Goal: Information Seeking & Learning: Learn about a topic

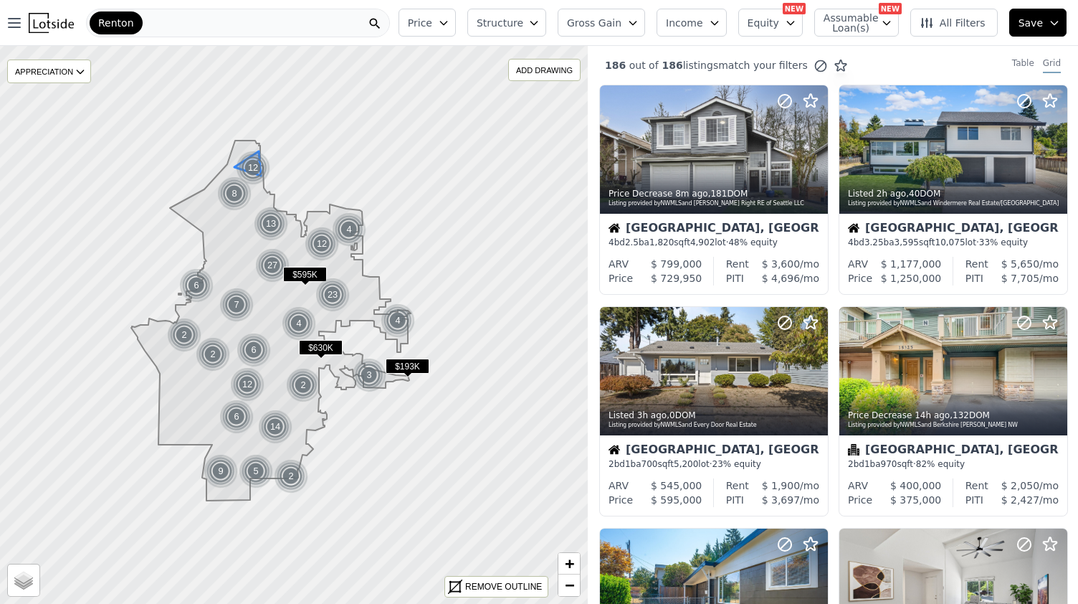
click at [257, 167] on div "12" at bounding box center [253, 168] width 34 height 34
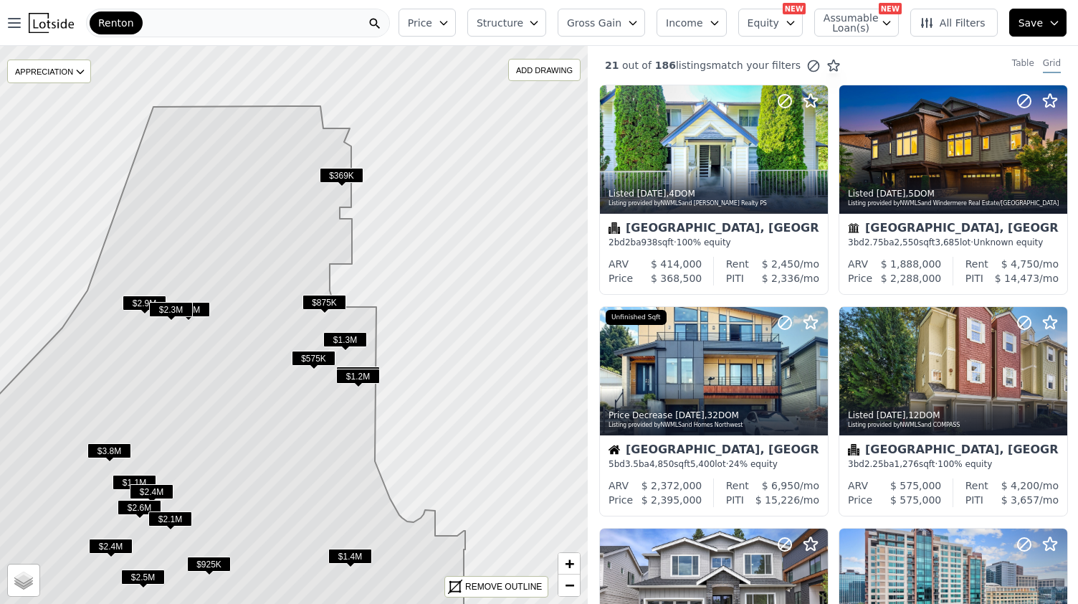
click at [337, 177] on span "$369K" at bounding box center [342, 175] width 44 height 15
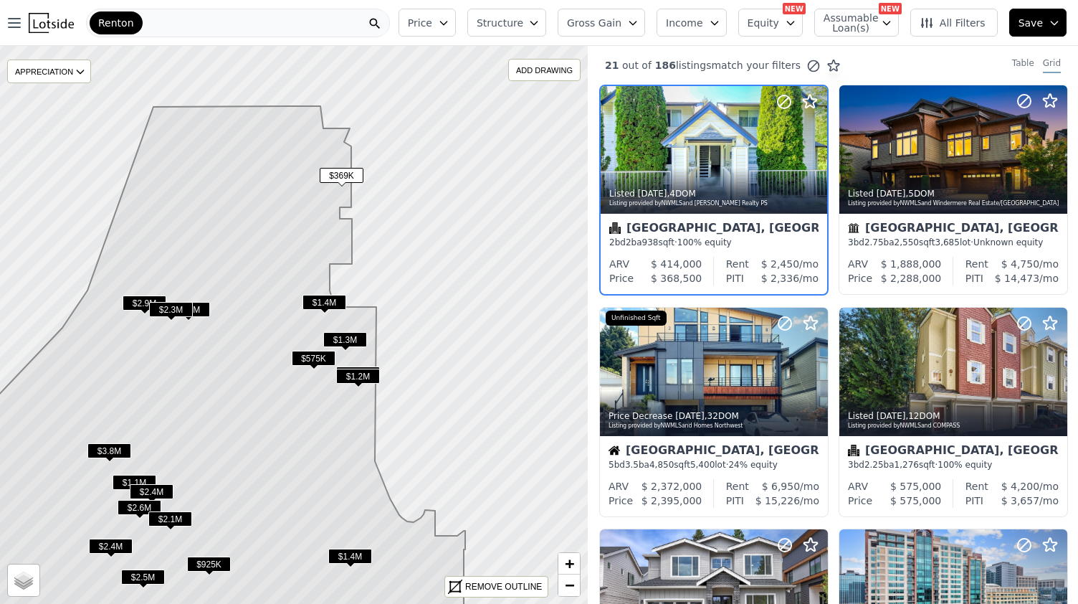
click at [337, 177] on span "$369K" at bounding box center [342, 175] width 44 height 15
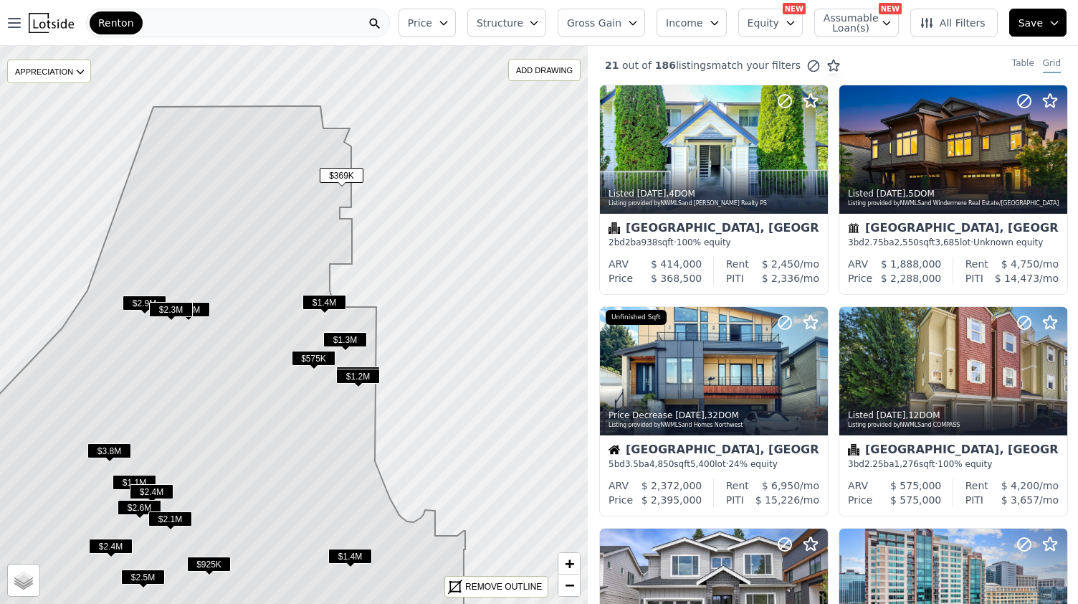
click at [942, 21] on span "All Filters" at bounding box center [953, 23] width 66 height 14
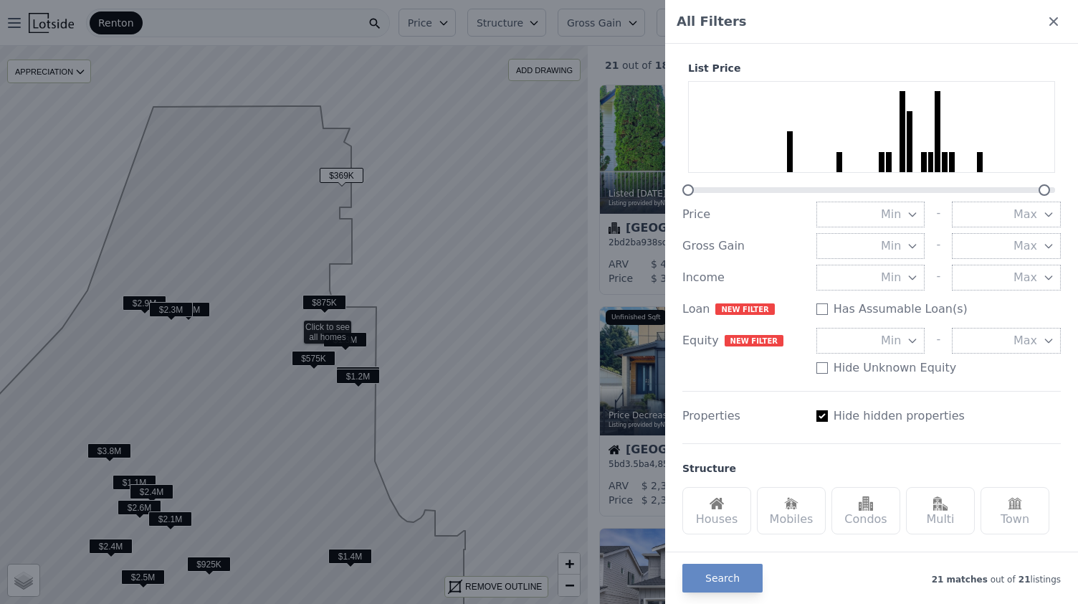
click at [725, 511] on div "Houses" at bounding box center [716, 510] width 69 height 47
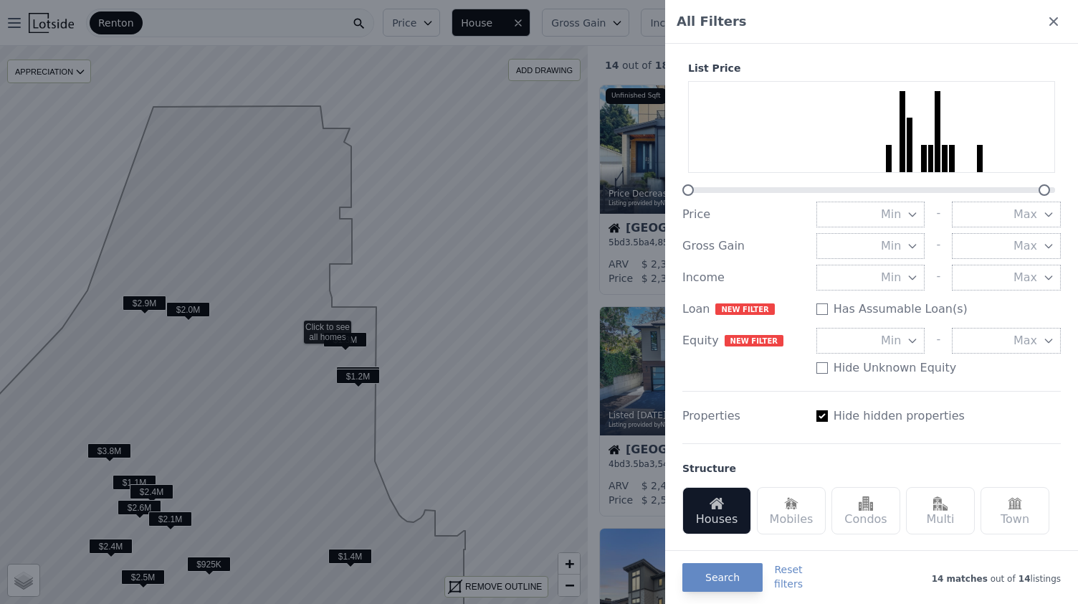
click at [944, 513] on div "Multi" at bounding box center [940, 510] width 69 height 47
click at [1047, 25] on icon at bounding box center [1054, 21] width 14 height 14
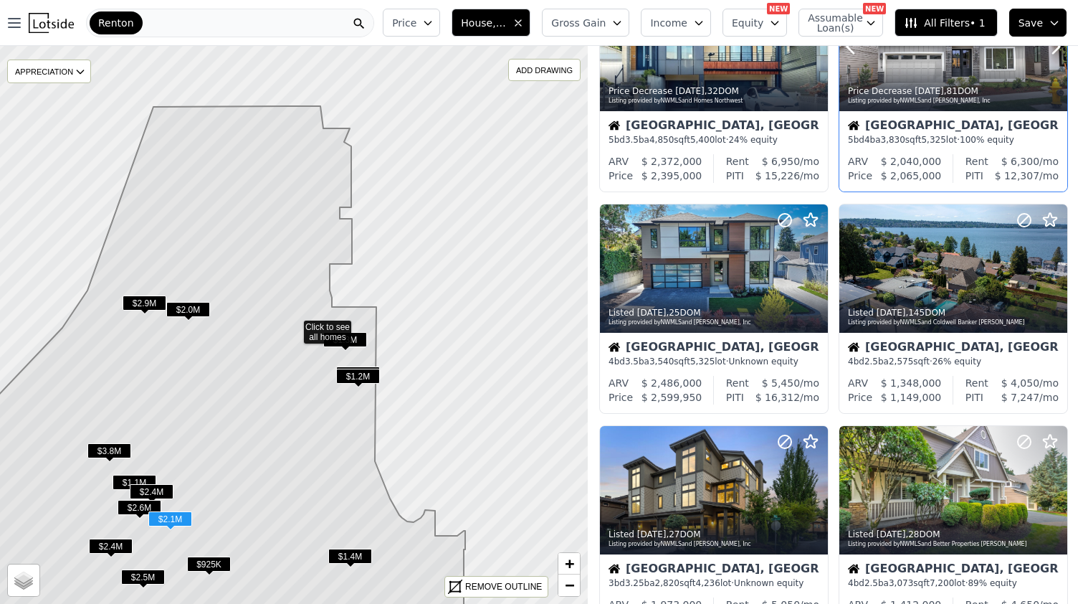
scroll to position [103, 0]
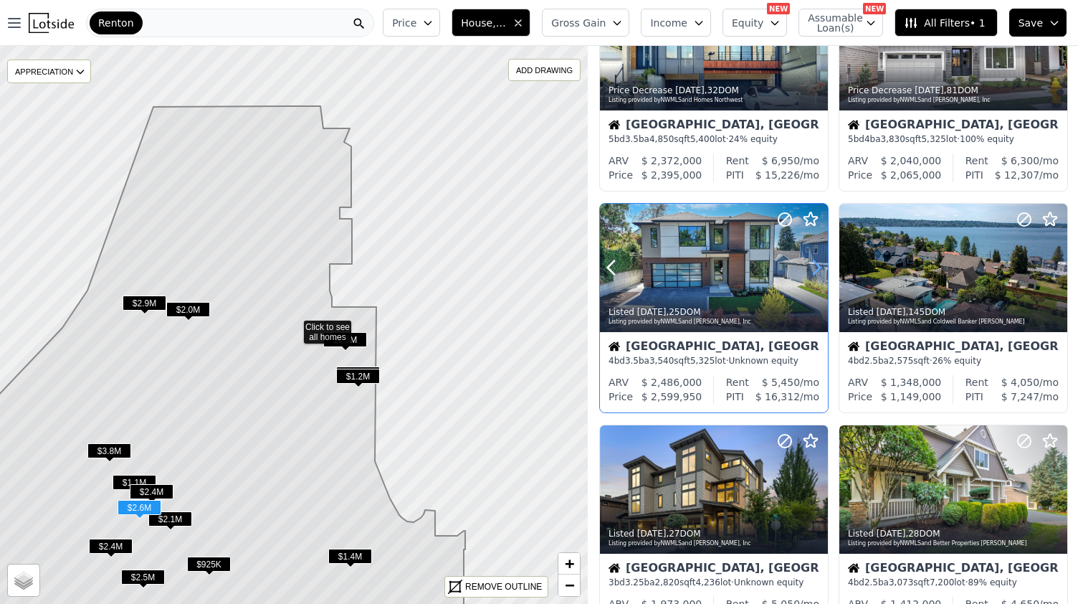
click at [814, 267] on icon at bounding box center [816, 267] width 23 height 23
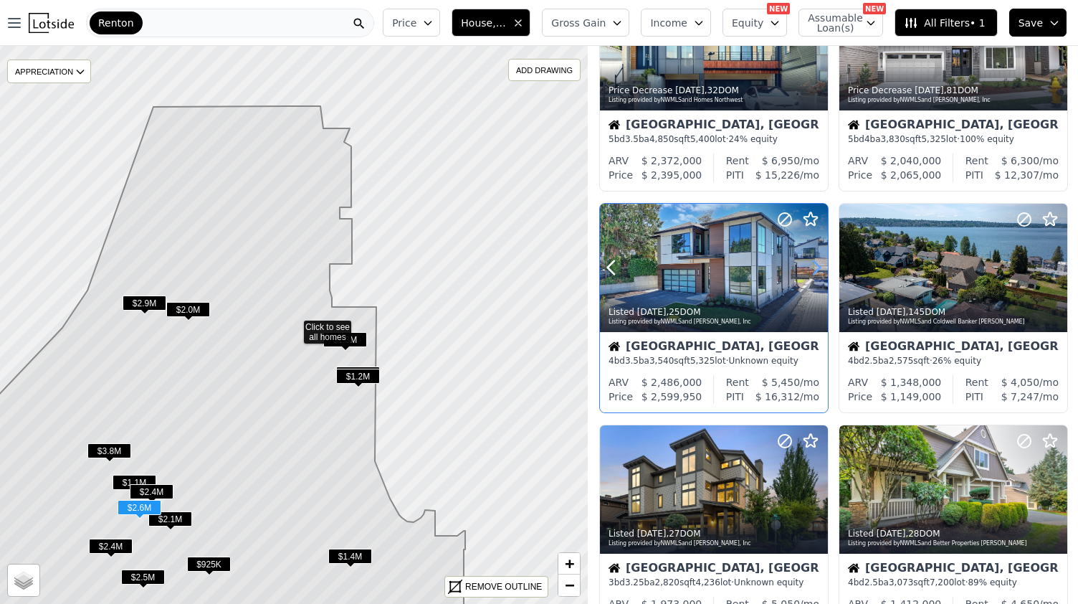
click at [814, 267] on icon at bounding box center [816, 267] width 23 height 23
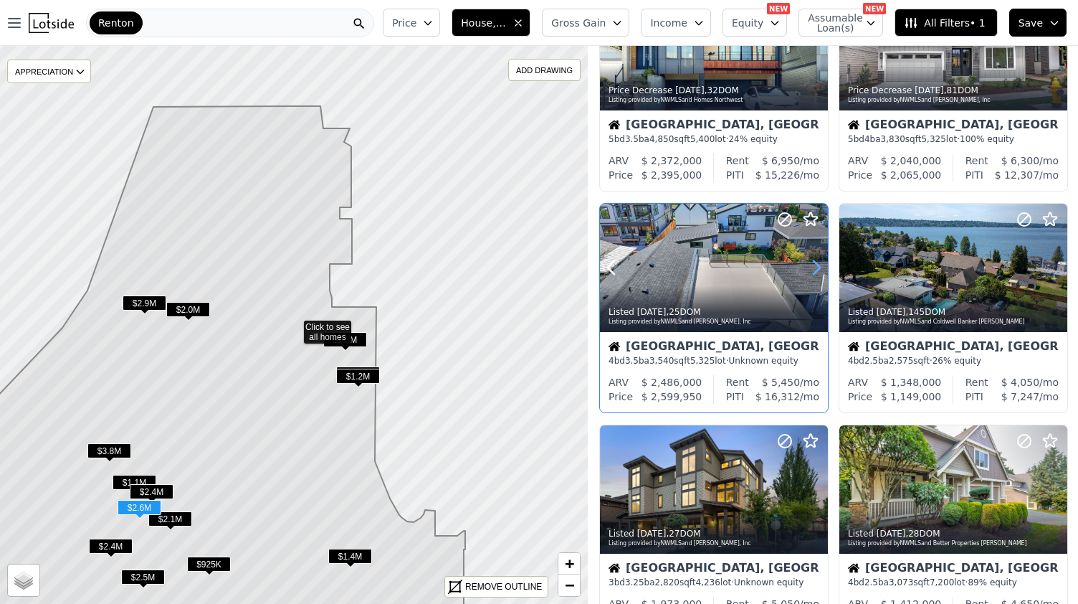
click at [814, 267] on icon at bounding box center [816, 267] width 23 height 23
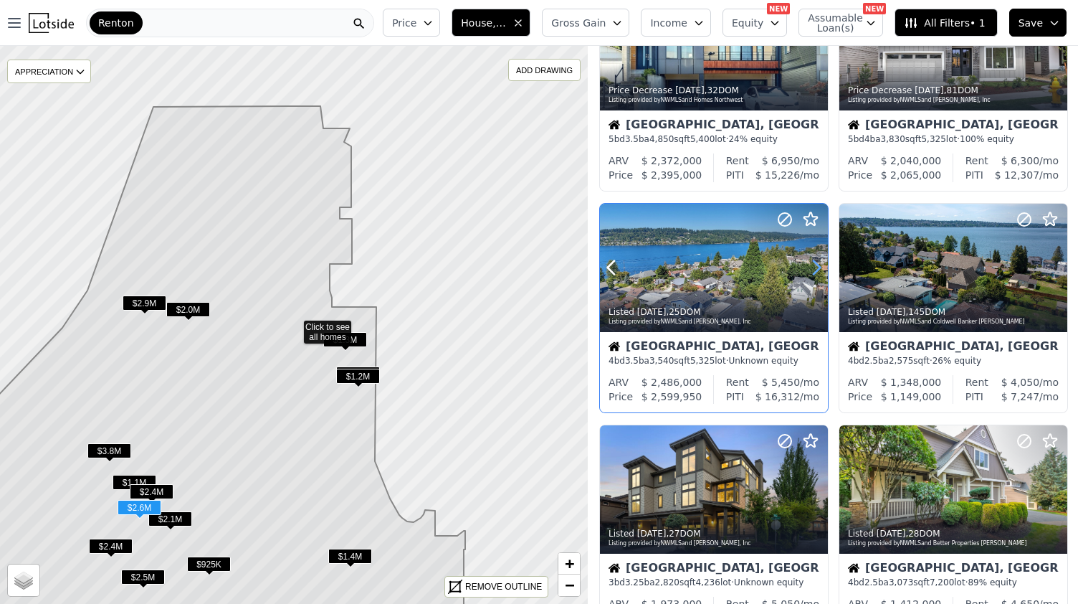
click at [814, 267] on icon at bounding box center [816, 267] width 23 height 23
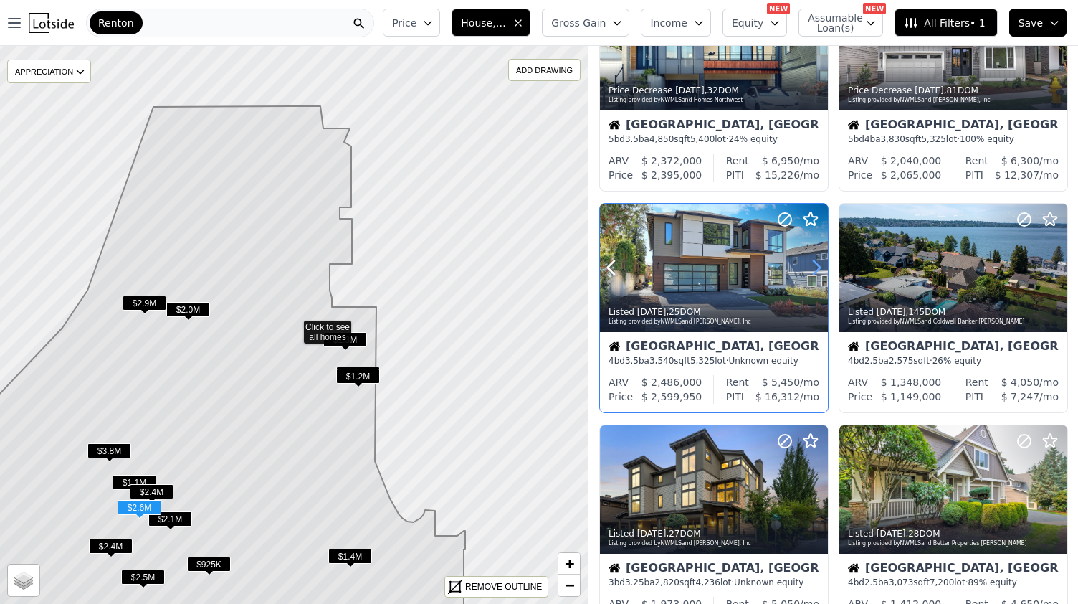
click at [814, 267] on icon at bounding box center [816, 267] width 23 height 23
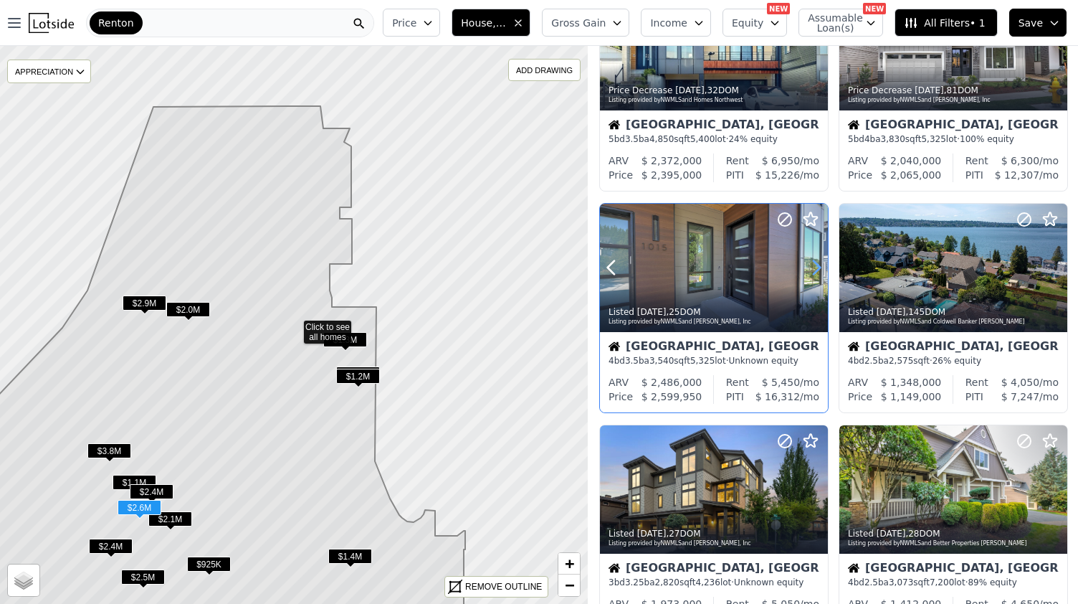
click at [814, 267] on icon at bounding box center [816, 267] width 23 height 23
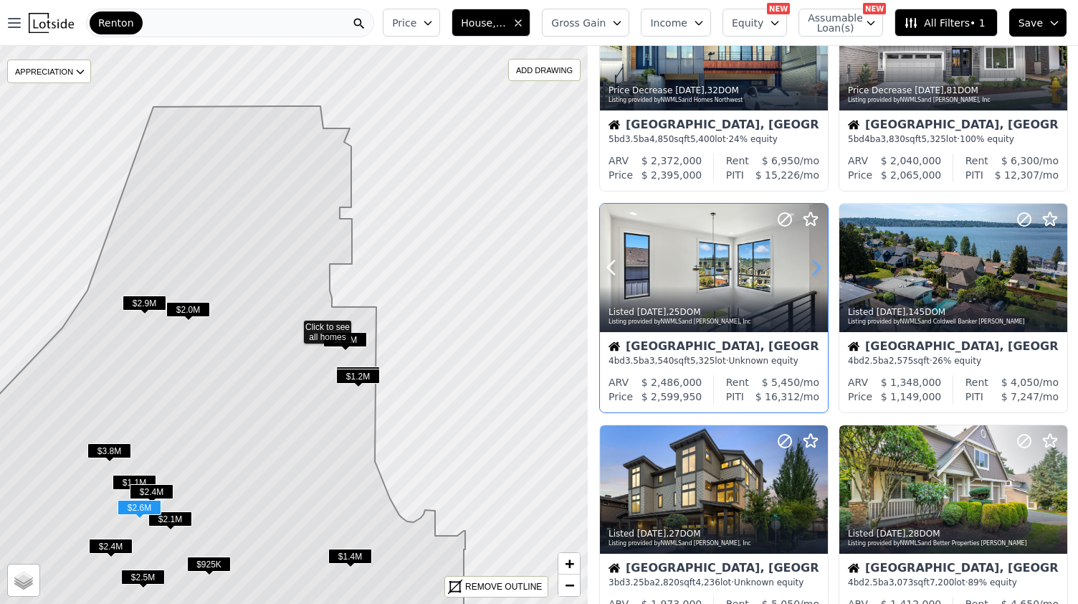
click at [814, 267] on icon at bounding box center [816, 267] width 23 height 23
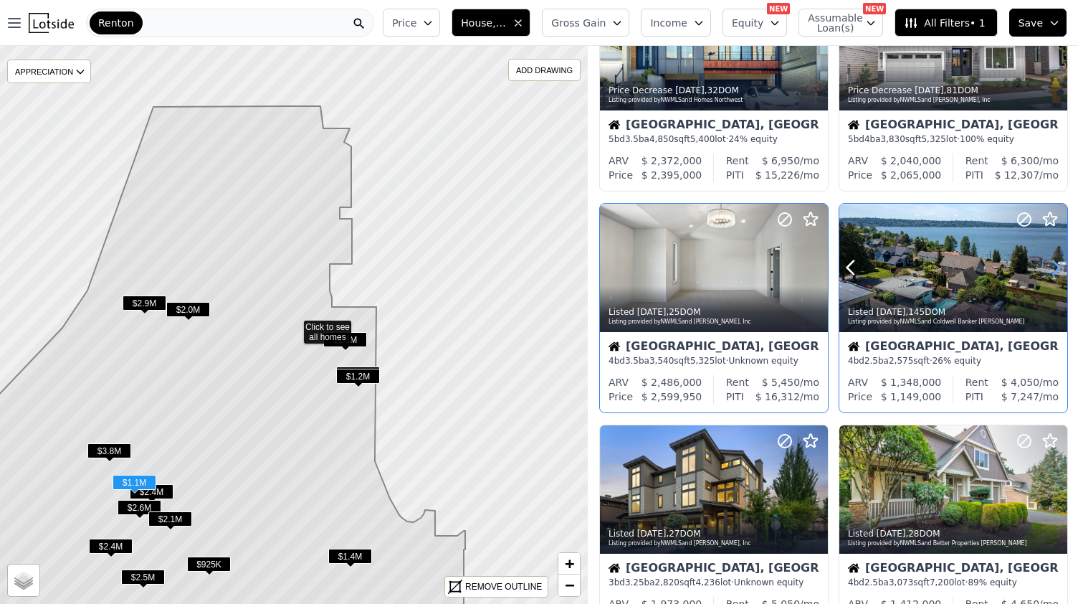
click at [1055, 262] on icon at bounding box center [1055, 267] width 23 height 23
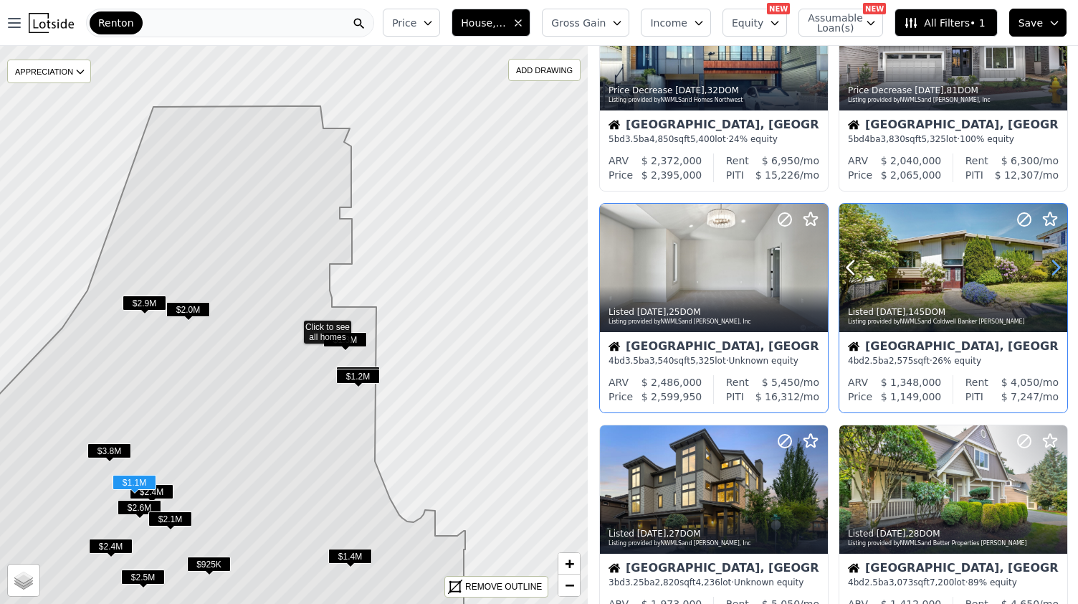
click at [1055, 262] on icon at bounding box center [1055, 267] width 23 height 23
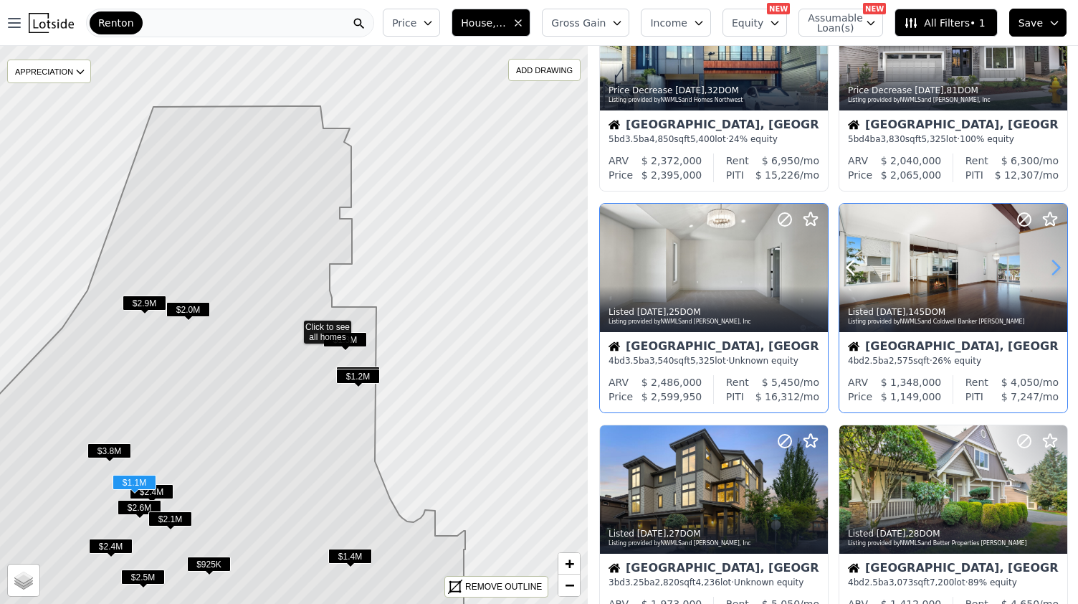
click at [1055, 262] on icon at bounding box center [1055, 267] width 23 height 23
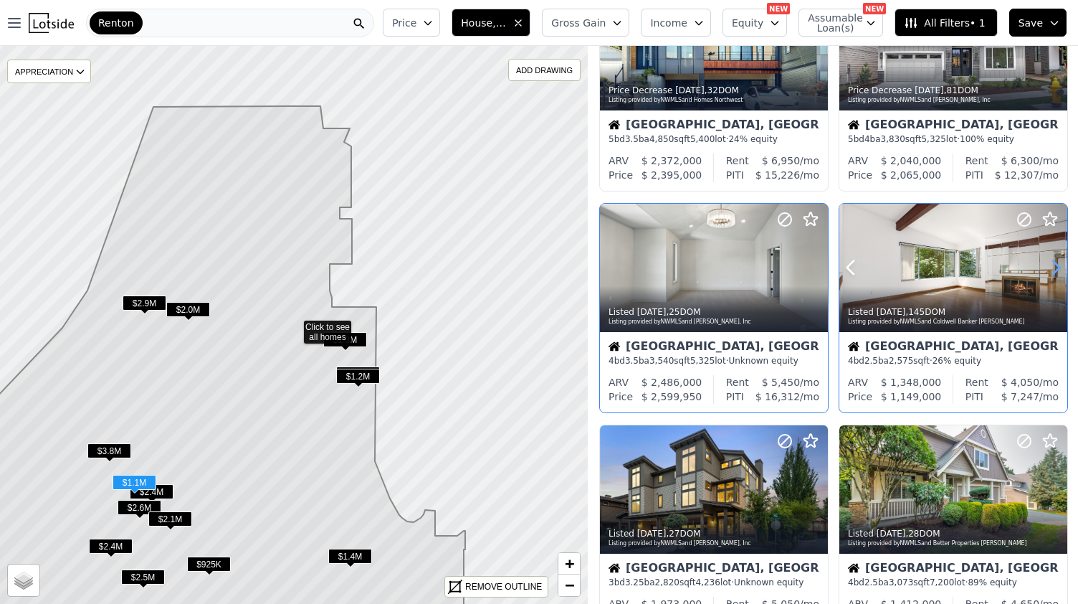
click at [1055, 262] on icon at bounding box center [1055, 267] width 23 height 23
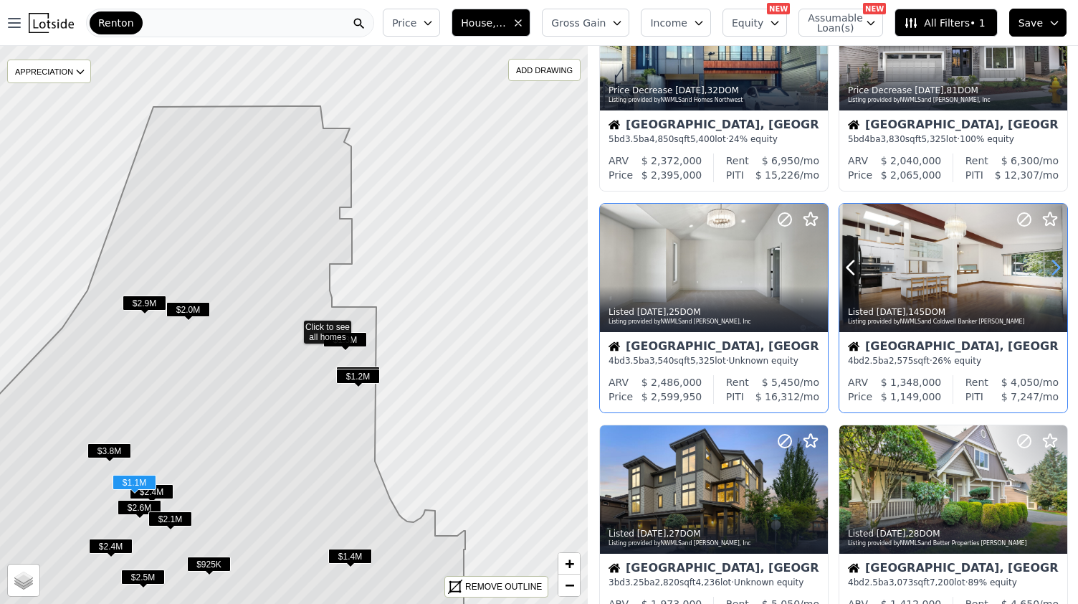
click at [1055, 262] on icon at bounding box center [1055, 267] width 23 height 23
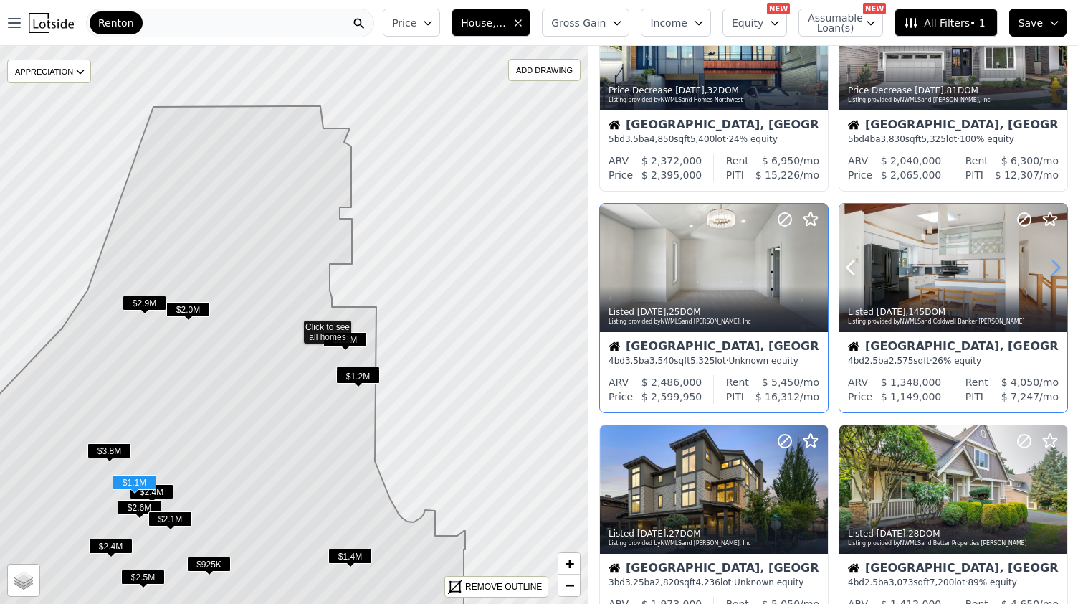
click at [1055, 262] on icon at bounding box center [1055, 267] width 23 height 23
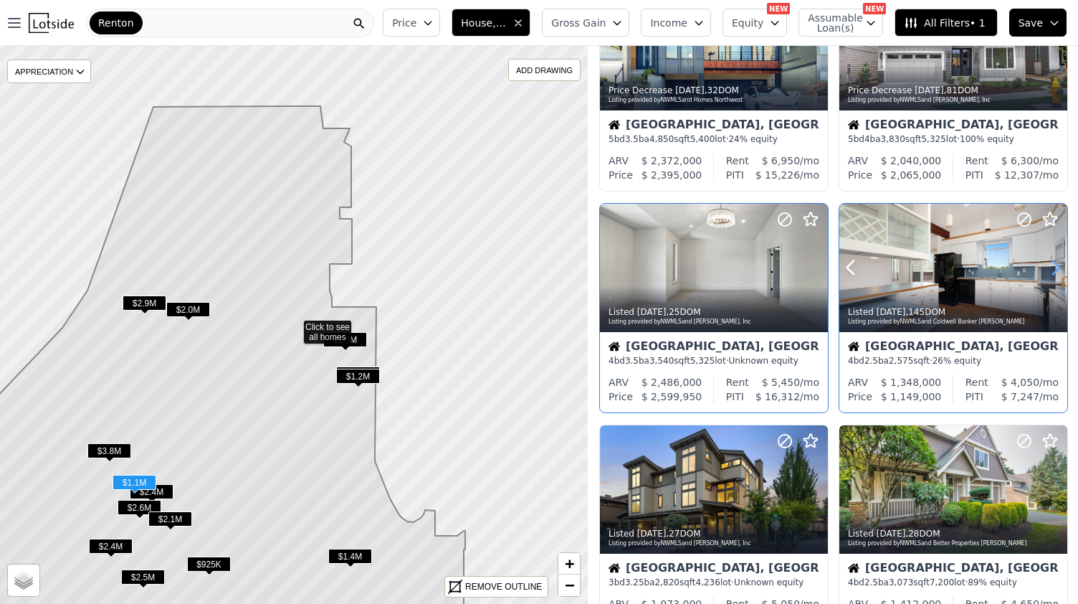
click at [1055, 262] on icon at bounding box center [1055, 267] width 23 height 23
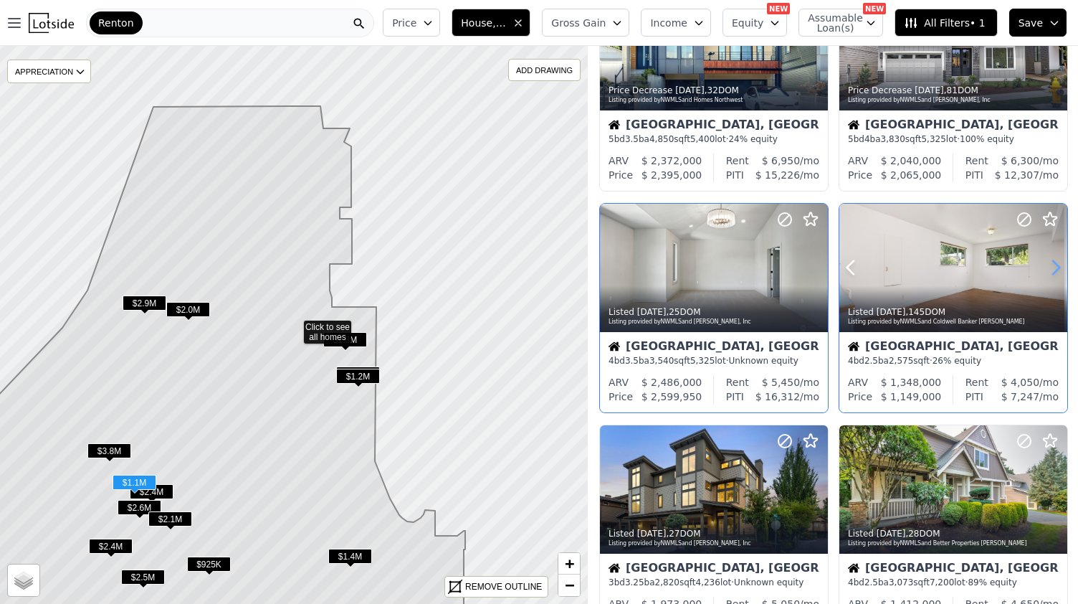
click at [1055, 262] on icon at bounding box center [1055, 267] width 23 height 23
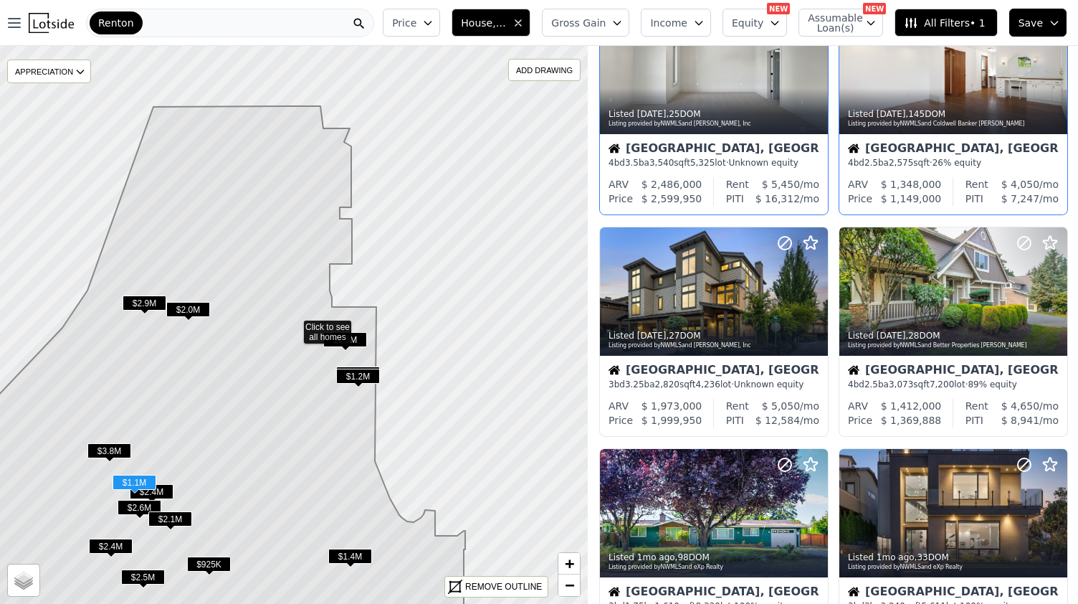
scroll to position [303, 0]
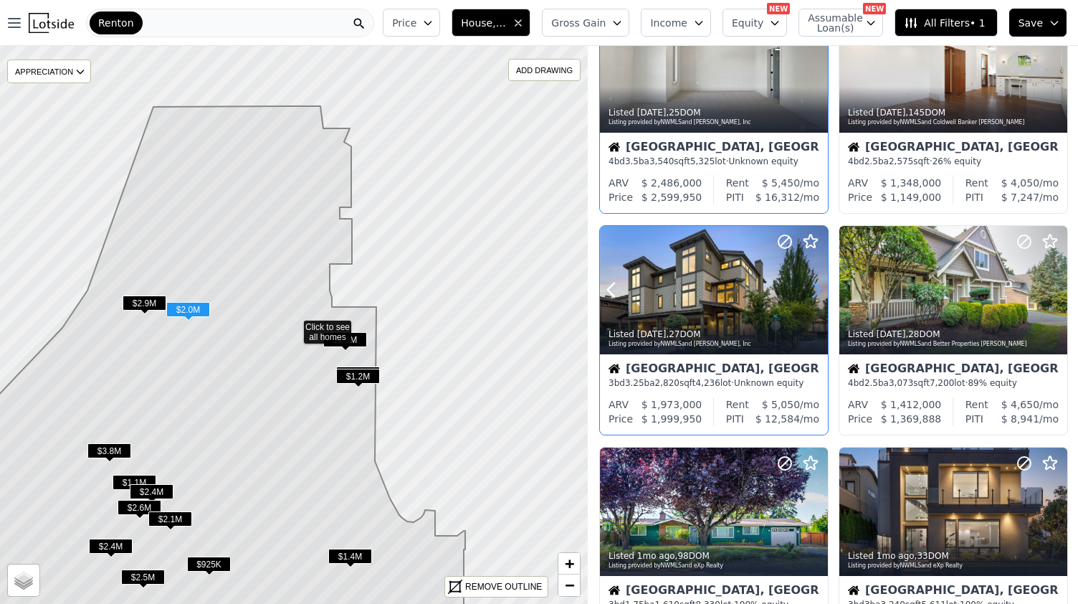
click at [815, 293] on icon at bounding box center [816, 289] width 23 height 23
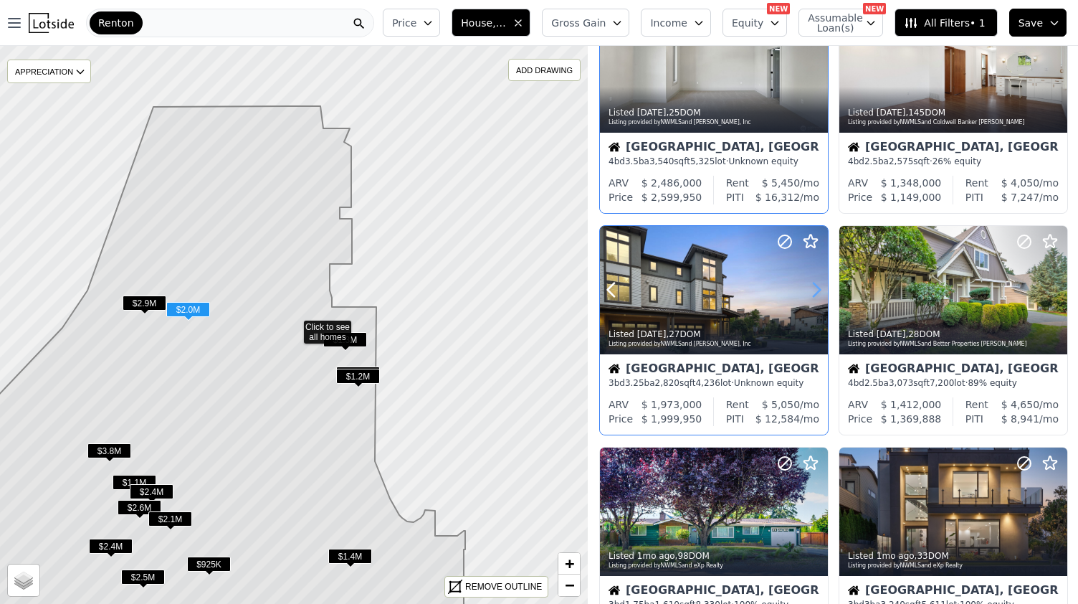
click at [815, 293] on icon at bounding box center [816, 289] width 23 height 23
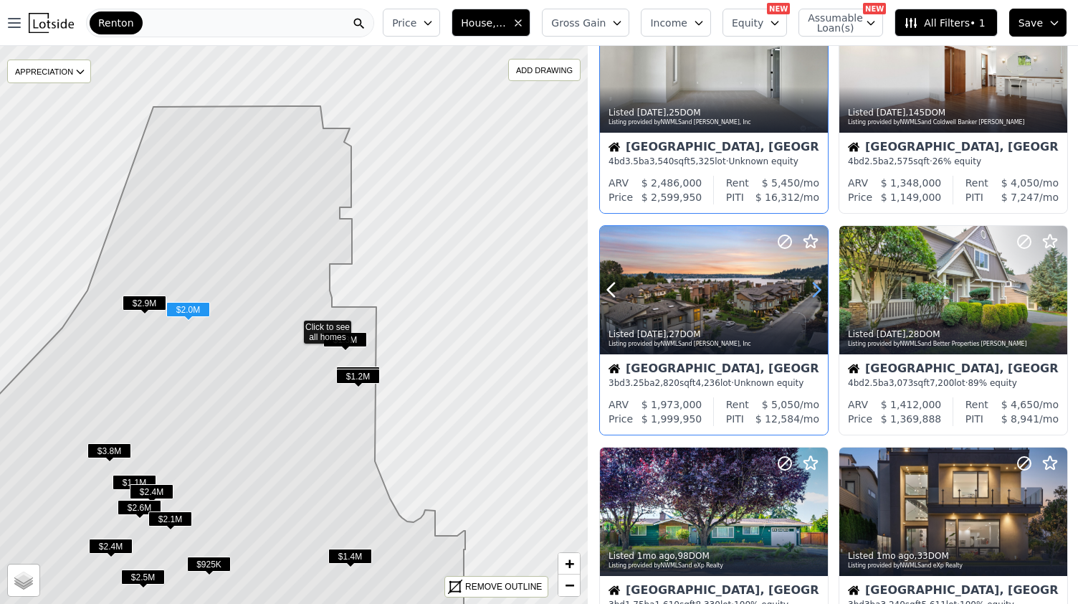
click at [815, 293] on icon at bounding box center [816, 289] width 23 height 23
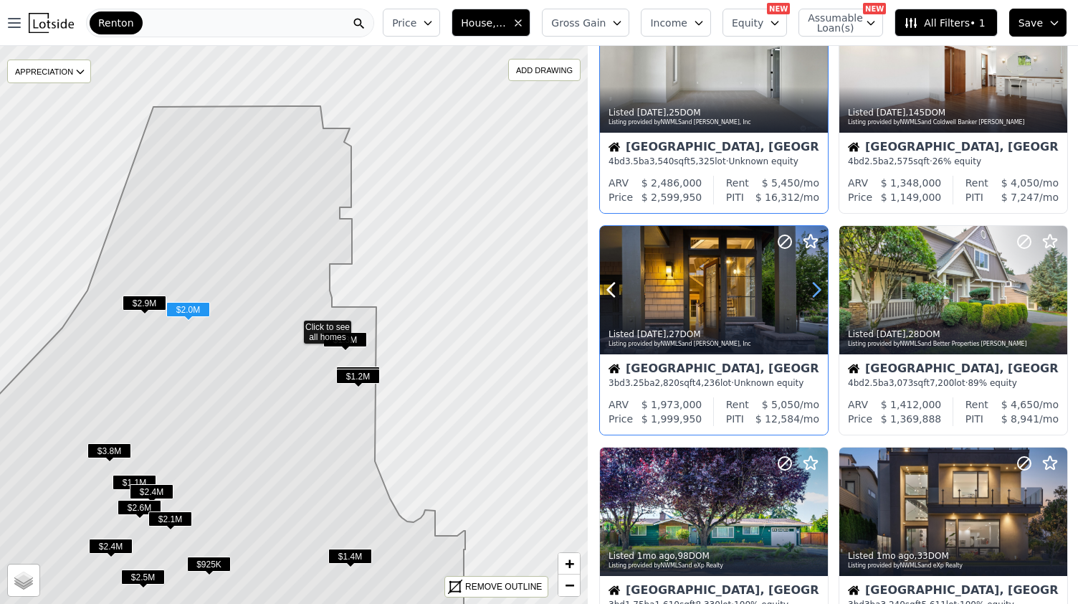
click at [815, 293] on icon at bounding box center [816, 289] width 23 height 23
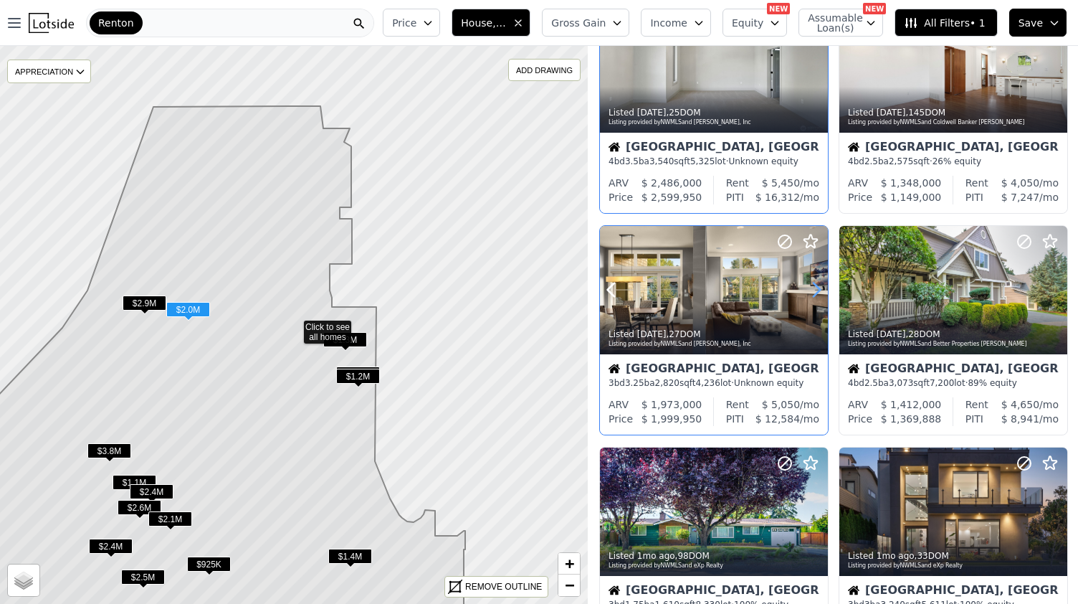
click at [815, 293] on icon at bounding box center [816, 289] width 23 height 23
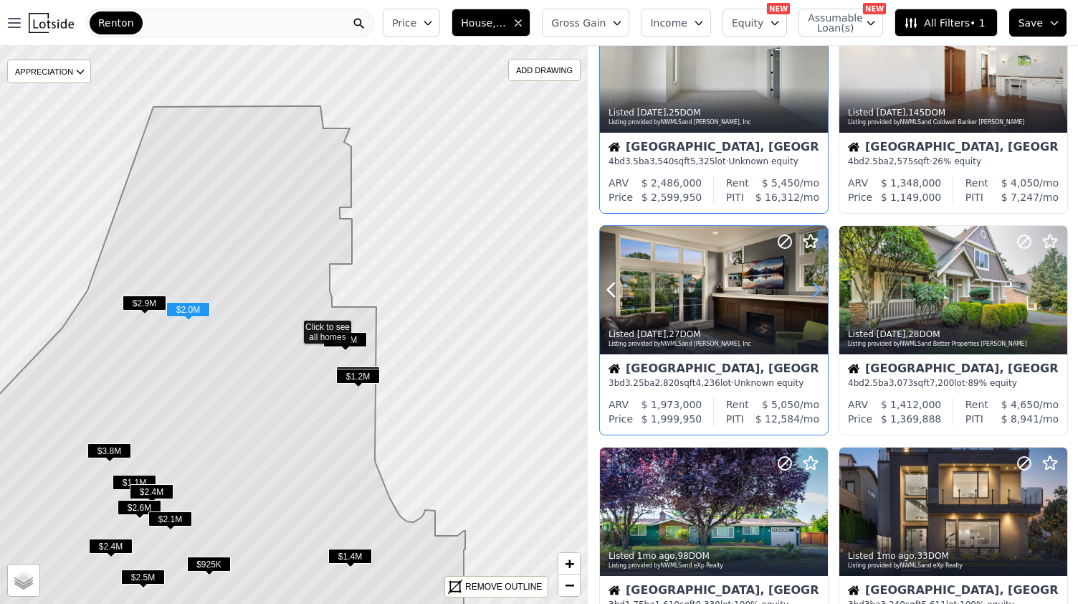
click at [815, 293] on icon at bounding box center [816, 289] width 23 height 23
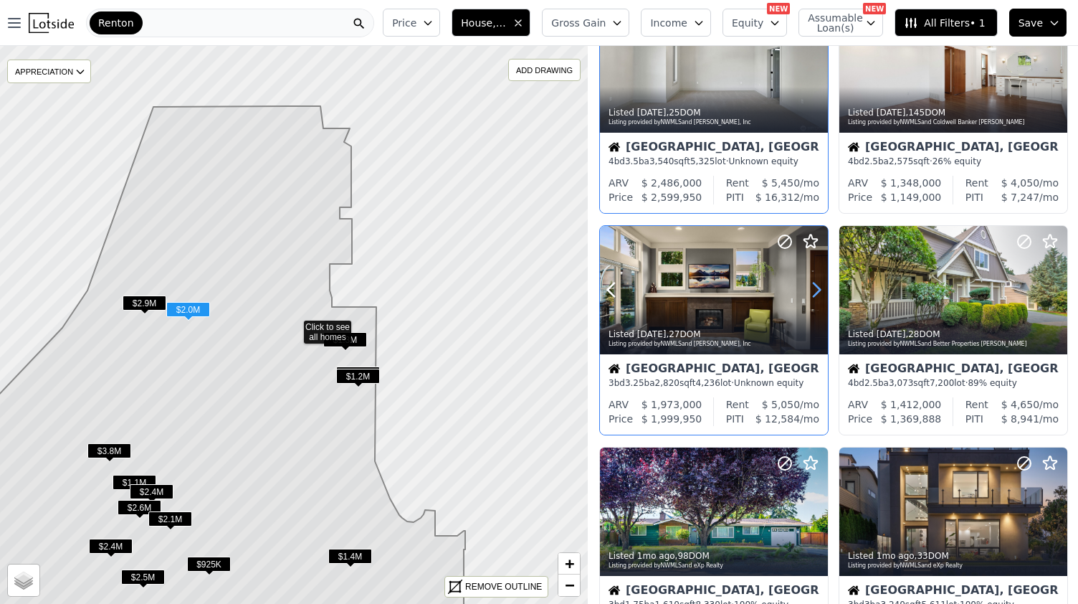
click at [815, 293] on icon at bounding box center [816, 289] width 23 height 23
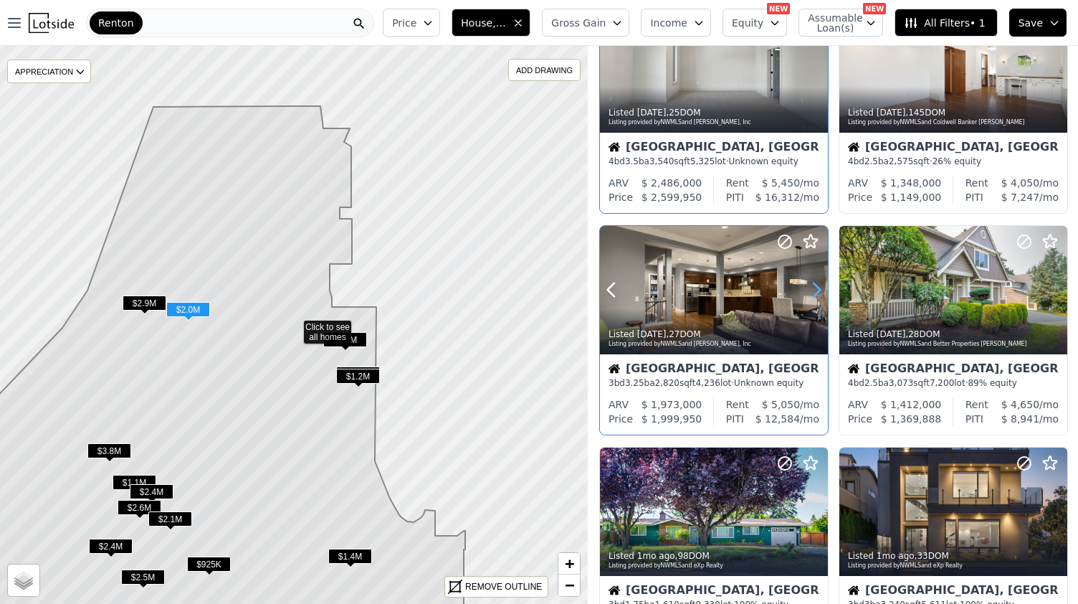
click at [815, 293] on icon at bounding box center [816, 289] width 23 height 23
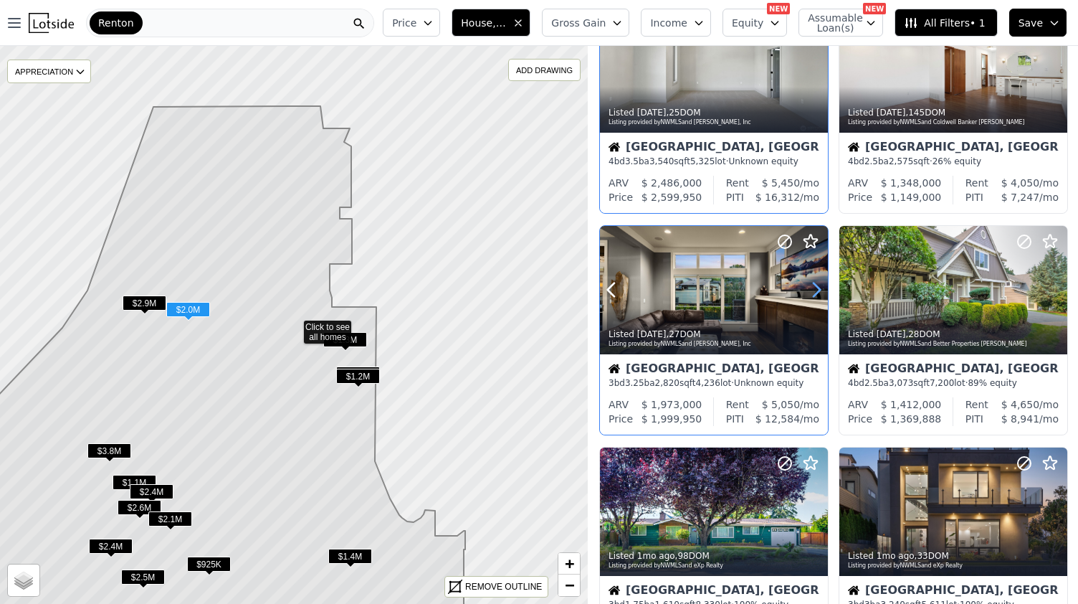
click at [815, 293] on icon at bounding box center [816, 289] width 23 height 23
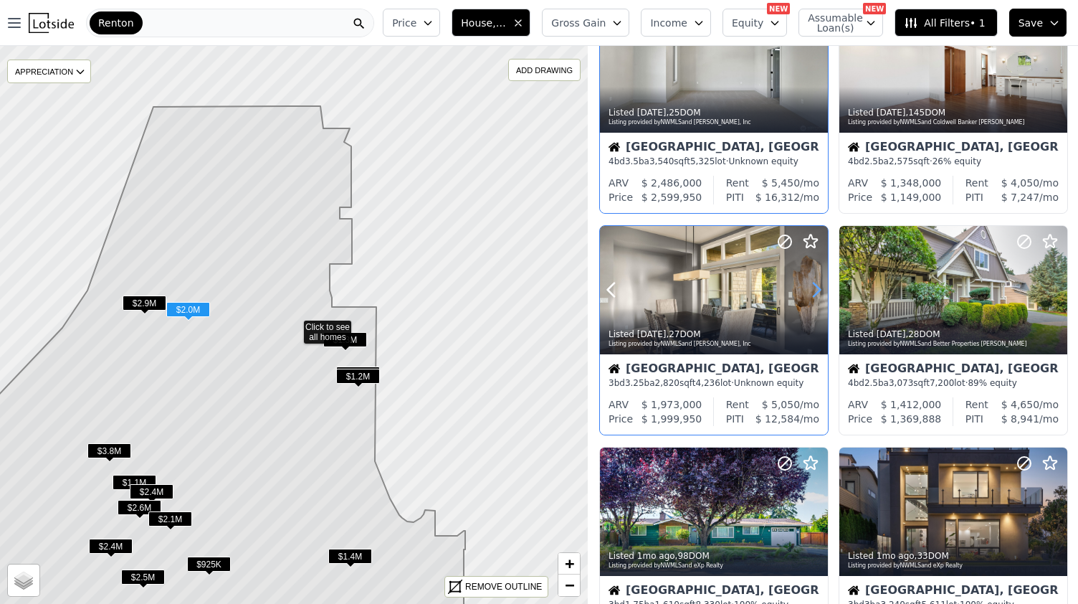
click at [815, 293] on icon at bounding box center [816, 289] width 23 height 23
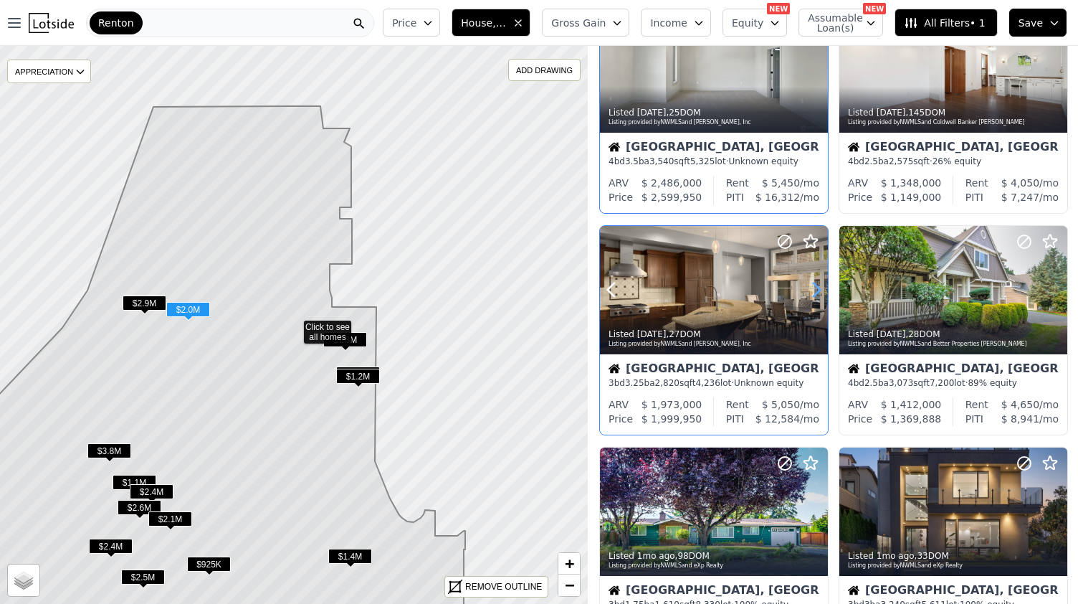
click at [815, 293] on icon at bounding box center [816, 289] width 23 height 23
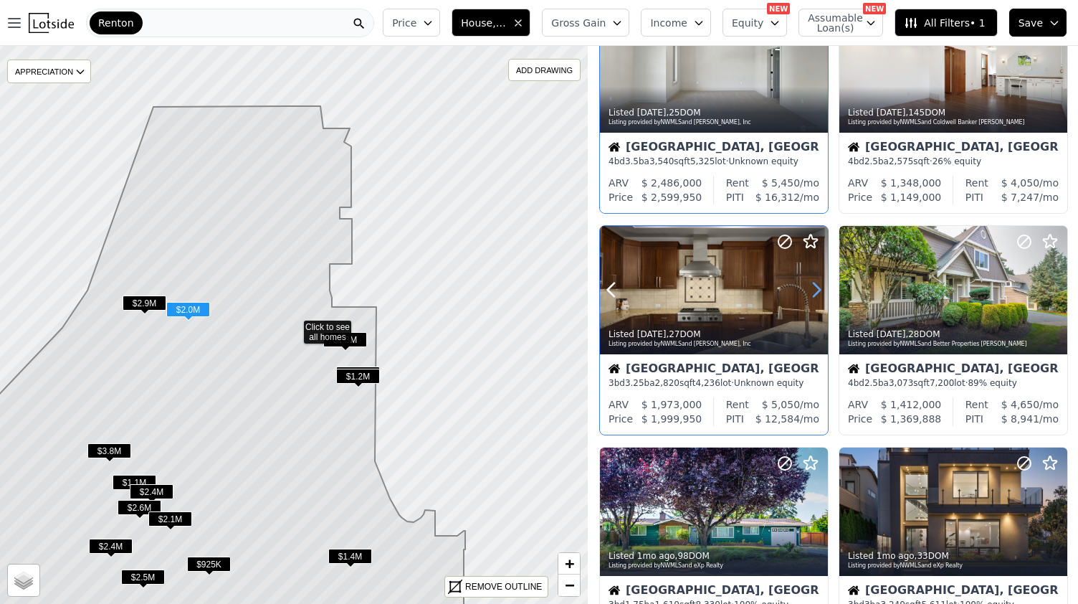
click at [815, 293] on icon at bounding box center [816, 289] width 23 height 23
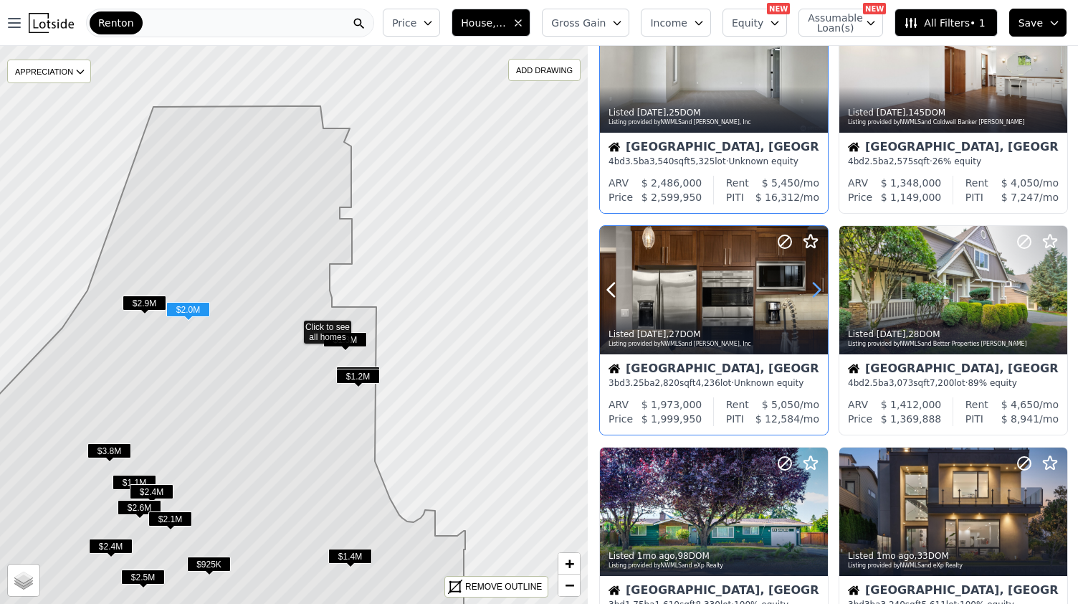
click at [815, 293] on icon at bounding box center [816, 289] width 23 height 23
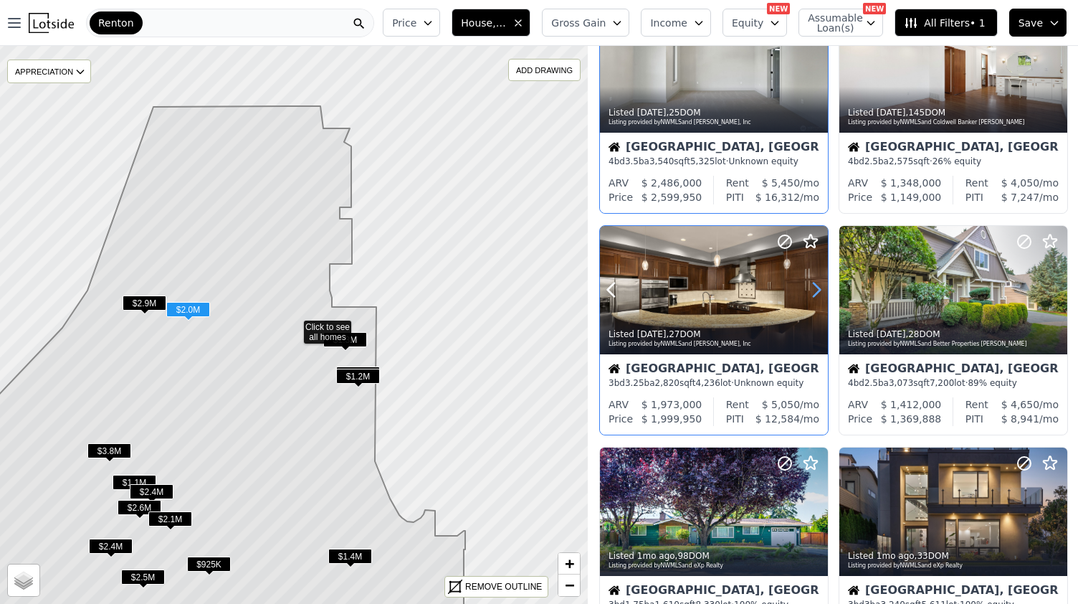
click at [815, 293] on icon at bounding box center [816, 289] width 23 height 23
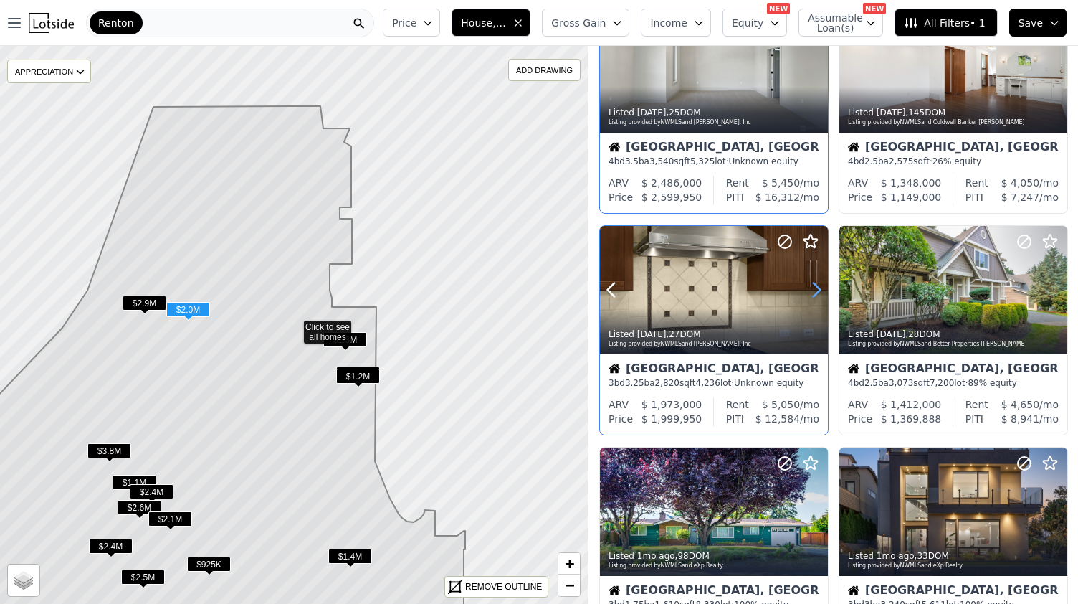
click at [815, 293] on icon at bounding box center [816, 289] width 23 height 23
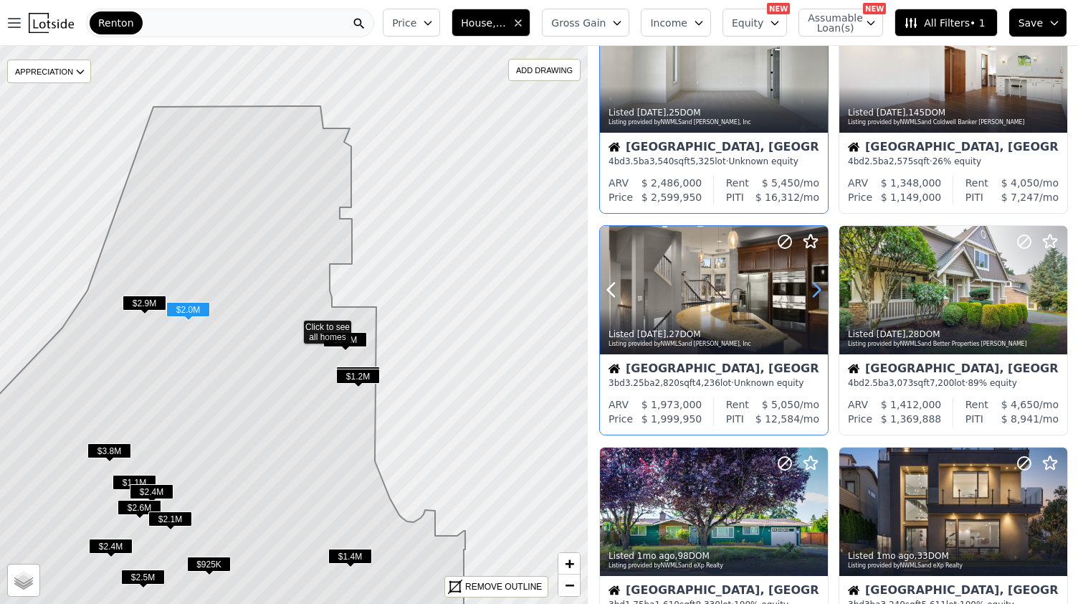
click at [815, 293] on icon at bounding box center [816, 289] width 23 height 23
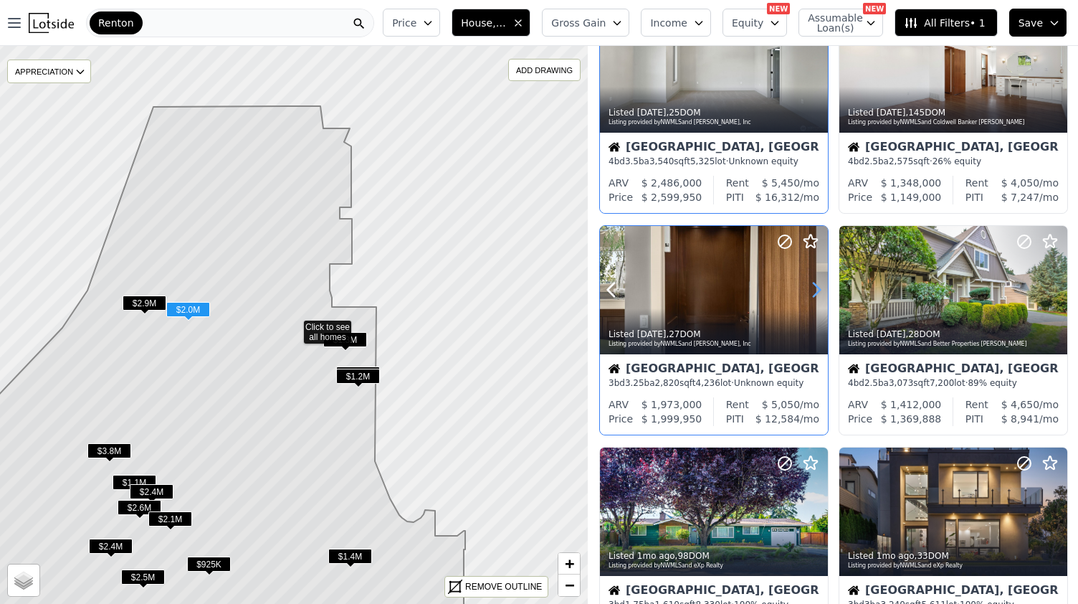
click at [815, 293] on icon at bounding box center [816, 289] width 23 height 23
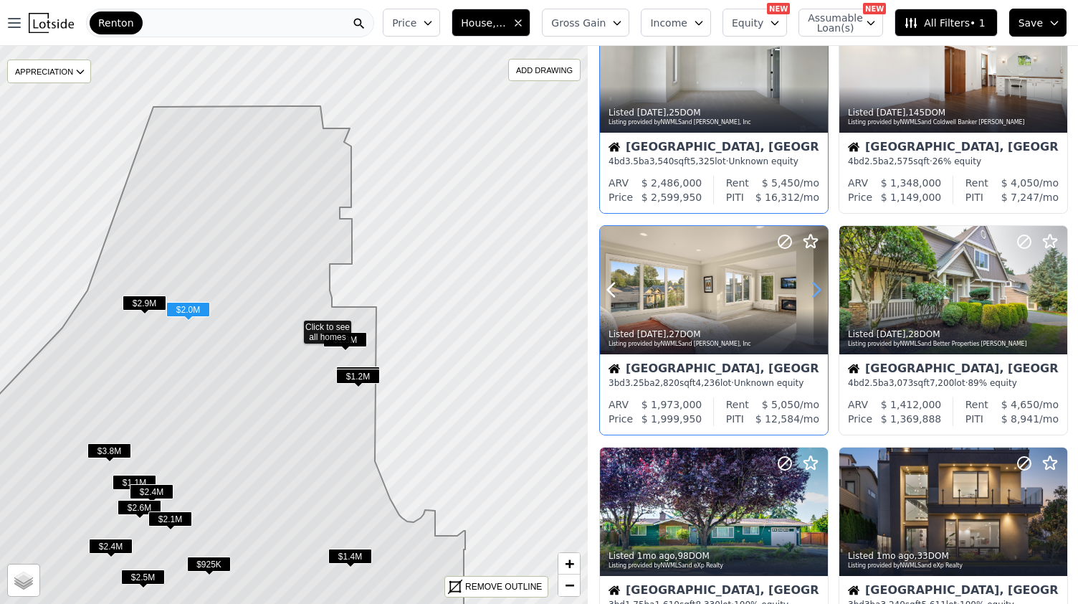
click at [815, 293] on icon at bounding box center [816, 289] width 23 height 23
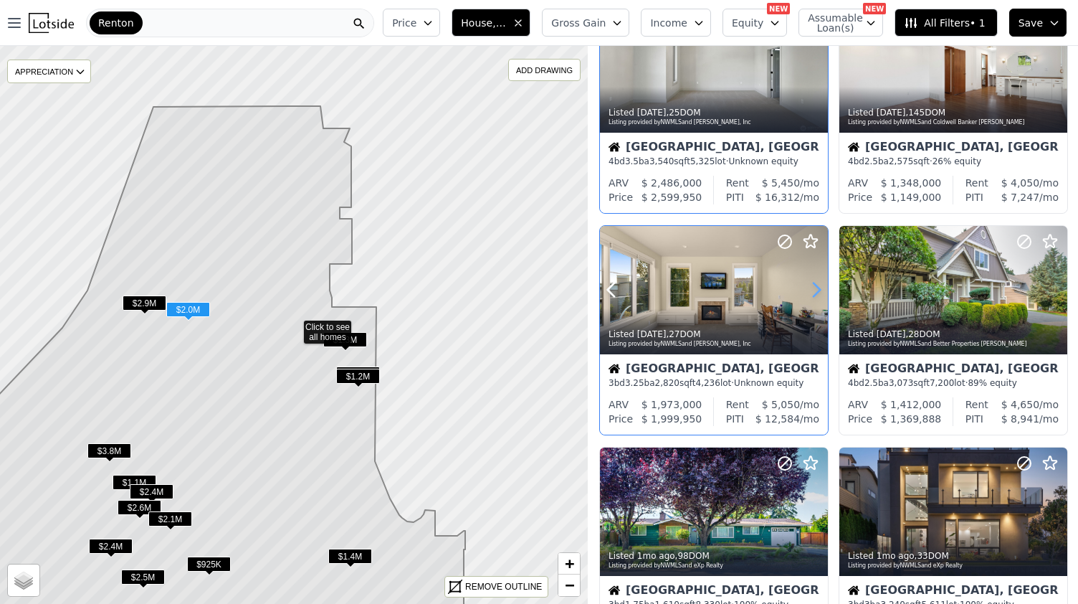
click at [815, 293] on icon at bounding box center [816, 289] width 23 height 23
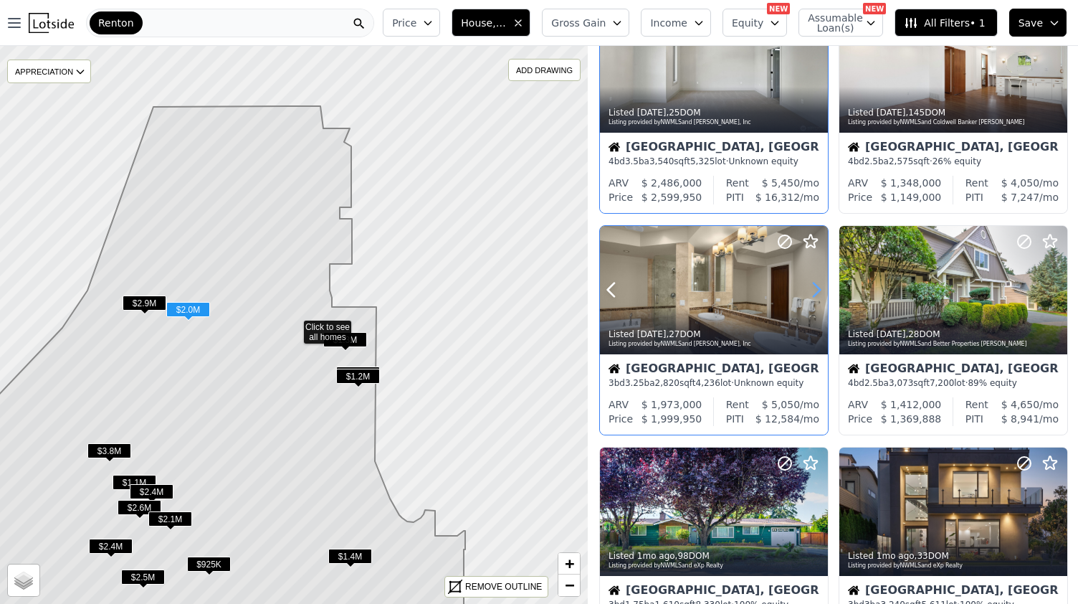
click at [815, 293] on icon at bounding box center [816, 289] width 23 height 23
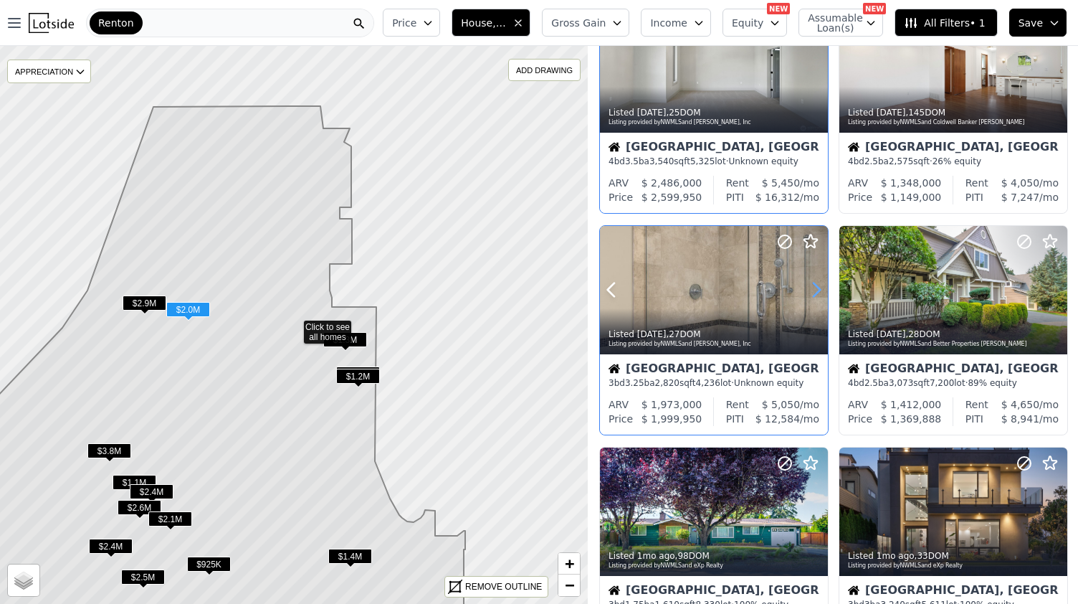
click at [815, 293] on icon at bounding box center [816, 289] width 23 height 23
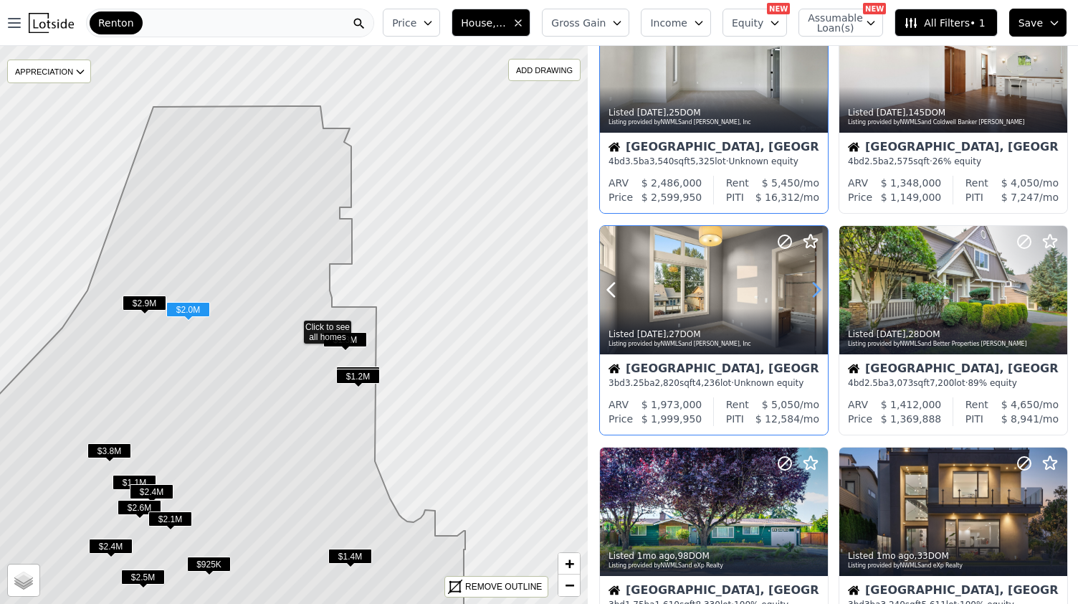
click at [815, 293] on icon at bounding box center [816, 289] width 23 height 23
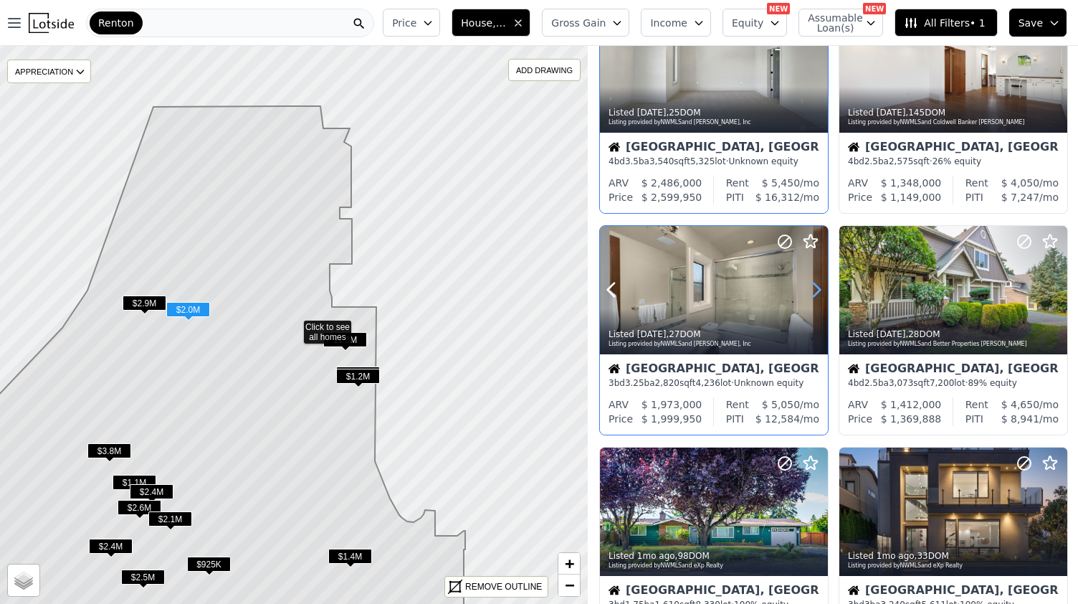
click at [815, 293] on icon at bounding box center [816, 289] width 23 height 23
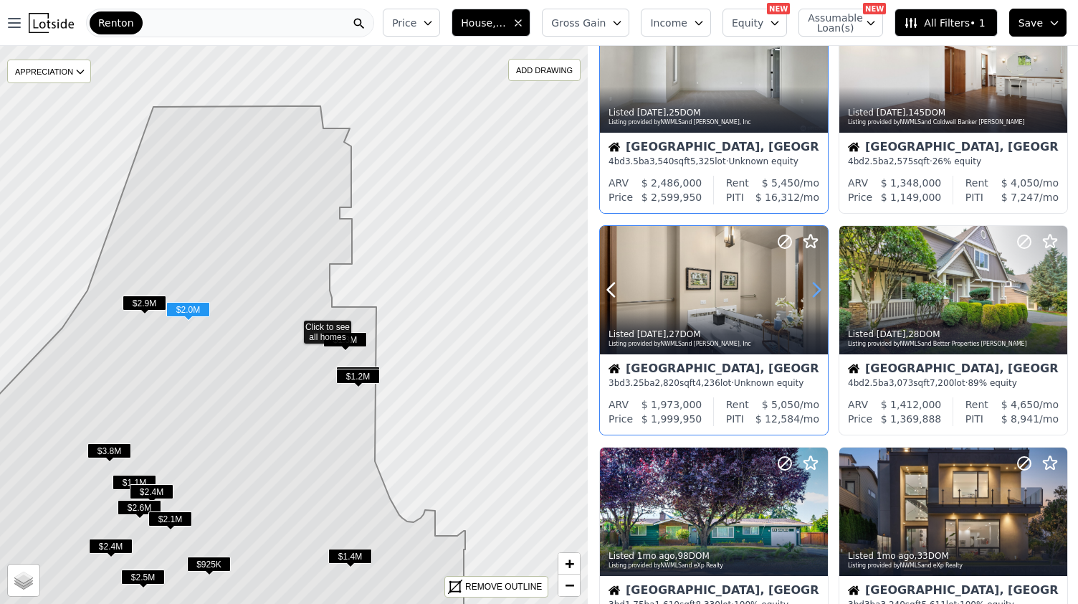
click at [815, 293] on icon at bounding box center [816, 289] width 23 height 23
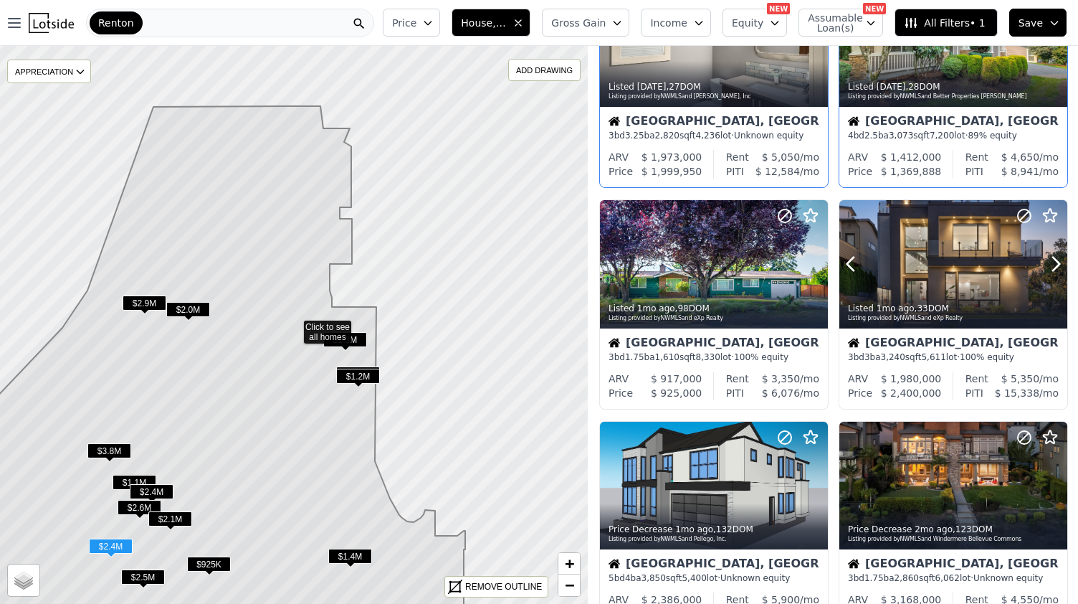
scroll to position [553, 0]
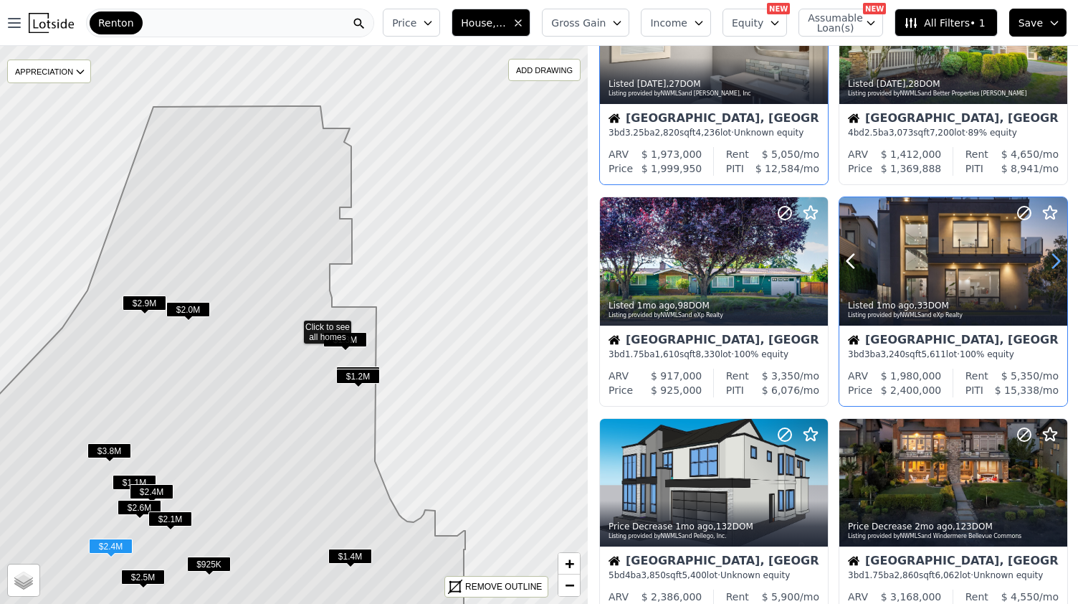
click at [1048, 260] on icon at bounding box center [1055, 260] width 23 height 23
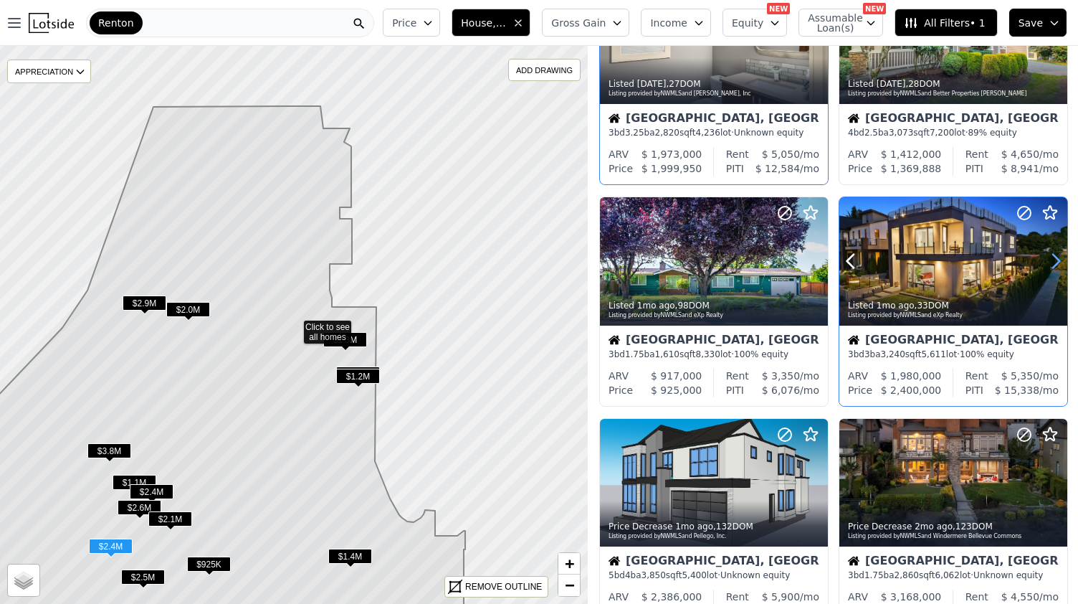
click at [1048, 260] on icon at bounding box center [1055, 260] width 23 height 23
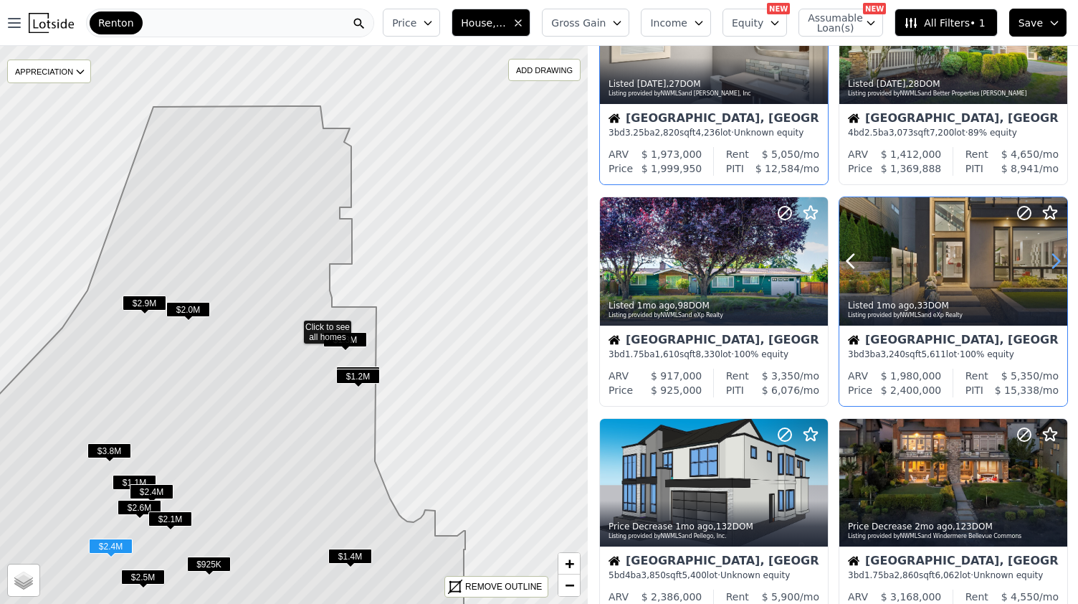
click at [1048, 260] on icon at bounding box center [1055, 260] width 23 height 23
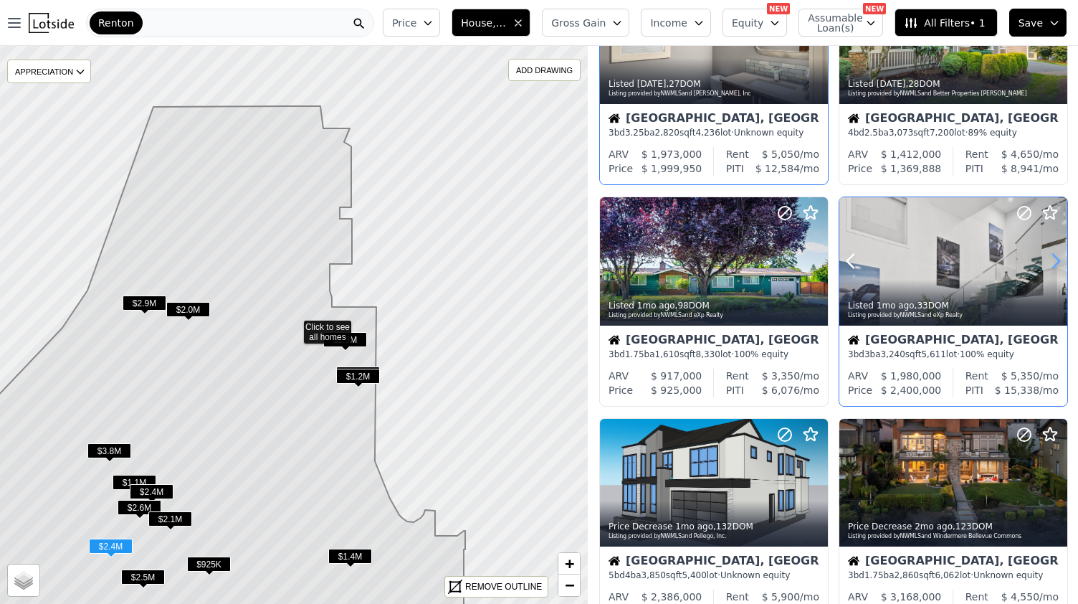
click at [1048, 260] on icon at bounding box center [1055, 260] width 23 height 23
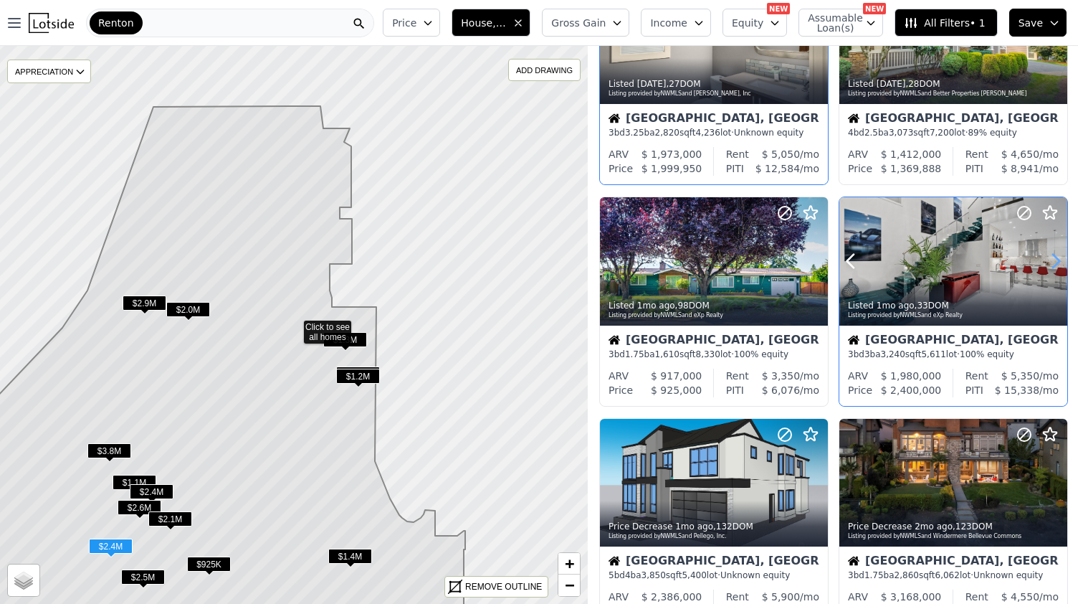
click at [1048, 260] on icon at bounding box center [1055, 260] width 23 height 23
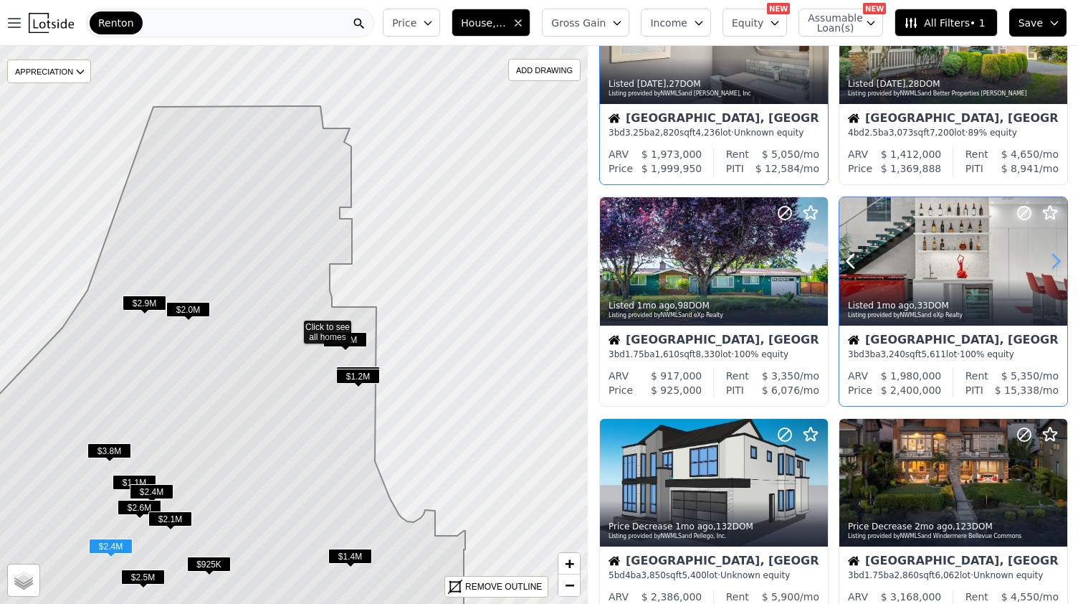
click at [1048, 260] on icon at bounding box center [1055, 260] width 23 height 23
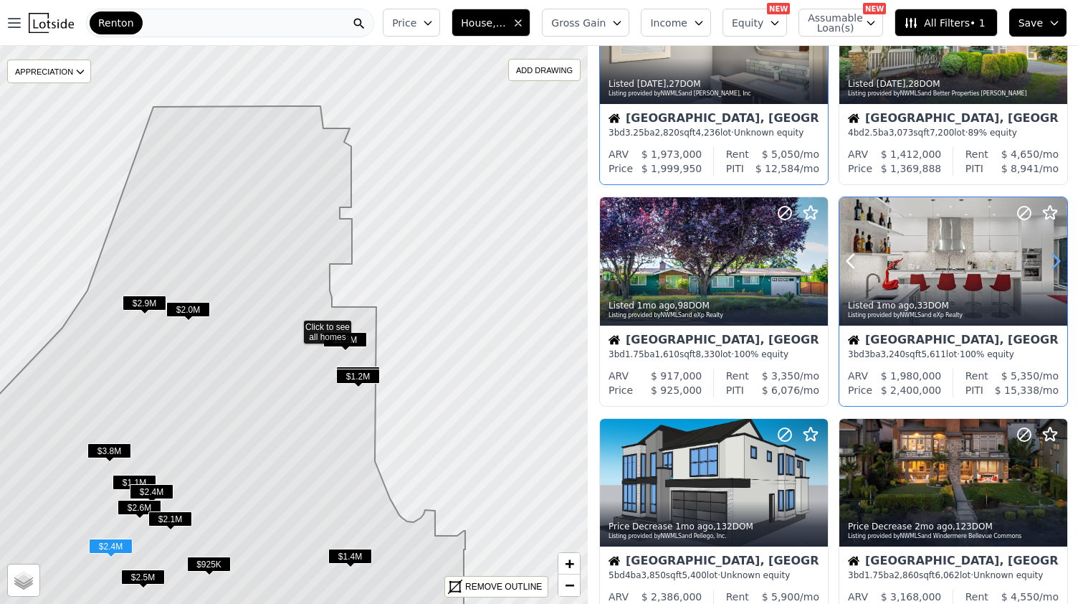
click at [1048, 260] on icon at bounding box center [1055, 260] width 23 height 23
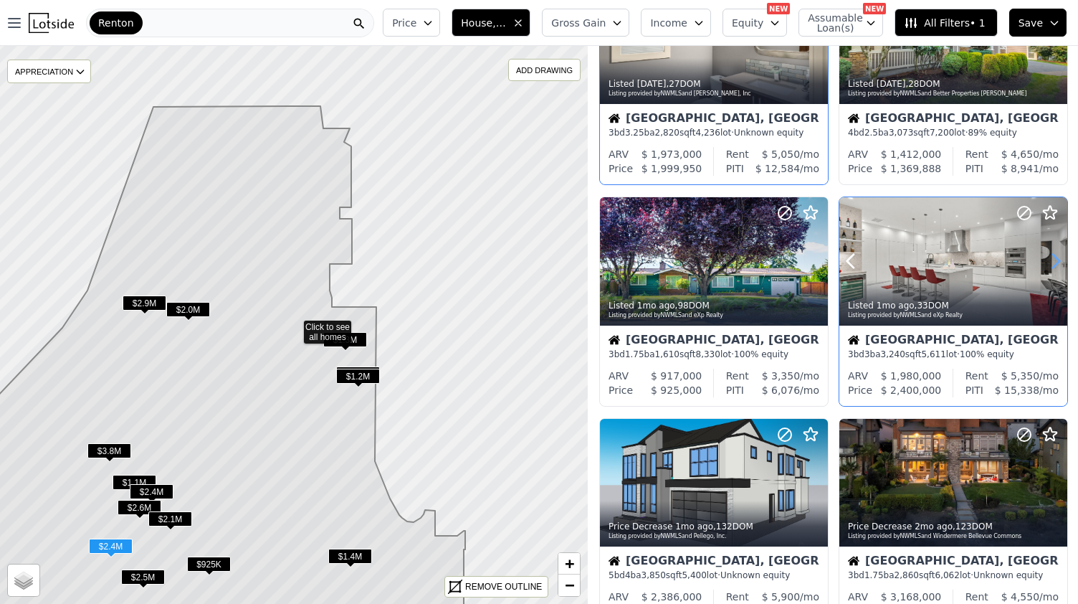
click at [1048, 260] on icon at bounding box center [1055, 260] width 23 height 23
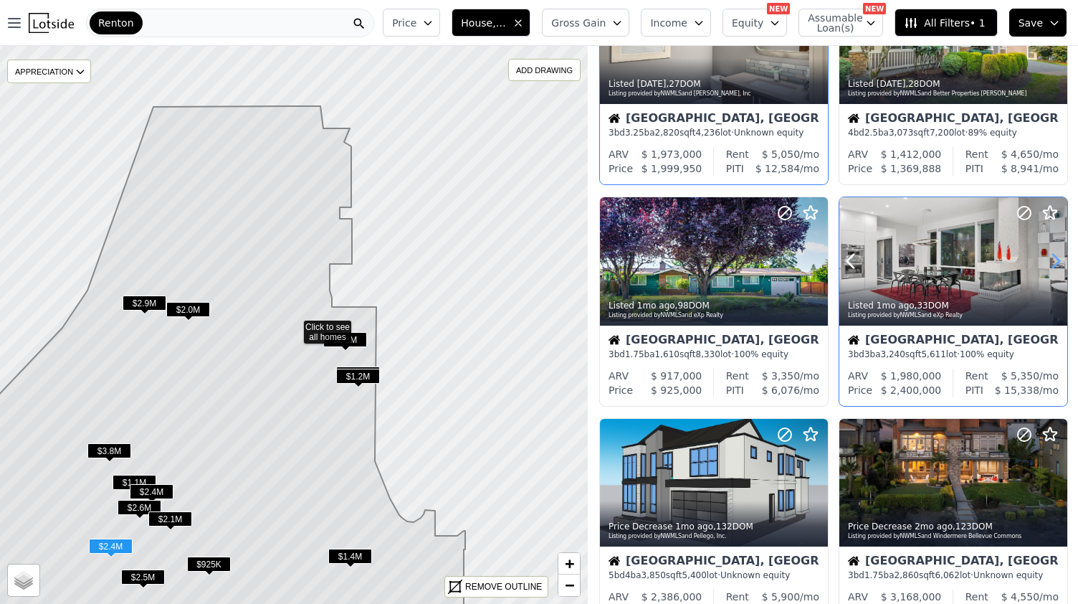
click at [1048, 260] on icon at bounding box center [1055, 260] width 23 height 23
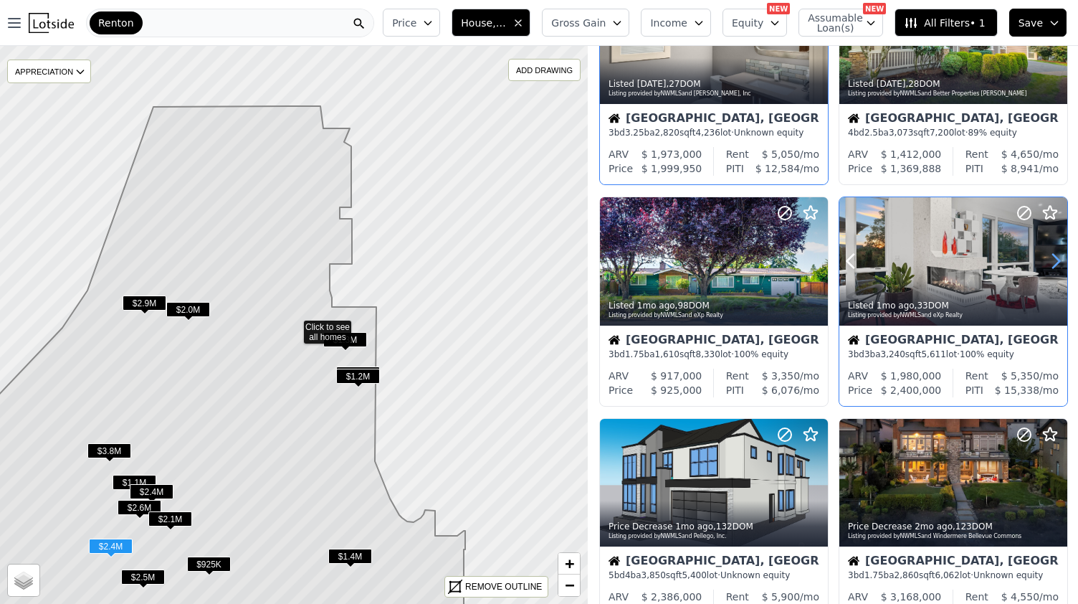
click at [1048, 260] on icon at bounding box center [1055, 260] width 23 height 23
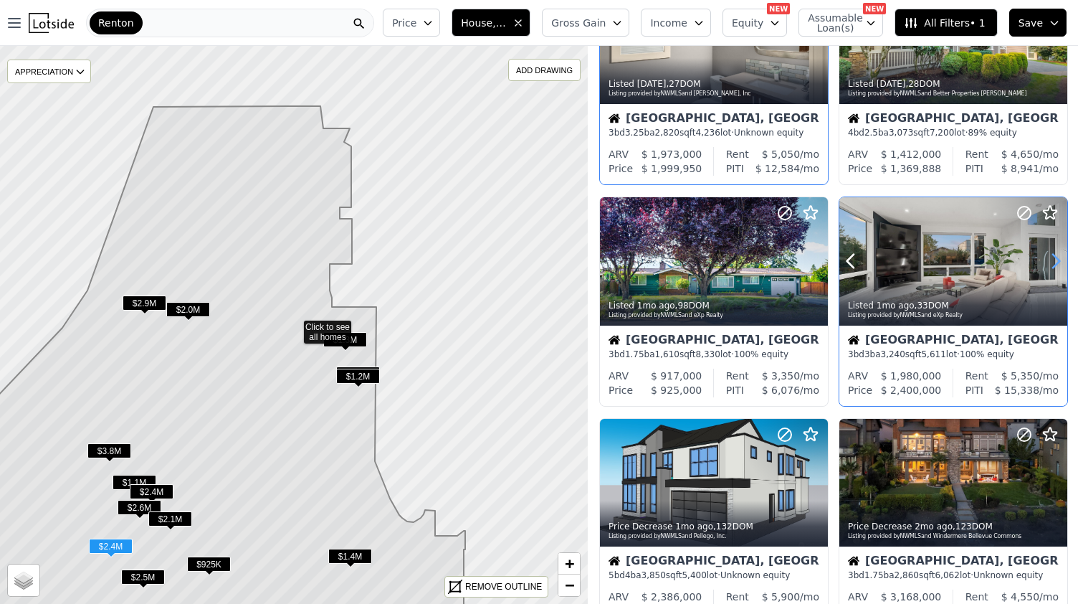
click at [1048, 260] on icon at bounding box center [1055, 260] width 23 height 23
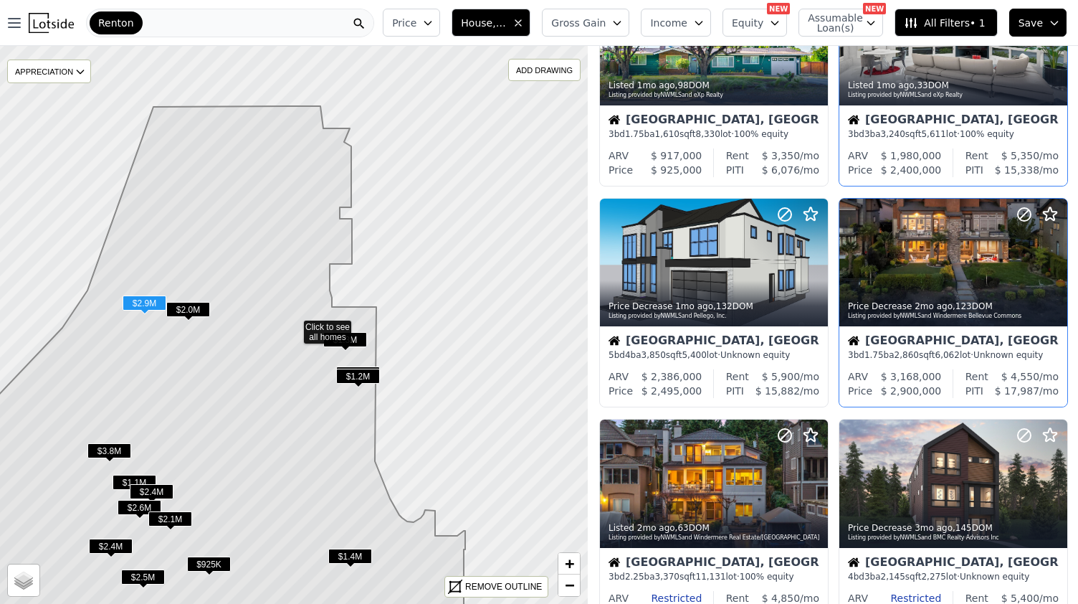
scroll to position [768, 0]
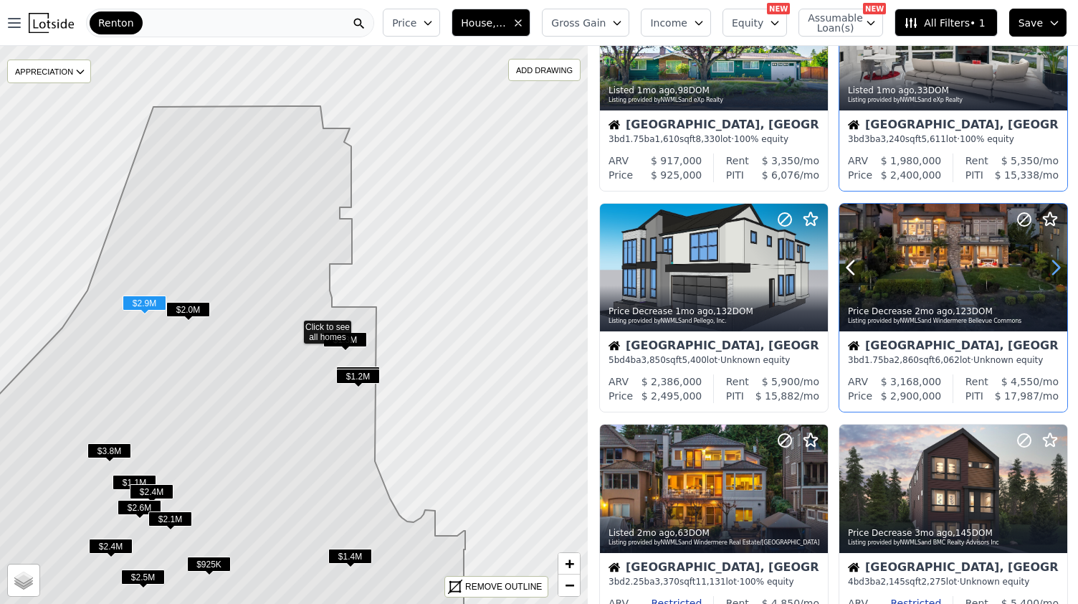
click at [1051, 272] on icon at bounding box center [1055, 267] width 23 height 23
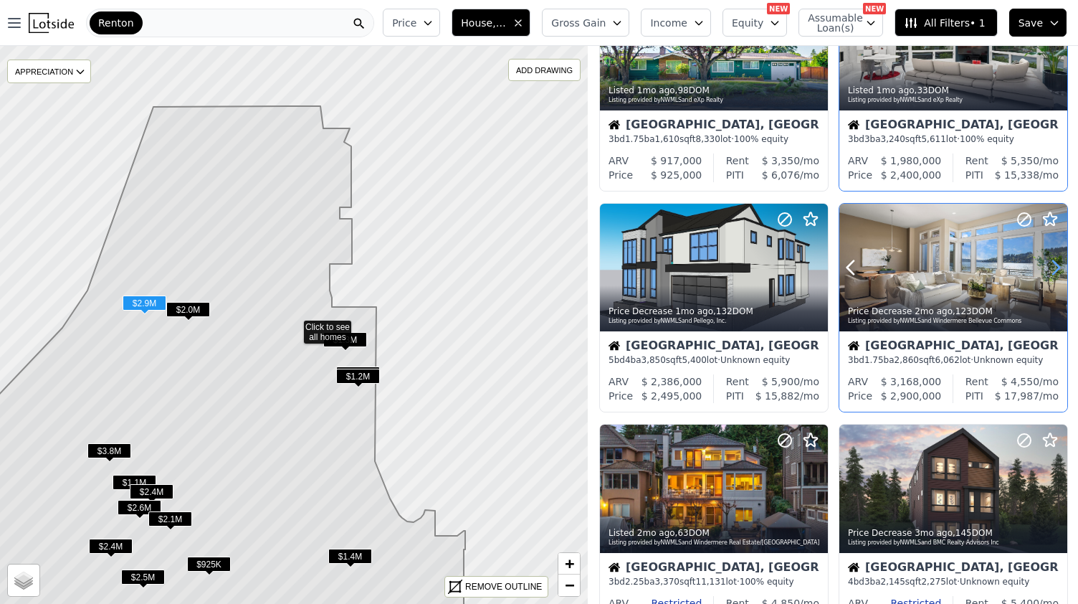
click at [1051, 272] on icon at bounding box center [1055, 267] width 23 height 23
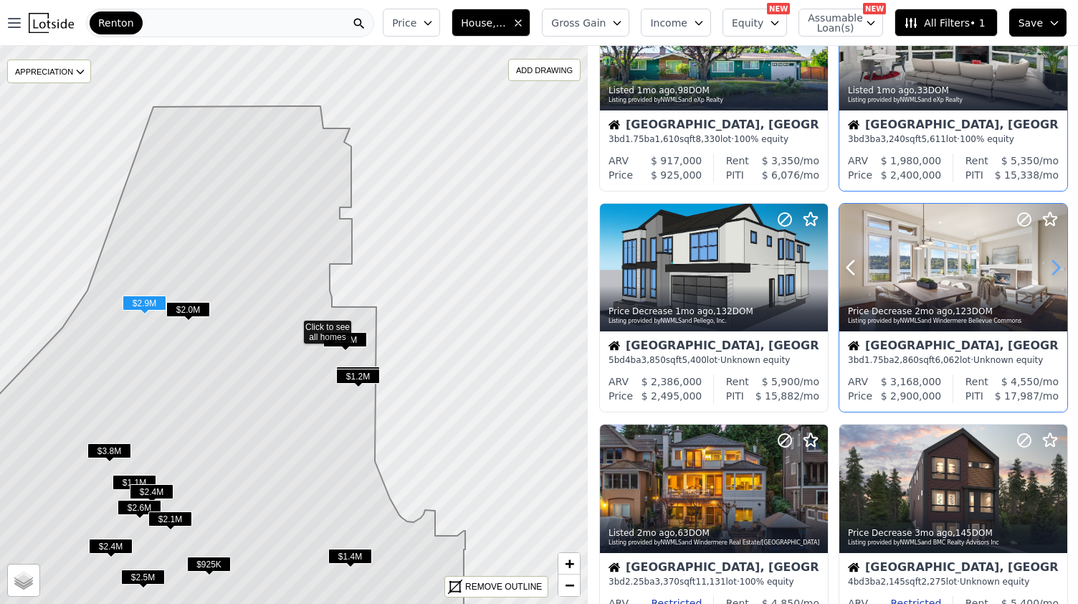
click at [1051, 272] on icon at bounding box center [1055, 267] width 23 height 23
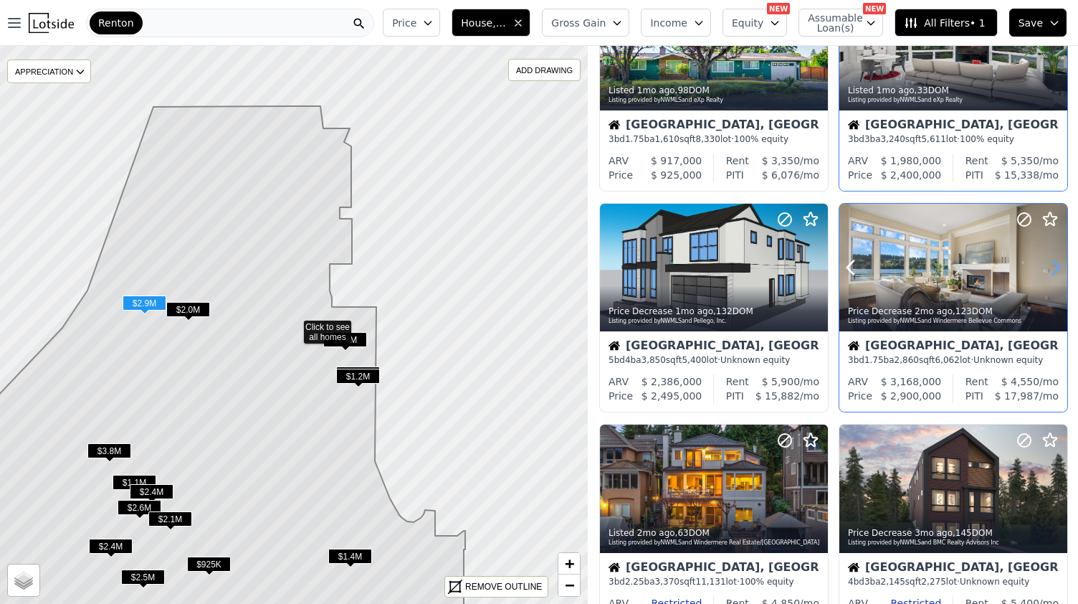
click at [1051, 272] on icon at bounding box center [1055, 267] width 23 height 23
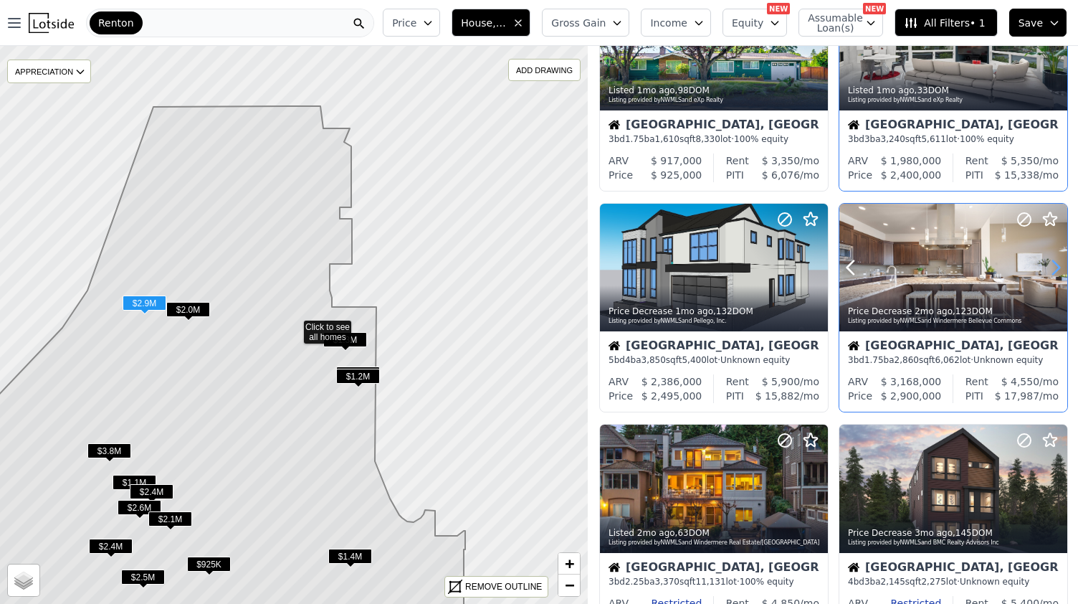
click at [1051, 272] on icon at bounding box center [1055, 267] width 23 height 23
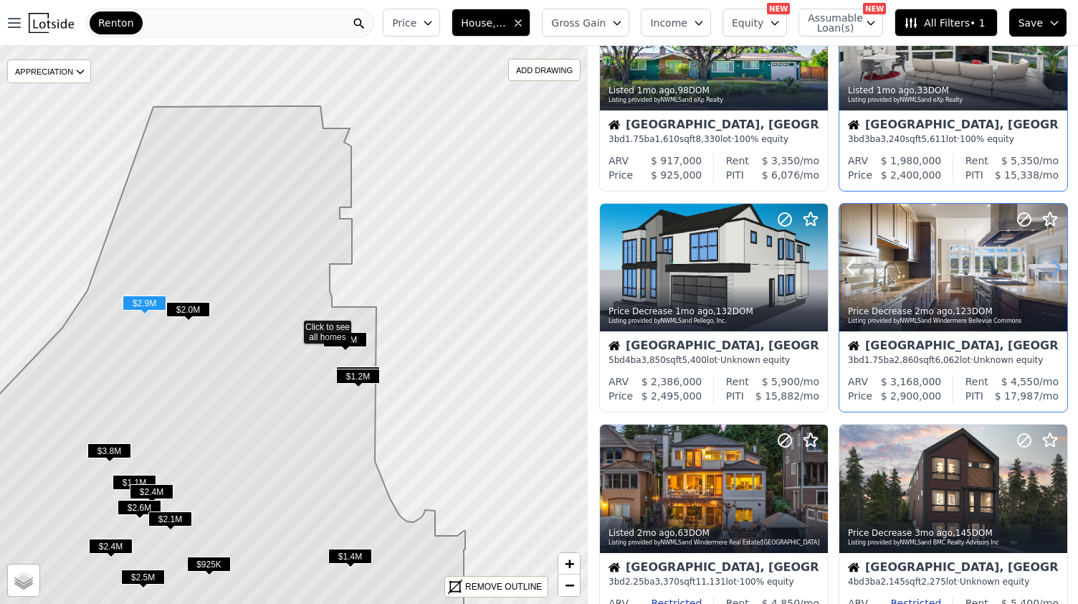
click at [1051, 272] on icon at bounding box center [1055, 267] width 23 height 23
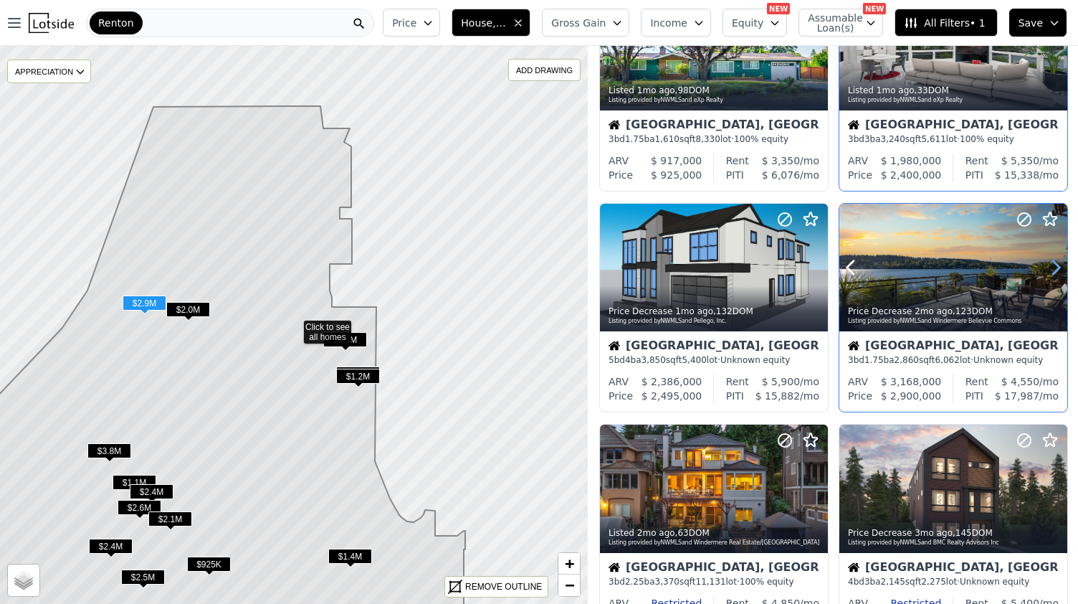
click at [1051, 272] on icon at bounding box center [1055, 267] width 23 height 23
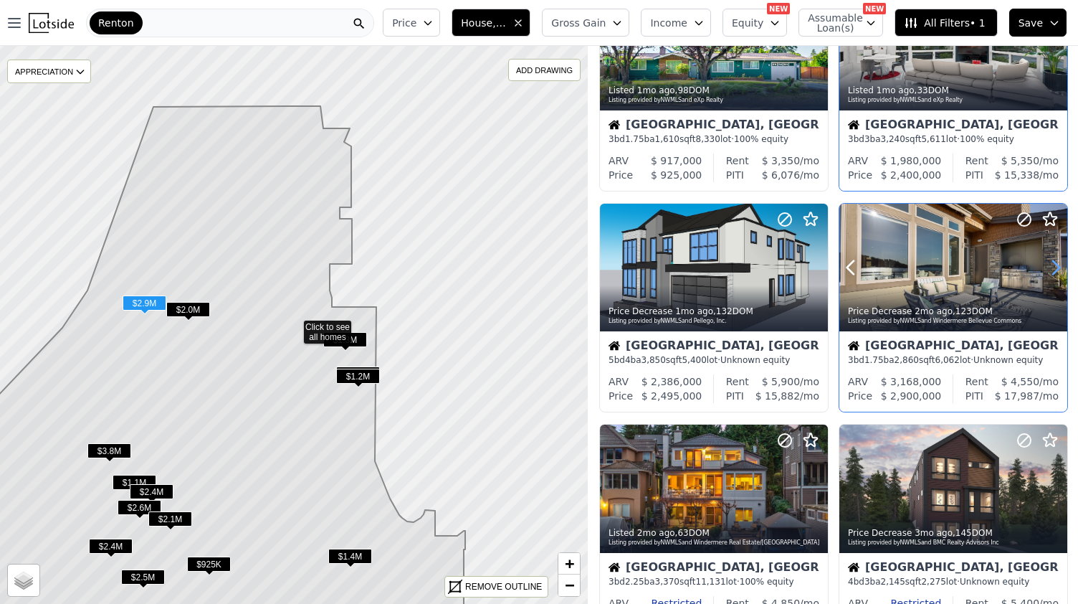
click at [1051, 272] on icon at bounding box center [1055, 267] width 23 height 23
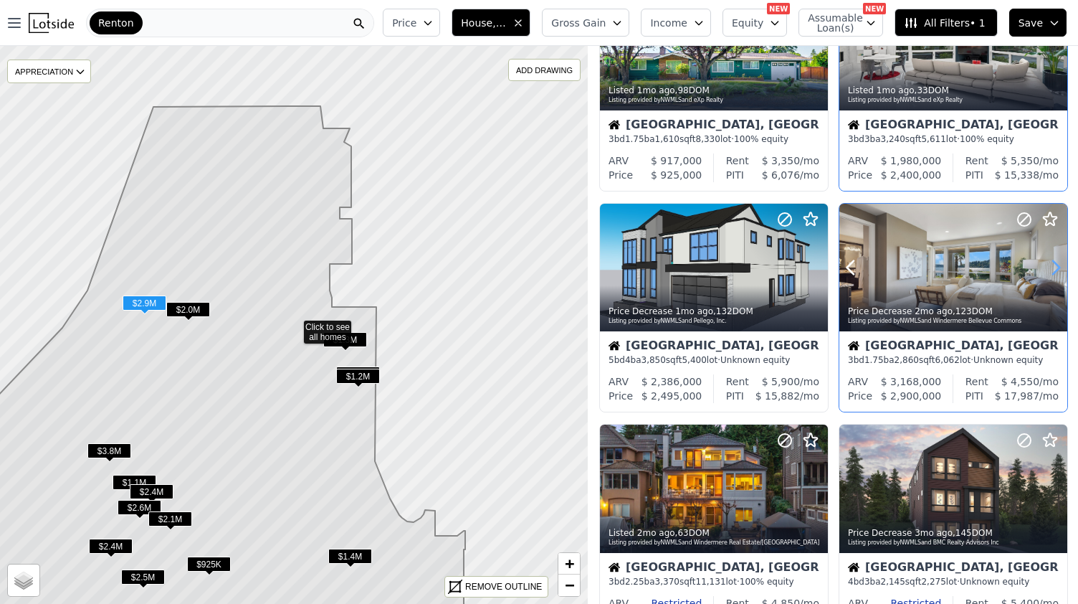
click at [1051, 272] on icon at bounding box center [1055, 267] width 23 height 23
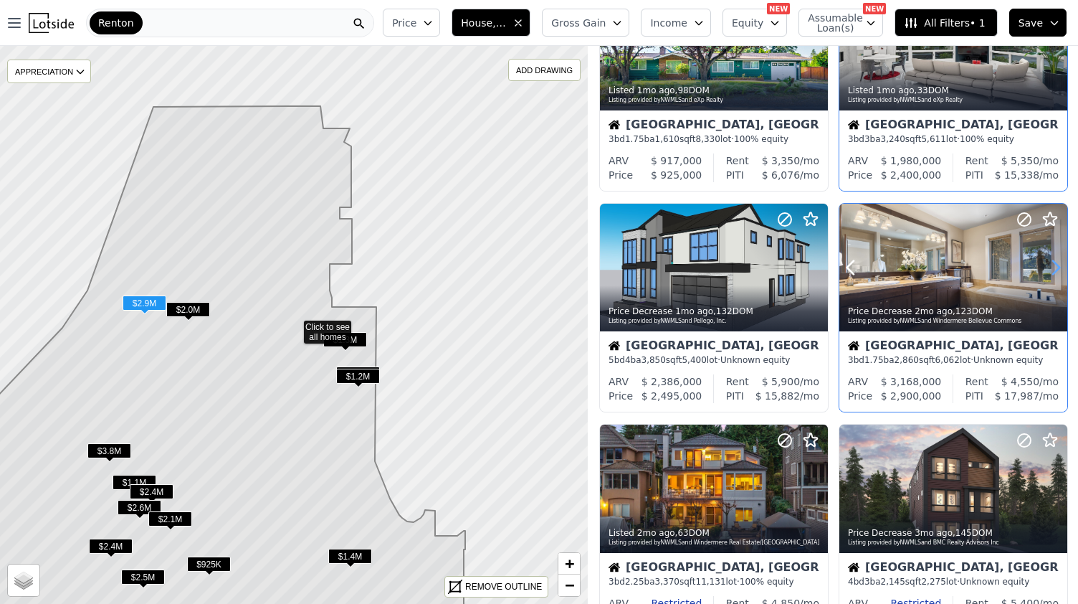
click at [1051, 272] on icon at bounding box center [1055, 267] width 23 height 23
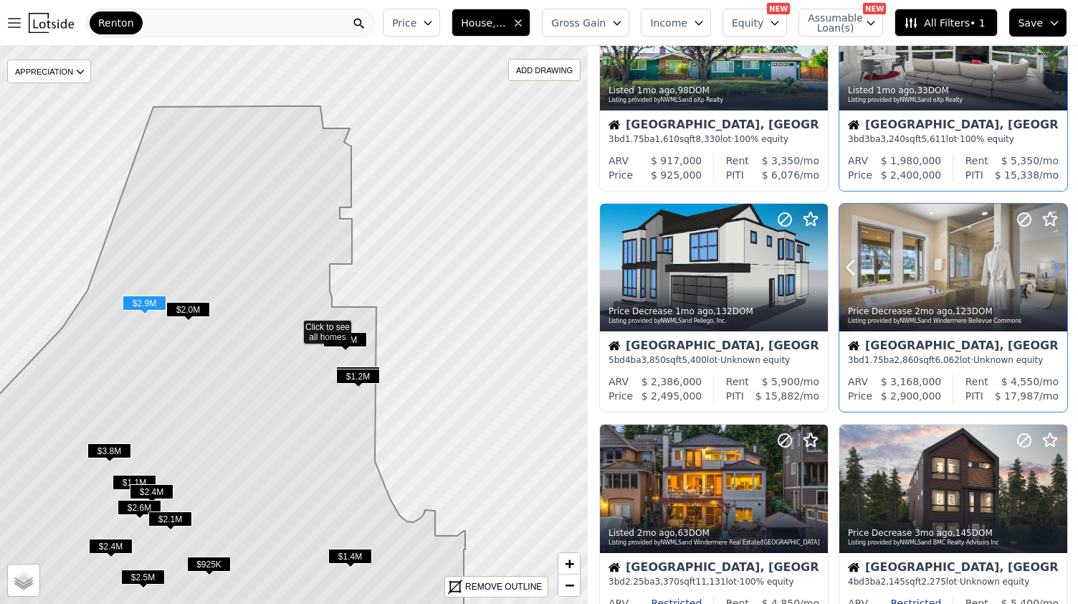
click at [1051, 272] on icon at bounding box center [1055, 267] width 23 height 23
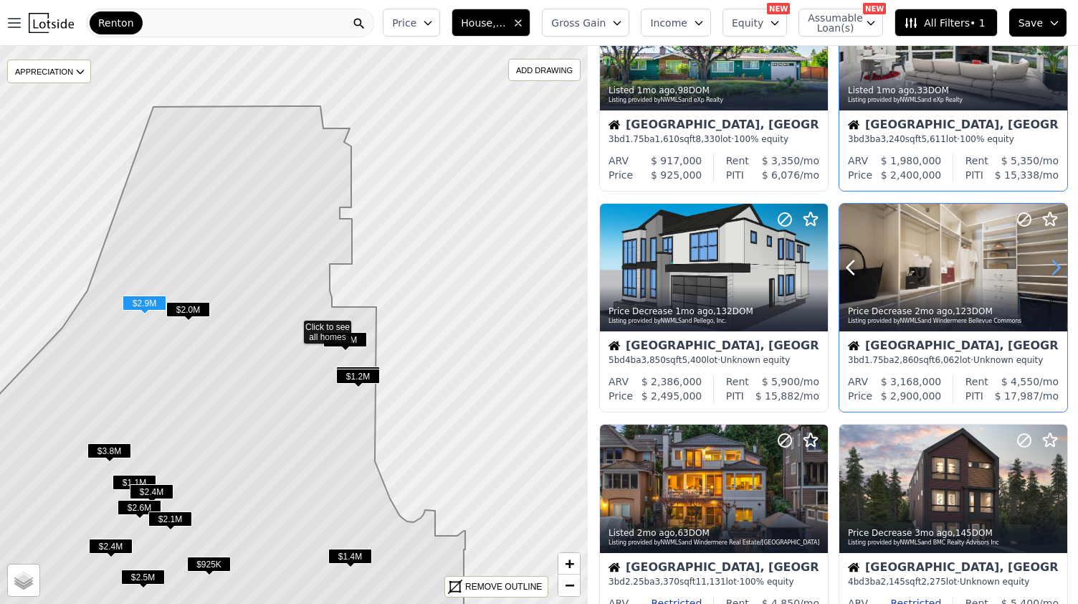
click at [1051, 272] on icon at bounding box center [1055, 267] width 23 height 23
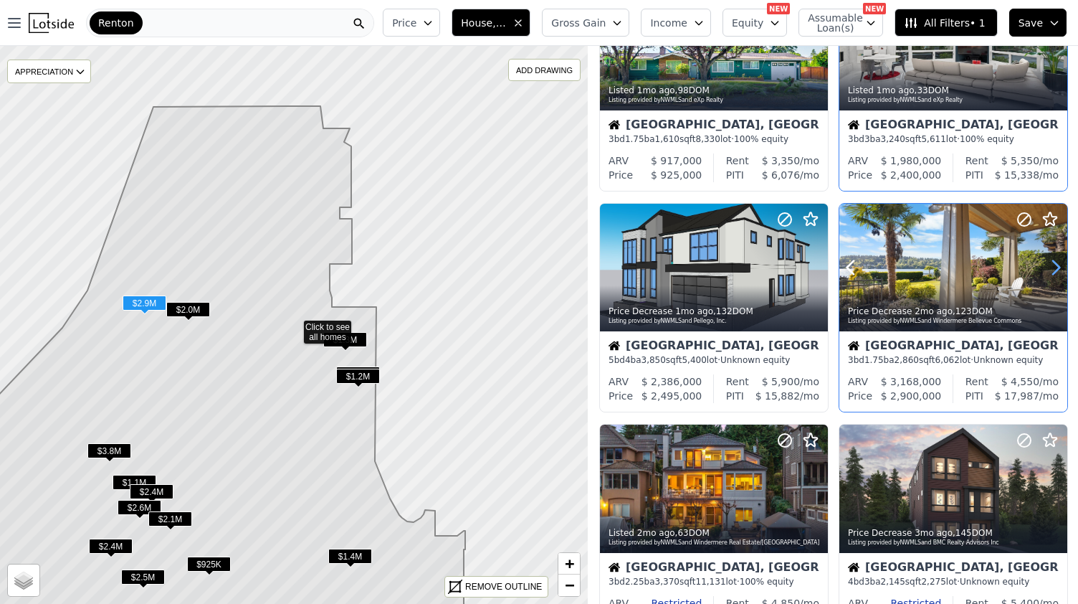
click at [1051, 272] on icon at bounding box center [1055, 267] width 23 height 23
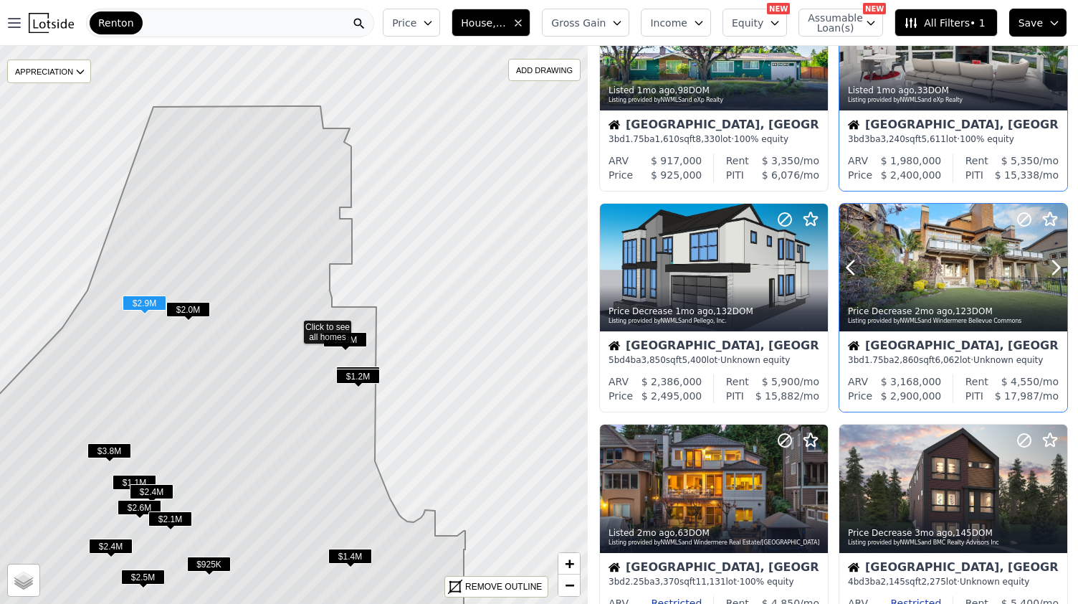
click at [961, 255] on div at bounding box center [953, 268] width 228 height 128
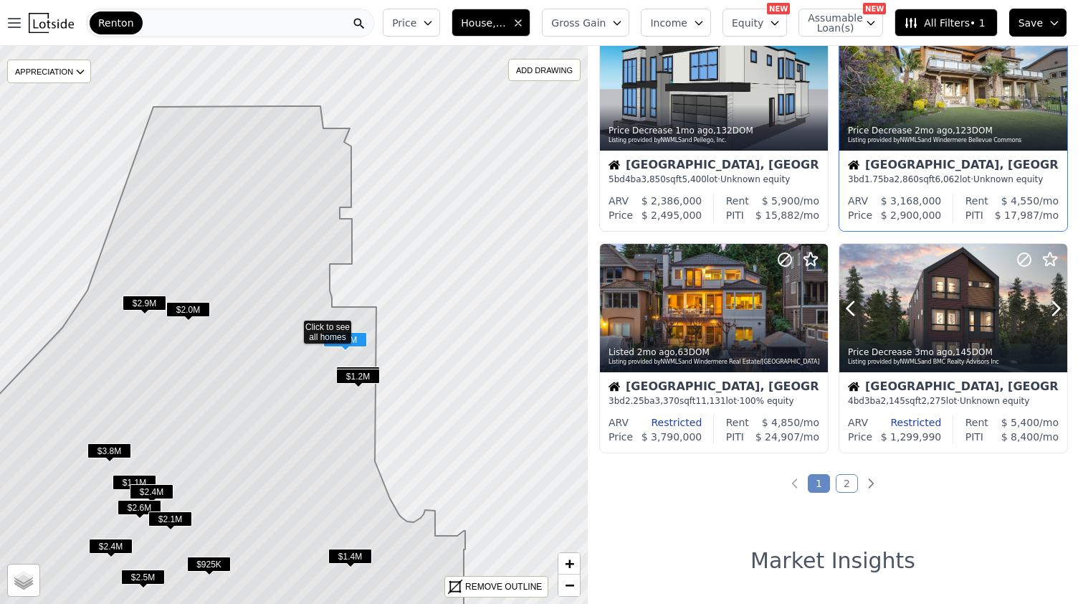
scroll to position [949, 0]
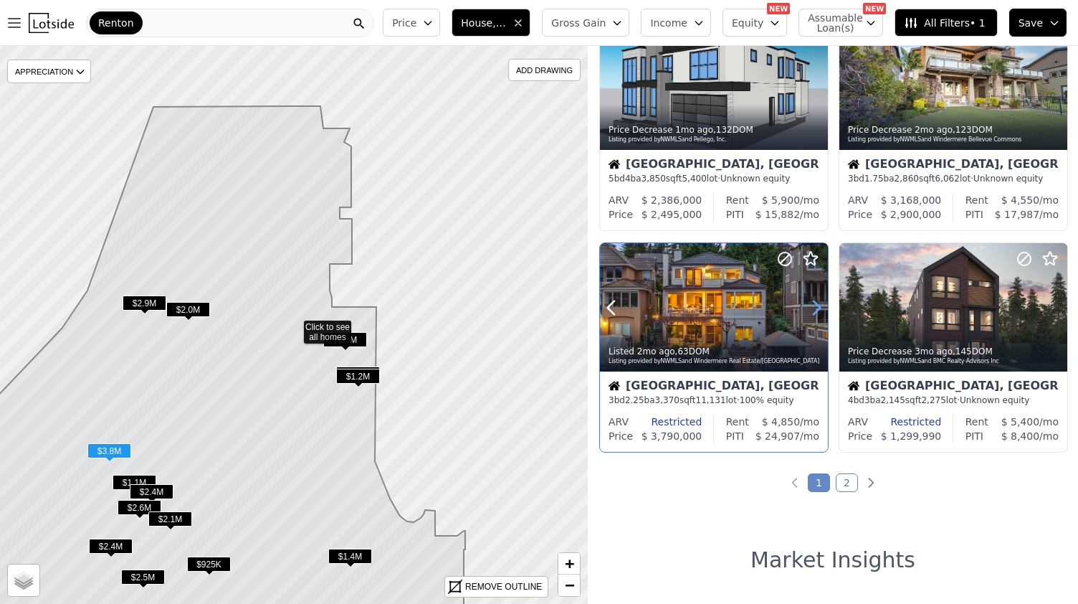
click at [816, 309] on icon at bounding box center [816, 307] width 23 height 23
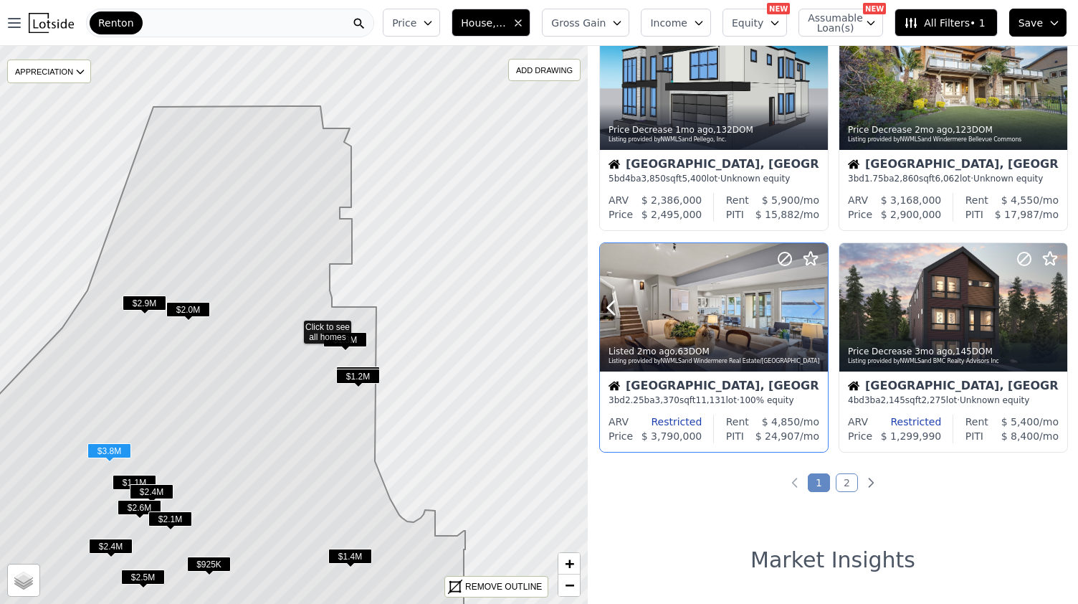
click at [816, 309] on icon at bounding box center [816, 307] width 23 height 23
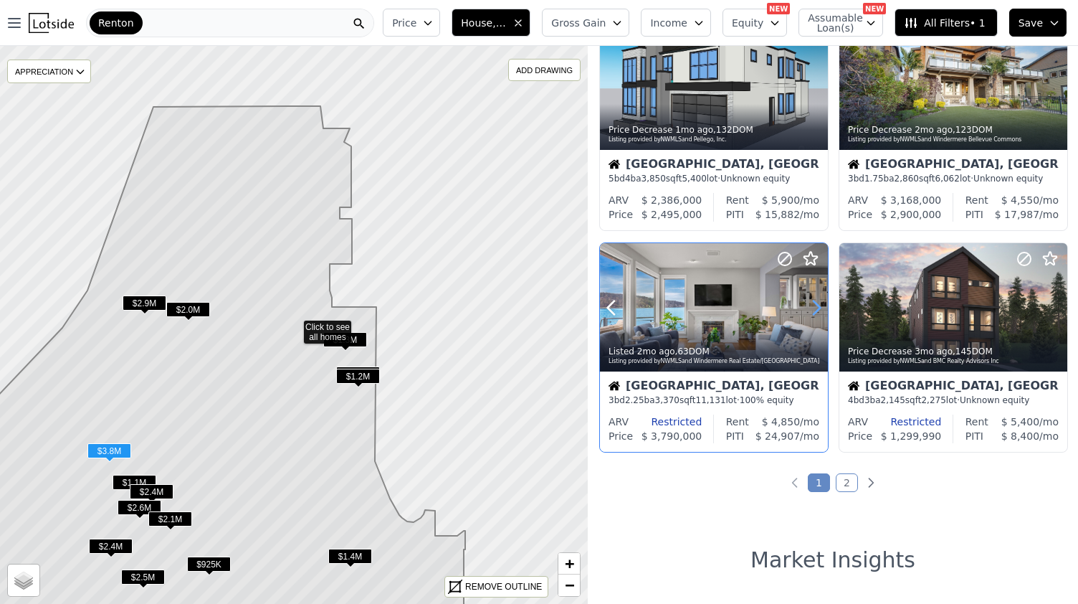
click at [816, 309] on icon at bounding box center [816, 307] width 23 height 23
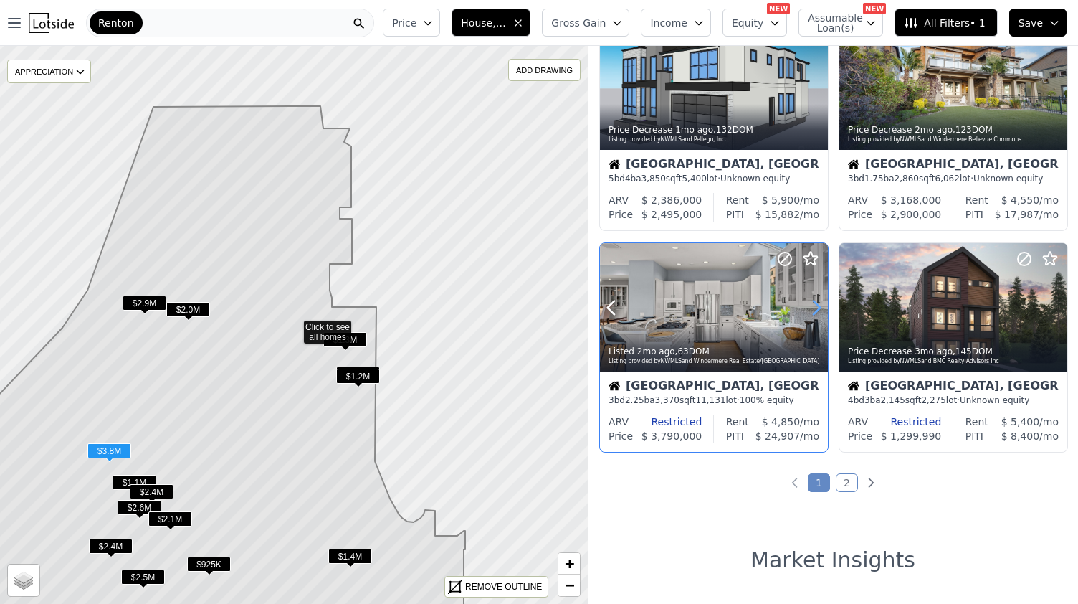
click at [816, 309] on icon at bounding box center [816, 307] width 23 height 23
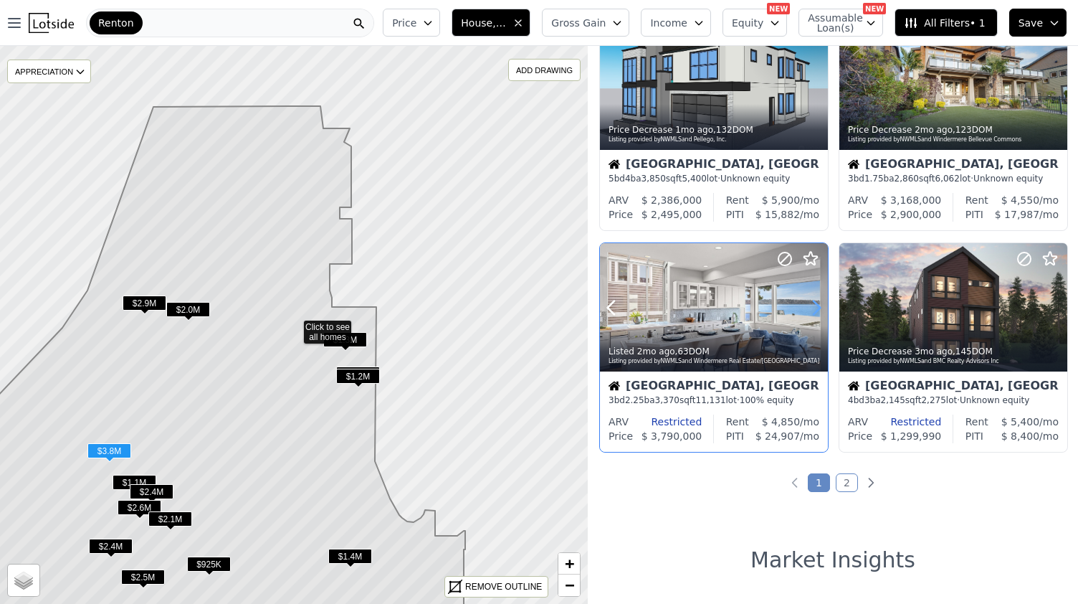
click at [816, 309] on icon at bounding box center [816, 307] width 23 height 23
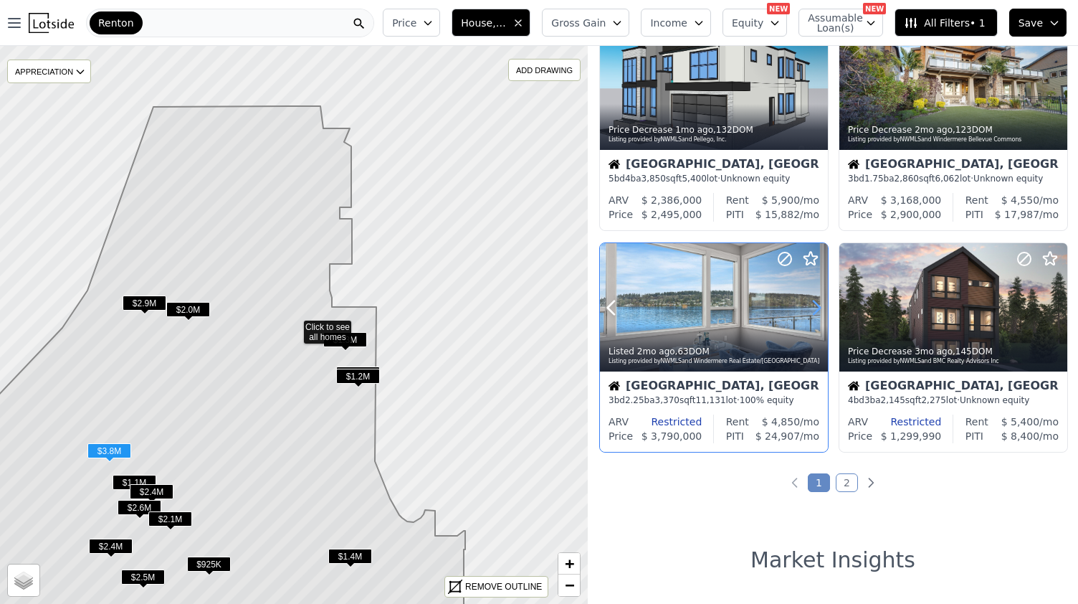
click at [816, 309] on icon at bounding box center [816, 307] width 23 height 23
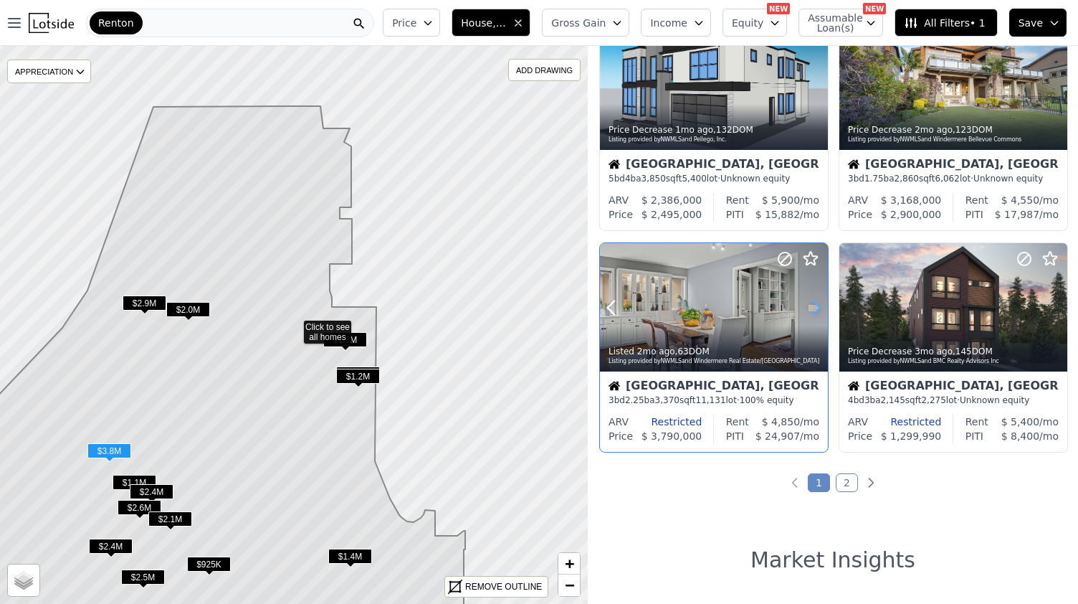
click at [816, 309] on icon at bounding box center [816, 307] width 23 height 23
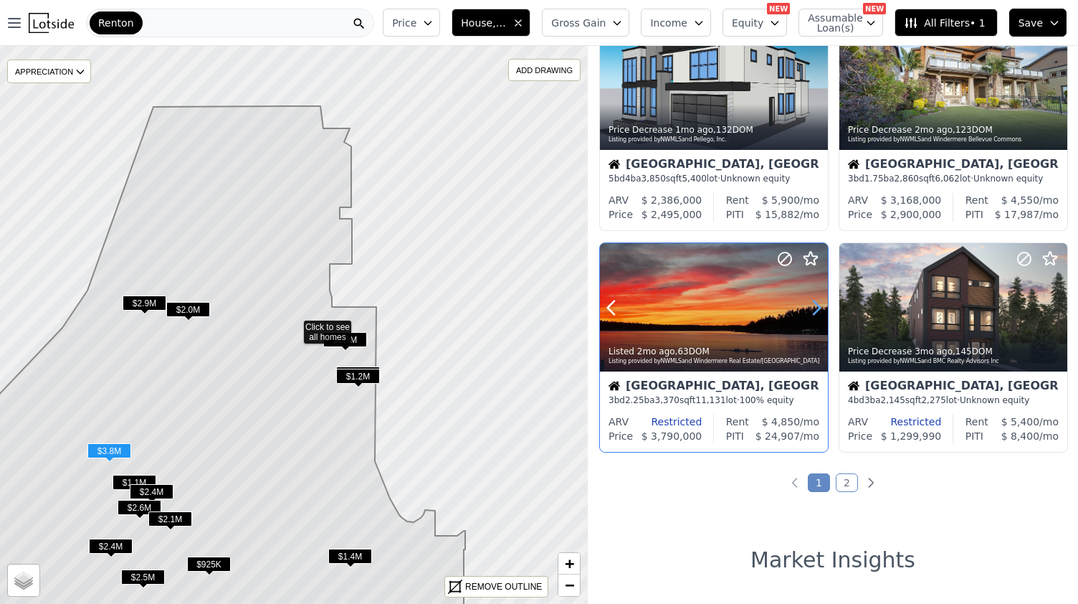
click at [816, 309] on icon at bounding box center [816, 307] width 23 height 23
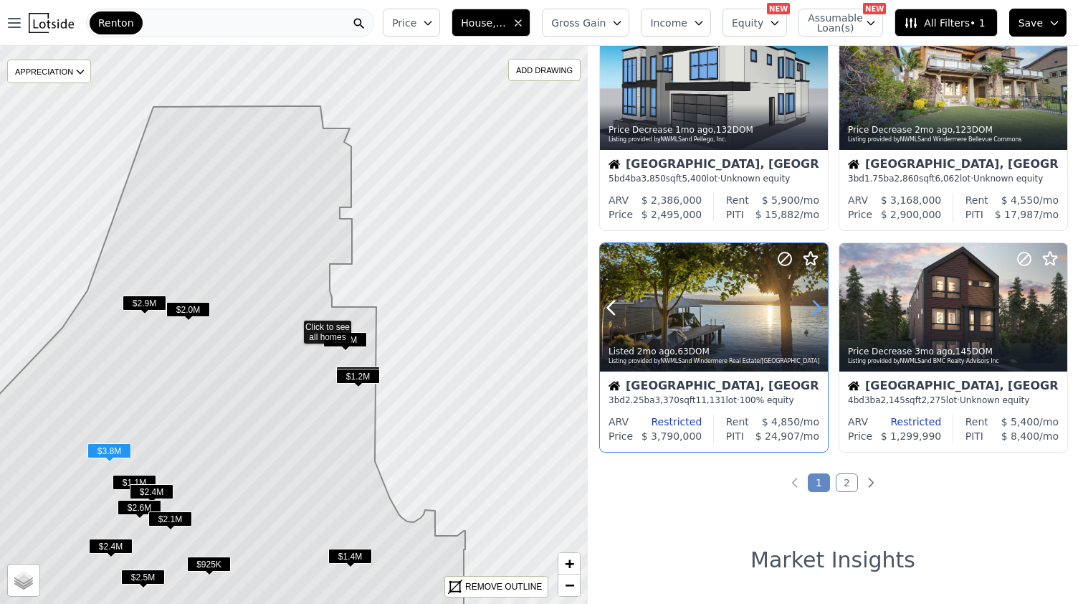
click at [816, 309] on icon at bounding box center [816, 307] width 23 height 23
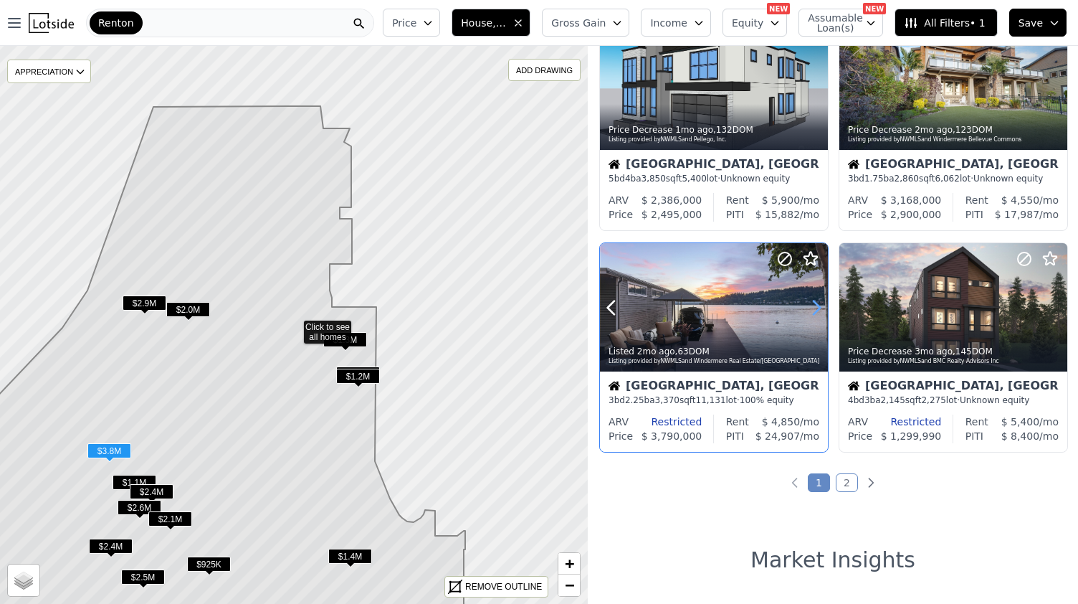
click at [816, 309] on icon at bounding box center [816, 307] width 23 height 23
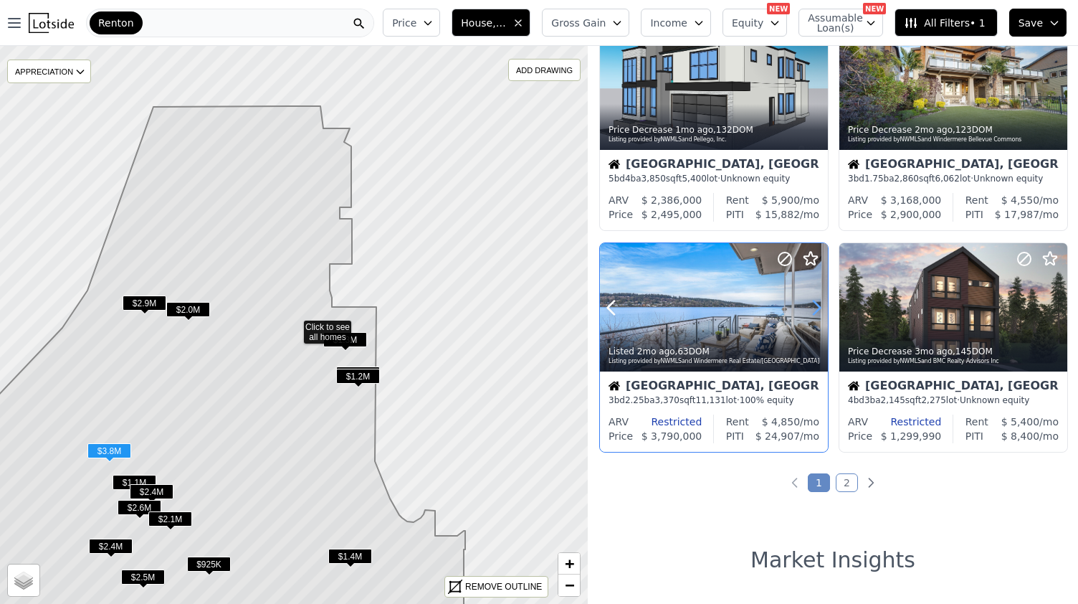
click at [816, 309] on icon at bounding box center [816, 307] width 23 height 23
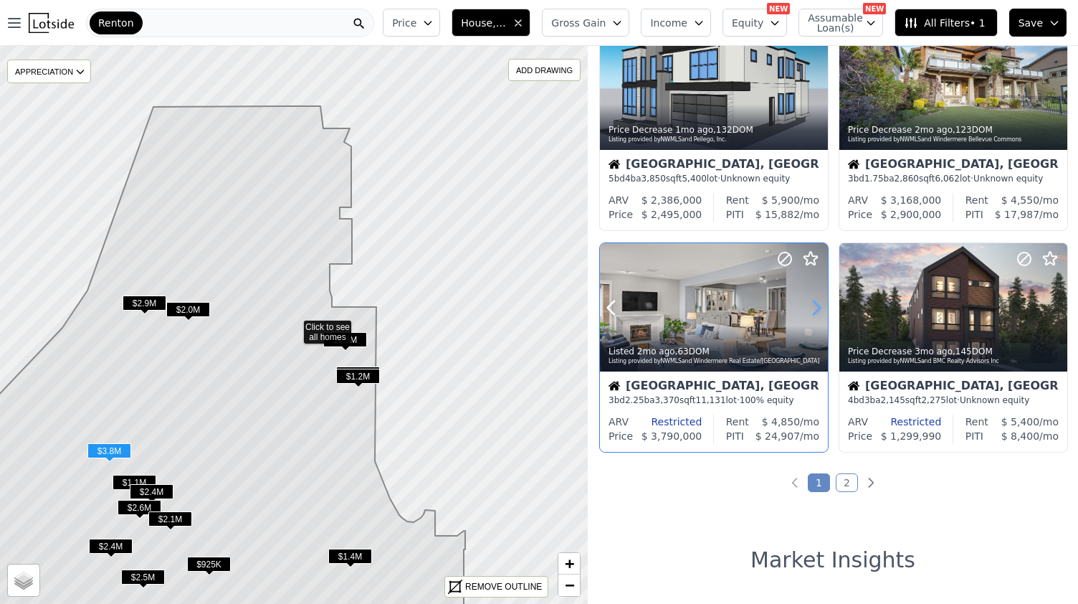
click at [816, 309] on icon at bounding box center [816, 307] width 23 height 23
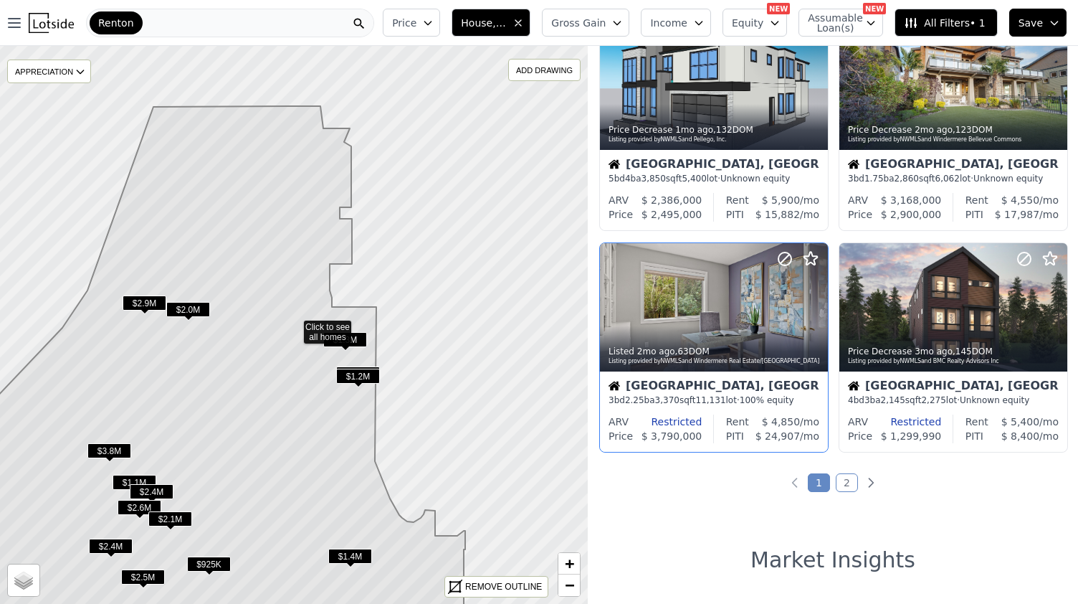
click at [844, 482] on link "2" at bounding box center [847, 482] width 22 height 19
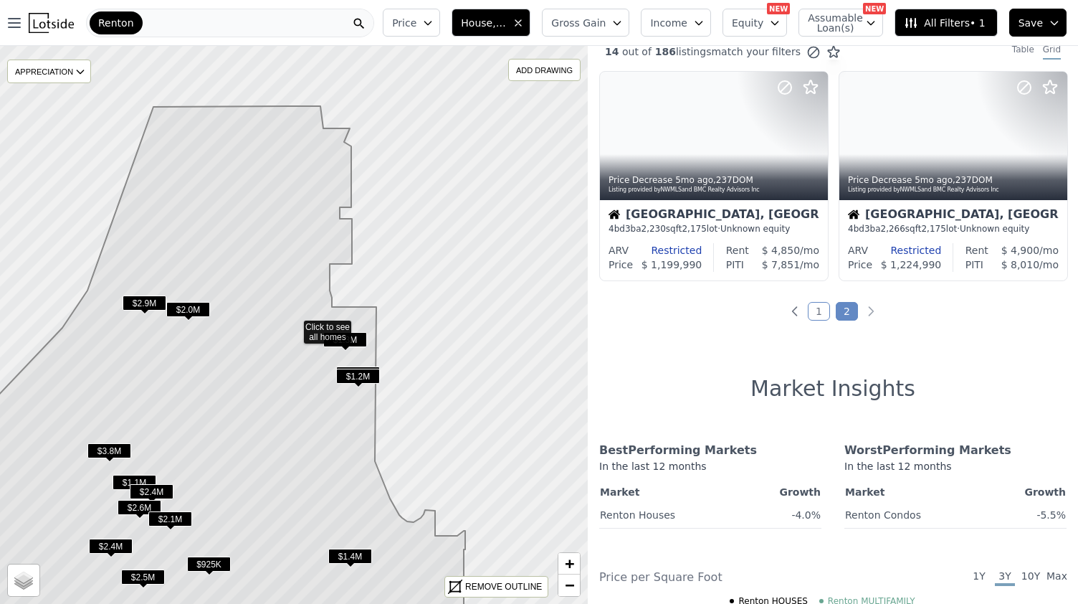
scroll to position [0, 0]
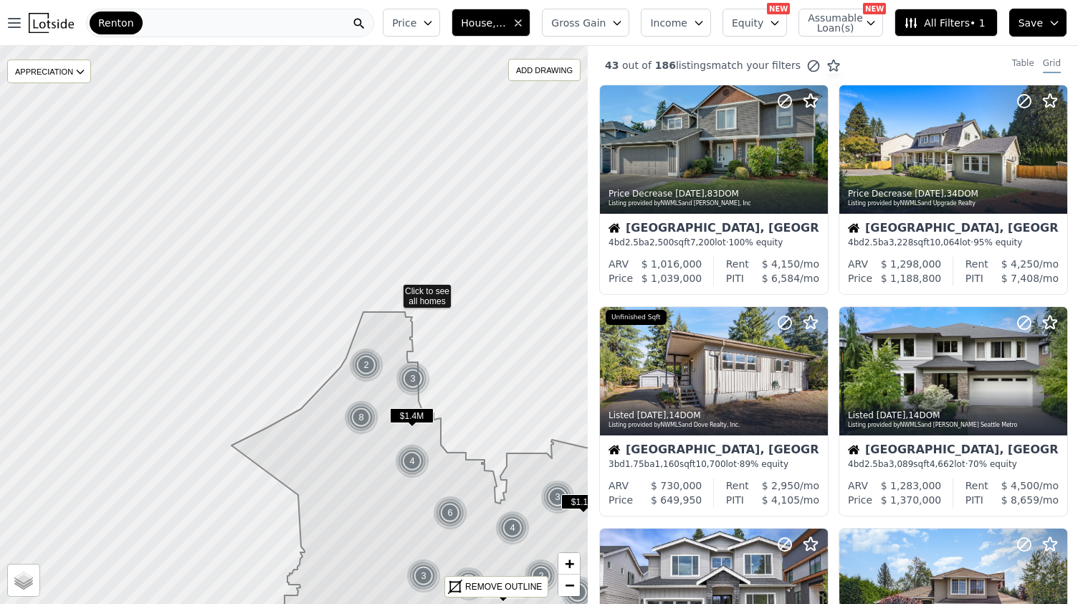
drag, startPoint x: 477, startPoint y: 393, endPoint x: 397, endPoint y: 289, distance: 131.3
drag, startPoint x: 397, startPoint y: 289, endPoint x: 366, endPoint y: 370, distance: 86.7
click at [366, 370] on div "2" at bounding box center [366, 365] width 34 height 34
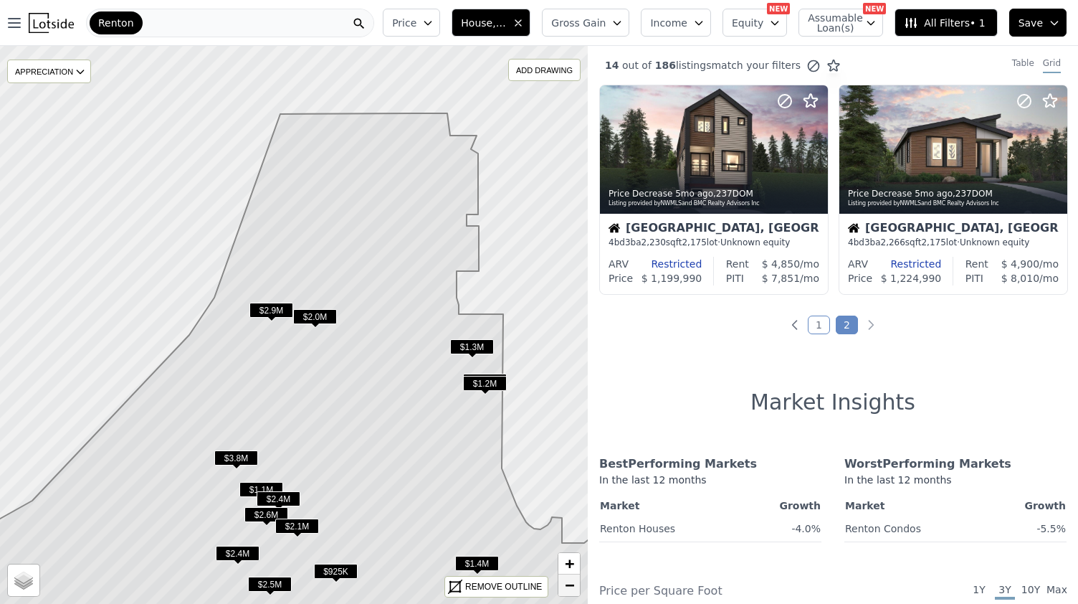
click at [571, 587] on span "−" at bounding box center [569, 585] width 9 height 18
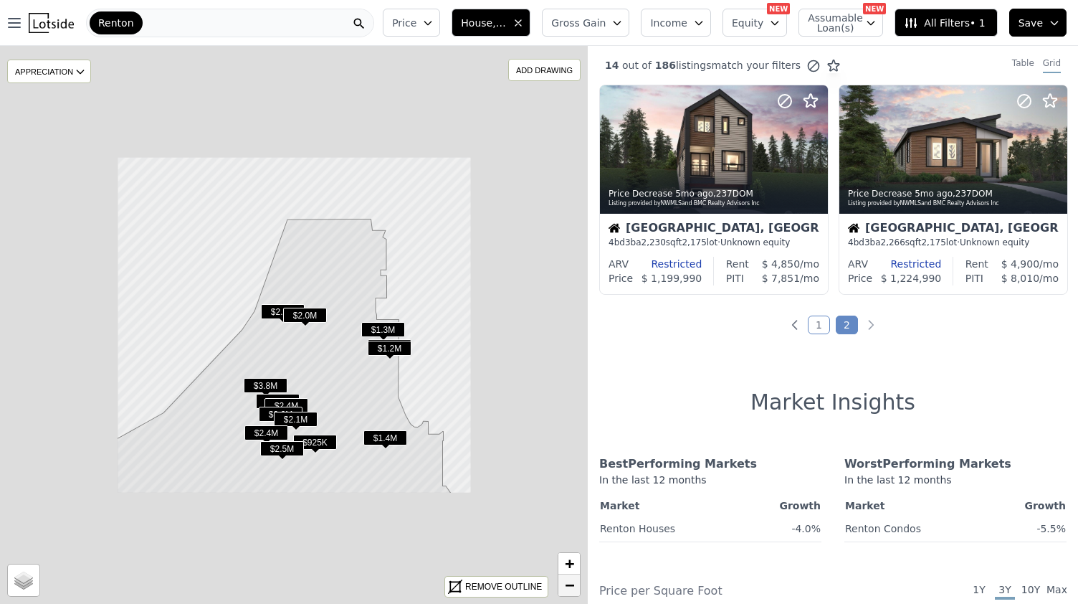
click at [571, 587] on span "−" at bounding box center [569, 585] width 9 height 18
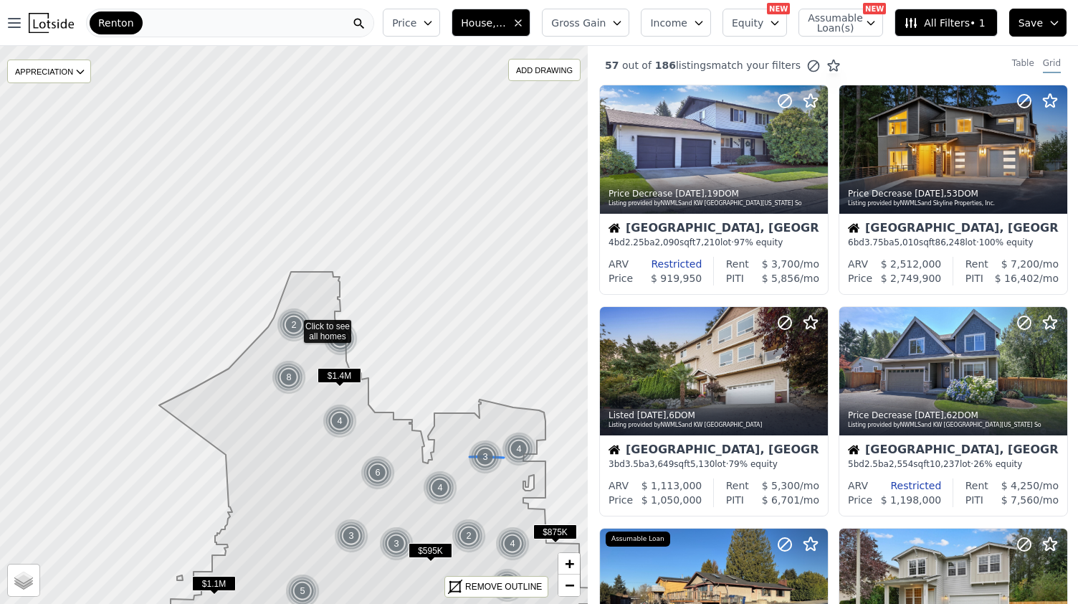
click at [470, 442] on img at bounding box center [485, 456] width 35 height 34
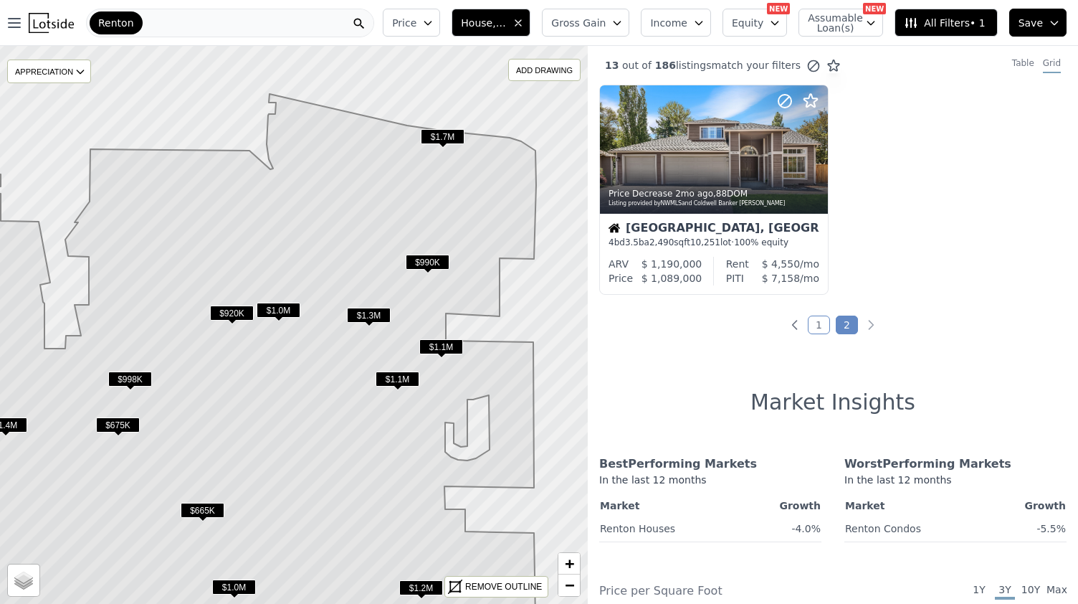
click at [121, 424] on span "$675K" at bounding box center [118, 424] width 44 height 15
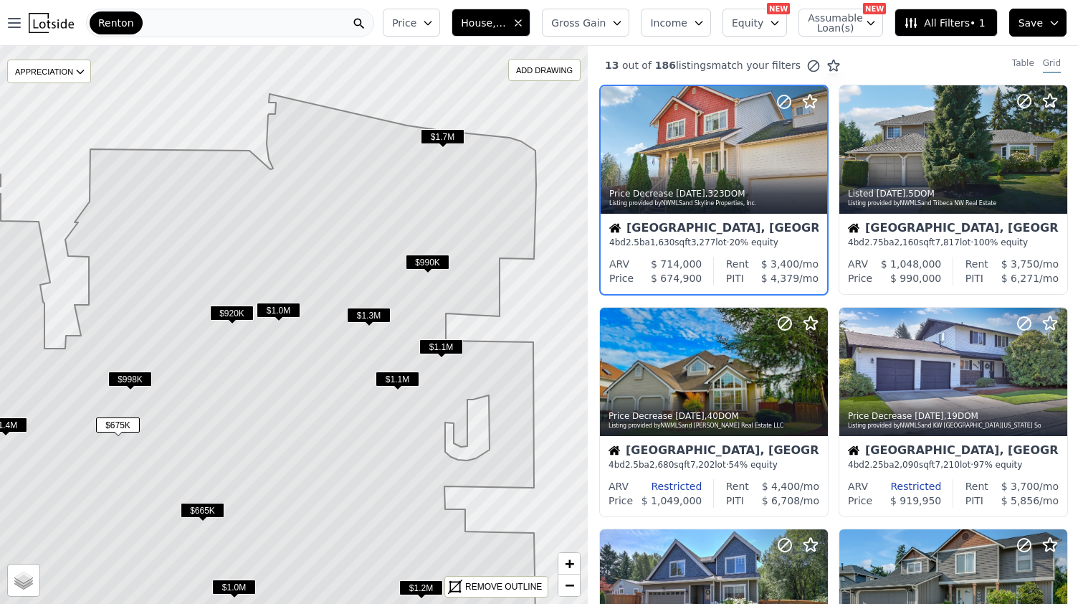
click at [202, 510] on span "$665K" at bounding box center [203, 509] width 44 height 15
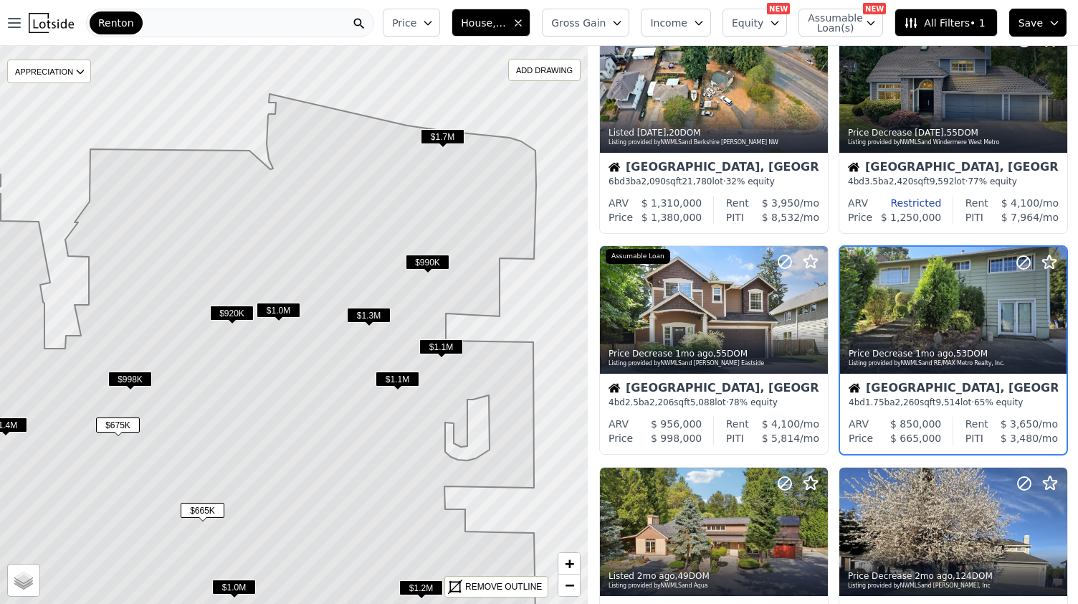
scroll to position [727, 0]
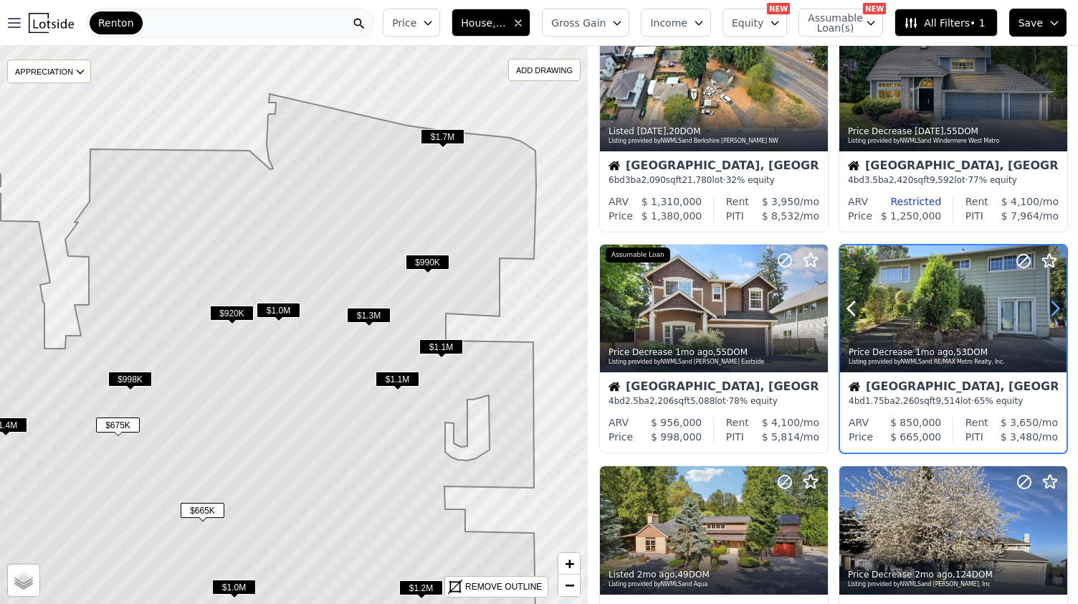
click at [1047, 308] on icon at bounding box center [1055, 308] width 23 height 23
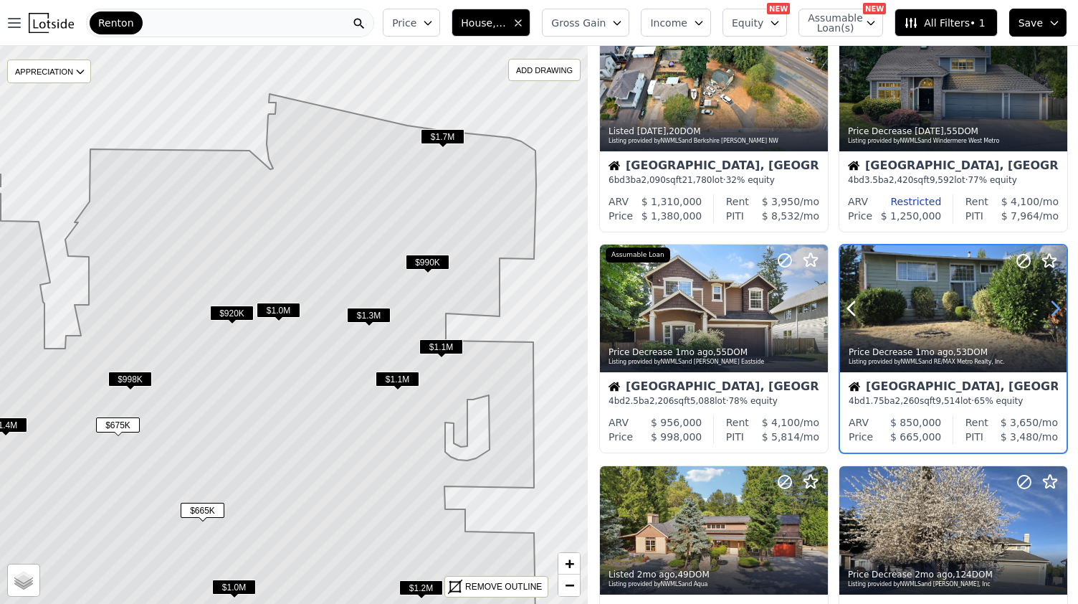
click at [1047, 308] on icon at bounding box center [1055, 308] width 23 height 23
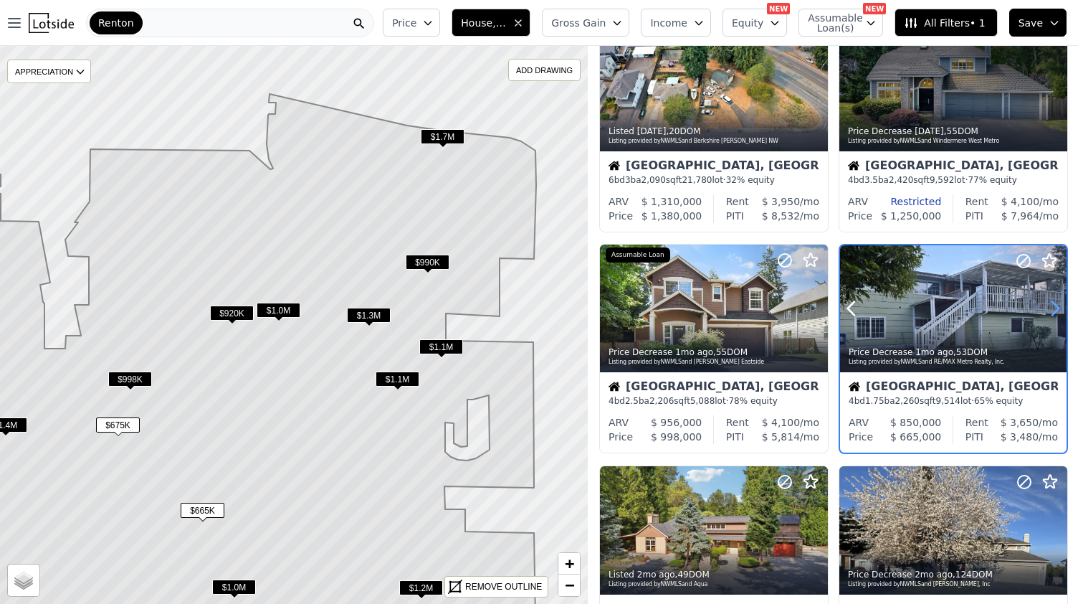
click at [1047, 308] on icon at bounding box center [1055, 308] width 23 height 23
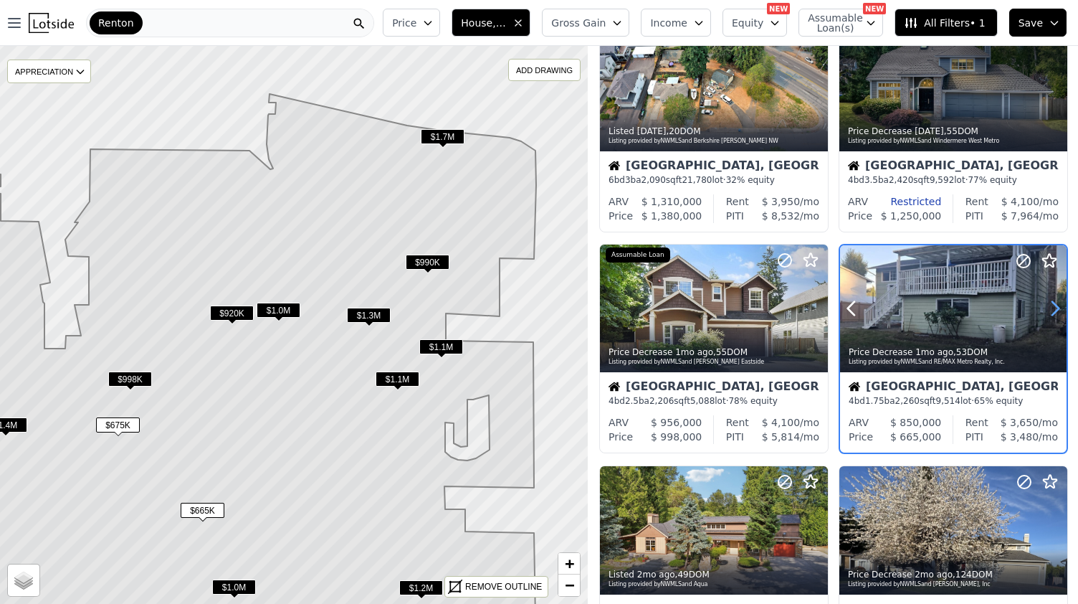
click at [1047, 308] on icon at bounding box center [1055, 308] width 23 height 23
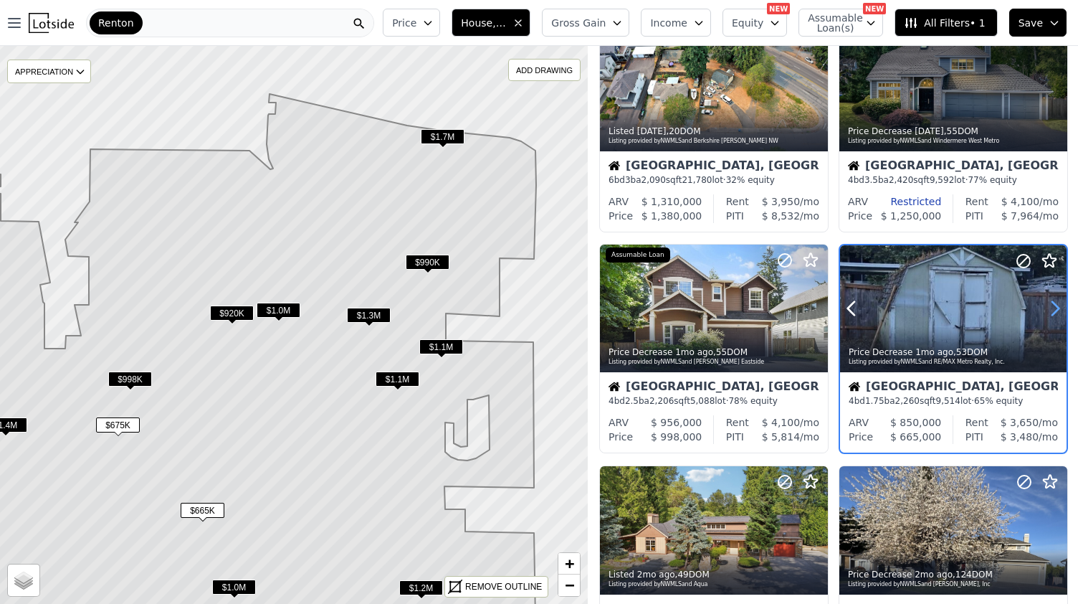
click at [1047, 308] on icon at bounding box center [1055, 308] width 23 height 23
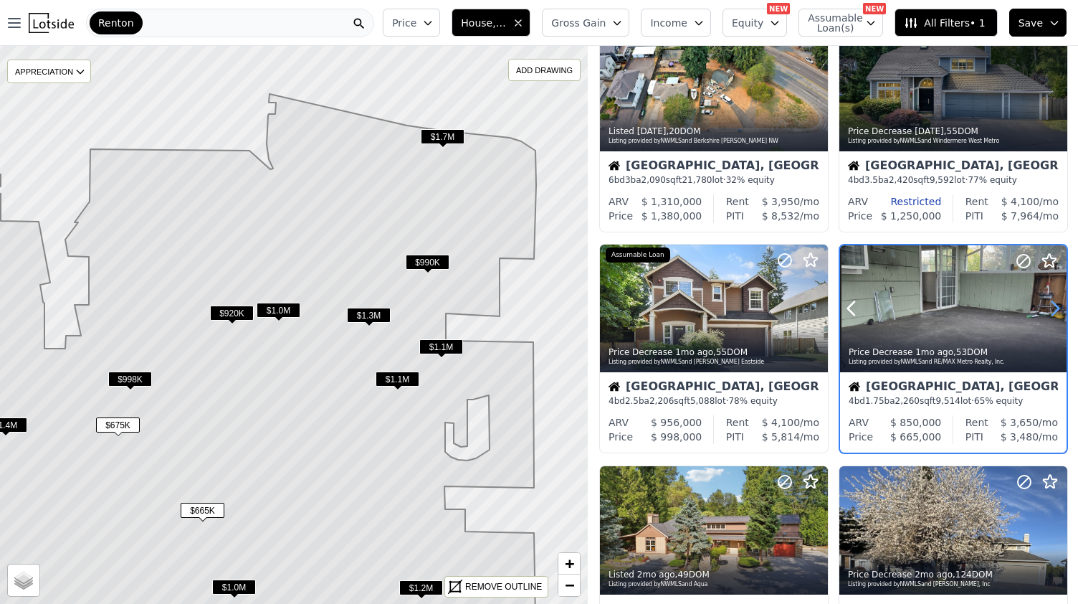
click at [1047, 308] on icon at bounding box center [1055, 308] width 23 height 23
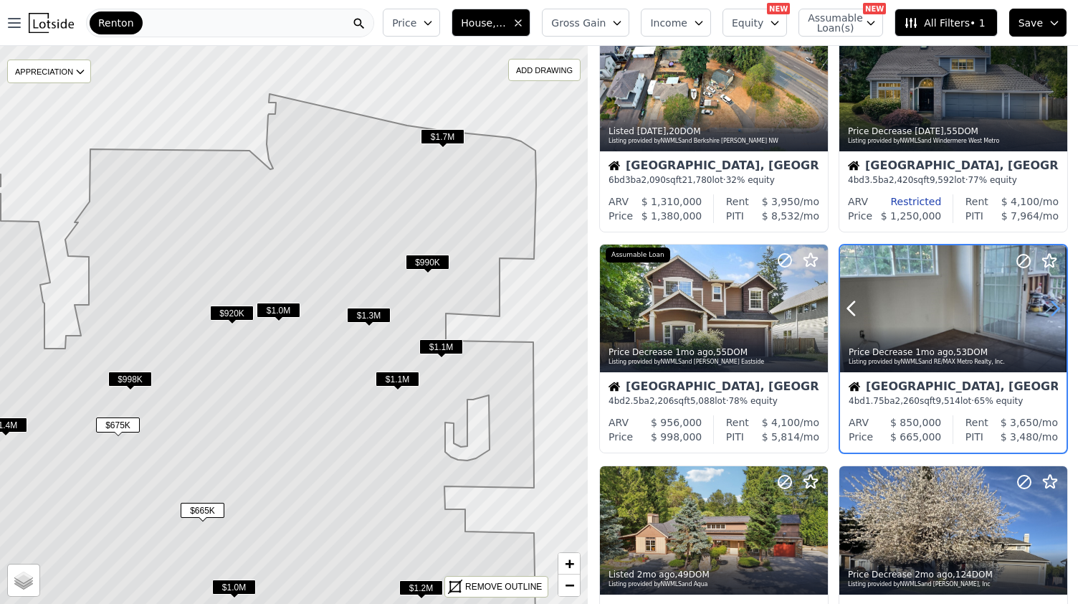
click at [1047, 308] on icon at bounding box center [1055, 308] width 23 height 23
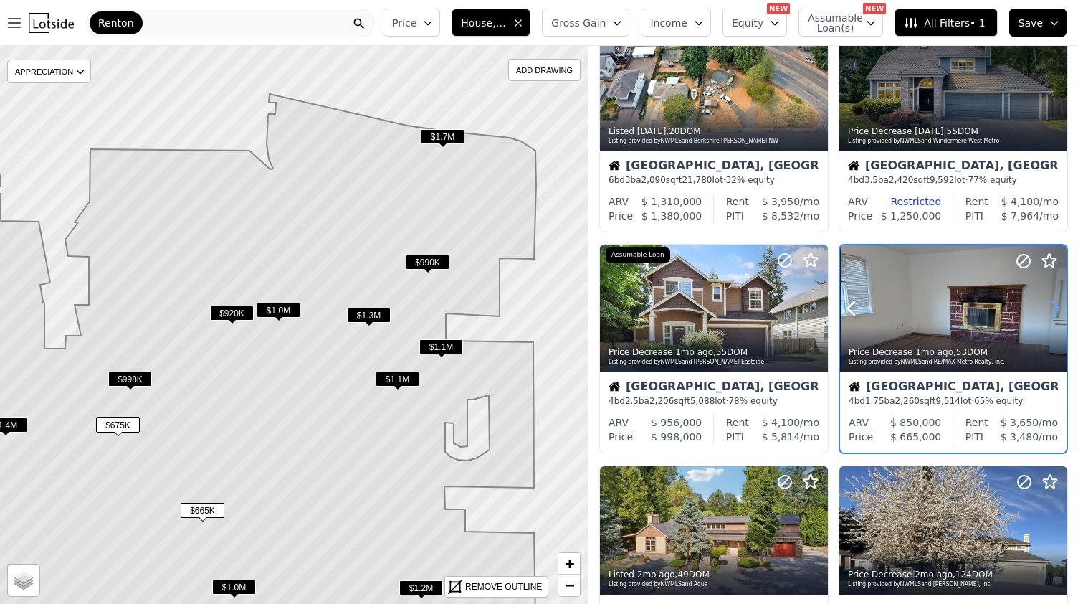
click at [1047, 308] on icon at bounding box center [1055, 308] width 23 height 23
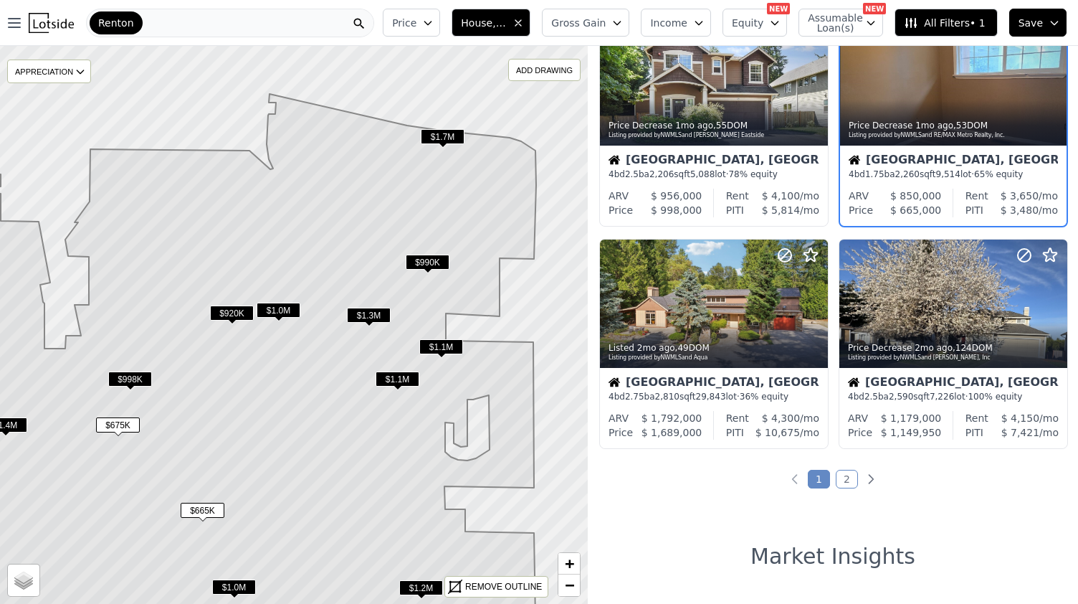
scroll to position [955, 0]
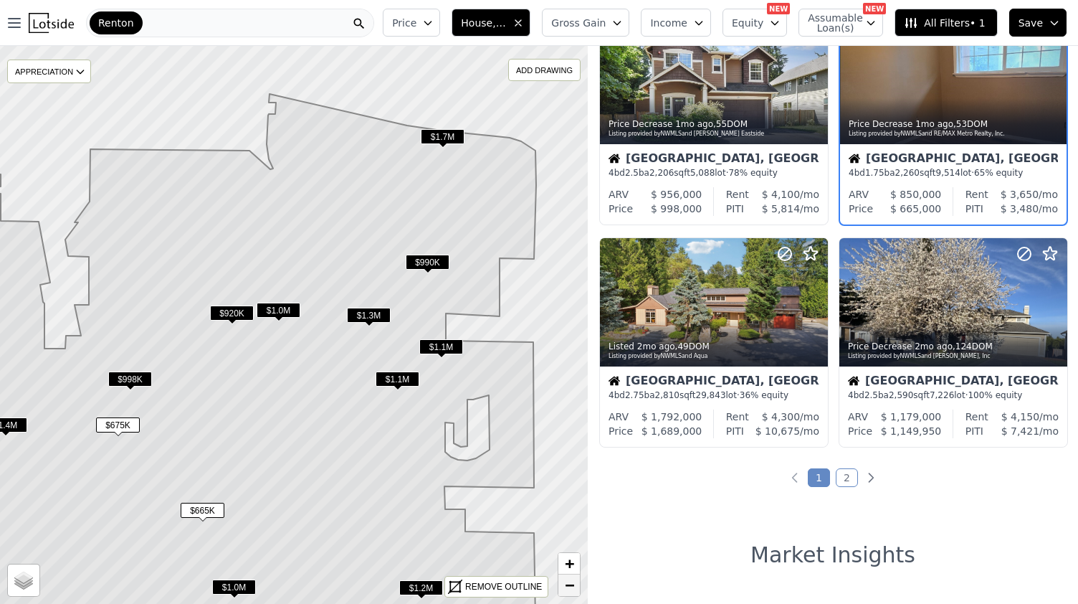
click at [562, 589] on link "−" at bounding box center [569, 585] width 22 height 22
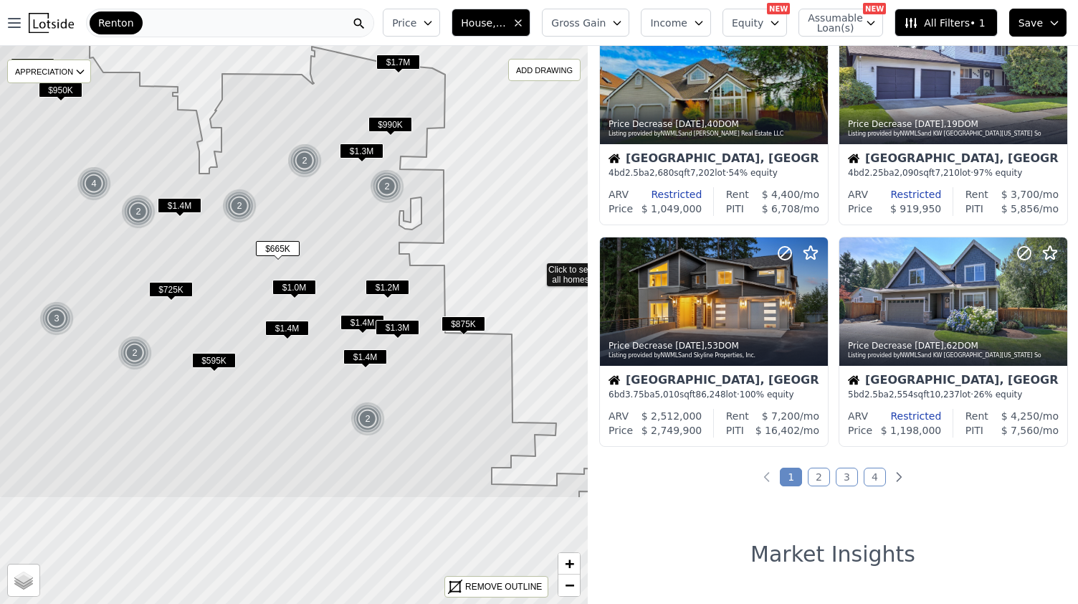
drag, startPoint x: 508, startPoint y: 431, endPoint x: 538, endPoint y: 267, distance: 166.9
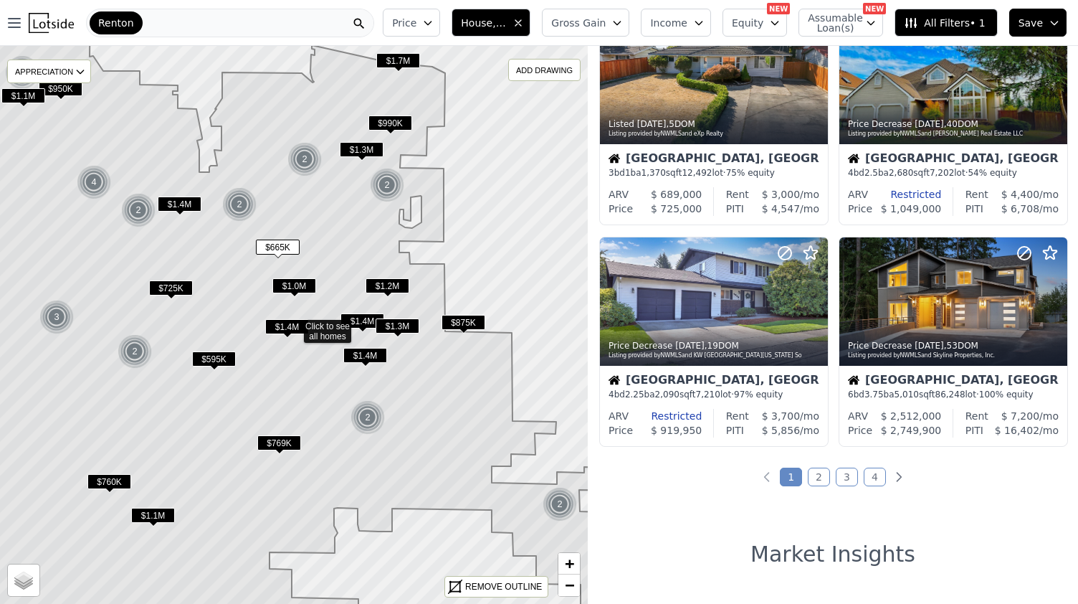
click at [207, 356] on span "$595K" at bounding box center [214, 358] width 44 height 15
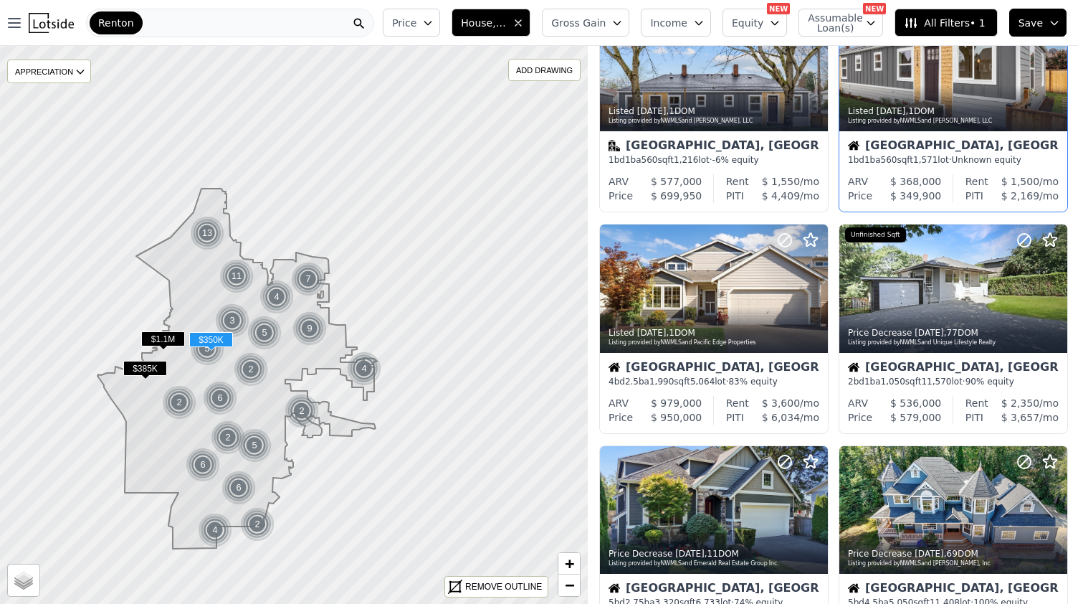
scroll to position [557, 0]
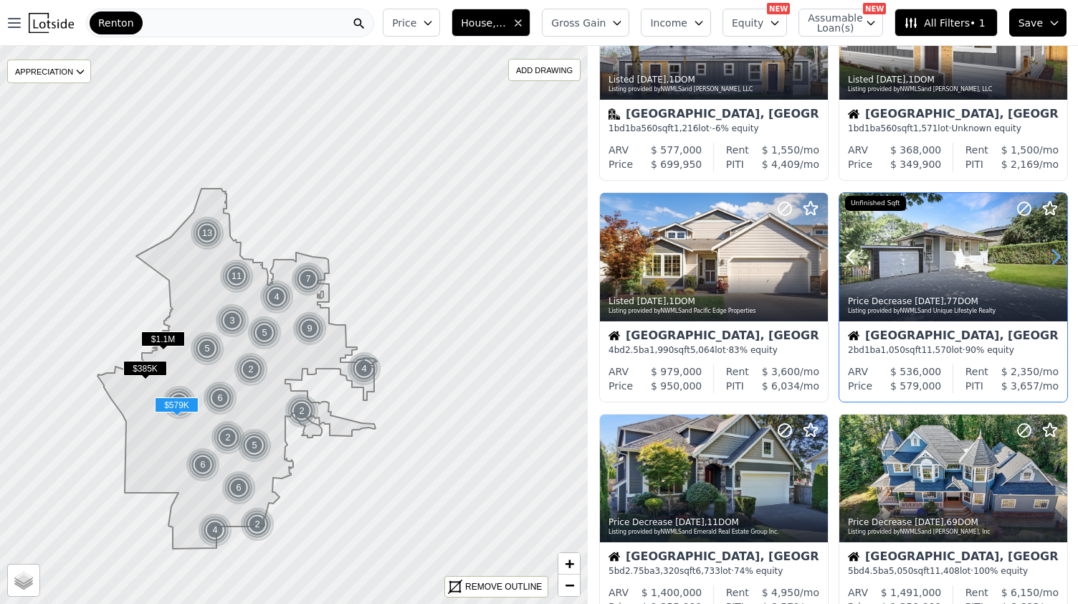
click at [1059, 254] on icon at bounding box center [1055, 256] width 23 height 23
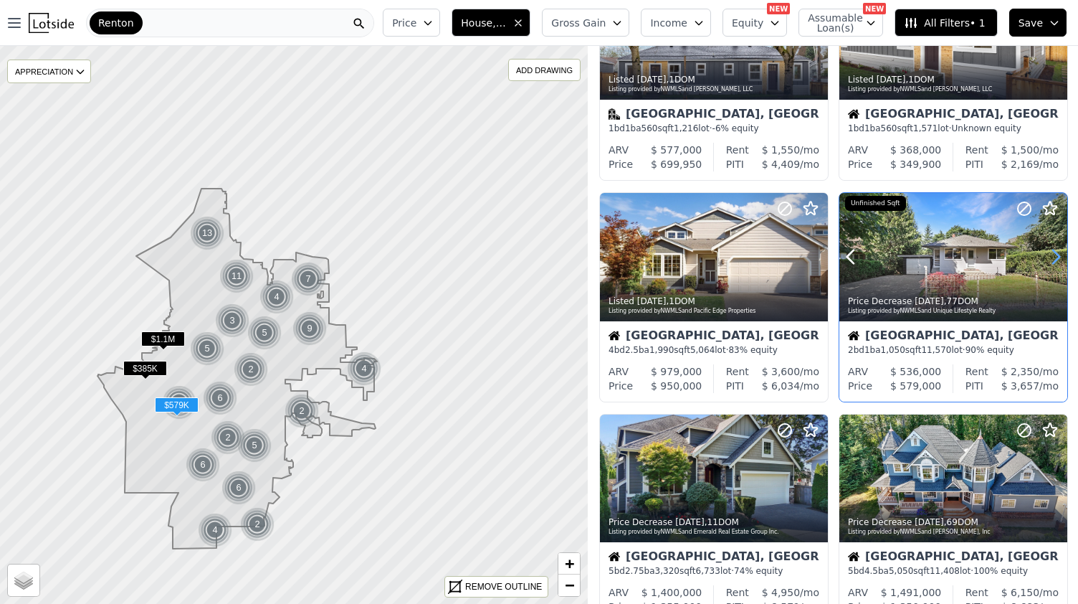
click at [1059, 254] on icon at bounding box center [1055, 256] width 23 height 23
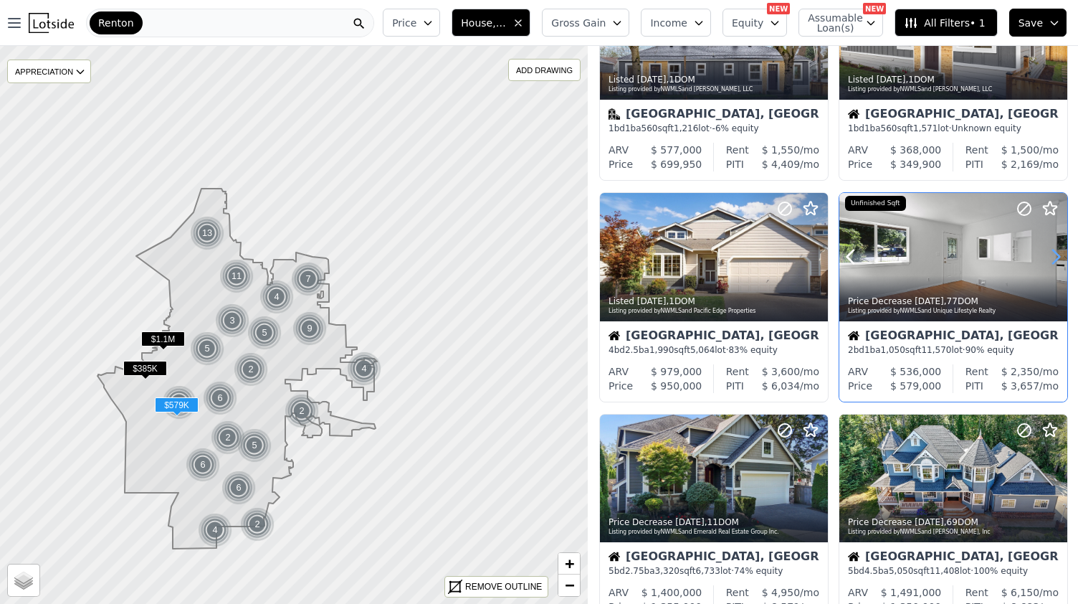
click at [1059, 254] on icon at bounding box center [1055, 256] width 23 height 23
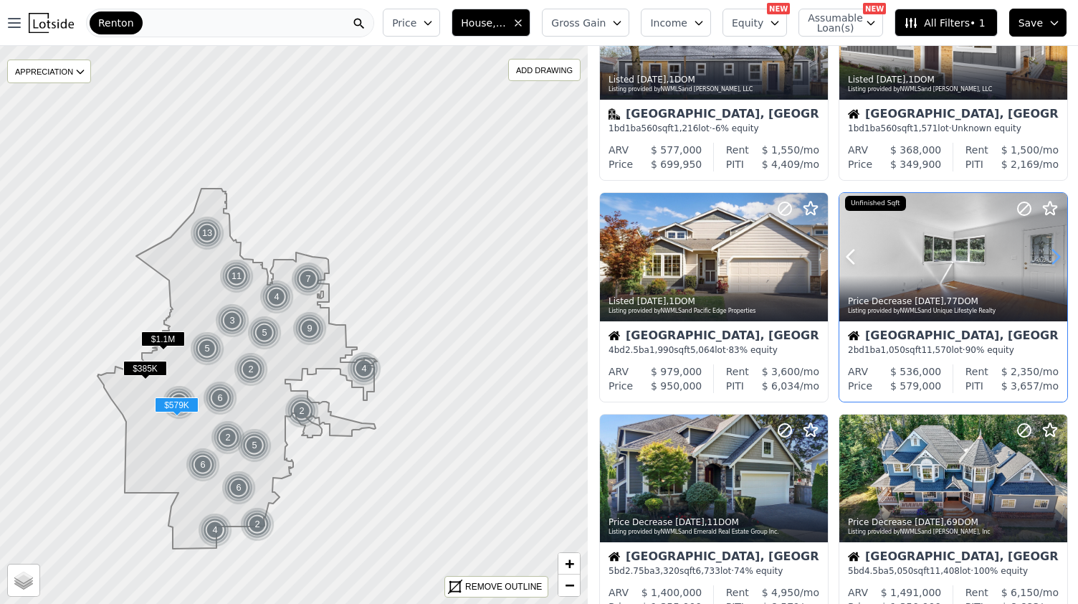
click at [1059, 254] on icon at bounding box center [1055, 256] width 23 height 23
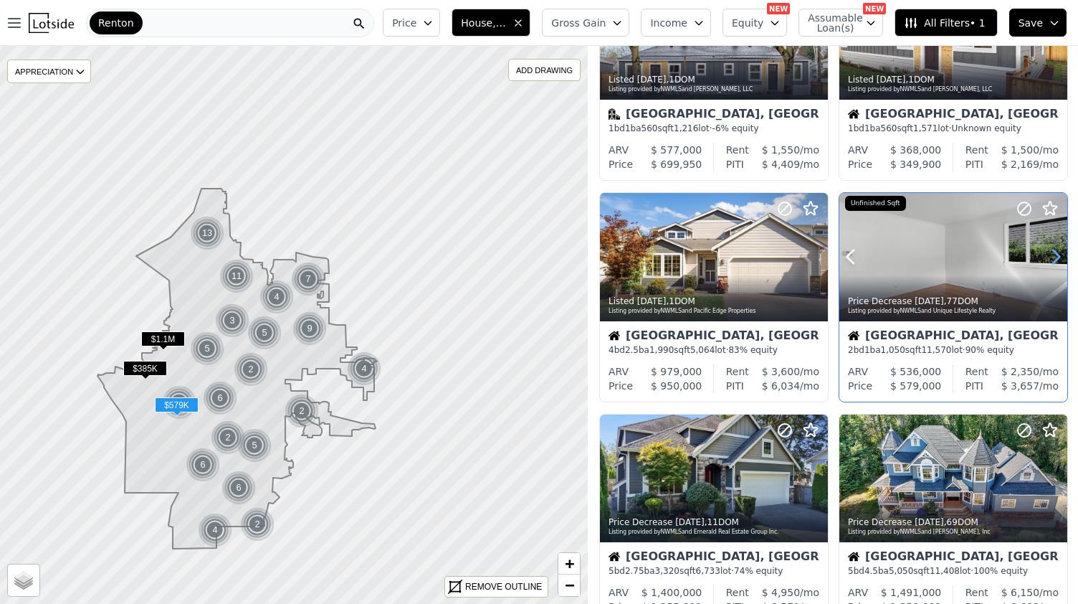
click at [1059, 254] on icon at bounding box center [1055, 256] width 23 height 23
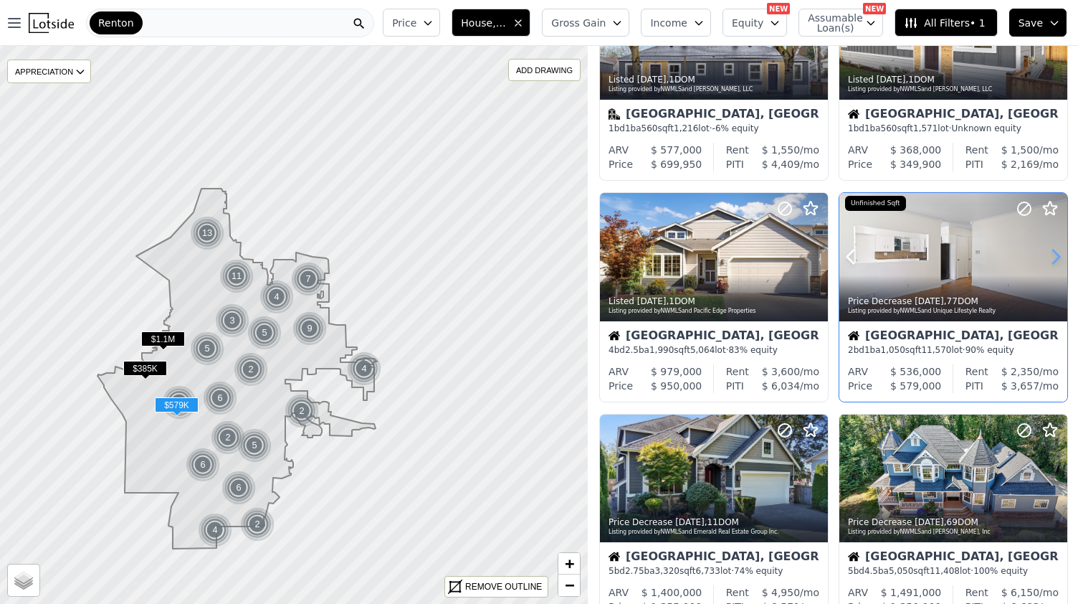
click at [1059, 254] on icon at bounding box center [1055, 256] width 23 height 23
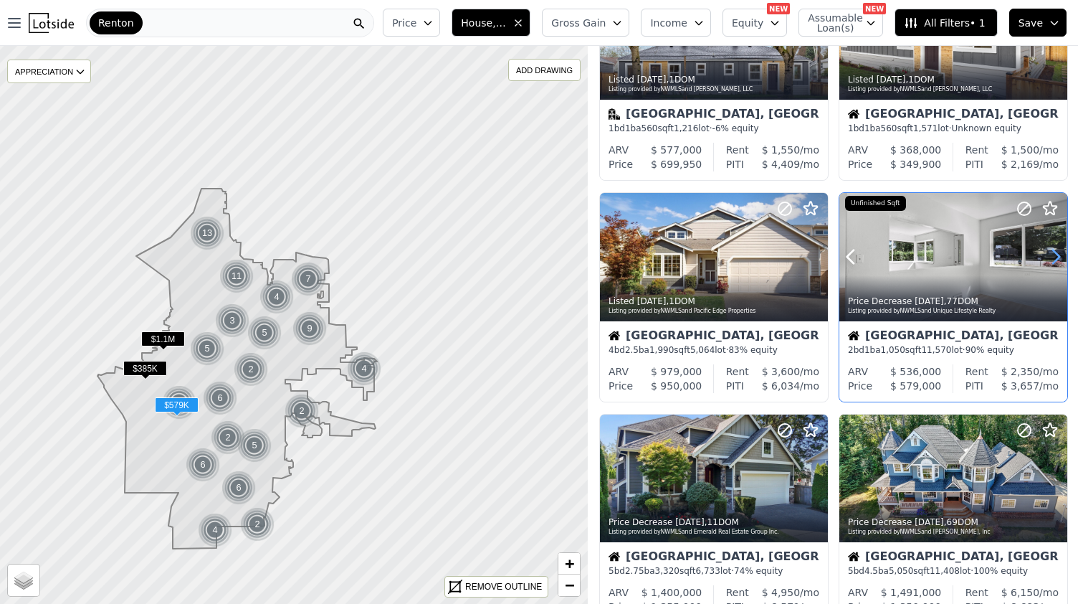
click at [1059, 254] on icon at bounding box center [1055, 256] width 23 height 23
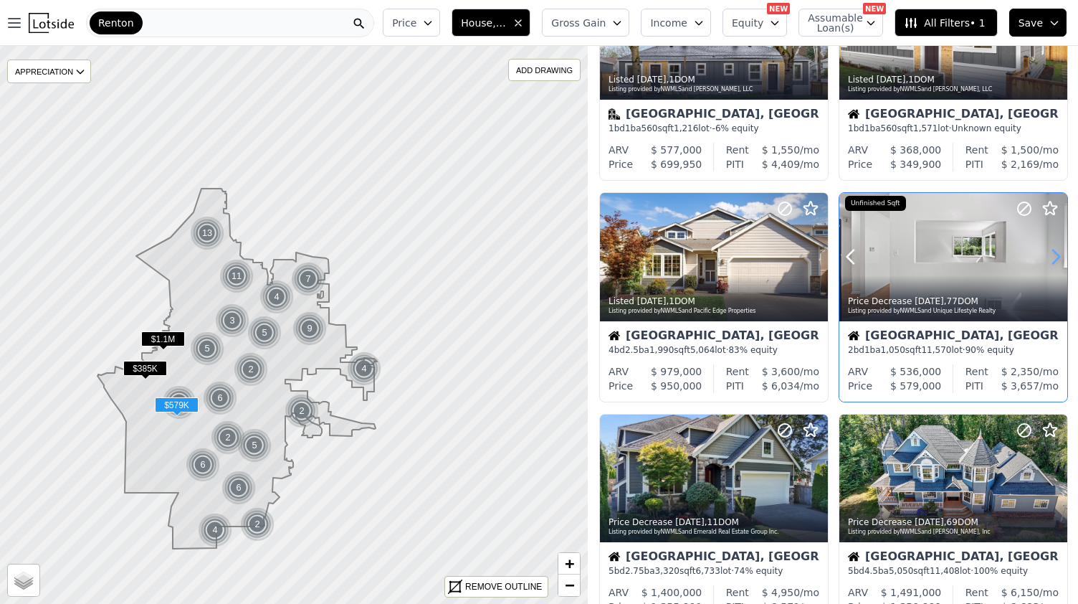
click at [1059, 254] on icon at bounding box center [1055, 256] width 23 height 23
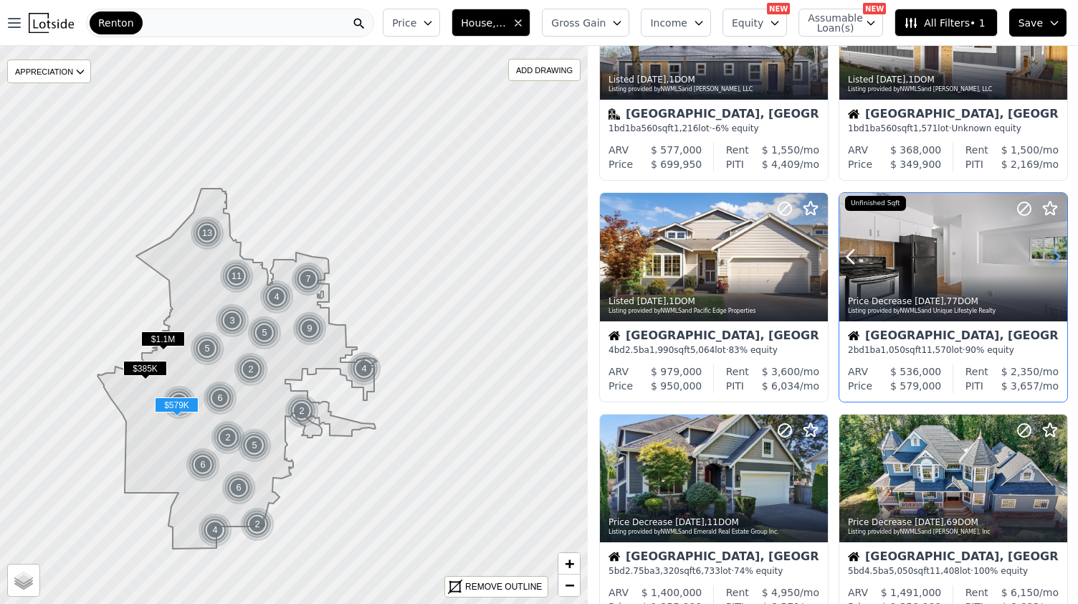
click at [1059, 254] on icon at bounding box center [1055, 256] width 23 height 23
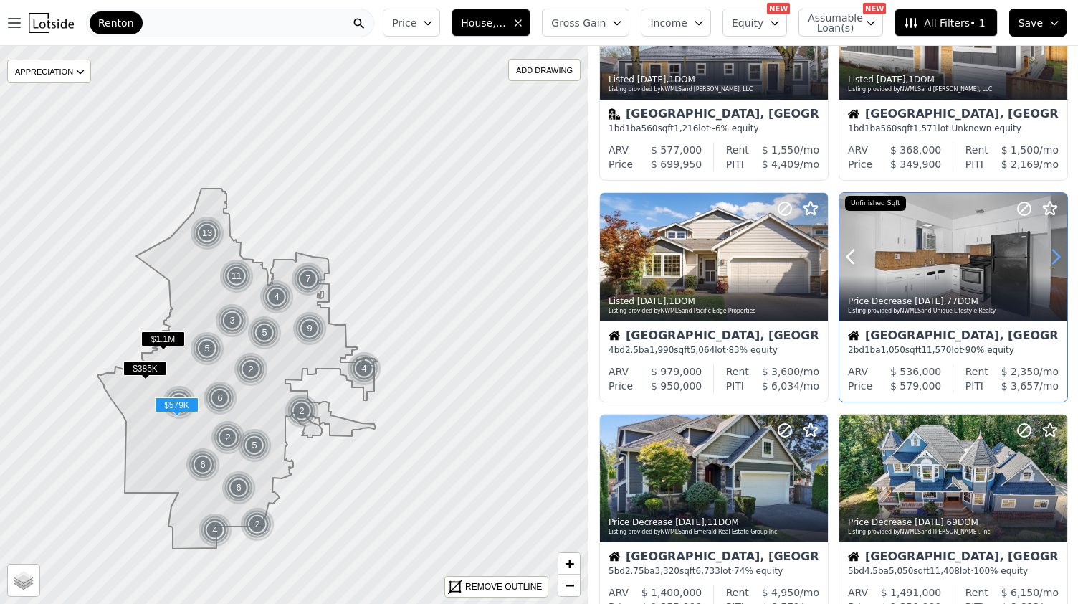
click at [1059, 254] on icon at bounding box center [1055, 256] width 23 height 23
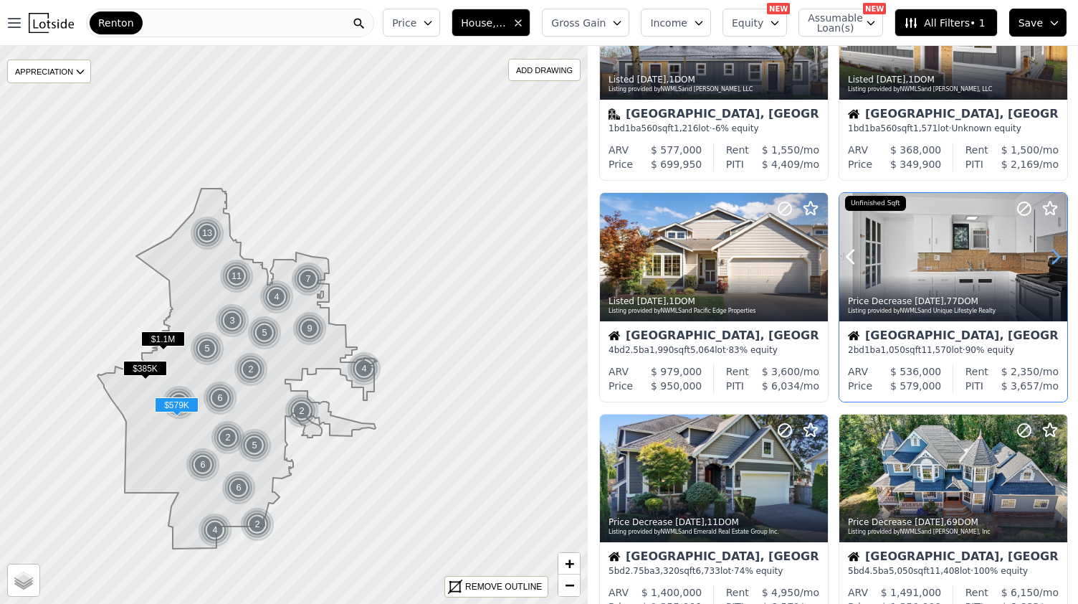
click at [1059, 254] on icon at bounding box center [1055, 256] width 23 height 23
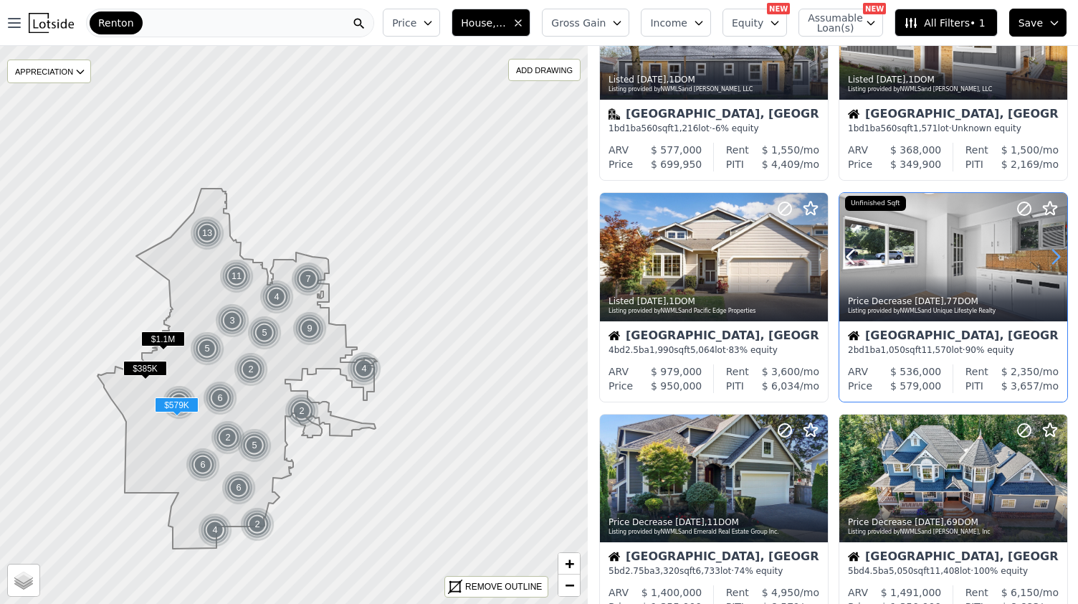
click at [1059, 254] on icon at bounding box center [1055, 256] width 23 height 23
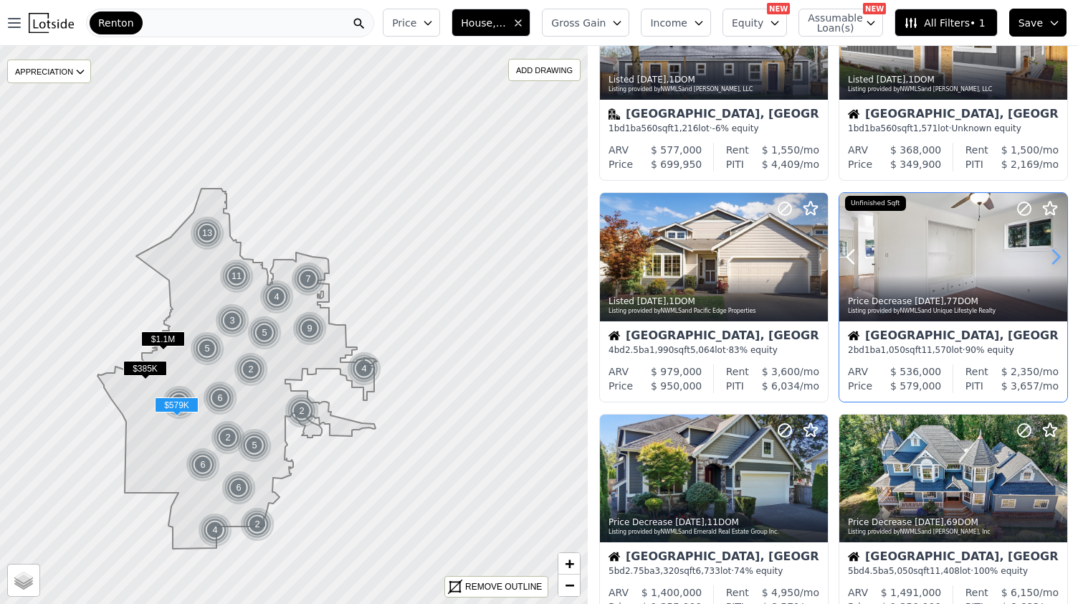
click at [1059, 254] on icon at bounding box center [1055, 256] width 23 height 23
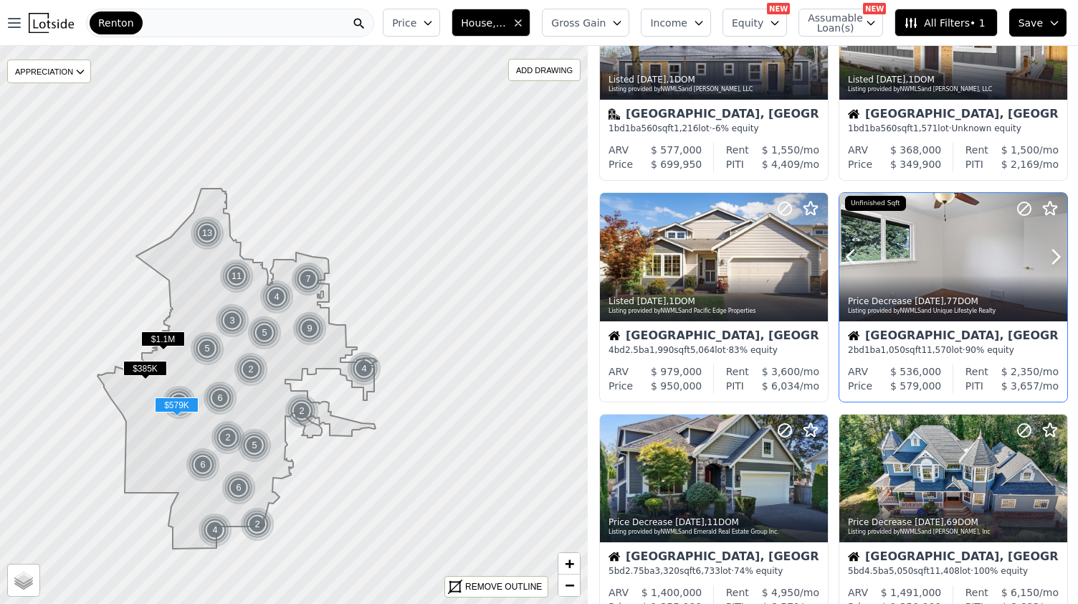
click at [959, 265] on div at bounding box center [953, 257] width 228 height 128
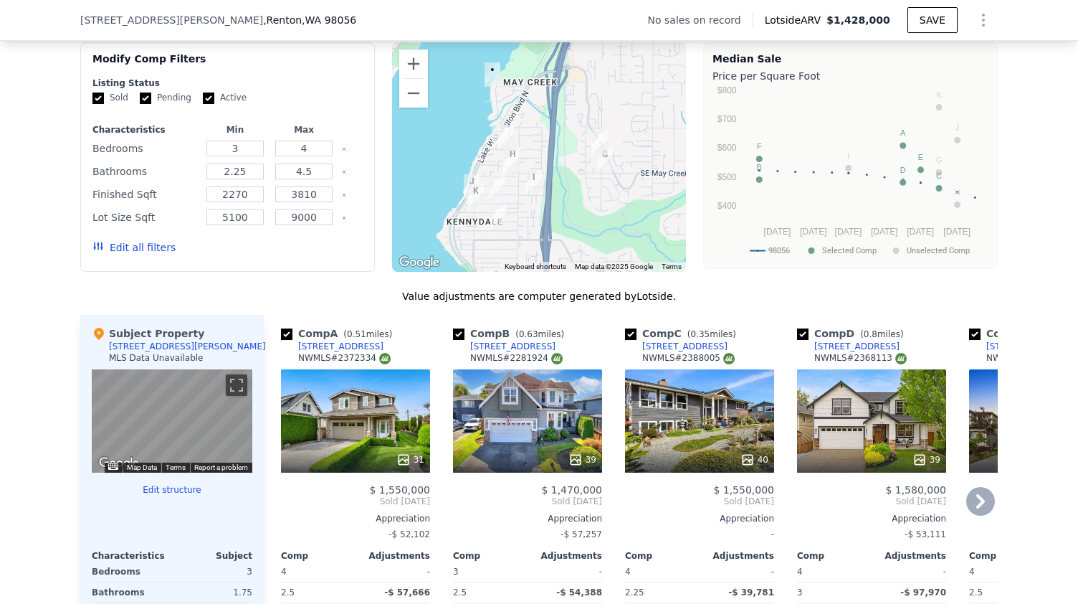
scroll to position [949, 0]
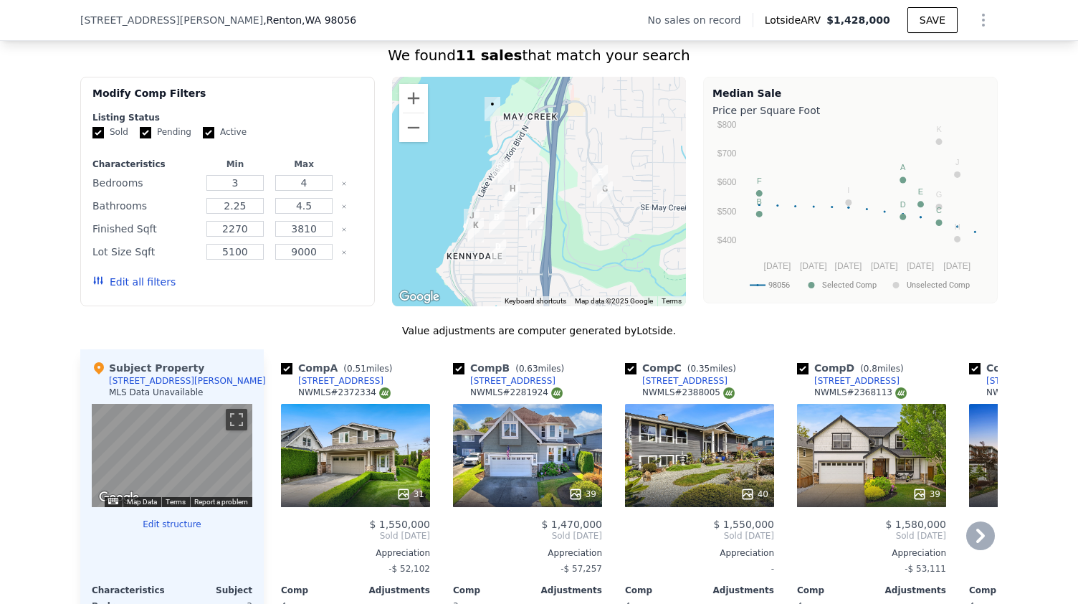
click at [981, 168] on icon "98056 Selected Comp Unselected Comp [DATE] Jan [DATE] May [DATE] Sep 25 $400 $5…" at bounding box center [851, 209] width 276 height 179
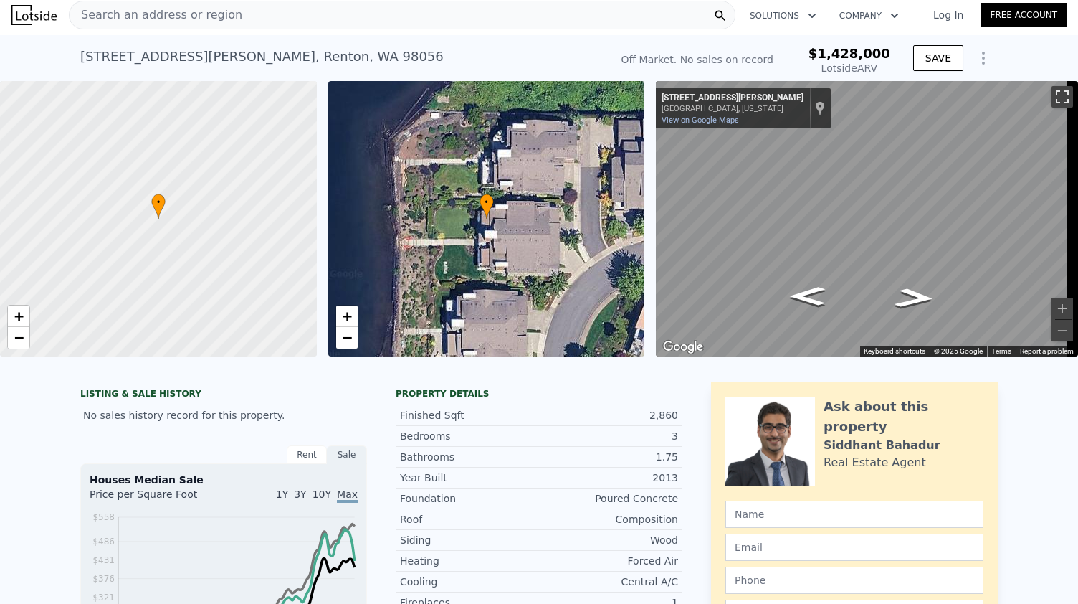
scroll to position [0, 0]
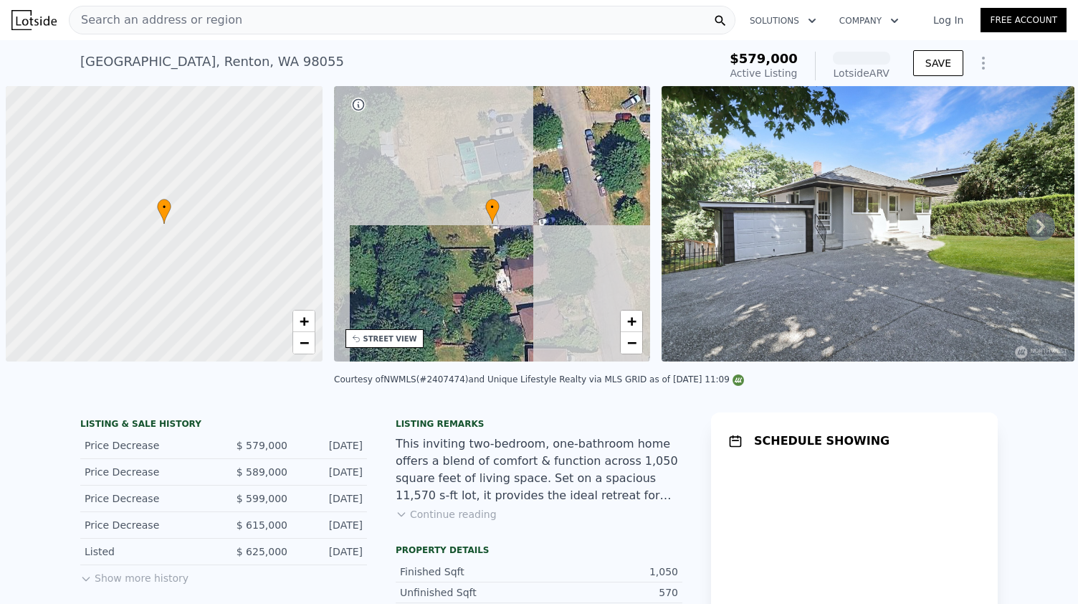
scroll to position [0, 6]
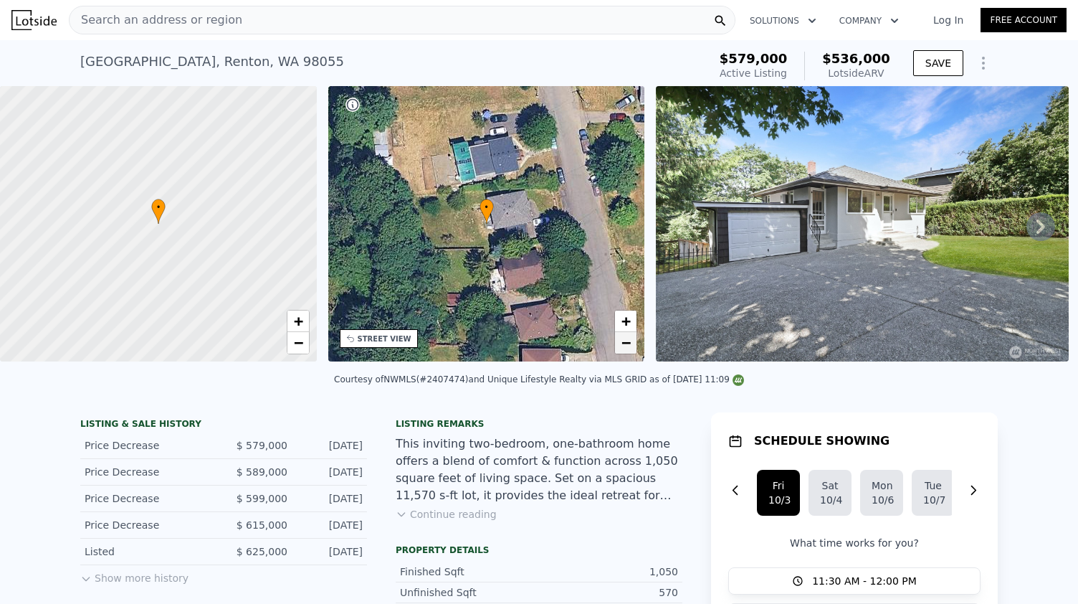
click at [626, 343] on span "−" at bounding box center [625, 342] width 9 height 18
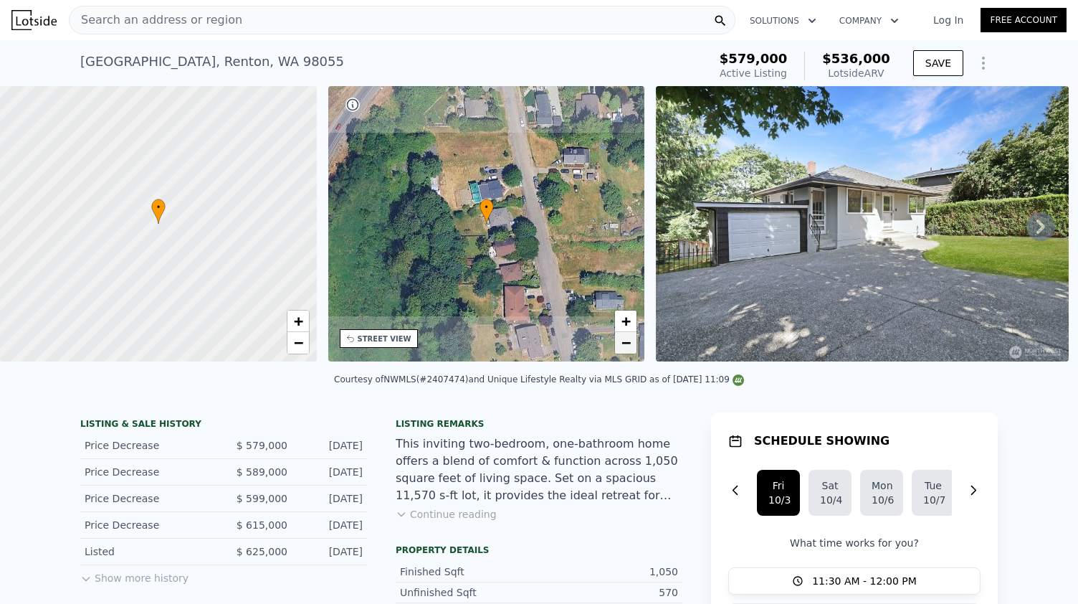
click at [626, 343] on span "−" at bounding box center [625, 342] width 9 height 18
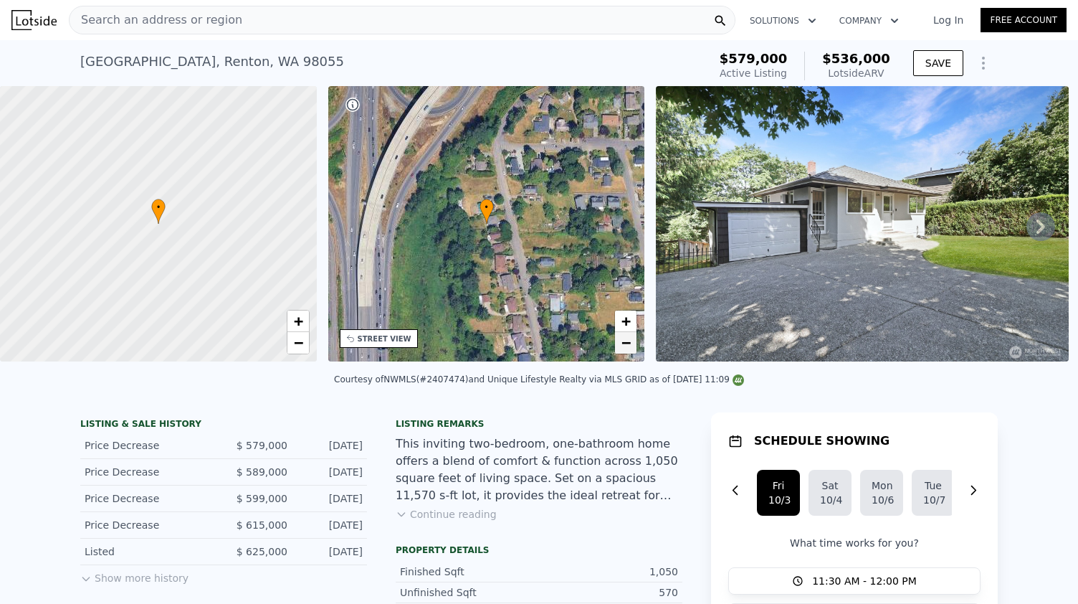
click at [626, 343] on span "−" at bounding box center [625, 342] width 9 height 18
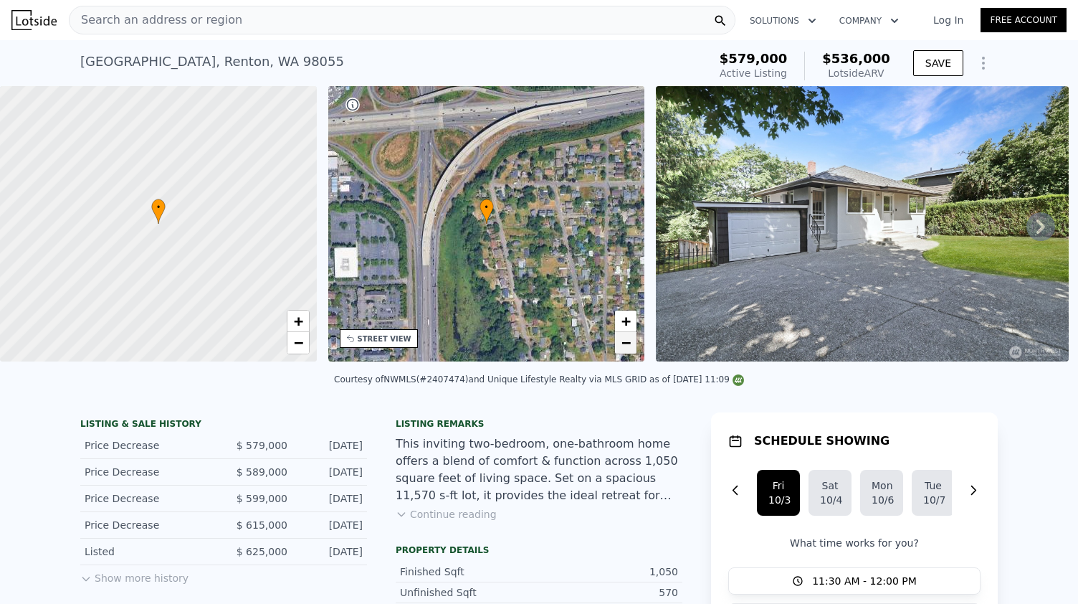
click at [626, 343] on span "−" at bounding box center [625, 342] width 9 height 18
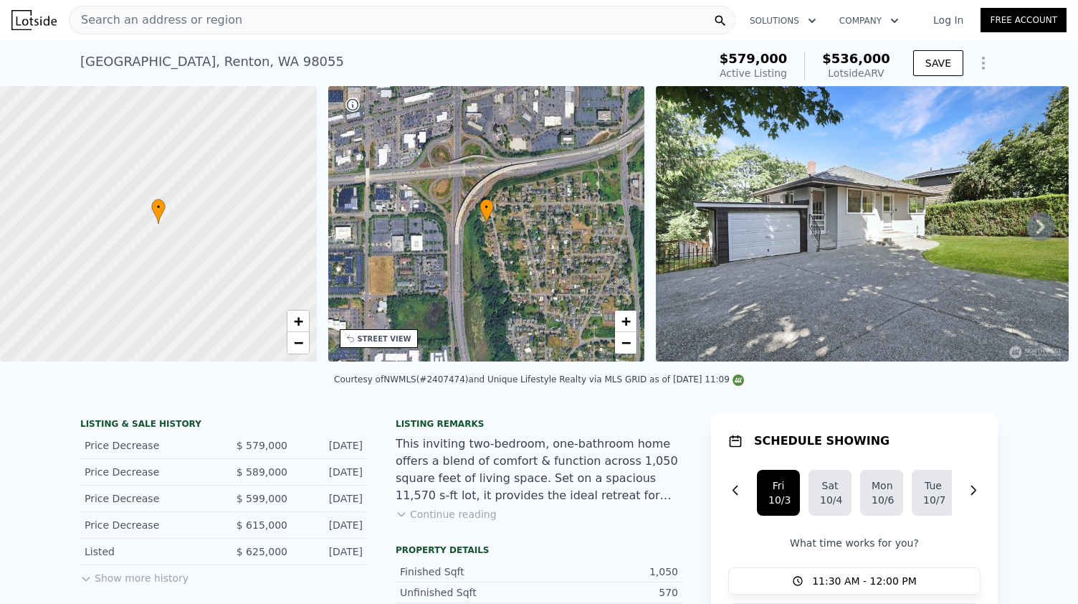
click at [389, 348] on div "• + −" at bounding box center [486, 223] width 317 height 275
click at [357, 350] on div "• + −" at bounding box center [486, 223] width 317 height 275
click at [622, 323] on span "+" at bounding box center [625, 321] width 9 height 18
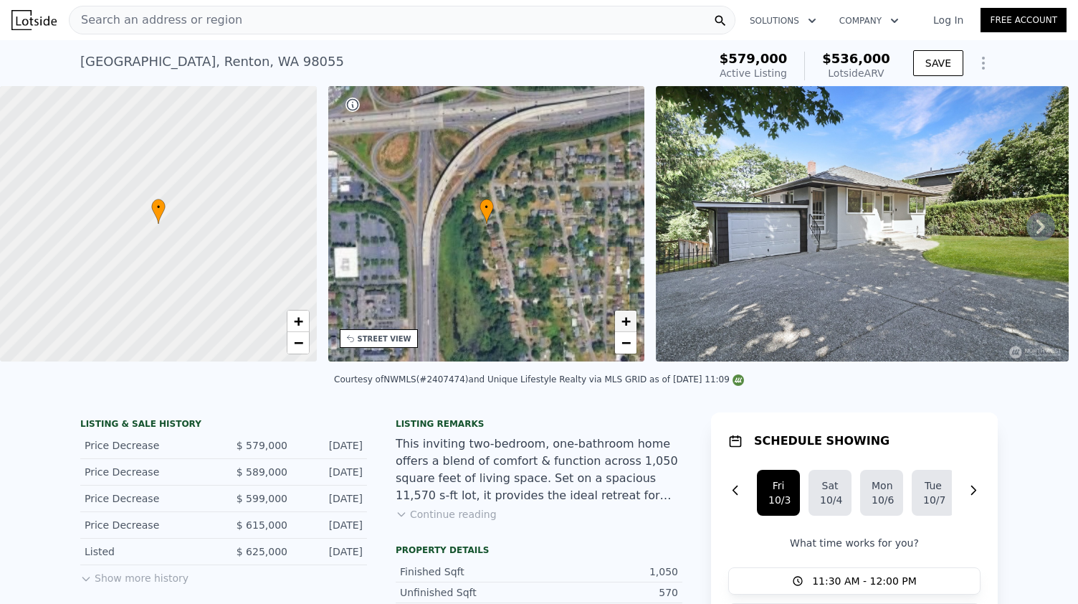
click at [622, 323] on span "+" at bounding box center [625, 321] width 9 height 18
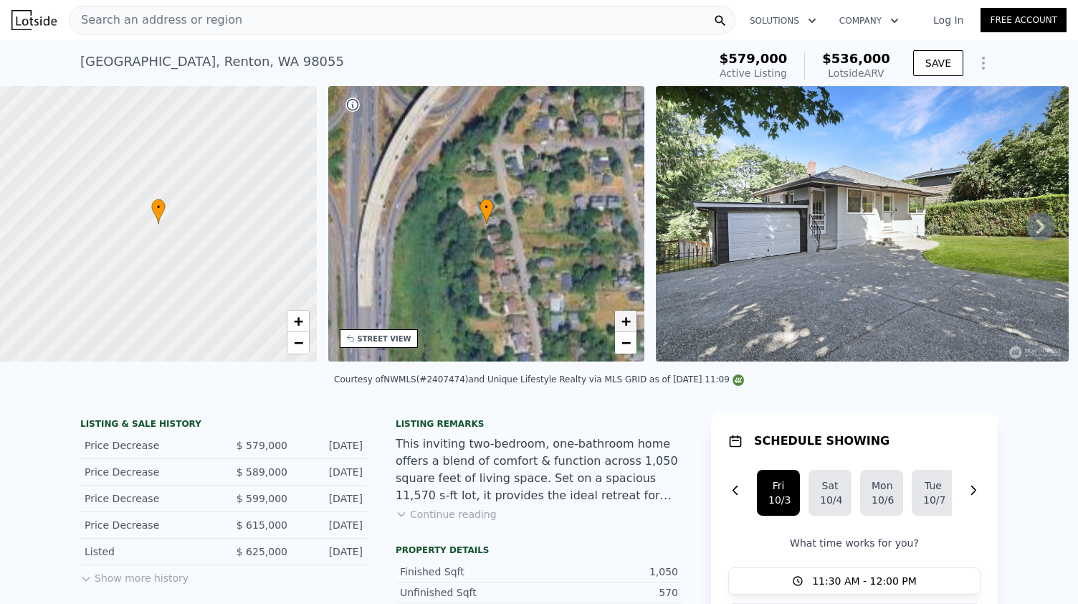
click at [622, 323] on span "+" at bounding box center [625, 321] width 9 height 18
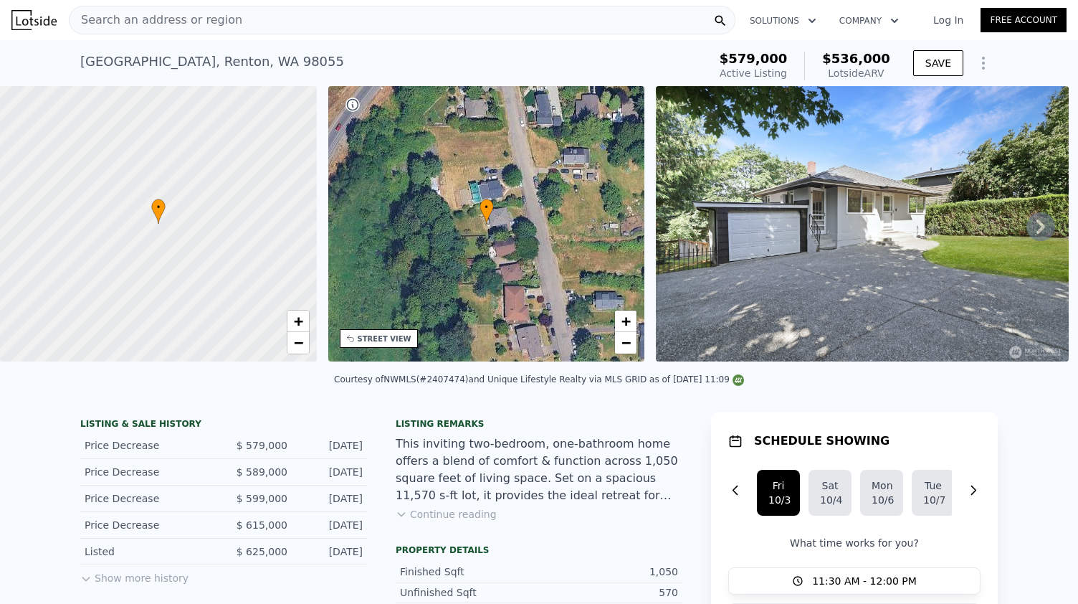
click at [382, 342] on div "STREET VIEW" at bounding box center [385, 338] width 54 height 11
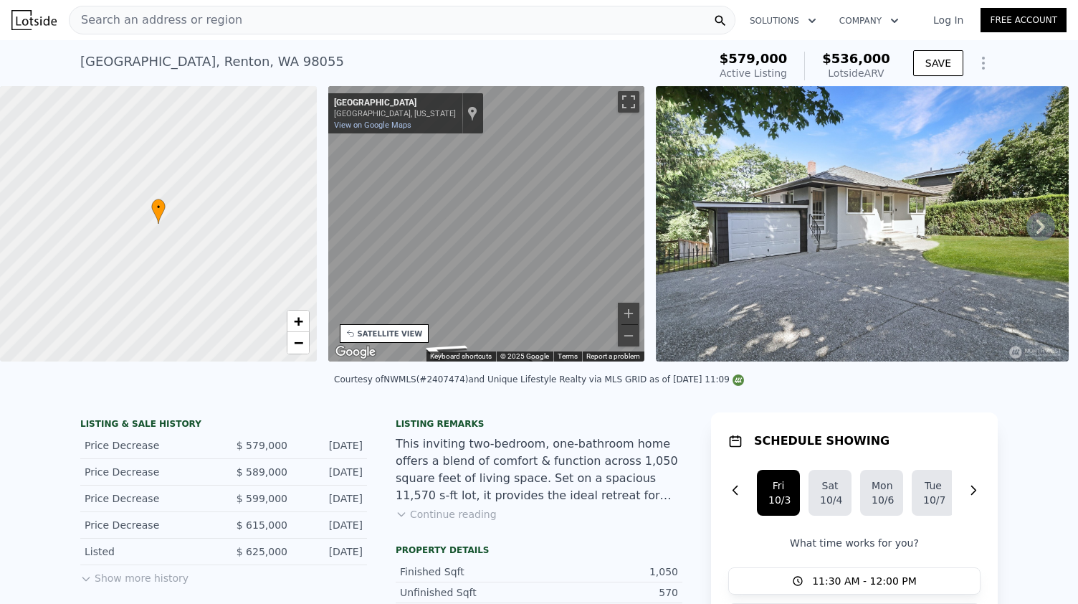
click at [780, 300] on div "• + − • + − STREET VIEW ← Move left → Move right ↑ Move up ↓ Move down + Zoom i…" at bounding box center [539, 226] width 1078 height 280
click at [935, 203] on div "• + − • + − STREET VIEW ← Move left → Move right ↑ Move up ↓ Move down + Zoom i…" at bounding box center [539, 226] width 1078 height 280
click at [171, 265] on div "• + − • + − STREET VIEW ← Move left → Move right ↑ Move up ↓ Move down + Zoom i…" at bounding box center [539, 226] width 1078 height 280
click at [290, 257] on div "• + − • + − STREET VIEW ← Move left → Move right ↑ Move up ↓ Move down + Zoom i…" at bounding box center [539, 226] width 1078 height 280
click at [1037, 228] on icon at bounding box center [1041, 226] width 9 height 14
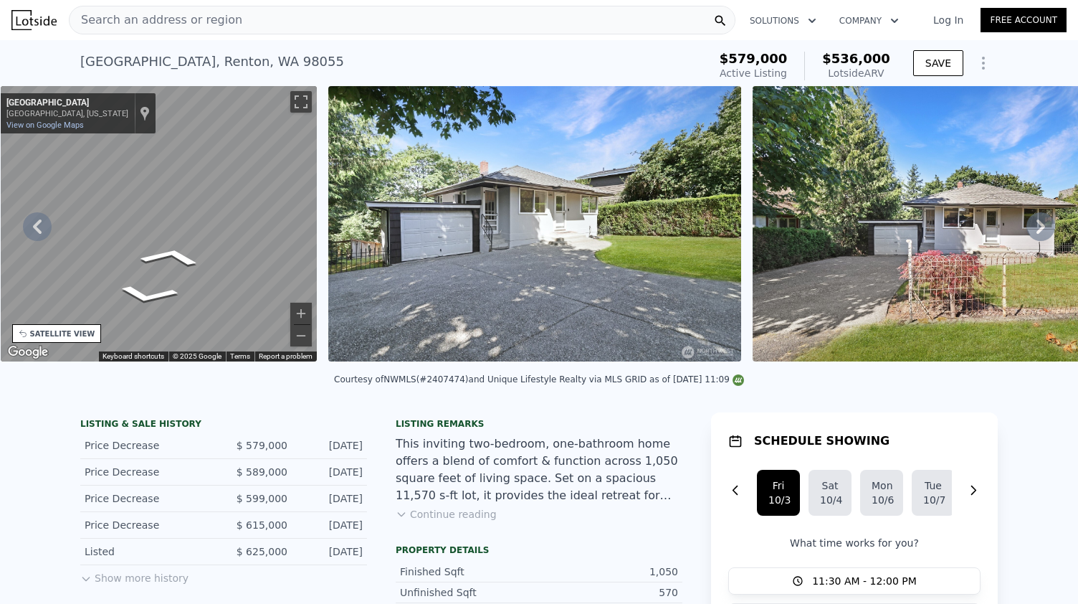
click at [1037, 228] on icon at bounding box center [1041, 226] width 9 height 14
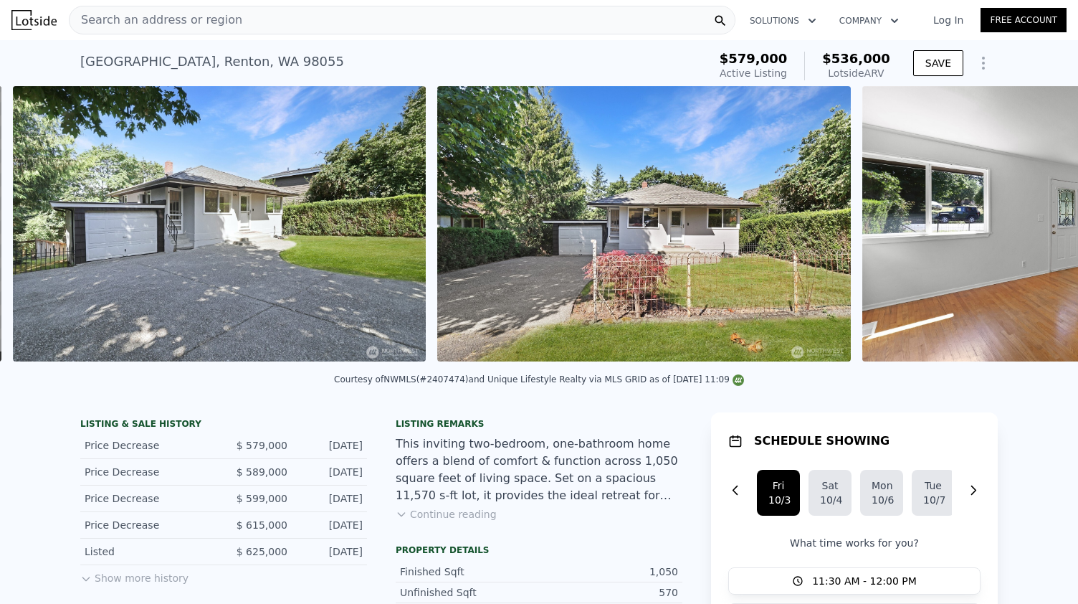
scroll to position [0, 656]
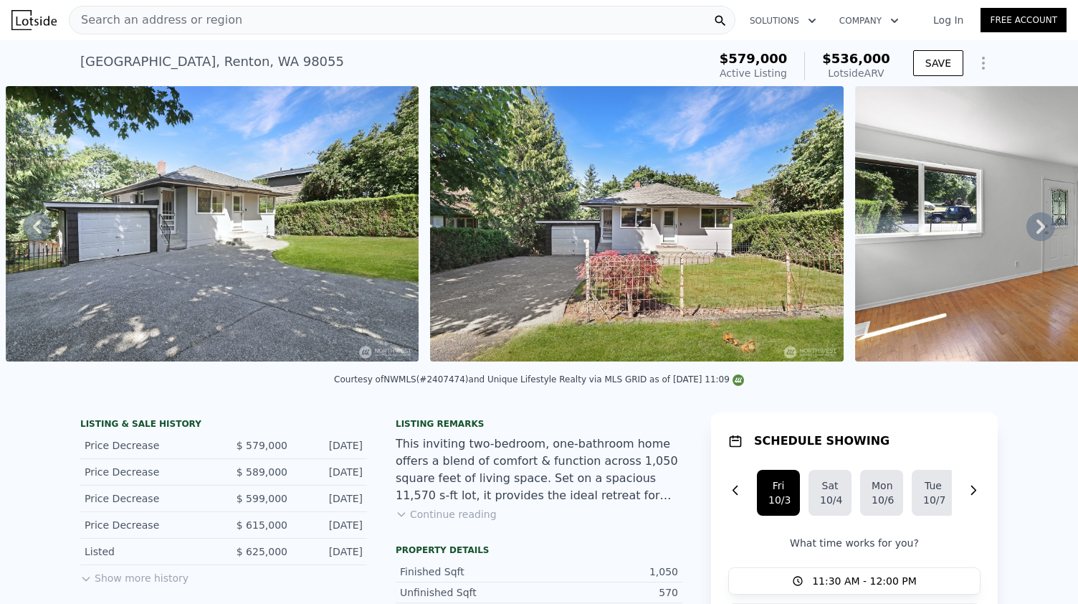
click at [1030, 228] on div "• + − • + − STREET VIEW ← Move left → Move right ↑ Move up ↓ Move down + Zoom i…" at bounding box center [539, 226] width 1078 height 280
click at [1037, 228] on icon at bounding box center [1041, 226] width 9 height 14
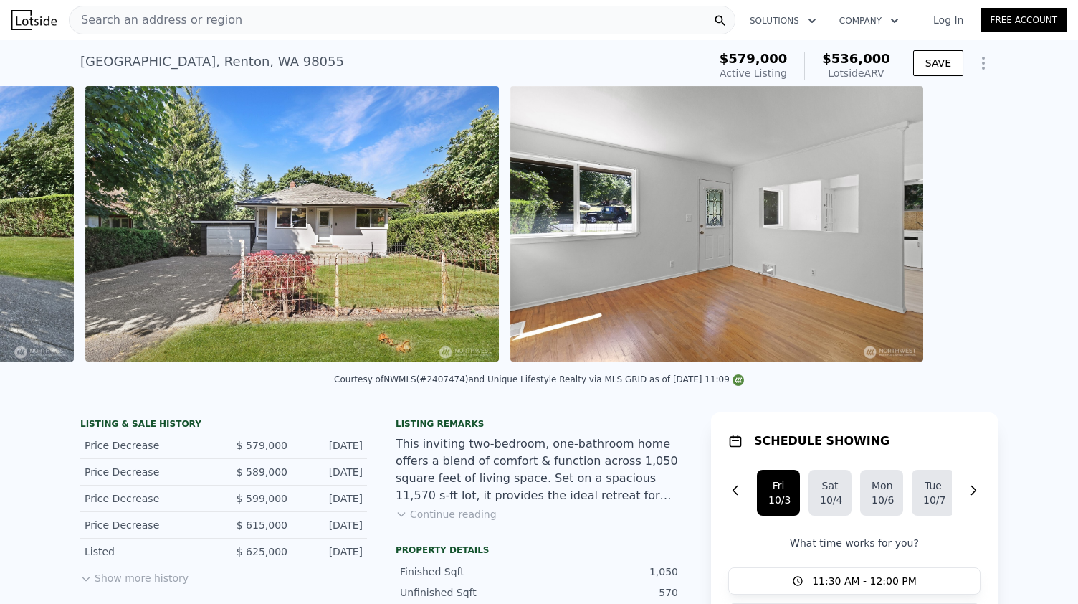
click at [1030, 228] on div "• + − • + − STREET VIEW ← Move left → Move right ↑ Move up ↓ Move down + Zoom i…" at bounding box center [539, 226] width 1078 height 280
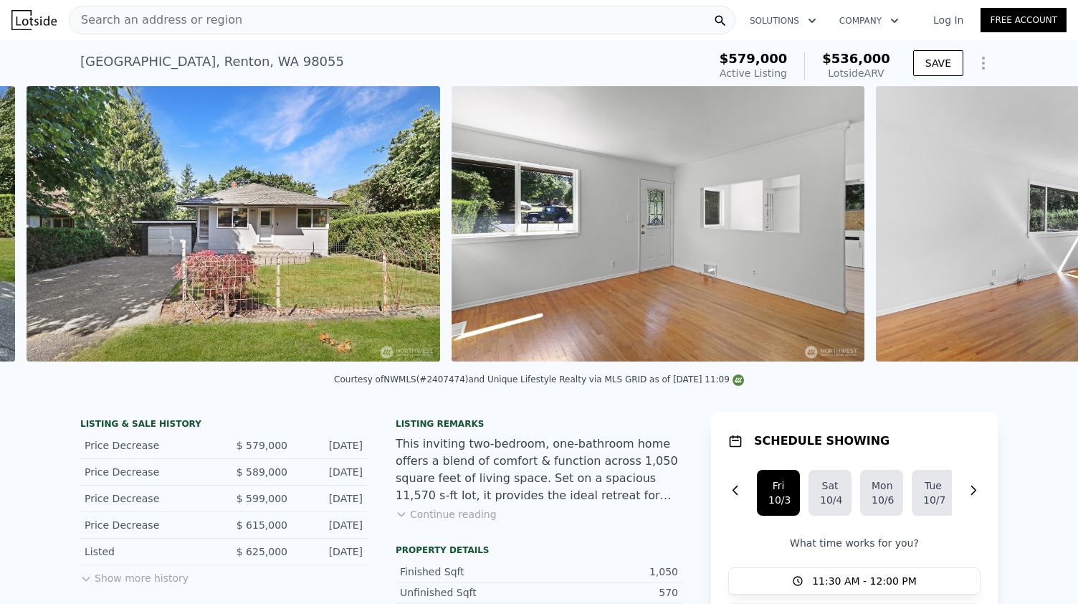
click at [1030, 228] on img at bounding box center [1082, 223] width 413 height 275
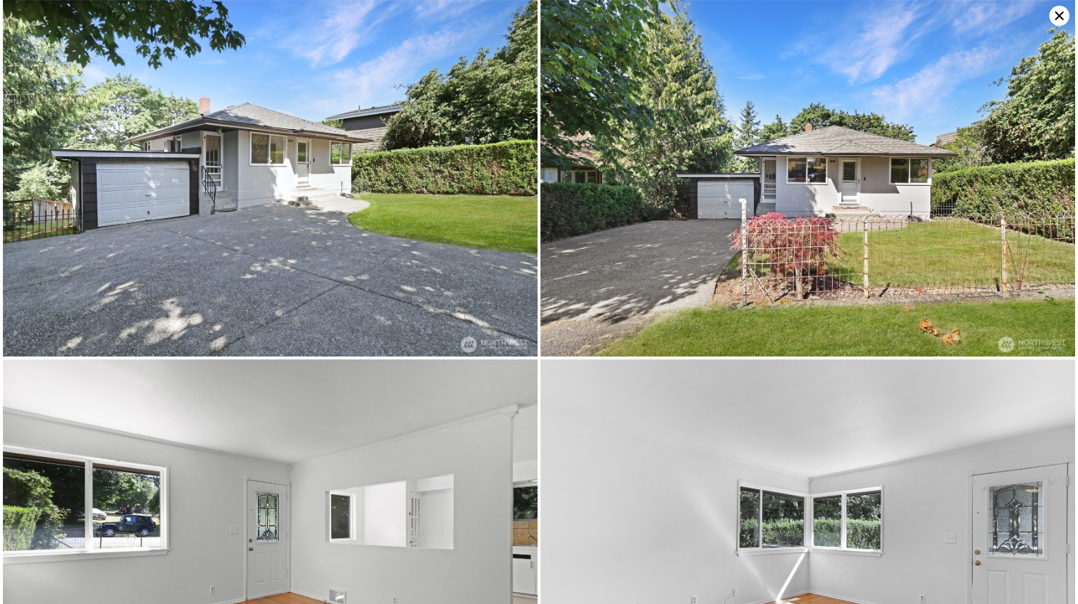
scroll to position [0, 1080]
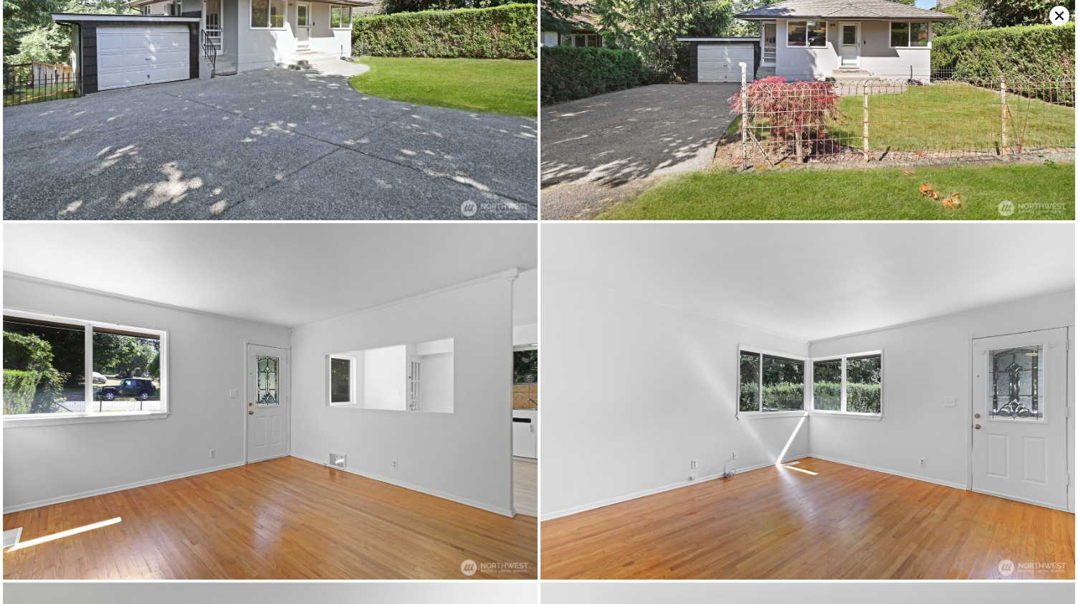
click at [1030, 228] on img at bounding box center [807, 401] width 535 height 356
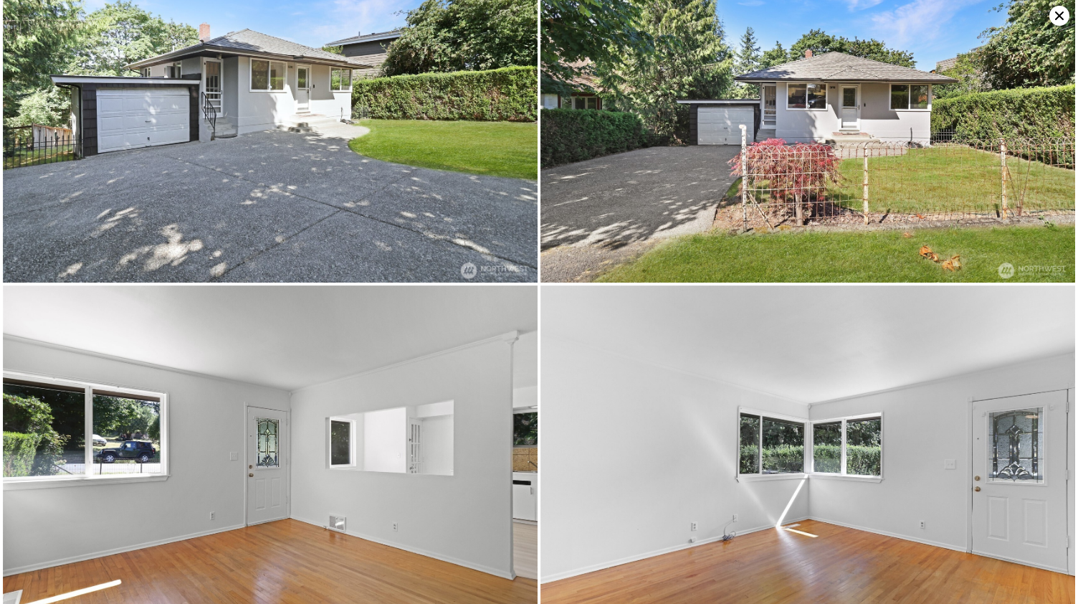
scroll to position [0, 0]
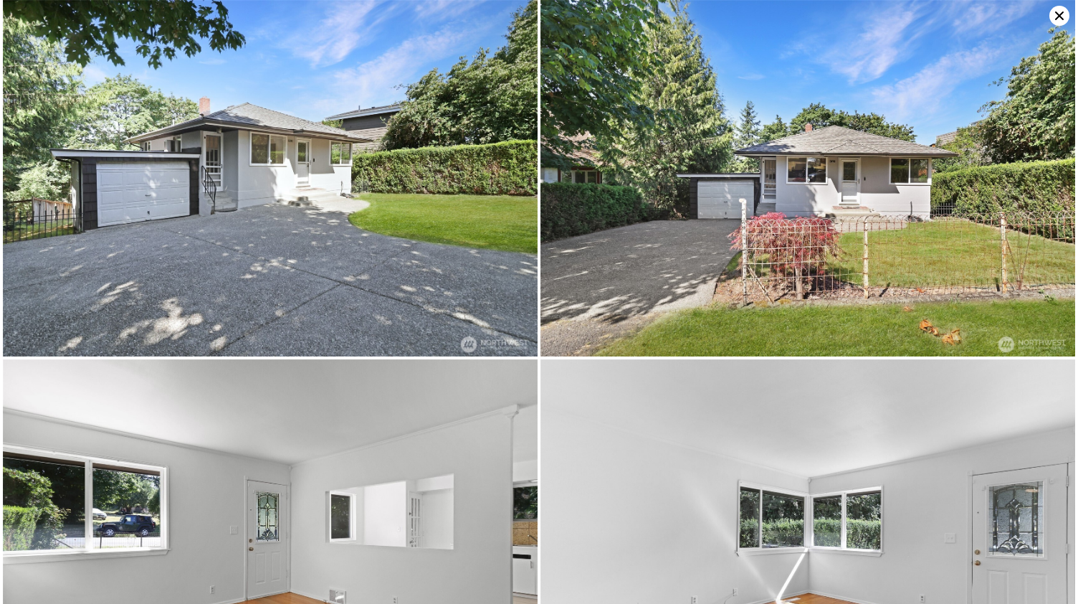
click at [1061, 16] on icon at bounding box center [1059, 16] width 20 height 20
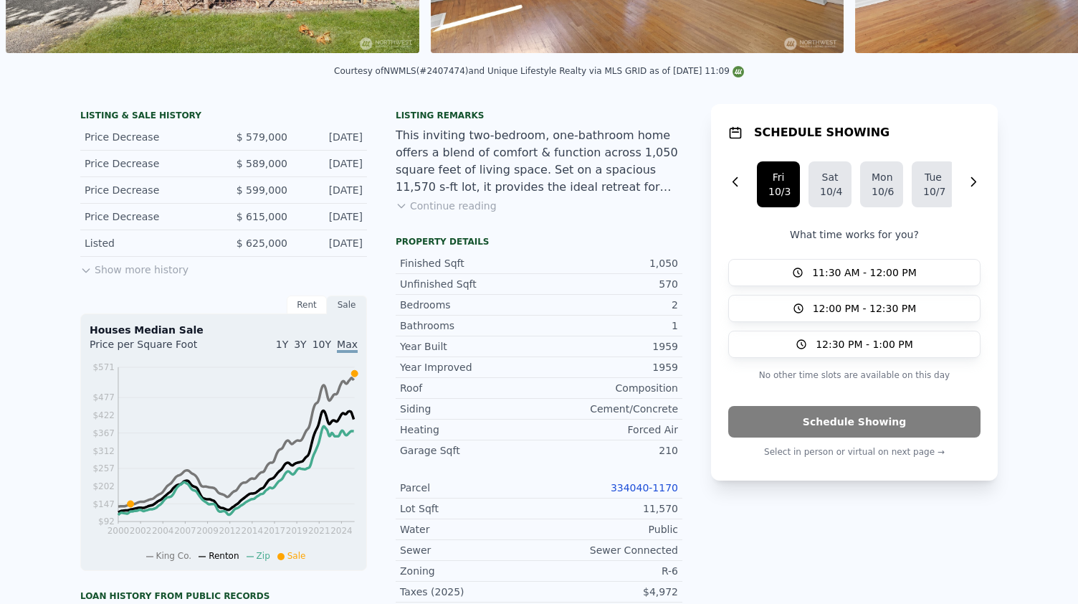
scroll to position [11, 0]
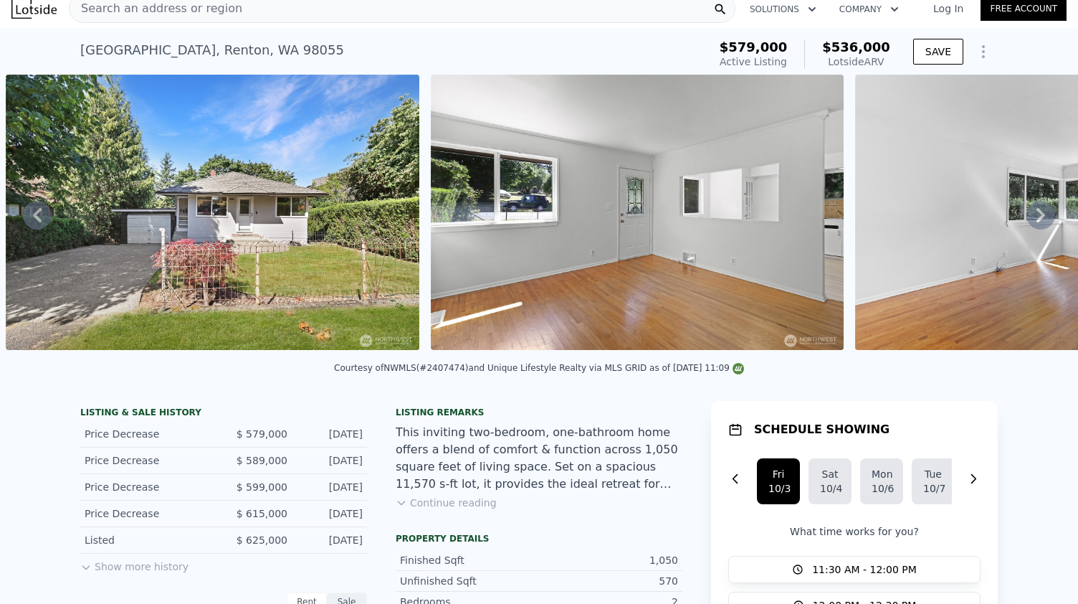
click at [1036, 216] on icon at bounding box center [1041, 215] width 29 height 29
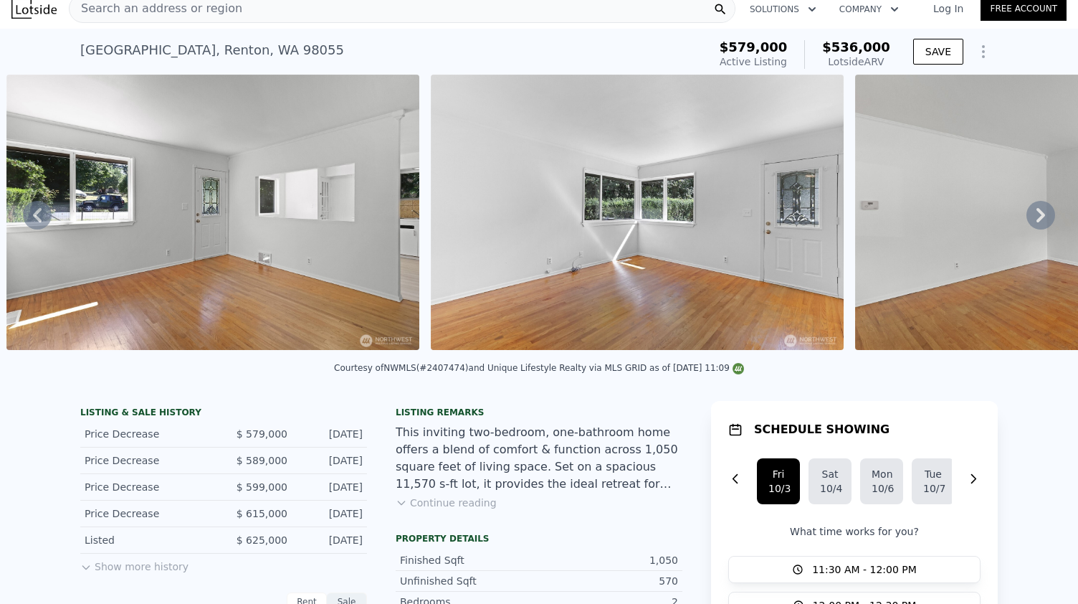
click at [1036, 216] on icon at bounding box center [1041, 215] width 29 height 29
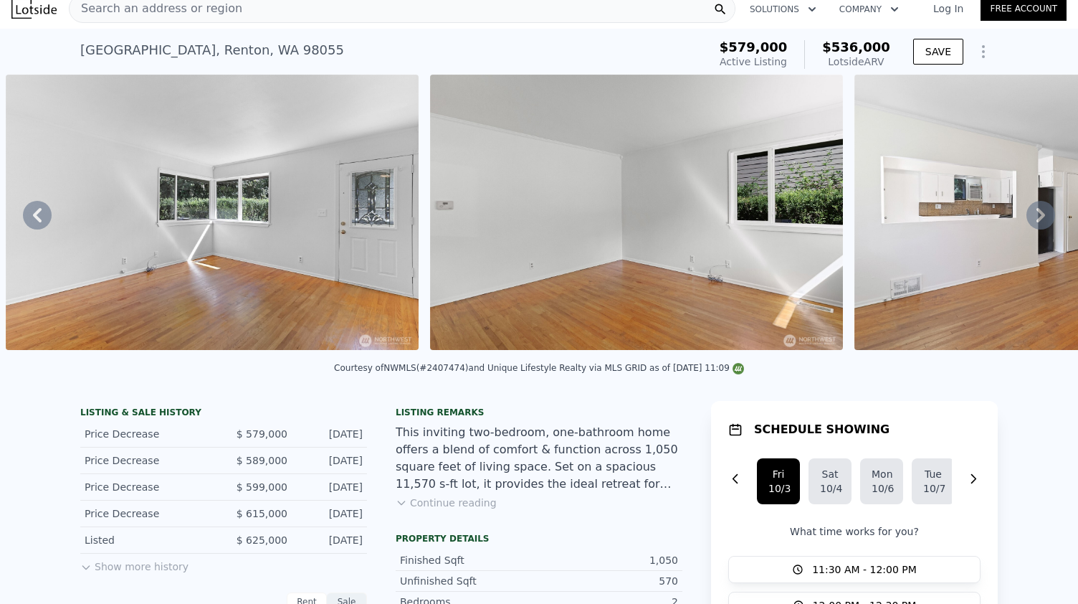
click at [1036, 216] on icon at bounding box center [1041, 215] width 29 height 29
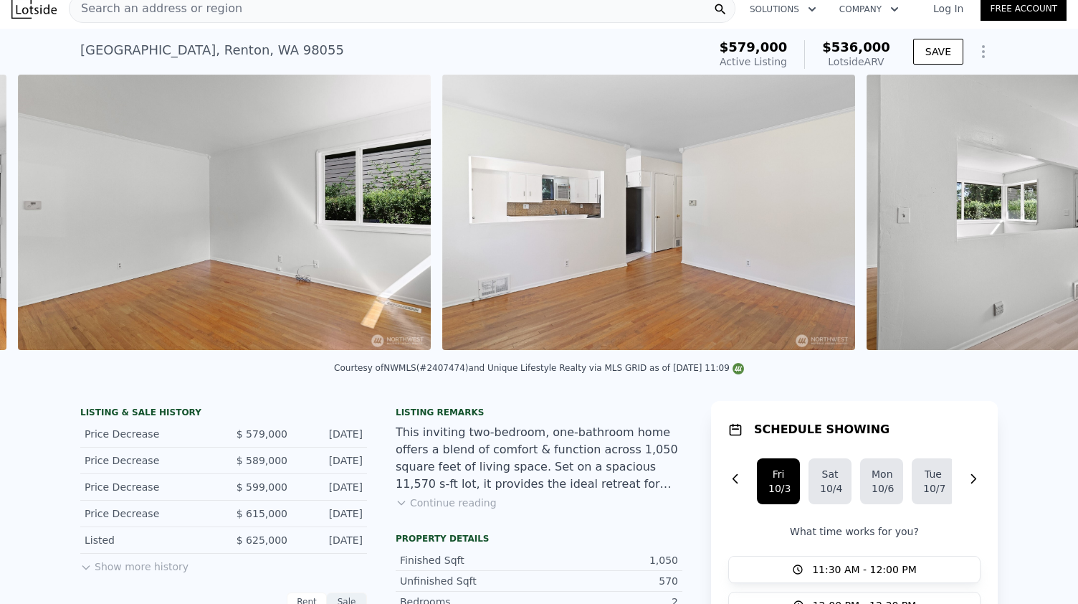
scroll to position [0, 2354]
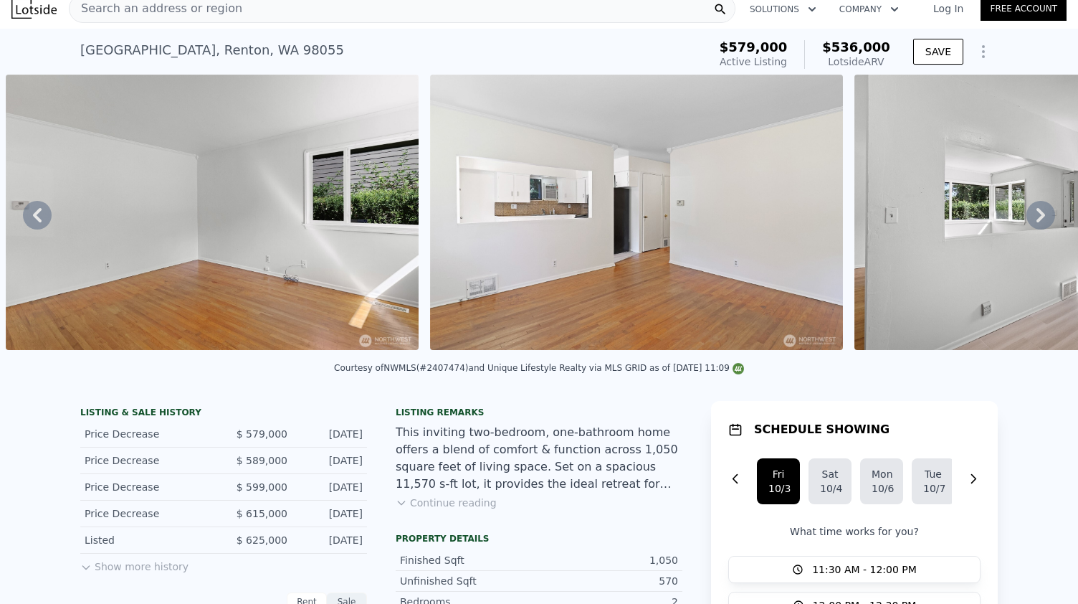
click at [1036, 216] on icon at bounding box center [1041, 215] width 29 height 29
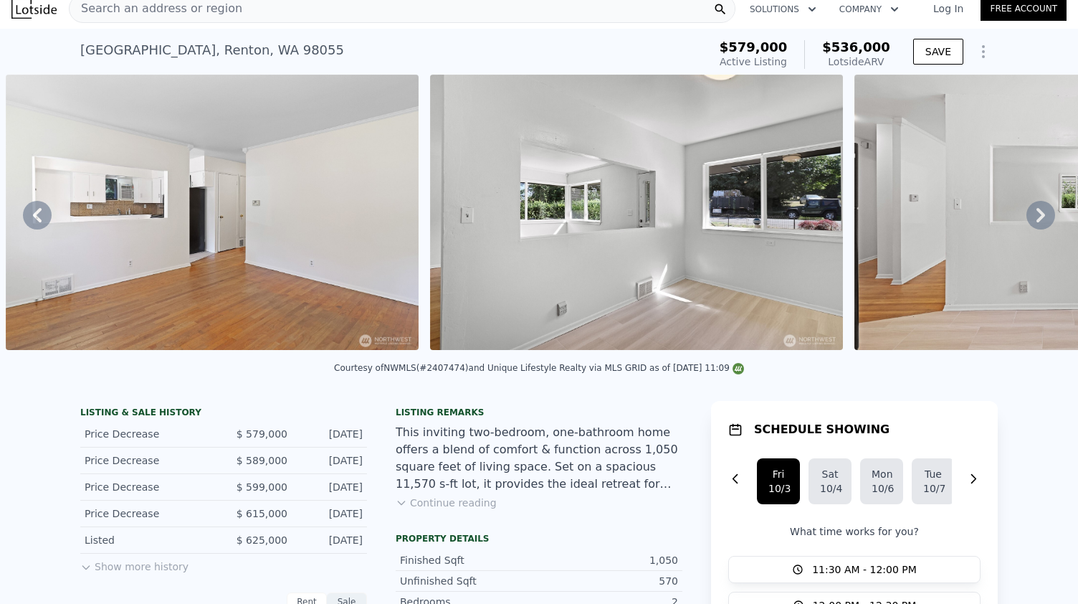
click at [1036, 216] on icon at bounding box center [1041, 215] width 29 height 29
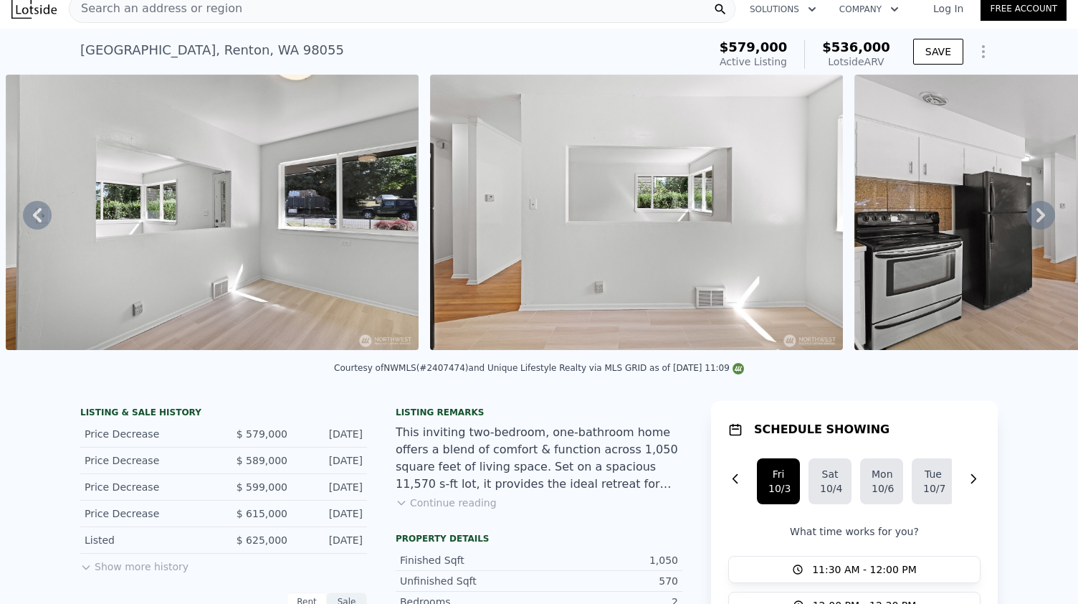
click at [1036, 216] on icon at bounding box center [1041, 215] width 29 height 29
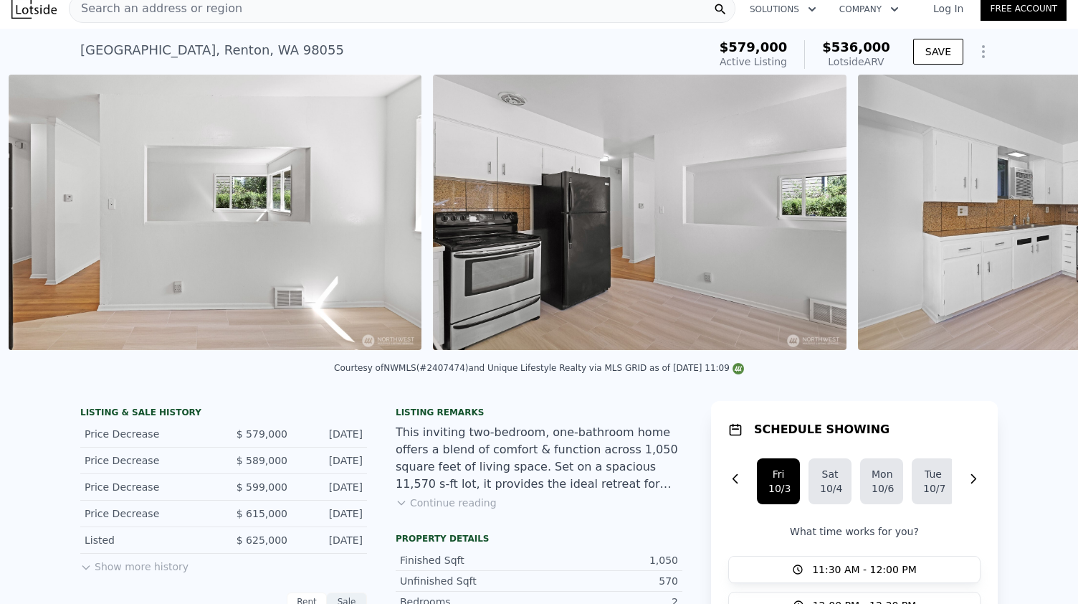
scroll to position [0, 3627]
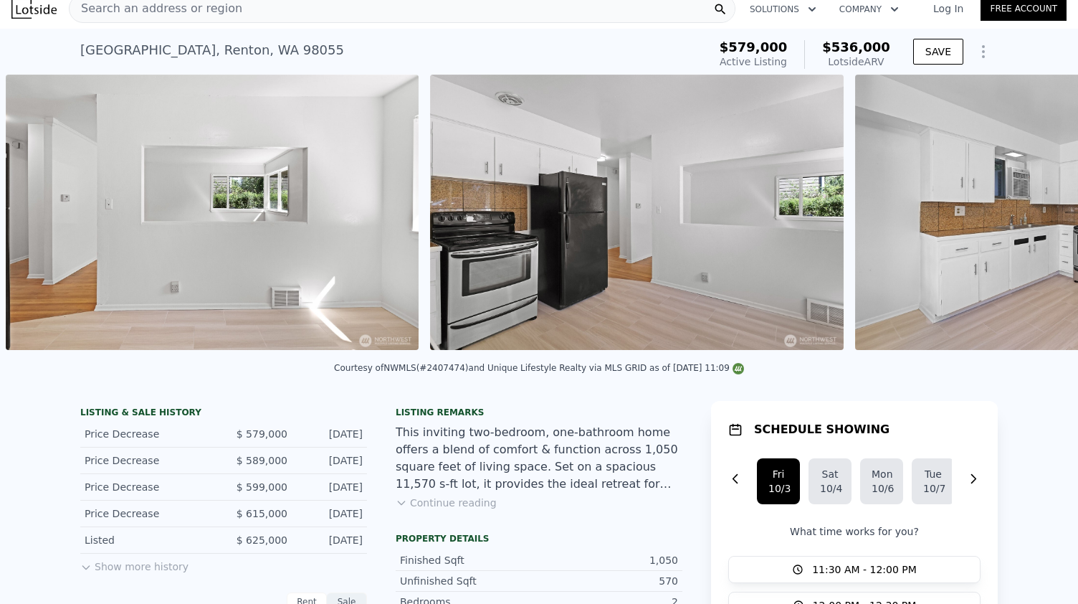
click at [1036, 216] on div "• + − • + − STREET VIEW ← Move left → Move right ↑ Move up ↓ Move down + Zoom i…" at bounding box center [539, 215] width 1078 height 280
click at [1036, 216] on icon at bounding box center [1041, 215] width 29 height 29
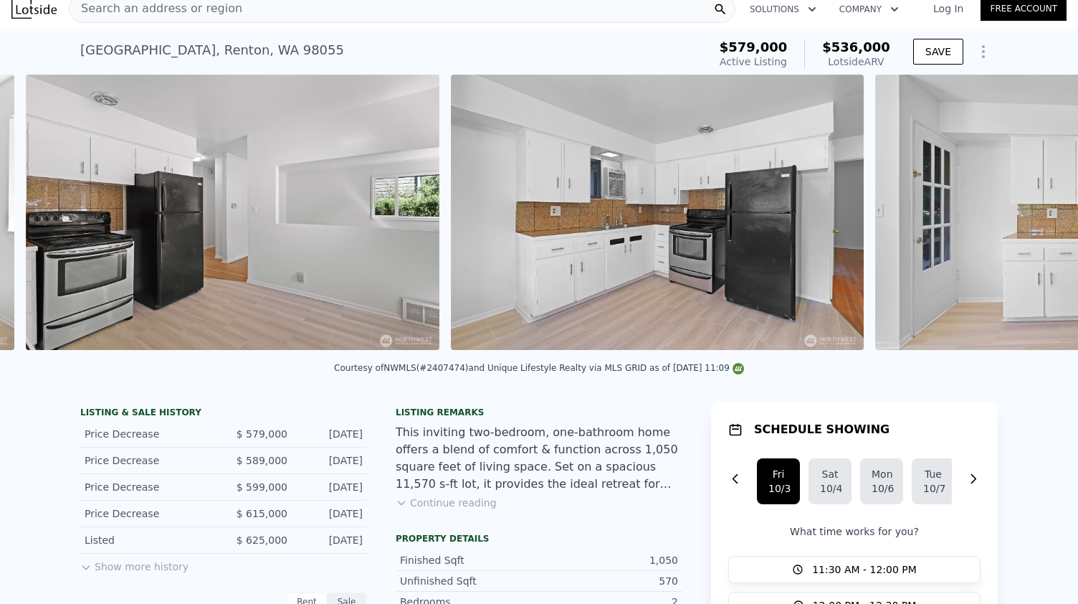
scroll to position [0, 4052]
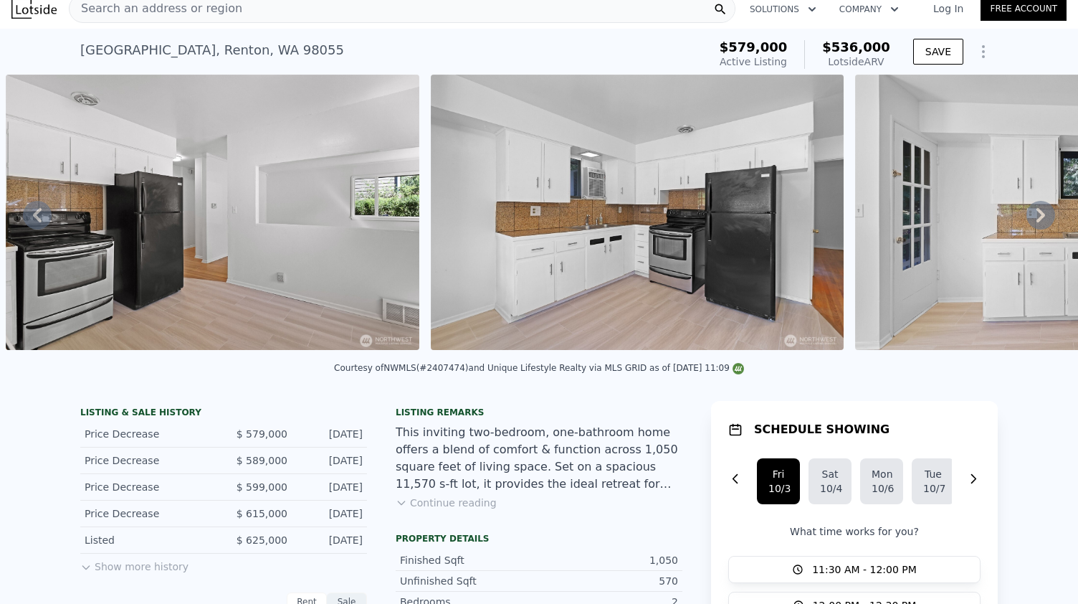
click at [1036, 216] on div "• + − • + − STREET VIEW ← Move left → Move right ↑ Move up ↓ Move down + Zoom i…" at bounding box center [539, 215] width 1078 height 280
click at [1036, 216] on icon at bounding box center [1041, 215] width 29 height 29
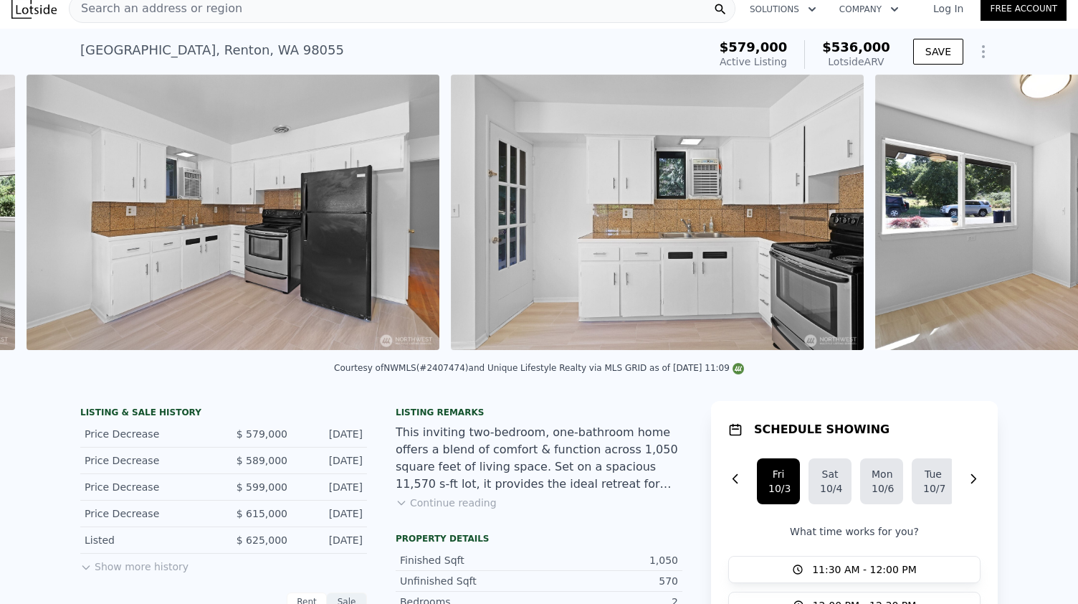
scroll to position [0, 4476]
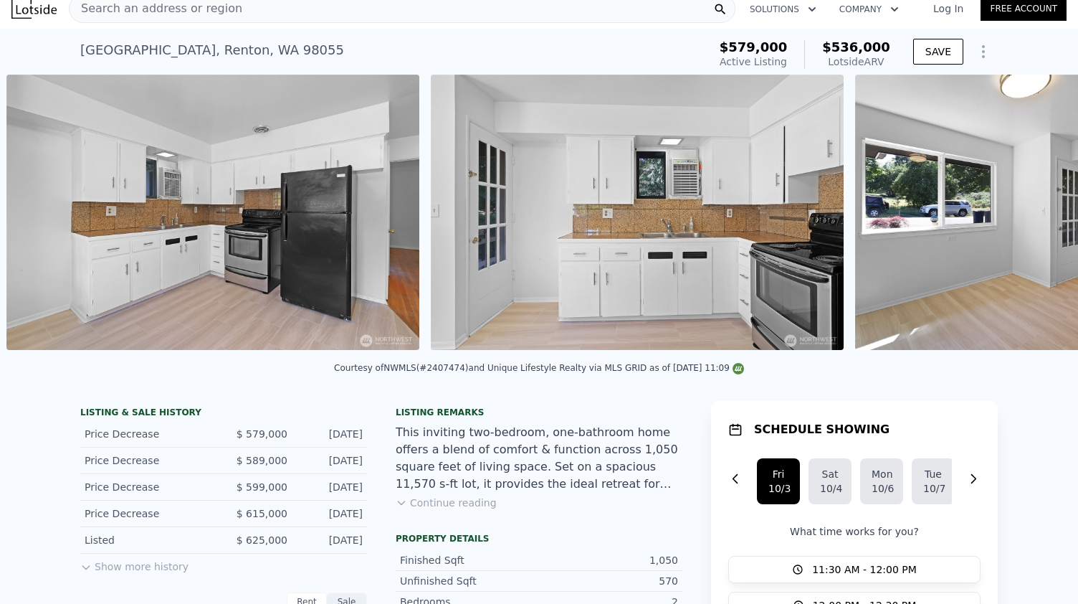
click at [1036, 216] on div "• + − • + − STREET VIEW ← Move left → Move right ↑ Move up ↓ Move down + Zoom i…" at bounding box center [539, 215] width 1078 height 280
click at [1036, 216] on icon at bounding box center [1041, 215] width 29 height 29
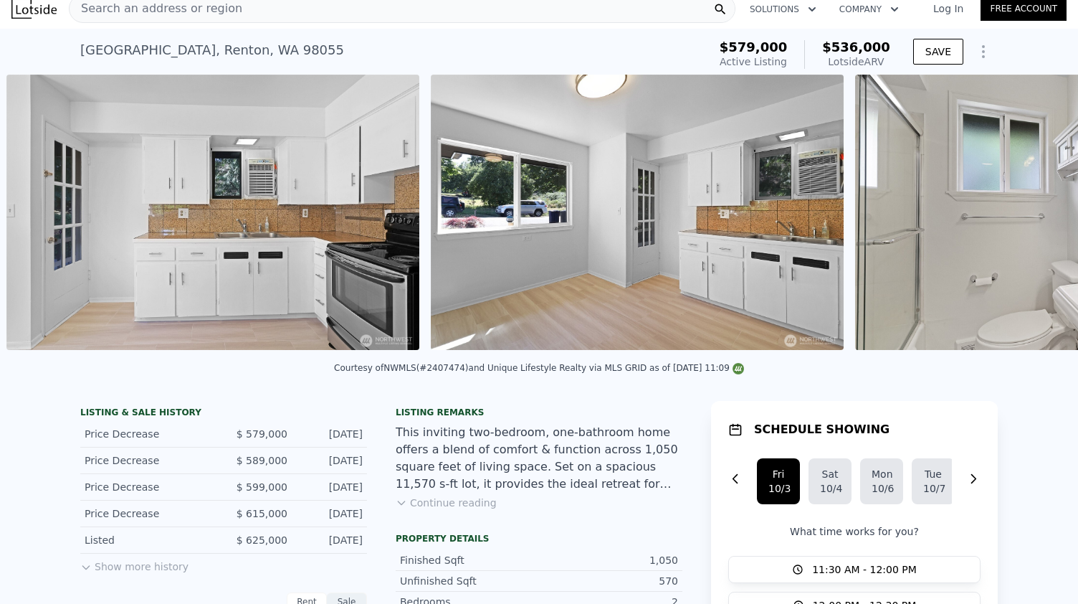
scroll to position [0, 4900]
click at [1037, 220] on icon at bounding box center [1041, 215] width 9 height 14
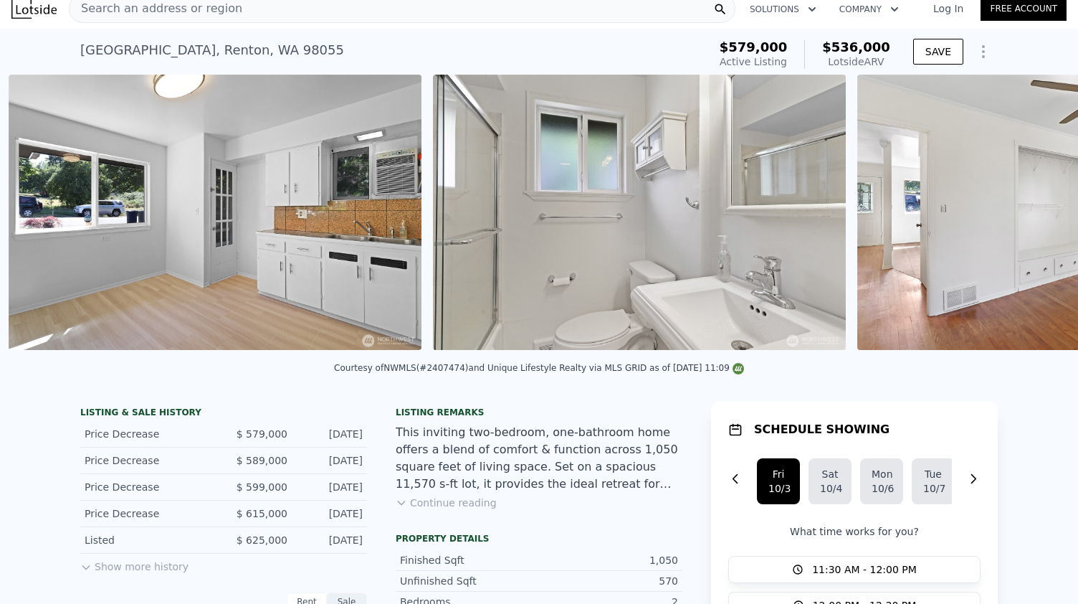
scroll to position [0, 5325]
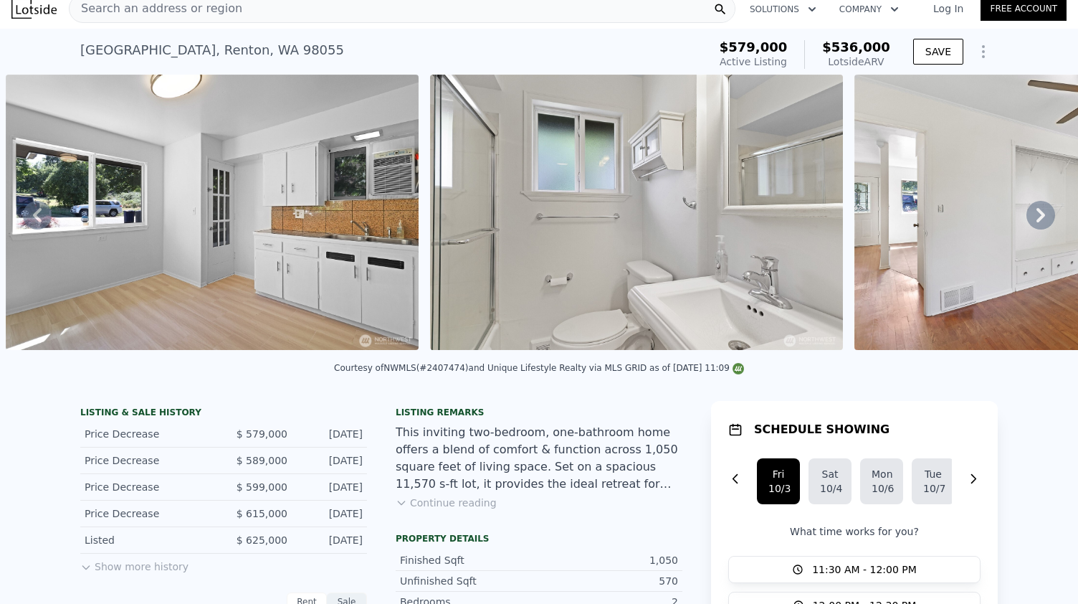
click at [1037, 220] on icon at bounding box center [1041, 215] width 9 height 14
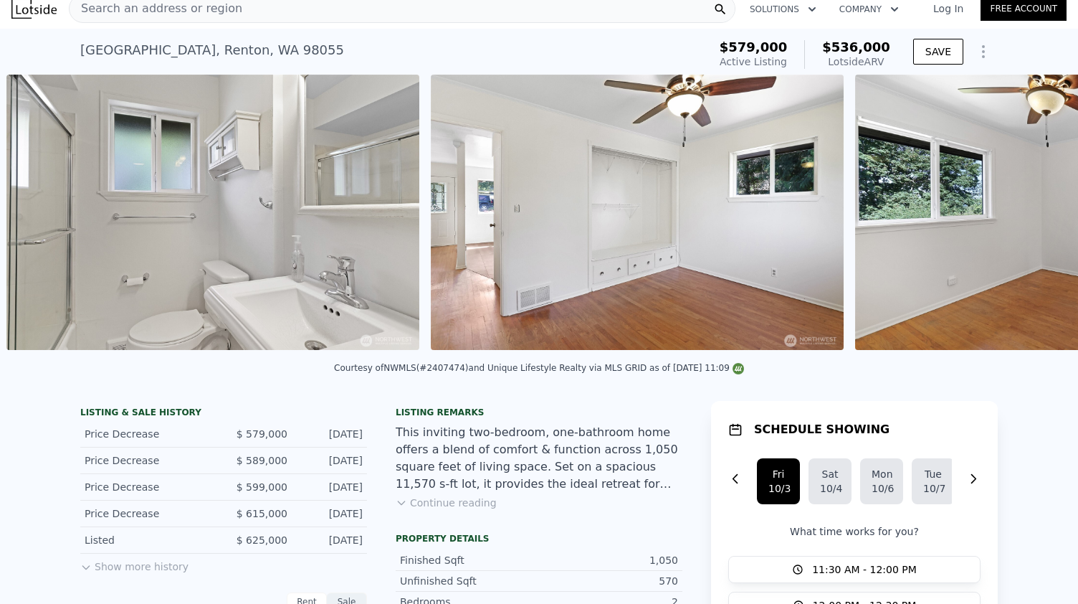
scroll to position [0, 5750]
click at [1027, 222] on icon at bounding box center [1041, 215] width 29 height 29
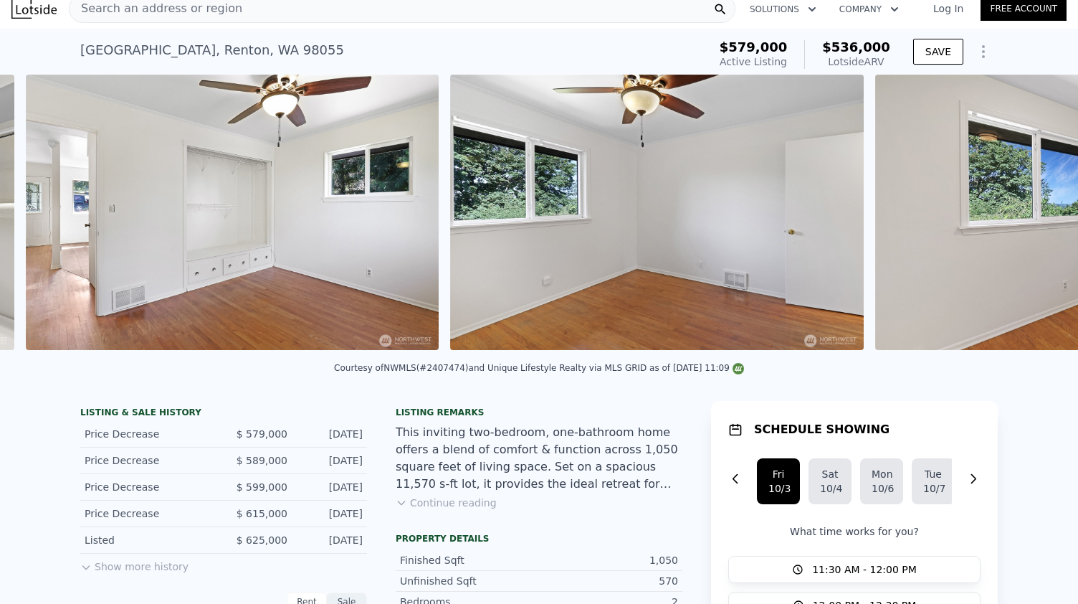
scroll to position [0, 6174]
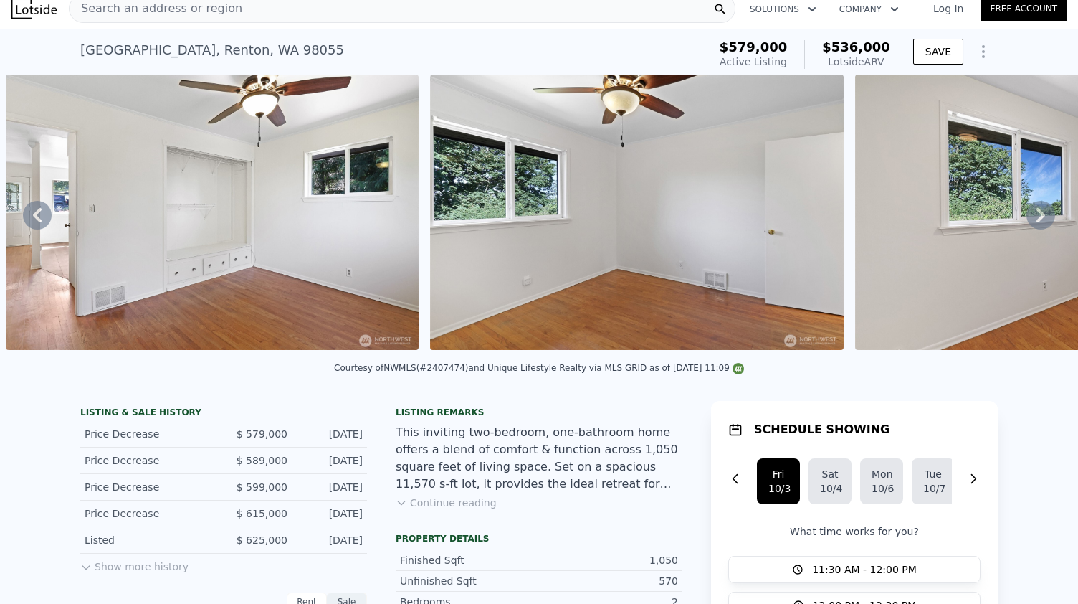
click at [1027, 222] on div "• + − • + − STREET VIEW ← Move left → Move right ↑ Move up ↓ Move down + Zoom i…" at bounding box center [539, 215] width 1078 height 280
click at [1027, 222] on icon at bounding box center [1041, 215] width 29 height 29
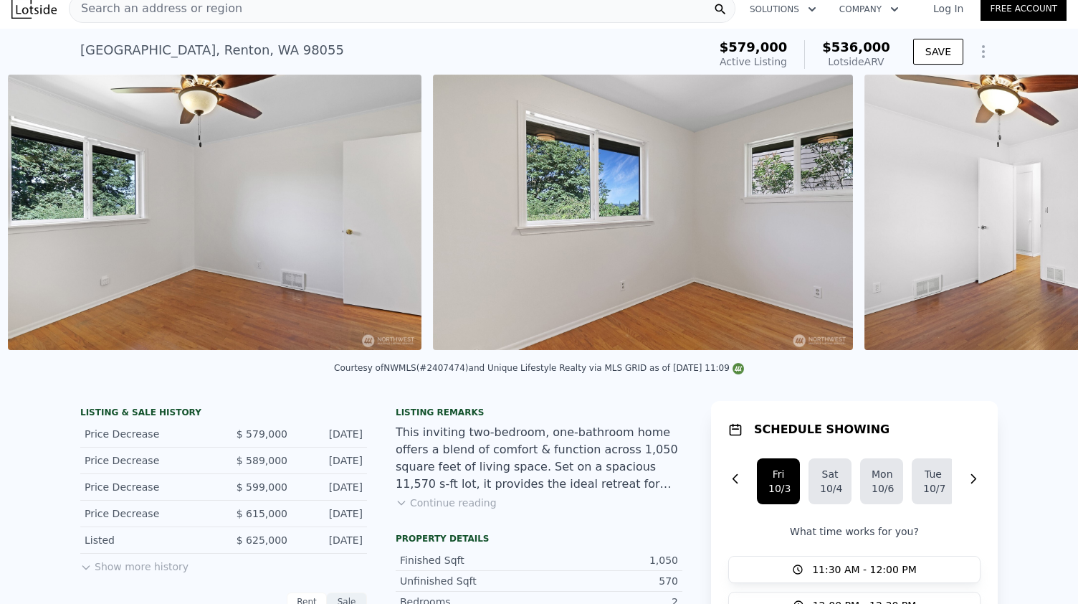
scroll to position [0, 6598]
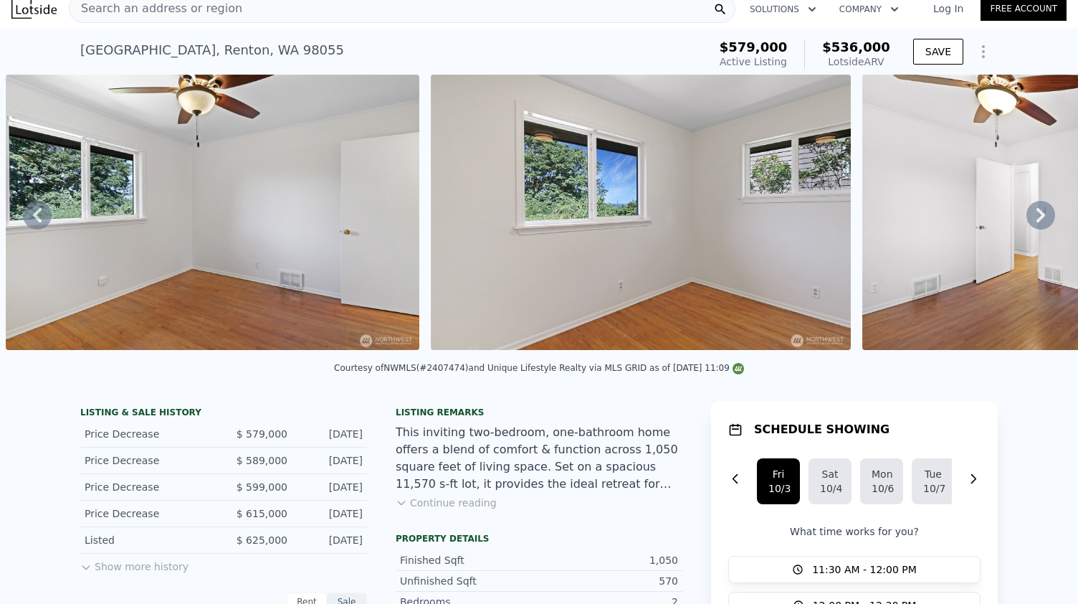
click at [1027, 222] on icon at bounding box center [1041, 215] width 29 height 29
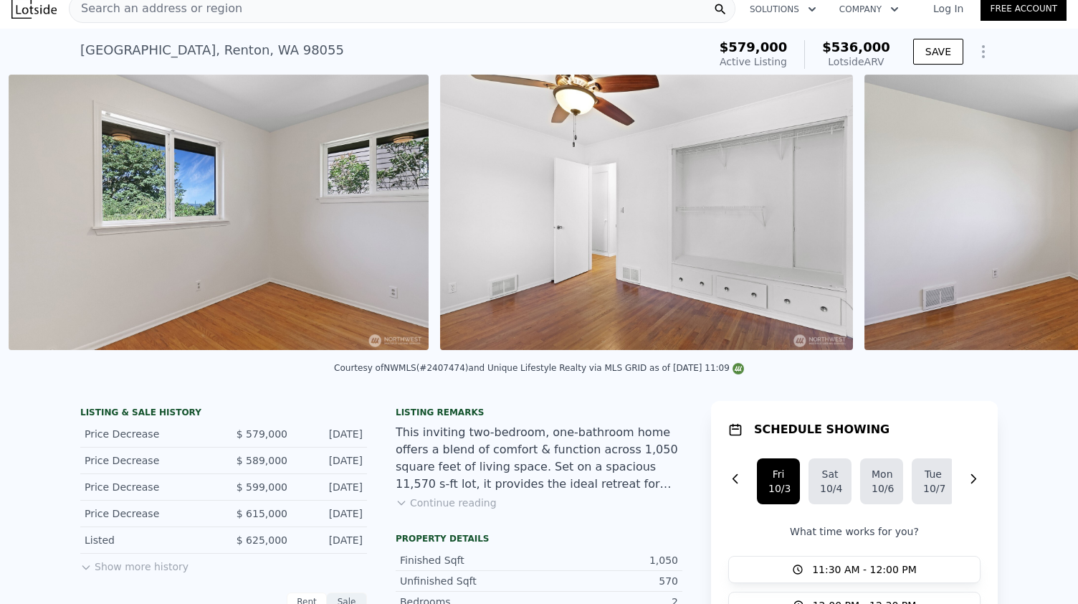
scroll to position [0, 7024]
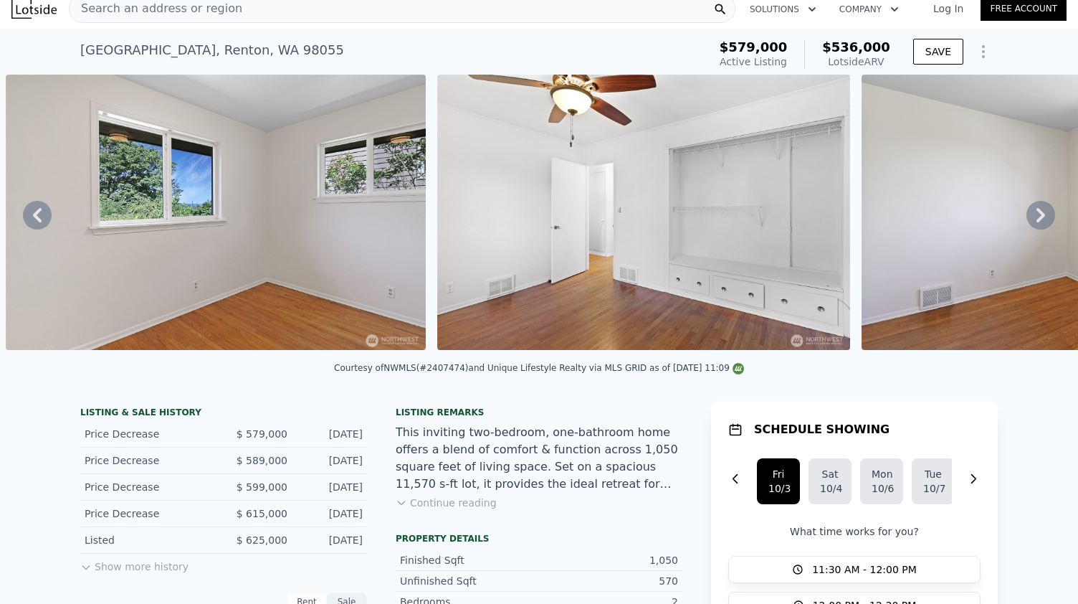
click at [1027, 222] on icon at bounding box center [1041, 215] width 29 height 29
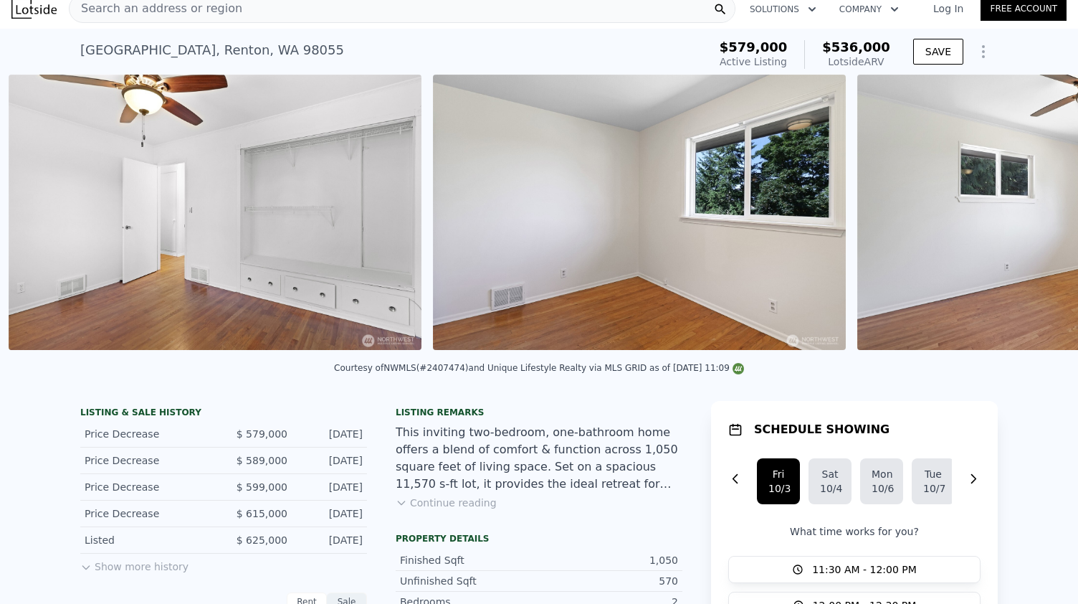
scroll to position [0, 7455]
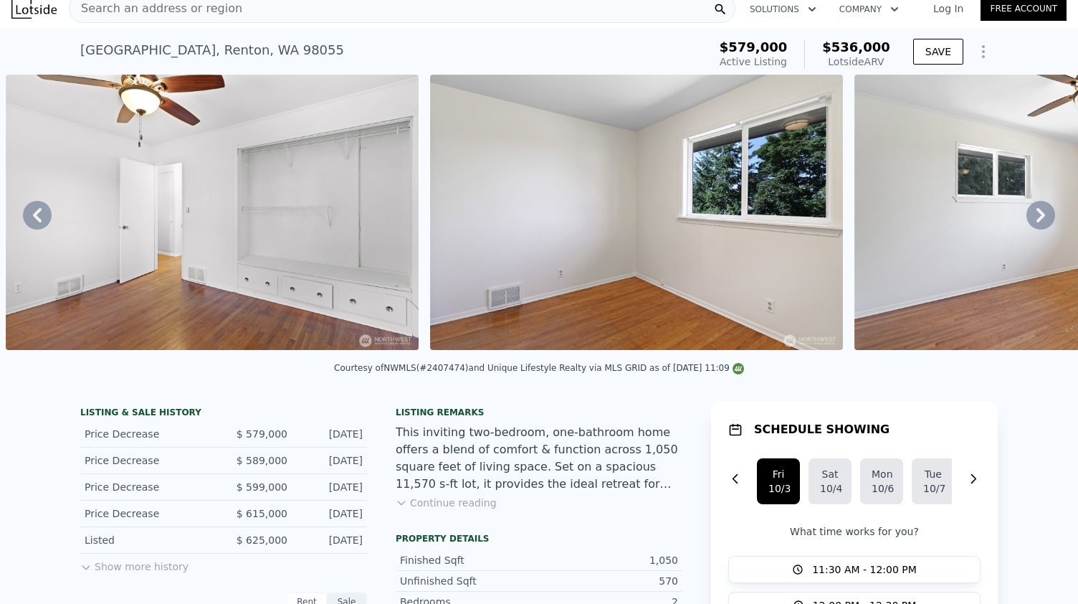
click at [1033, 215] on icon at bounding box center [1041, 215] width 29 height 29
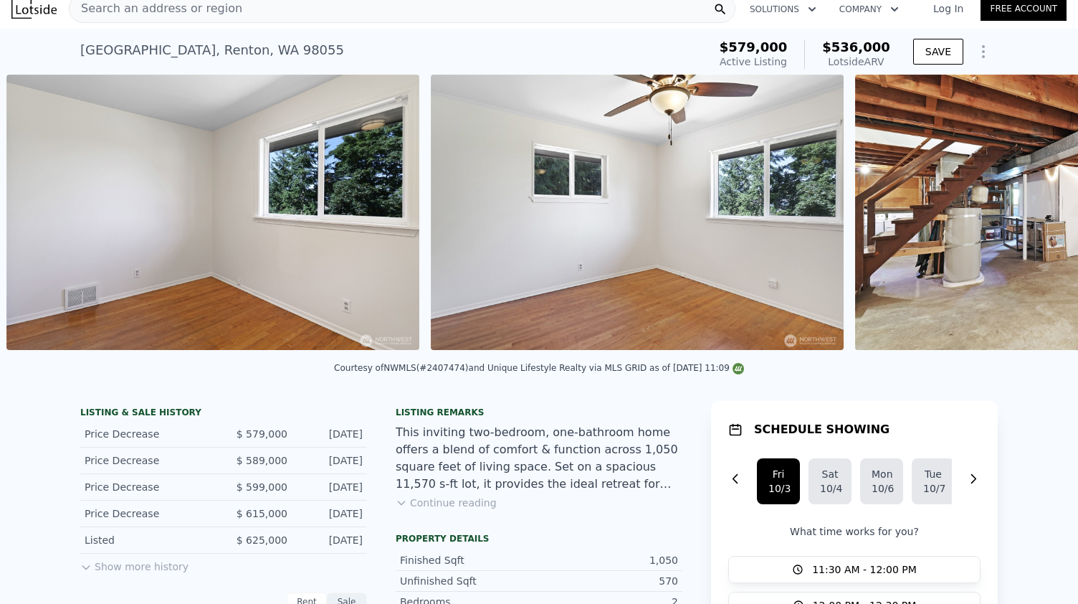
scroll to position [0, 7879]
click at [1033, 215] on img at bounding box center [1060, 212] width 413 height 275
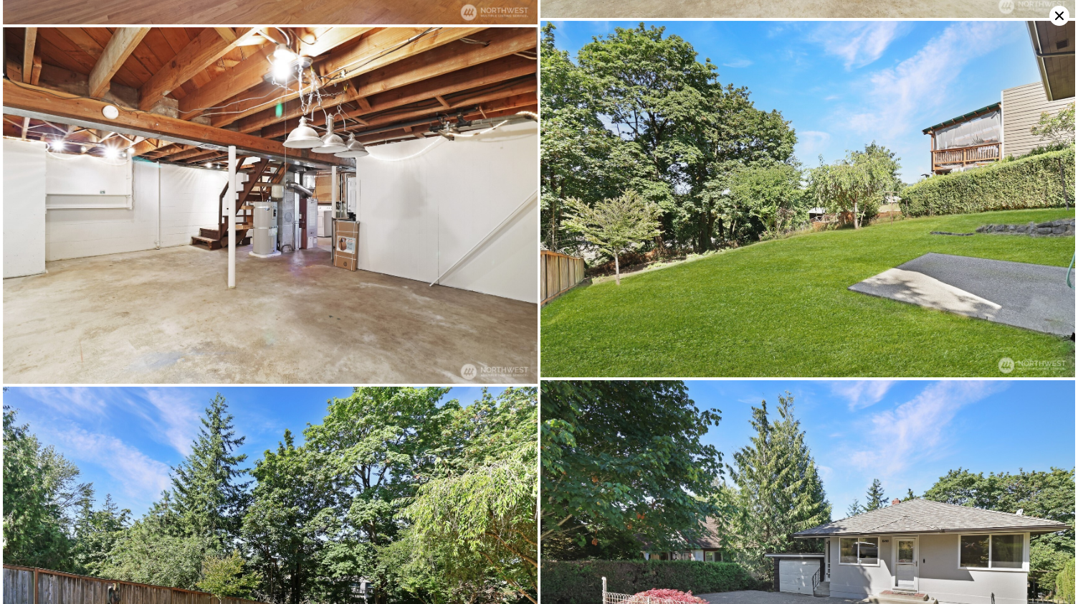
scroll to position [3555, 0]
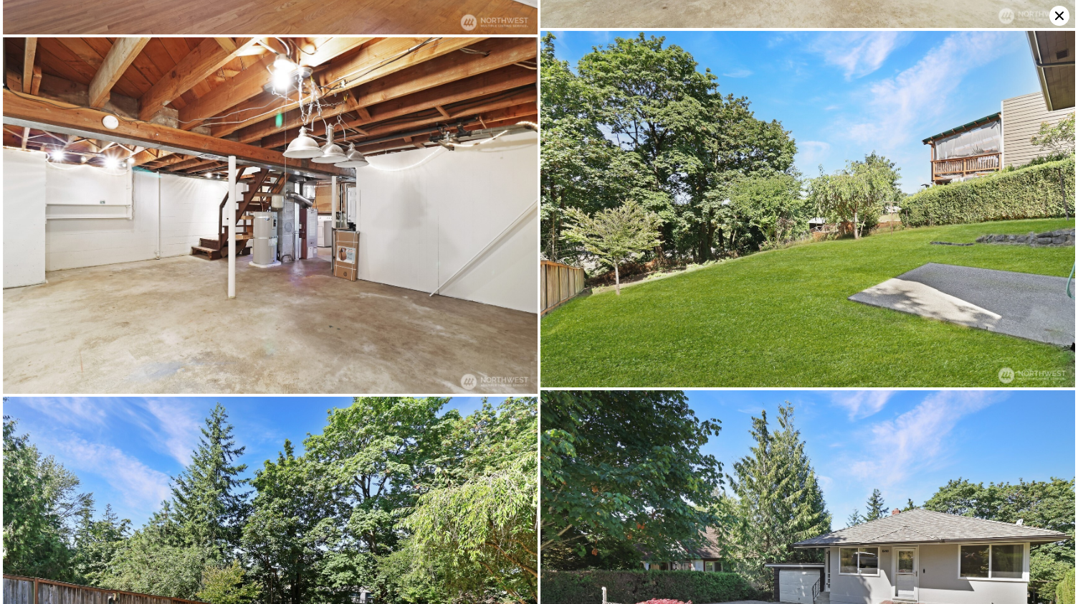
click at [809, 207] on img at bounding box center [807, 209] width 535 height 356
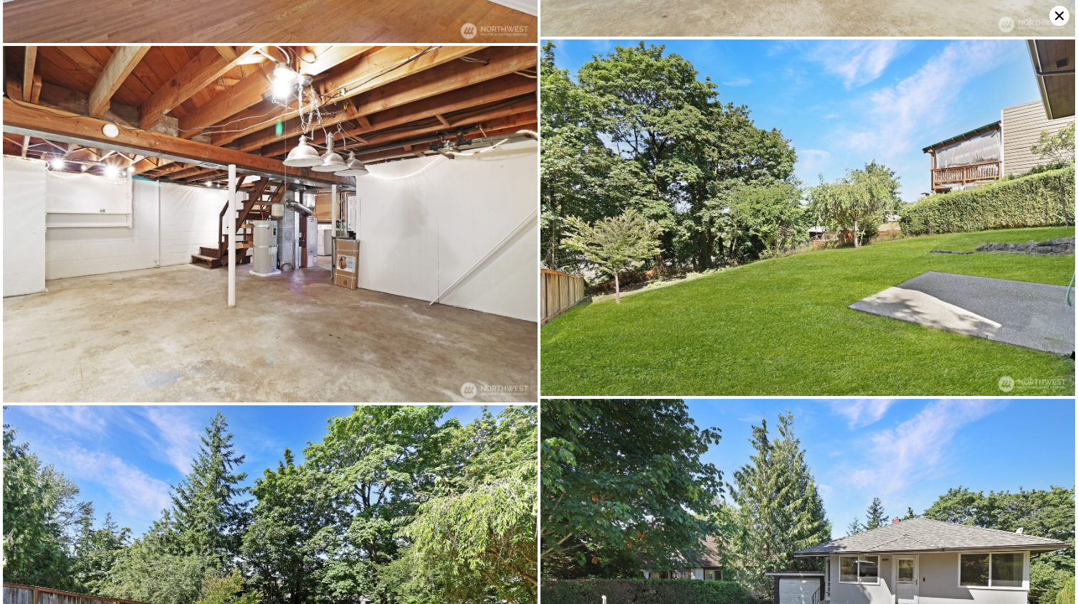
scroll to position [3550, 0]
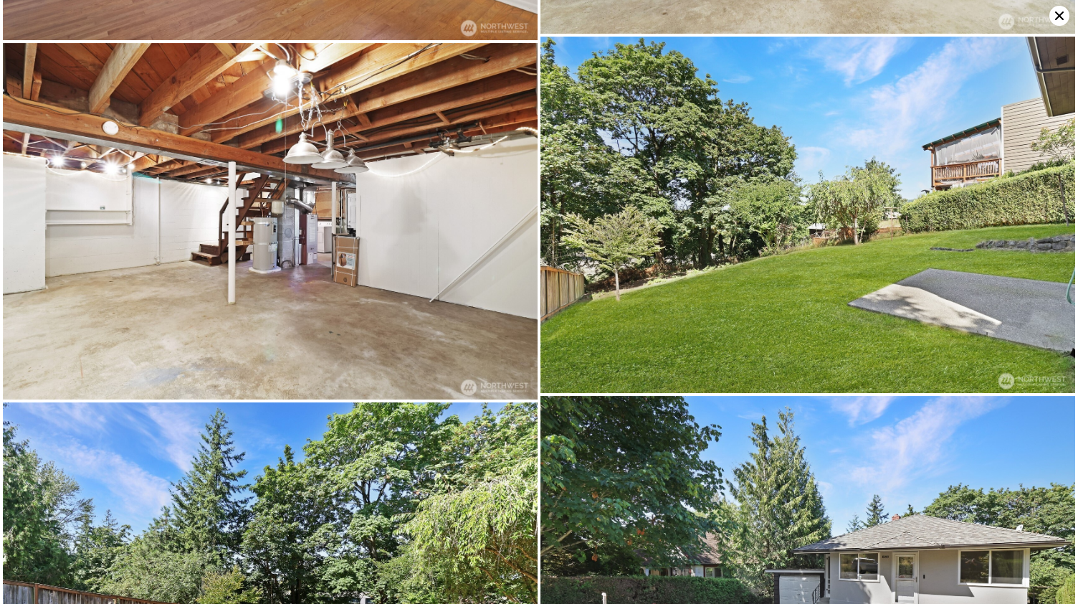
click at [675, 247] on img at bounding box center [807, 215] width 535 height 356
click at [1055, 19] on icon at bounding box center [1059, 16] width 20 height 20
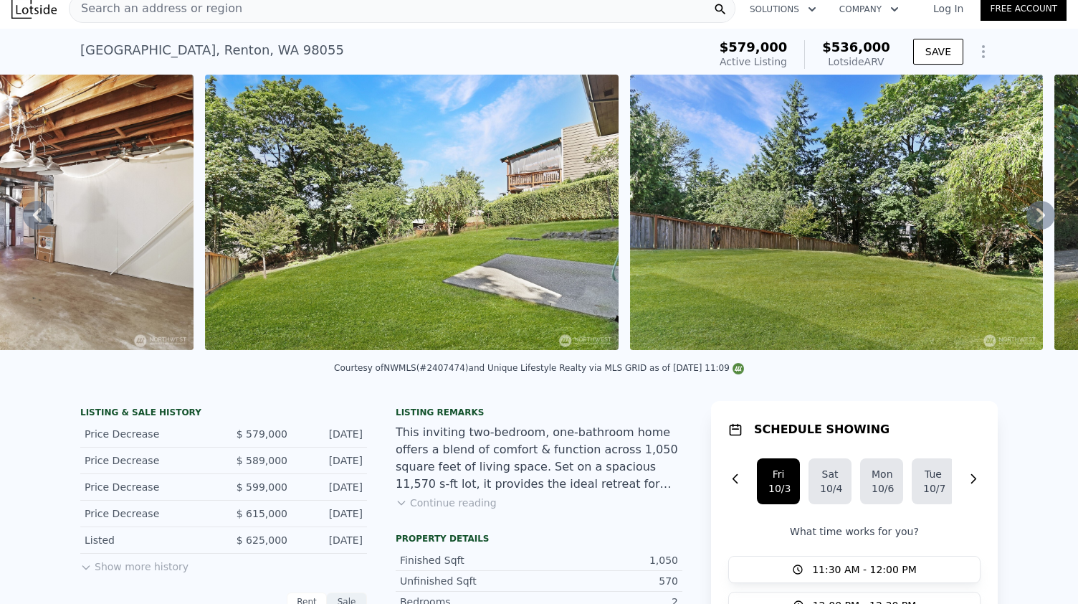
scroll to position [0, 9577]
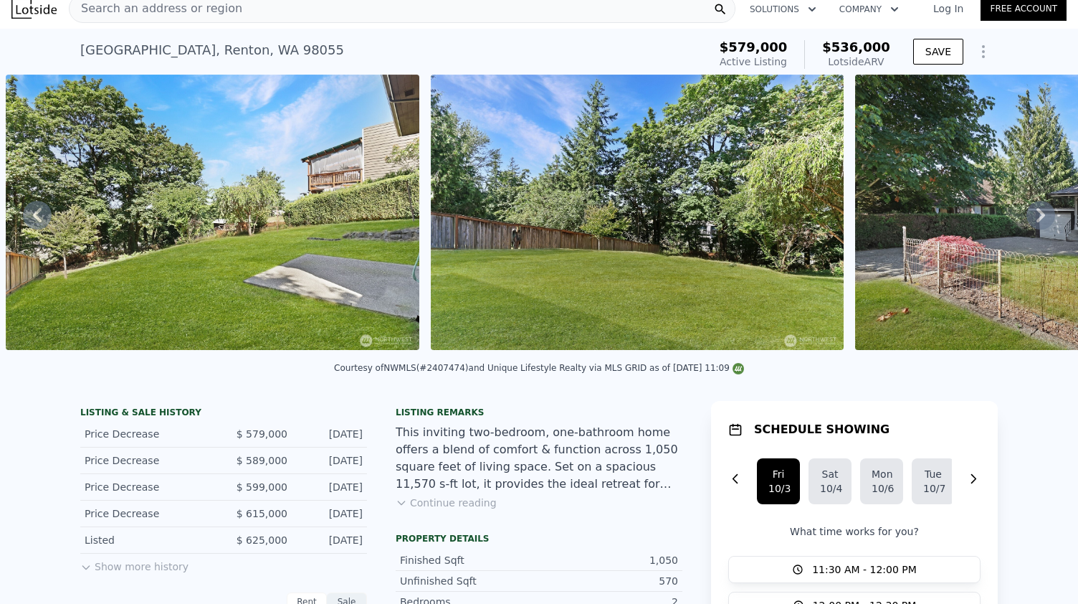
click at [285, 269] on img at bounding box center [212, 212] width 413 height 275
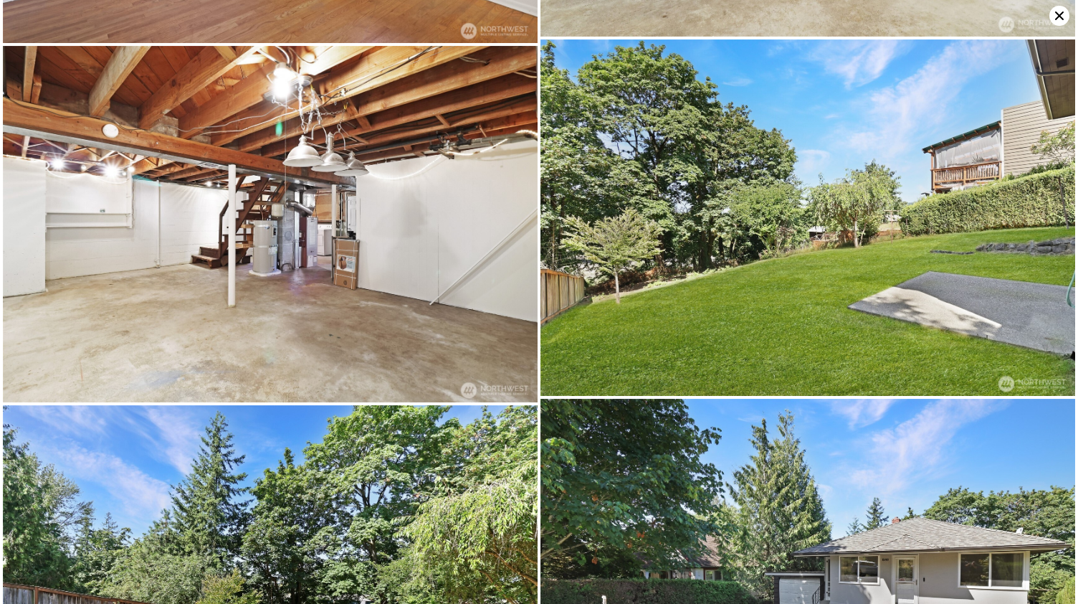
scroll to position [3550, 0]
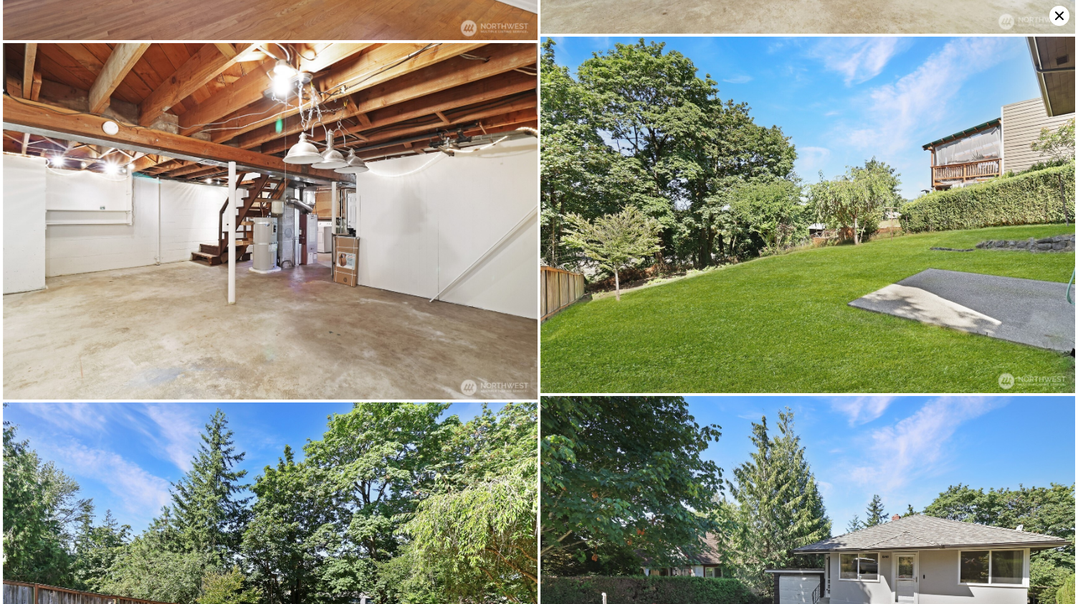
click at [794, 250] on img at bounding box center [807, 215] width 535 height 356
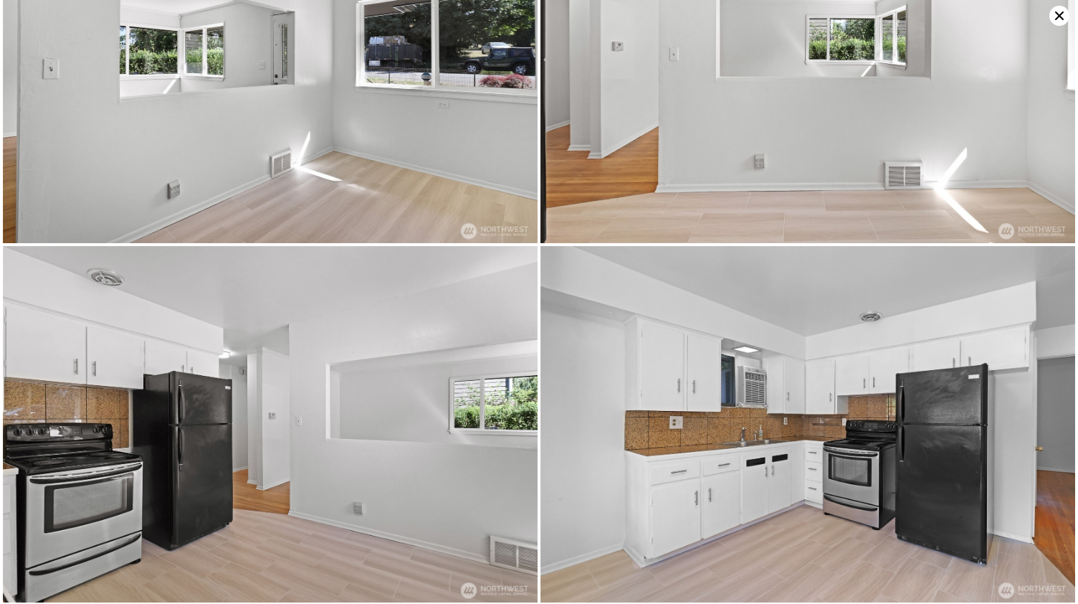
scroll to position [0, 0]
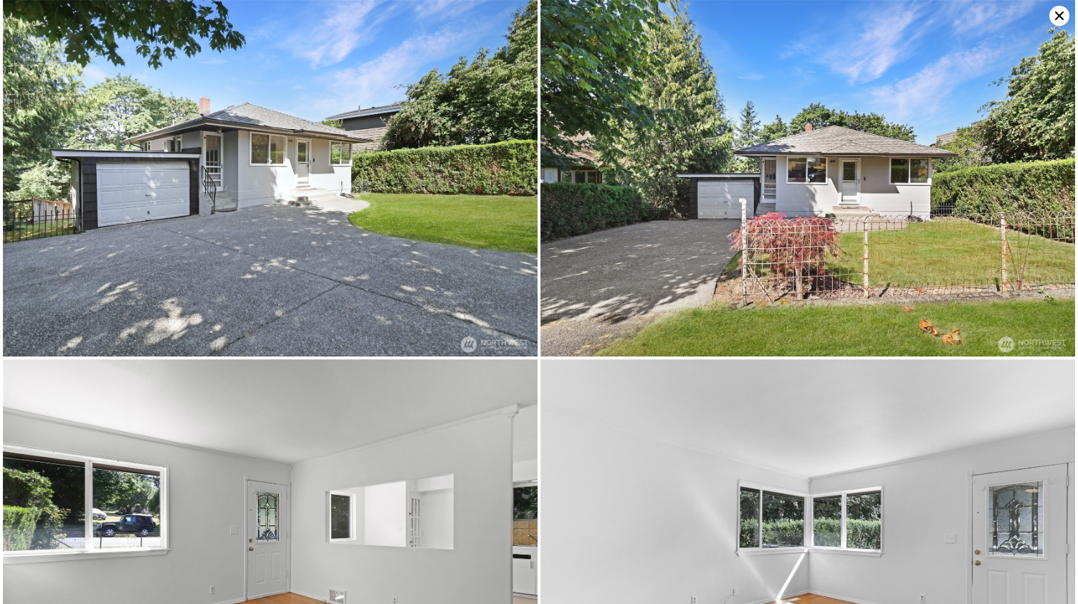
click at [1052, 17] on icon at bounding box center [1059, 16] width 20 height 20
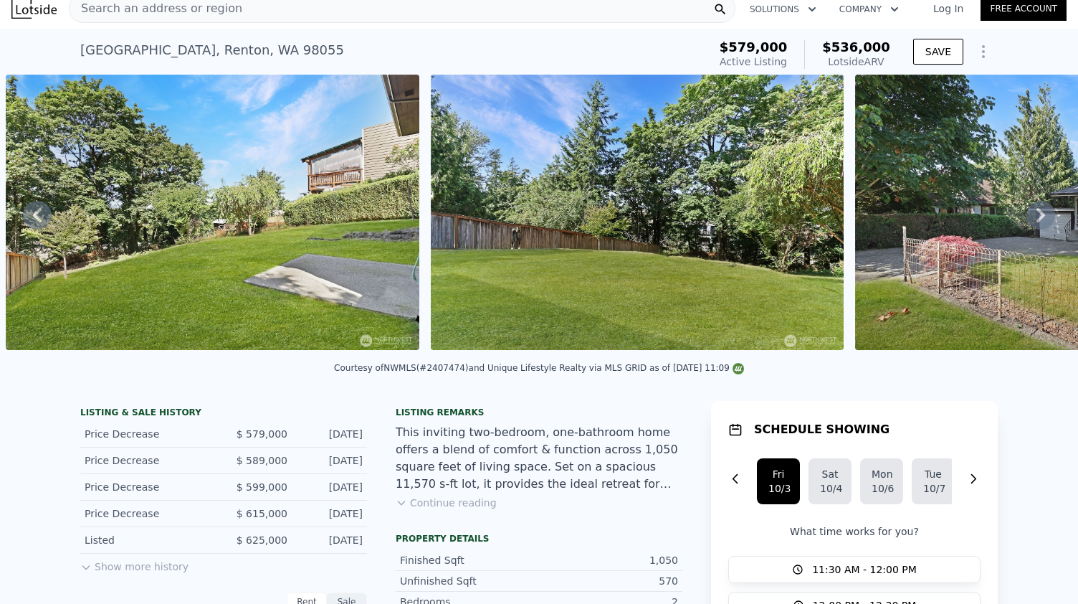
click at [472, 510] on button "Continue reading" at bounding box center [446, 502] width 101 height 14
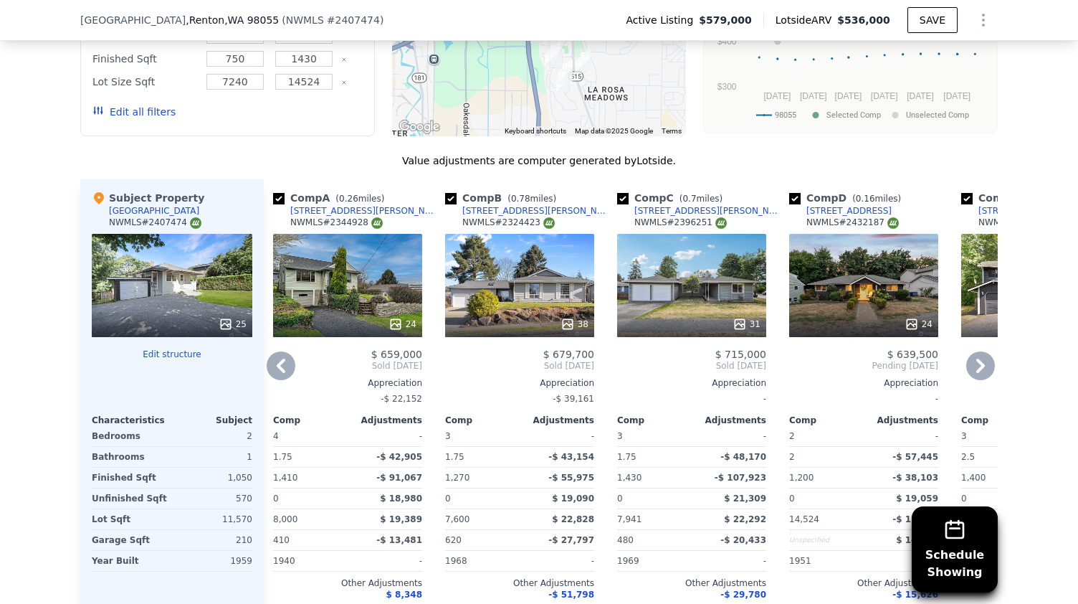
scroll to position [1635, 0]
click at [969, 351] on icon at bounding box center [980, 365] width 29 height 29
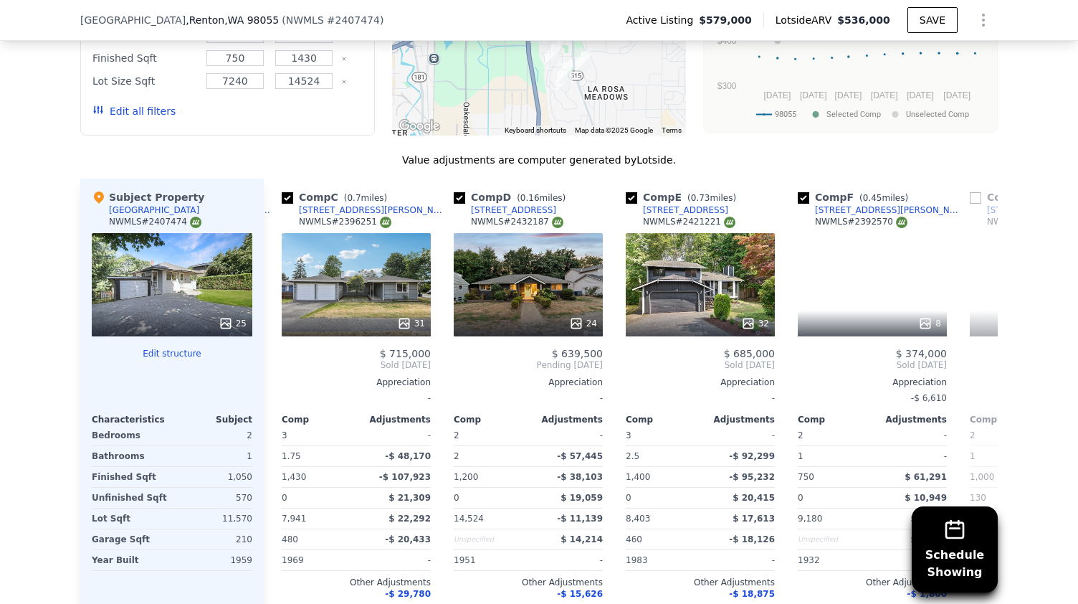
scroll to position [0, 352]
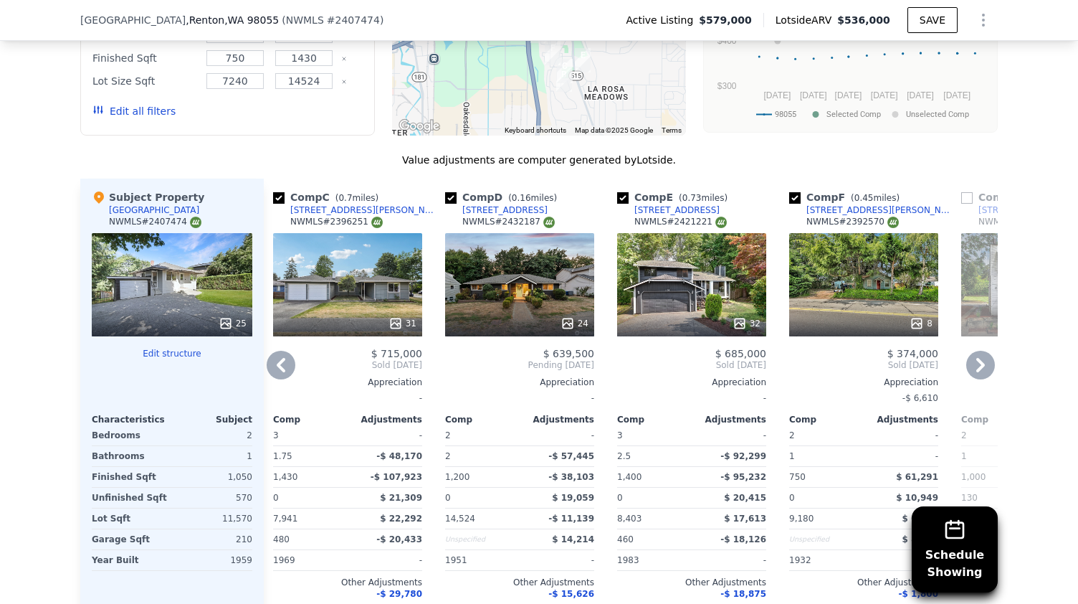
click at [724, 233] on div "32" at bounding box center [691, 284] width 149 height 103
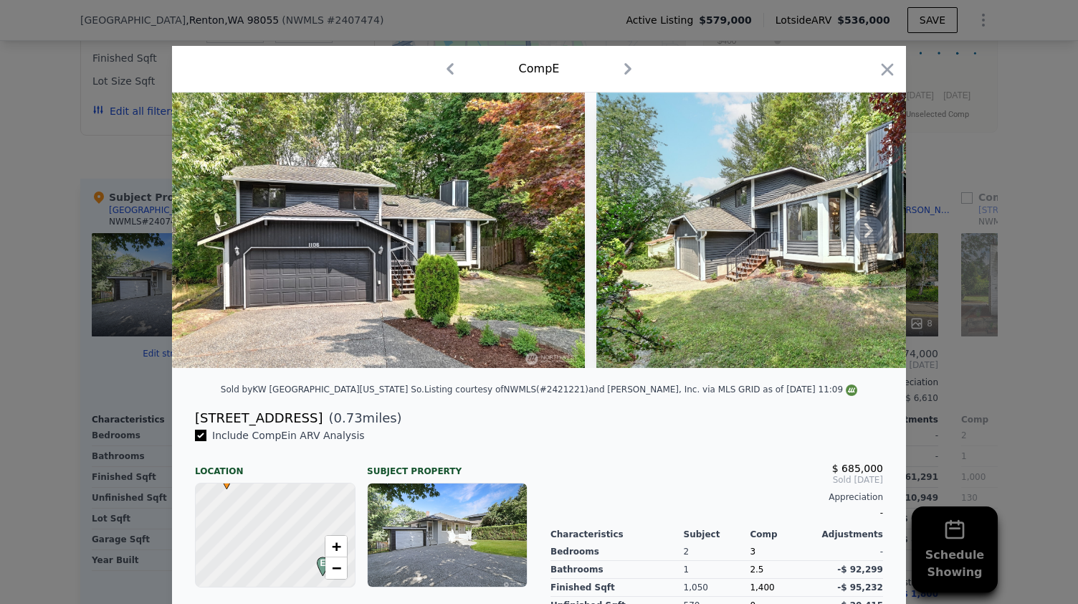
click at [859, 239] on icon at bounding box center [868, 230] width 29 height 29
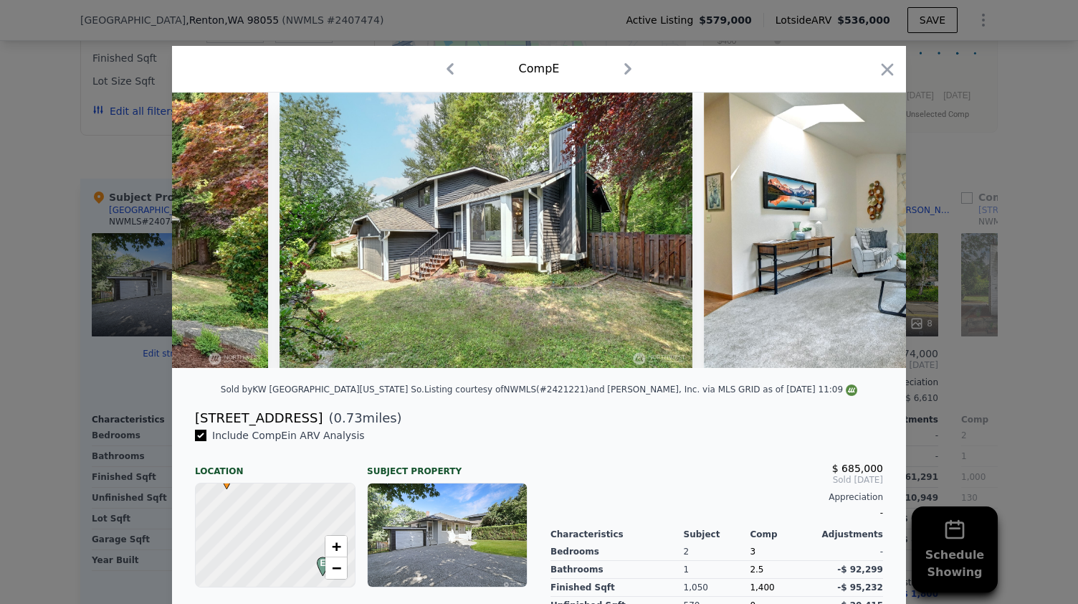
scroll to position [0, 344]
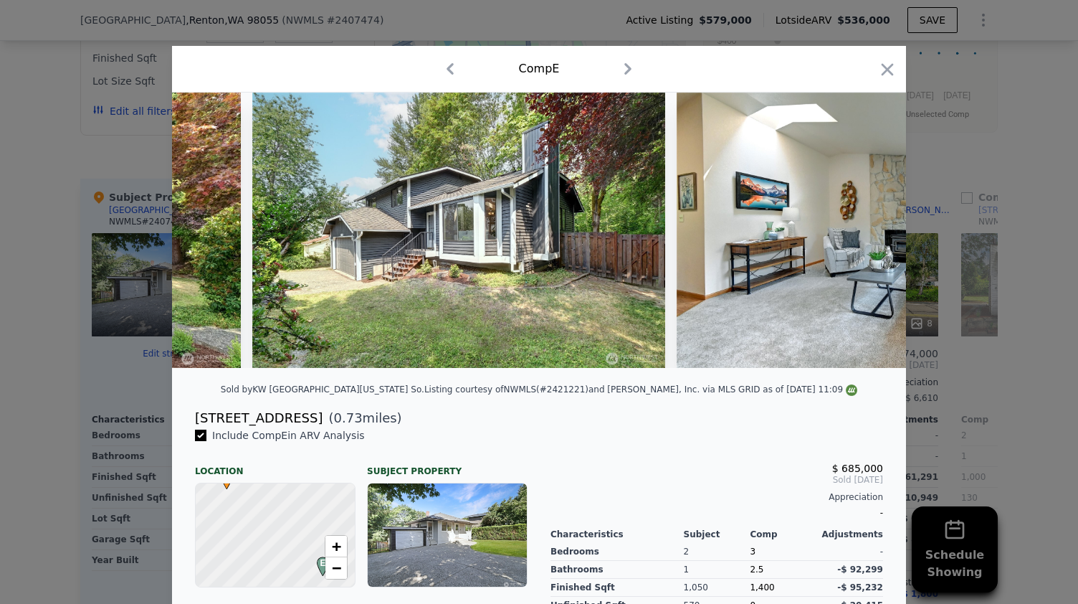
click at [859, 239] on img at bounding box center [883, 229] width 413 height 275
click at [859, 239] on icon at bounding box center [868, 230] width 29 height 29
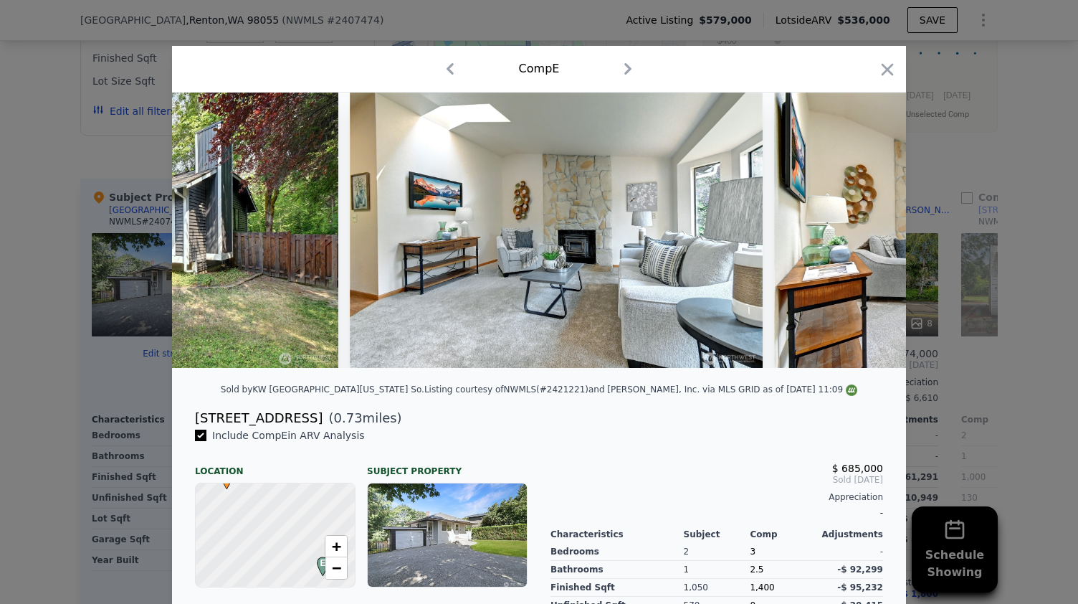
scroll to position [0, 688]
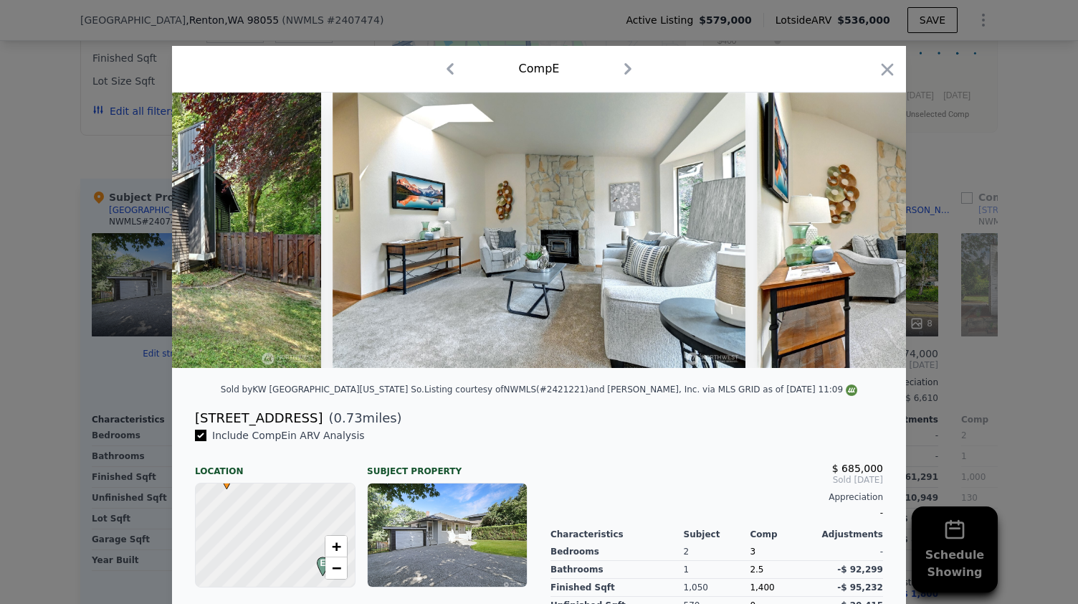
click at [859, 239] on img at bounding box center [963, 229] width 413 height 275
click at [859, 239] on icon at bounding box center [868, 230] width 29 height 29
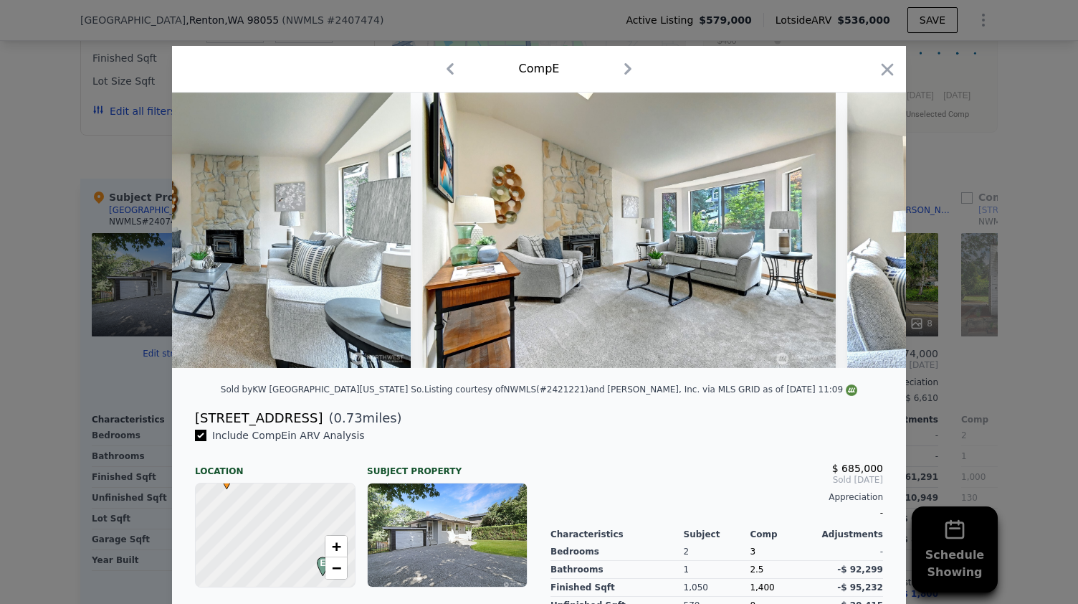
click at [859, 239] on div at bounding box center [539, 229] width 734 height 275
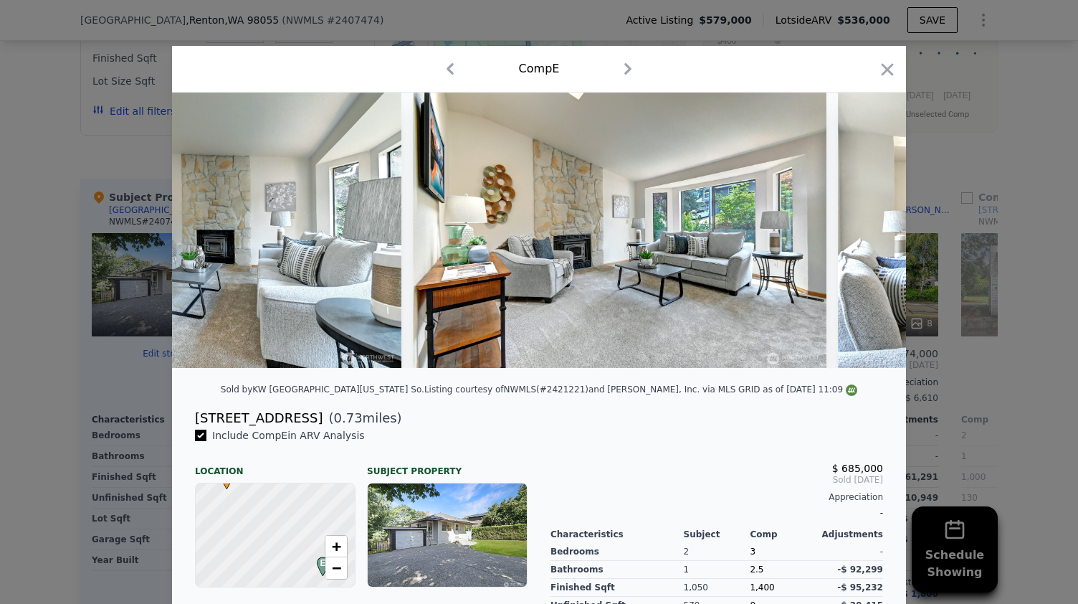
click at [859, 239] on img at bounding box center [1044, 229] width 413 height 275
click at [859, 239] on icon at bounding box center [868, 230] width 29 height 29
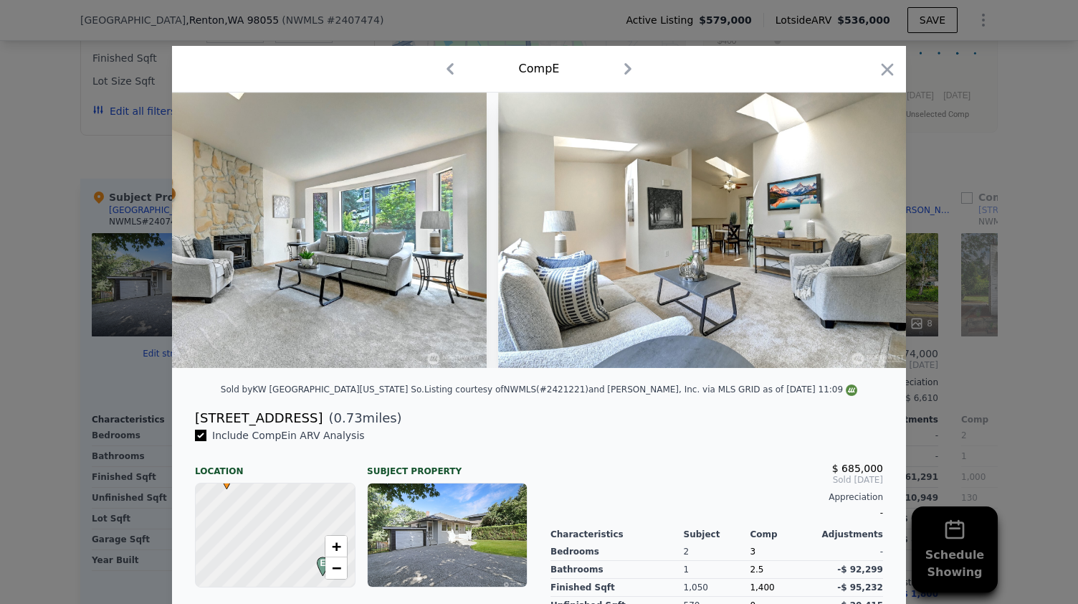
click at [859, 239] on img at bounding box center [704, 229] width 413 height 275
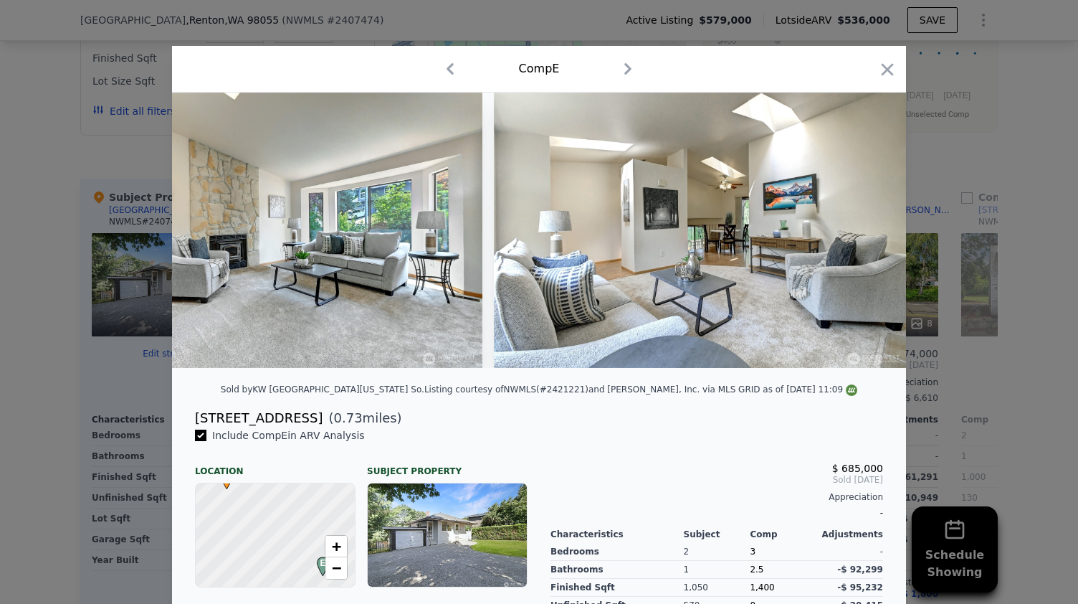
click at [859, 239] on img at bounding box center [700, 229] width 413 height 275
click at [859, 239] on icon at bounding box center [868, 230] width 29 height 29
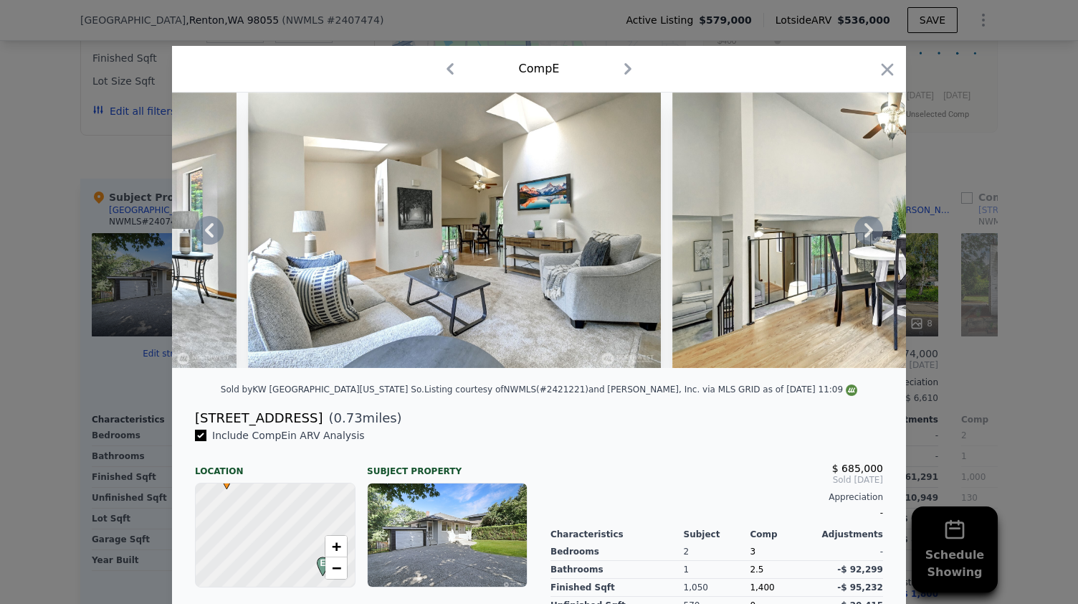
click at [859, 239] on div at bounding box center [539, 229] width 734 height 275
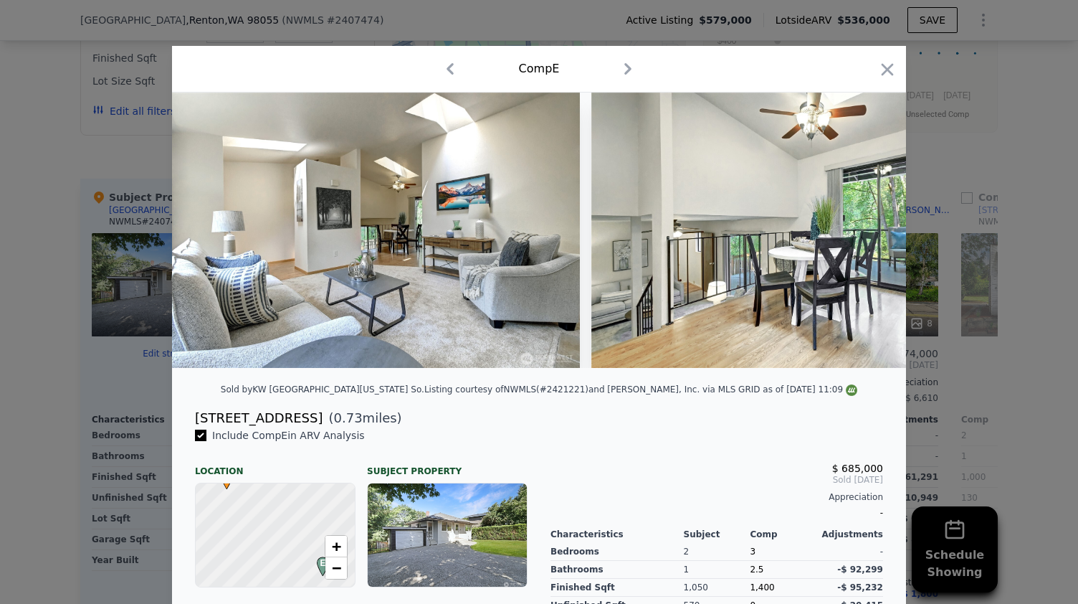
click at [859, 239] on img at bounding box center [797, 229] width 413 height 275
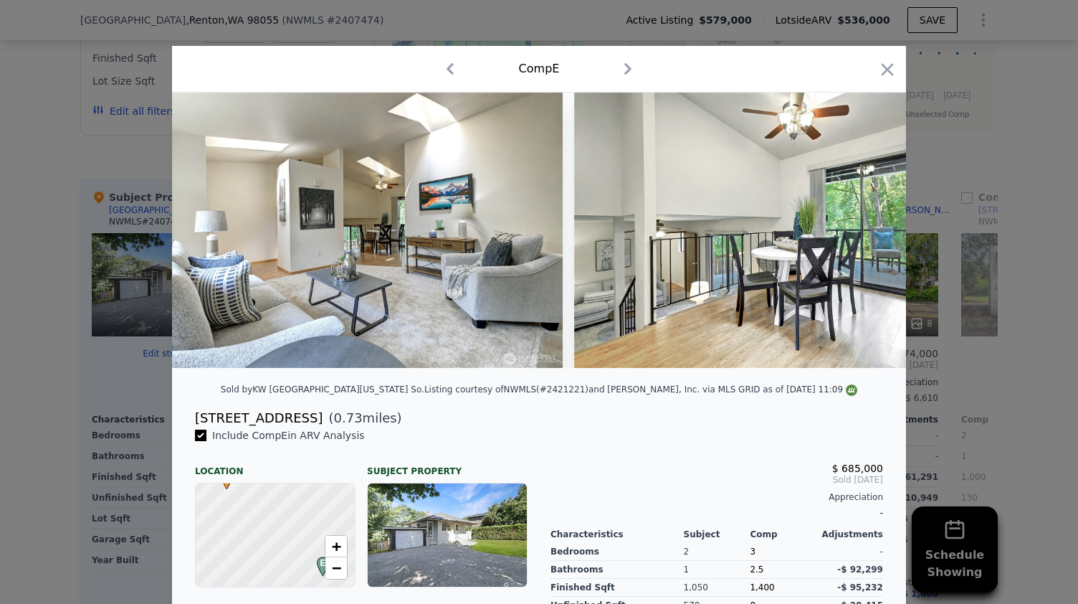
click at [859, 239] on img at bounding box center [780, 229] width 413 height 275
click at [859, 239] on div at bounding box center [539, 229] width 734 height 275
click at [859, 239] on icon at bounding box center [868, 230] width 29 height 29
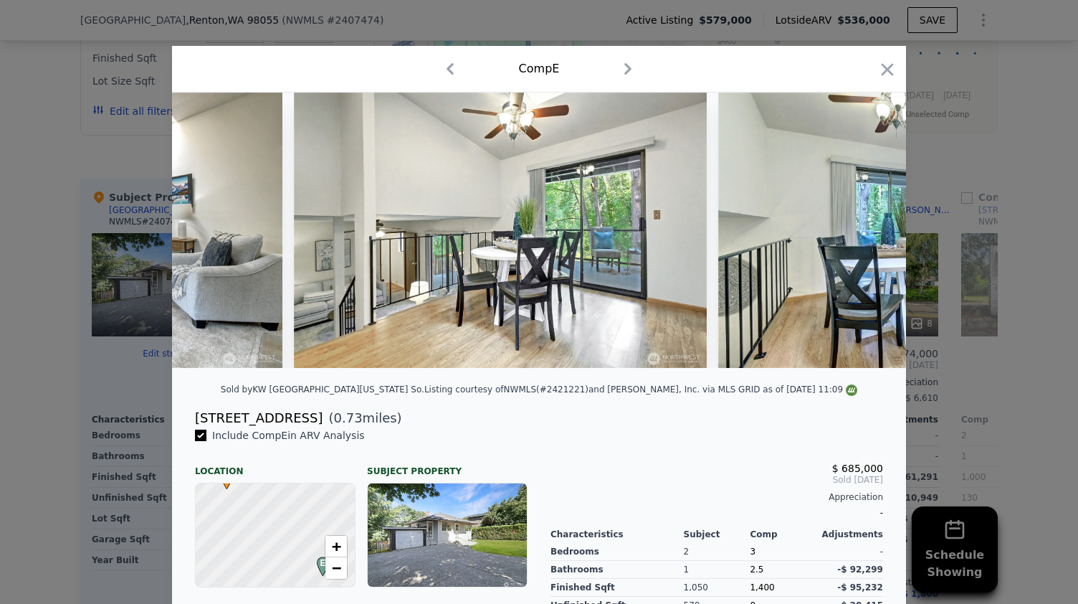
click at [859, 239] on div at bounding box center [539, 229] width 734 height 275
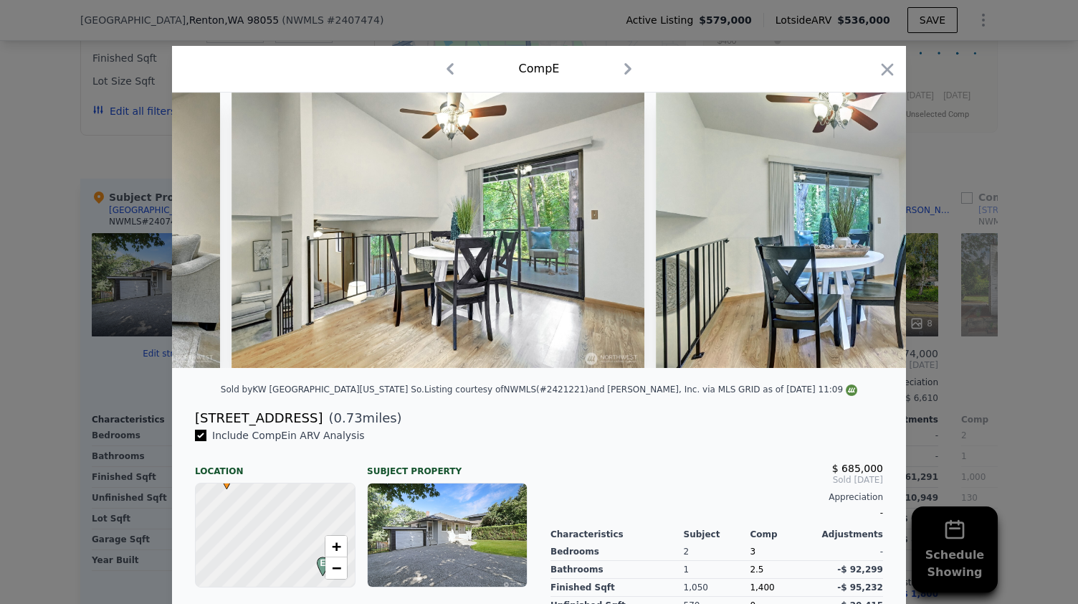
click at [859, 239] on img at bounding box center [862, 229] width 413 height 275
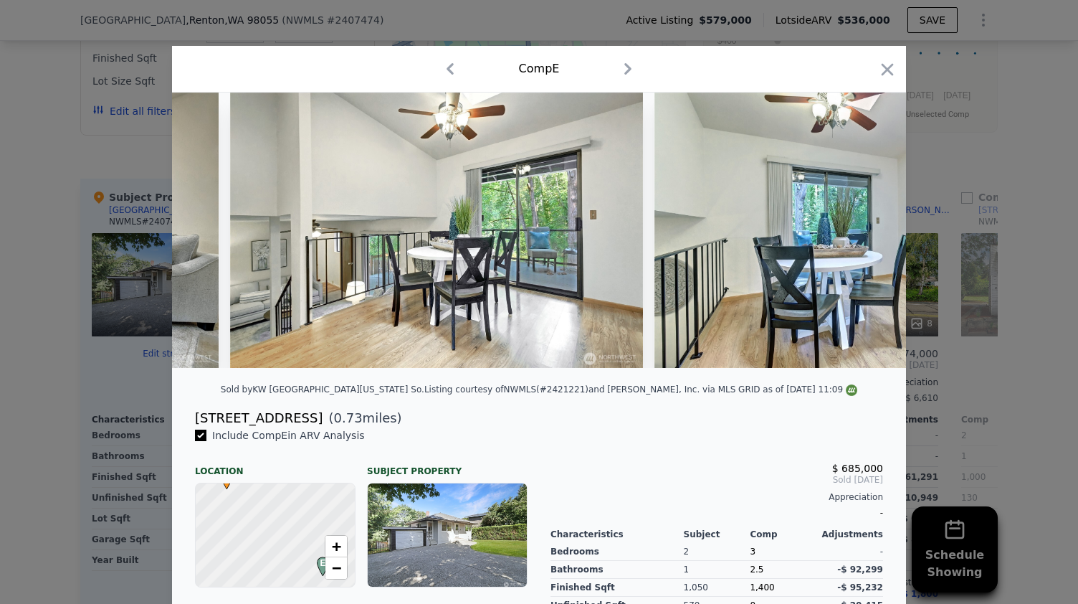
click at [859, 239] on img at bounding box center [860, 229] width 413 height 275
click at [859, 239] on div at bounding box center [539, 229] width 734 height 275
click at [859, 239] on icon at bounding box center [868, 230] width 29 height 29
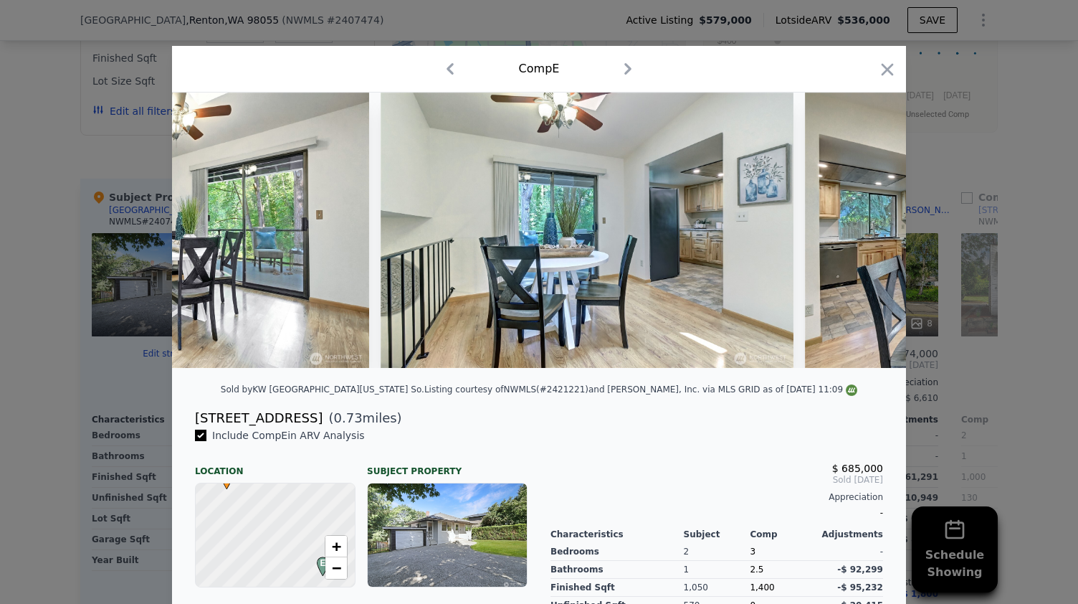
click at [859, 239] on div at bounding box center [539, 229] width 734 height 275
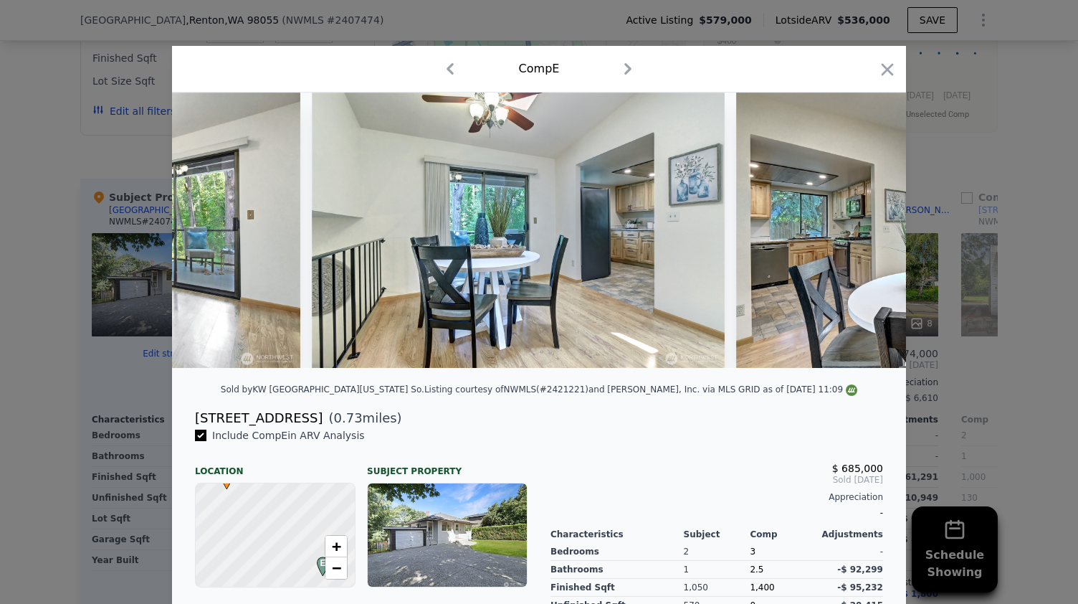
click at [859, 239] on img at bounding box center [942, 229] width 413 height 275
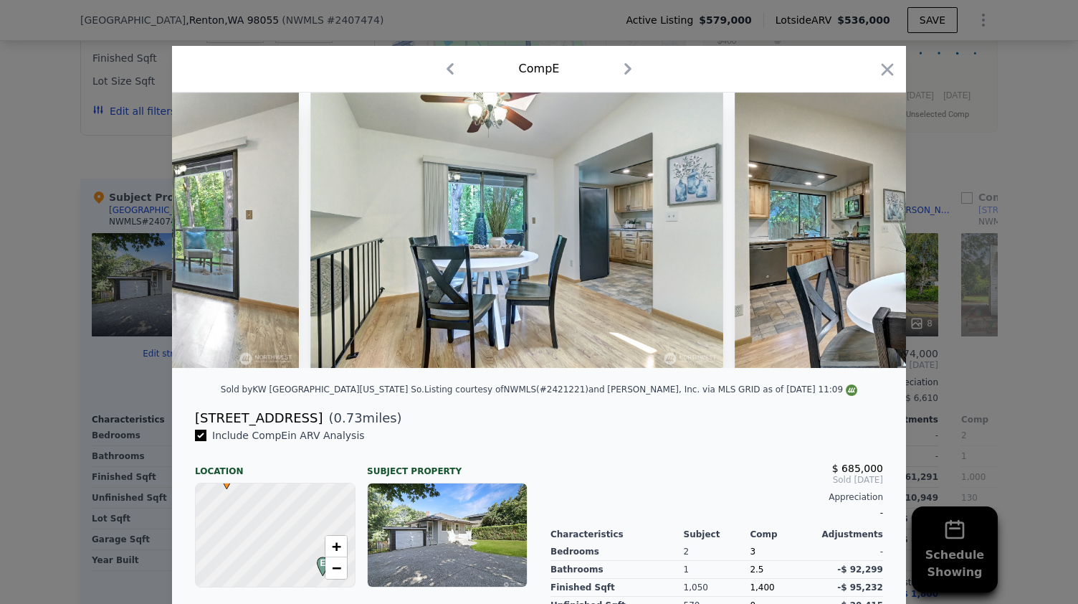
click at [859, 239] on img at bounding box center [941, 229] width 413 height 275
click at [859, 239] on div at bounding box center [539, 229] width 734 height 275
click at [859, 239] on icon at bounding box center [868, 230] width 29 height 29
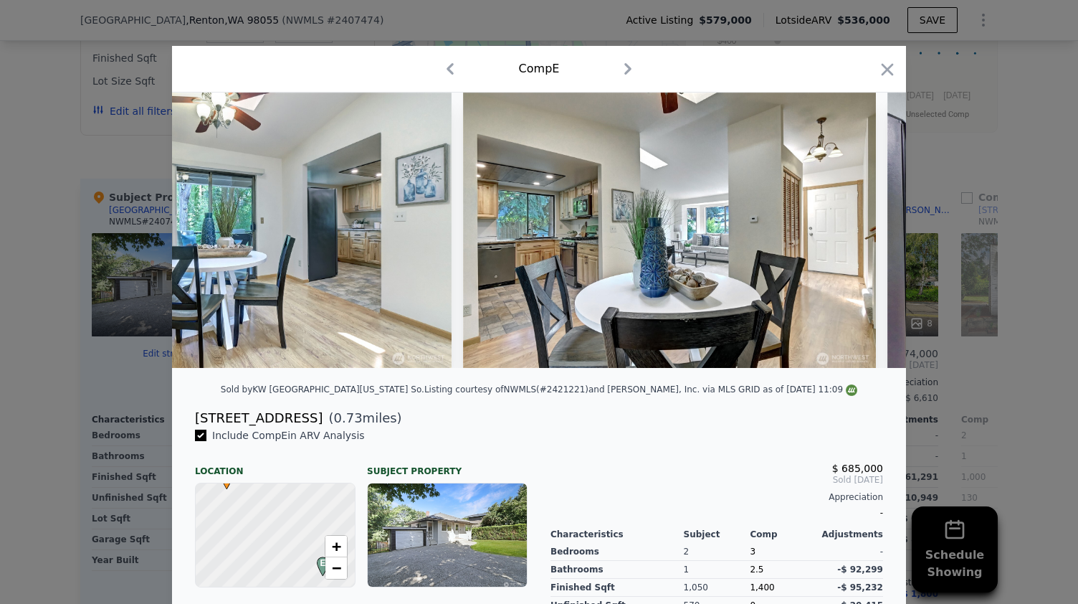
click at [859, 239] on img at bounding box center [669, 229] width 413 height 275
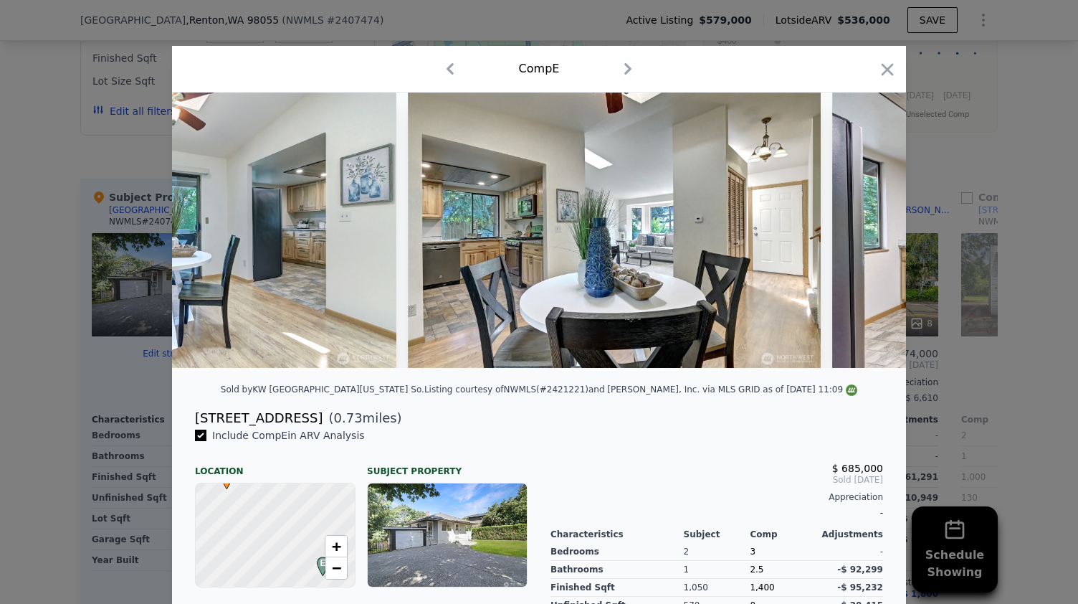
click at [859, 239] on img at bounding box center [1038, 229] width 413 height 275
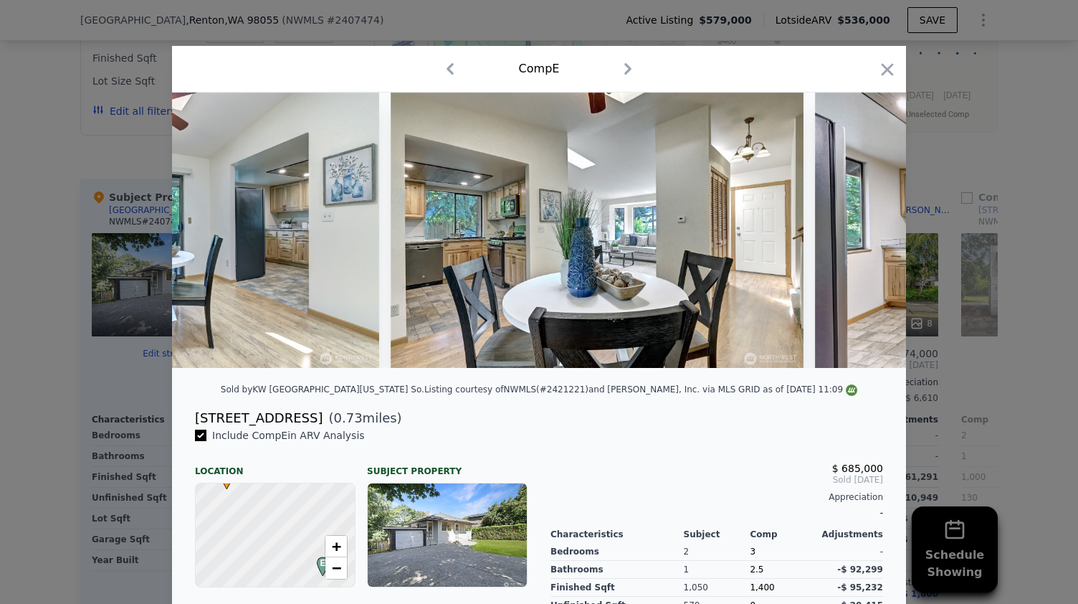
click at [859, 239] on img at bounding box center [1021, 229] width 413 height 275
click at [859, 239] on div at bounding box center [539, 229] width 734 height 275
click at [882, 74] on icon "button" at bounding box center [887, 69] width 20 height 20
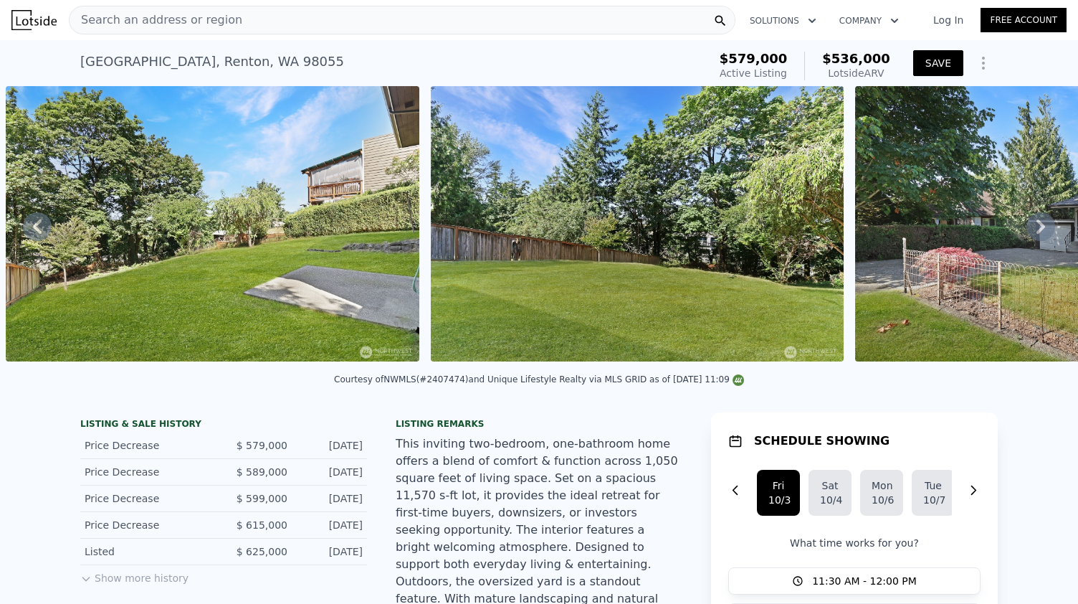
click at [923, 59] on button "SAVE" at bounding box center [938, 63] width 50 height 26
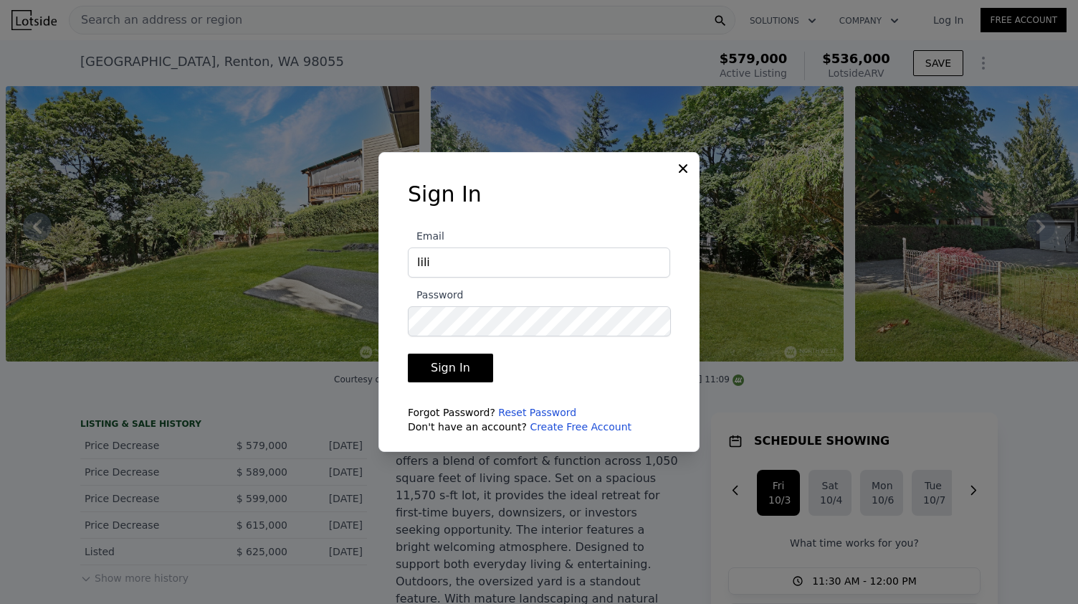
type input "liliya.spasic@gmail.com"
click at [408, 353] on button "Sign In" at bounding box center [450, 367] width 85 height 29
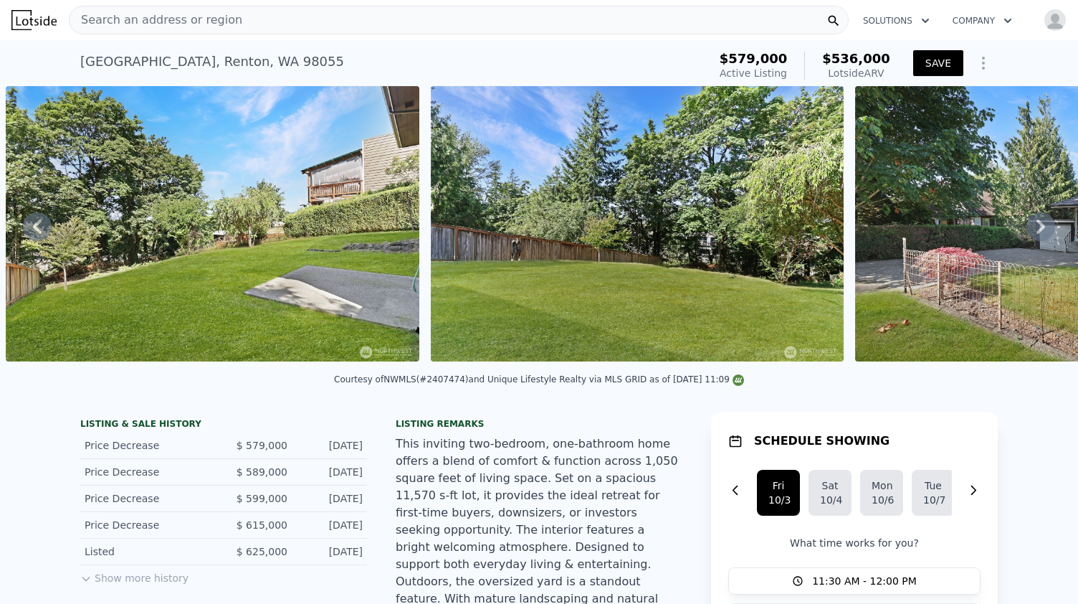
click at [932, 59] on button "SAVE" at bounding box center [938, 63] width 50 height 26
click at [300, 25] on div "Search an address or region" at bounding box center [459, 20] width 780 height 29
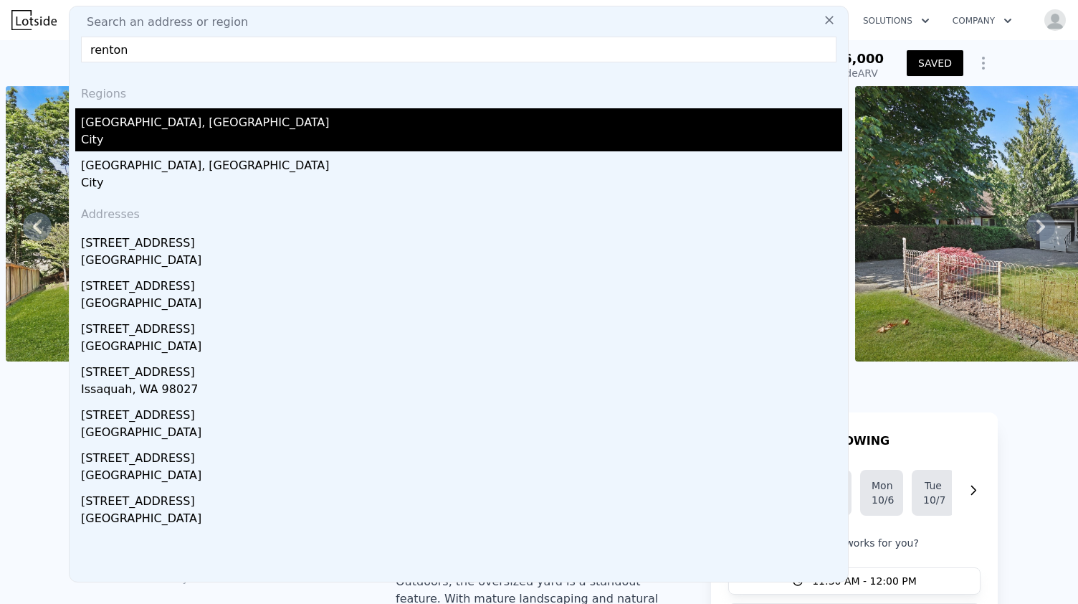
type input "renton"
click at [168, 126] on div "Renton, WA" at bounding box center [461, 119] width 761 height 23
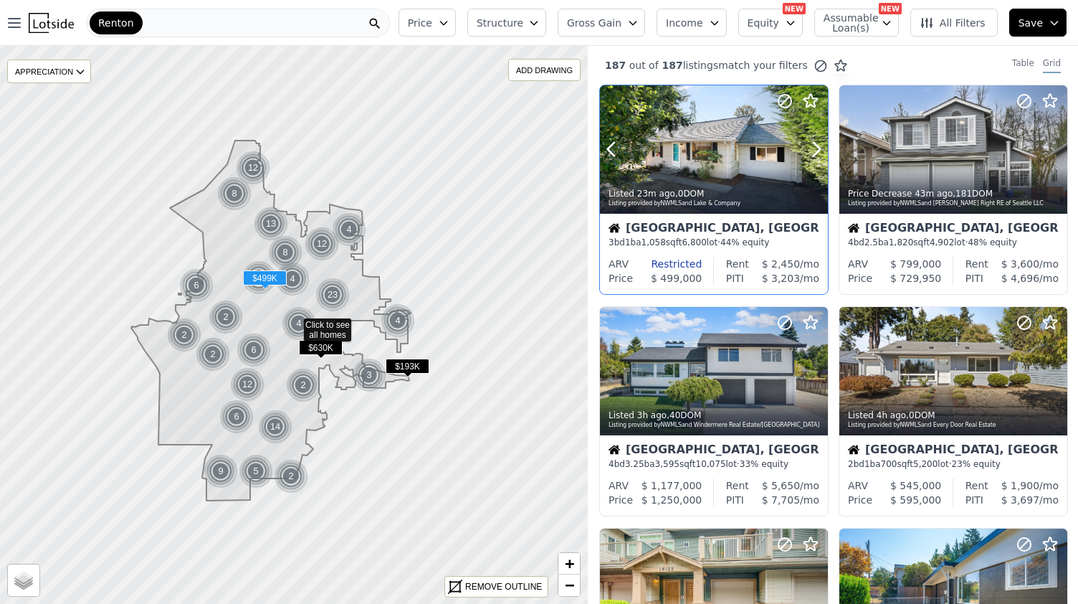
click at [753, 147] on div at bounding box center [782, 131] width 92 height 92
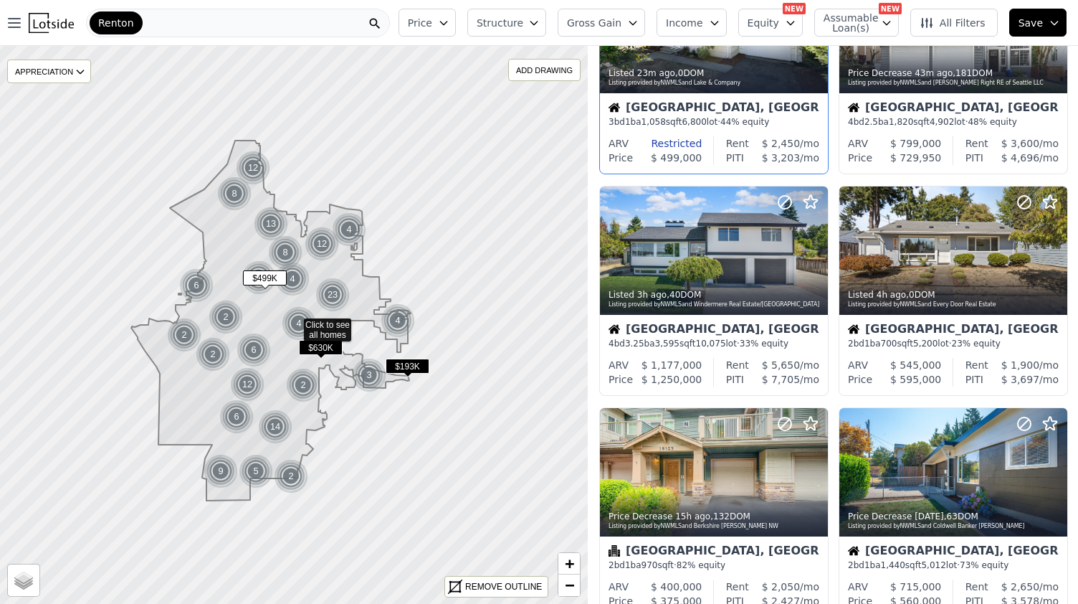
scroll to position [123, 0]
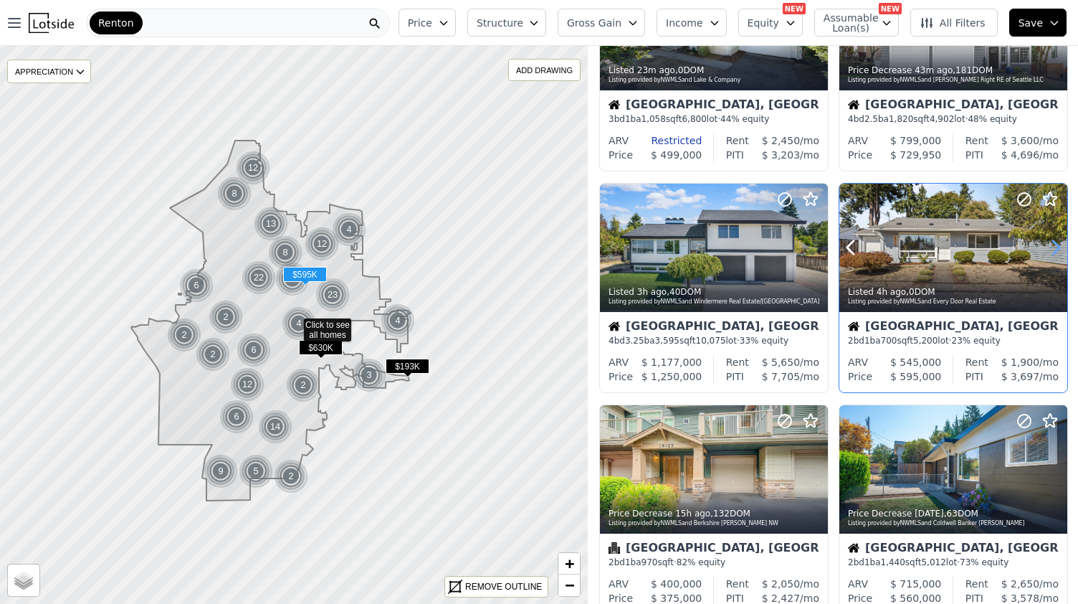
click at [1048, 249] on icon at bounding box center [1055, 247] width 23 height 23
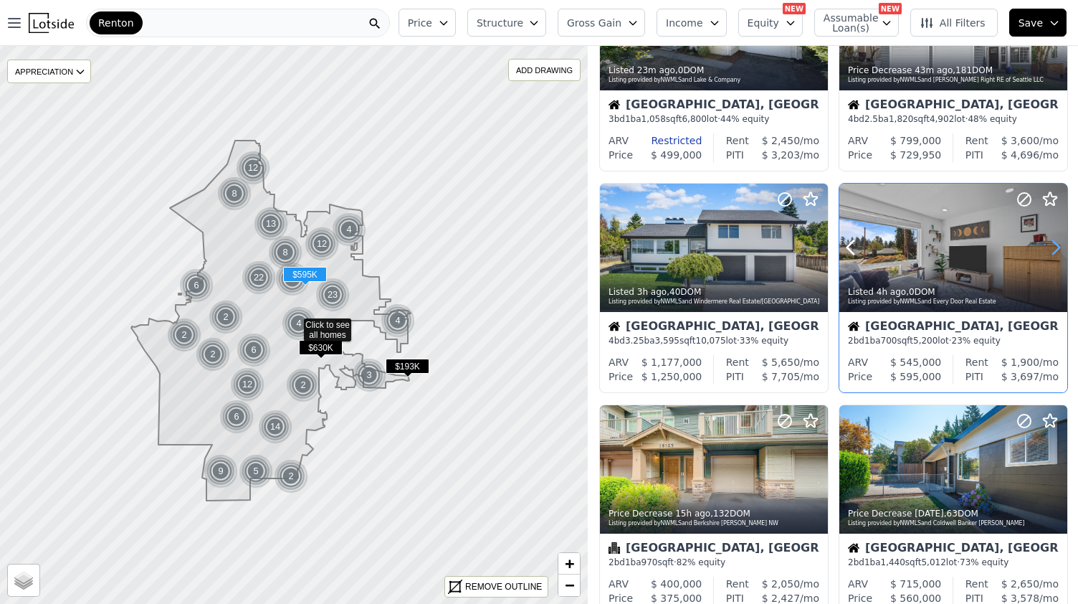
click at [1048, 244] on icon at bounding box center [1055, 247] width 23 height 23
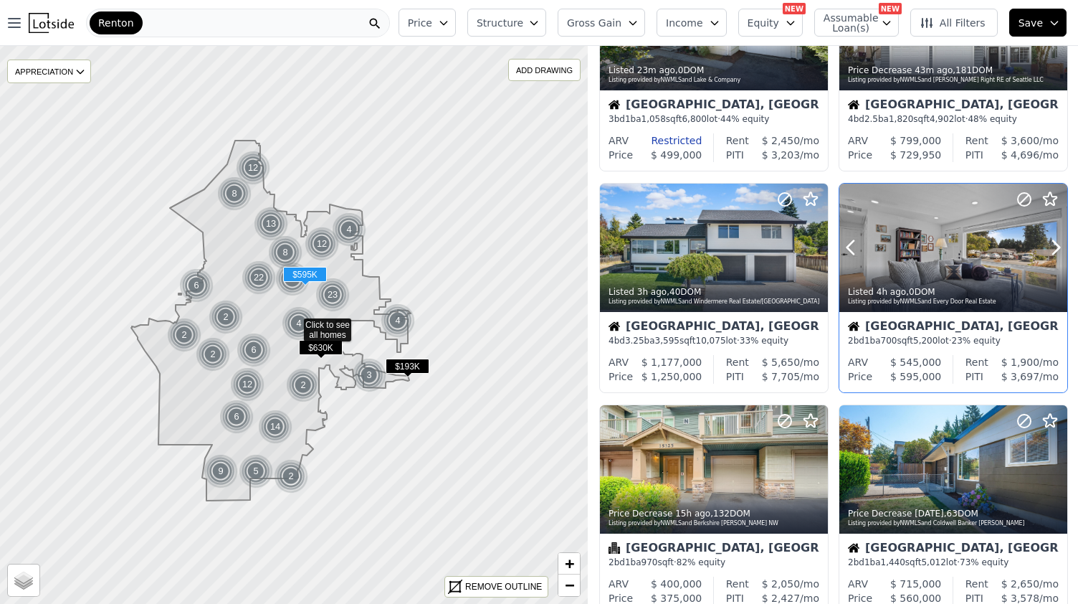
click at [976, 250] on div at bounding box center [1022, 230] width 92 height 92
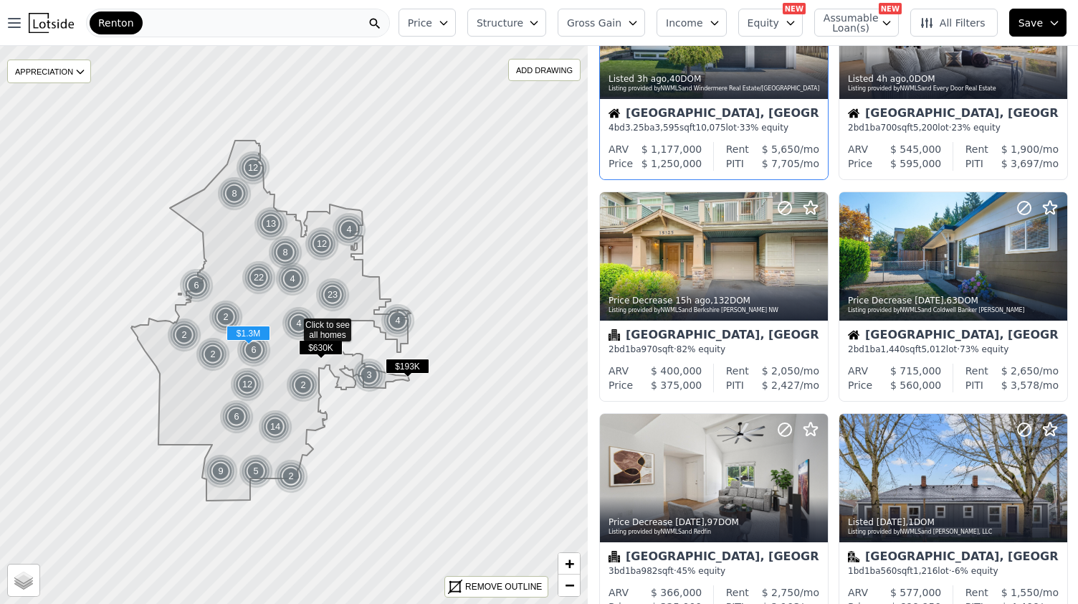
scroll to position [341, 0]
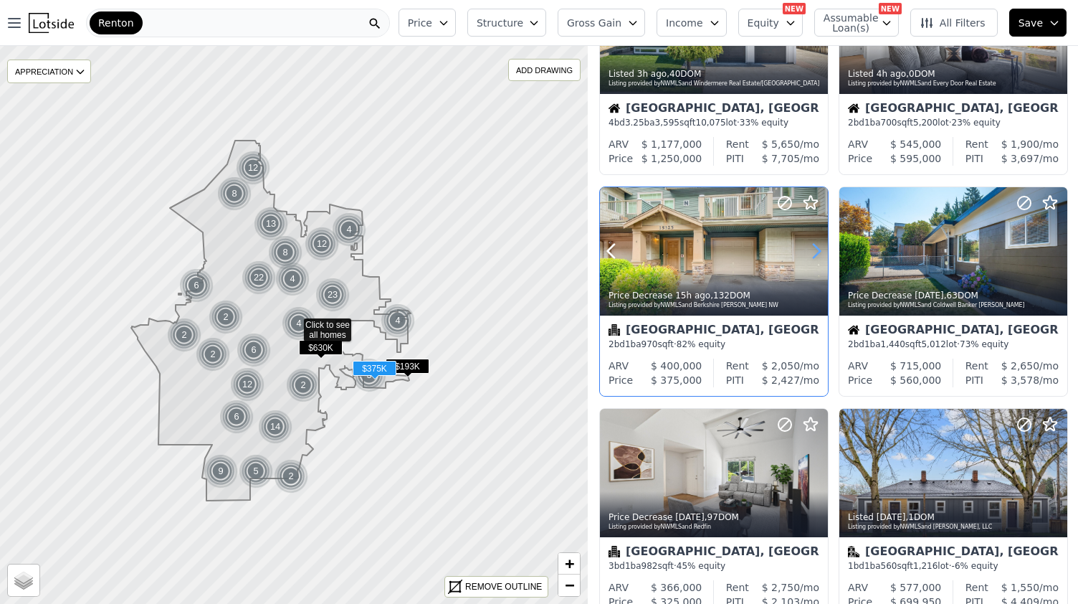
click at [811, 253] on icon at bounding box center [816, 250] width 23 height 23
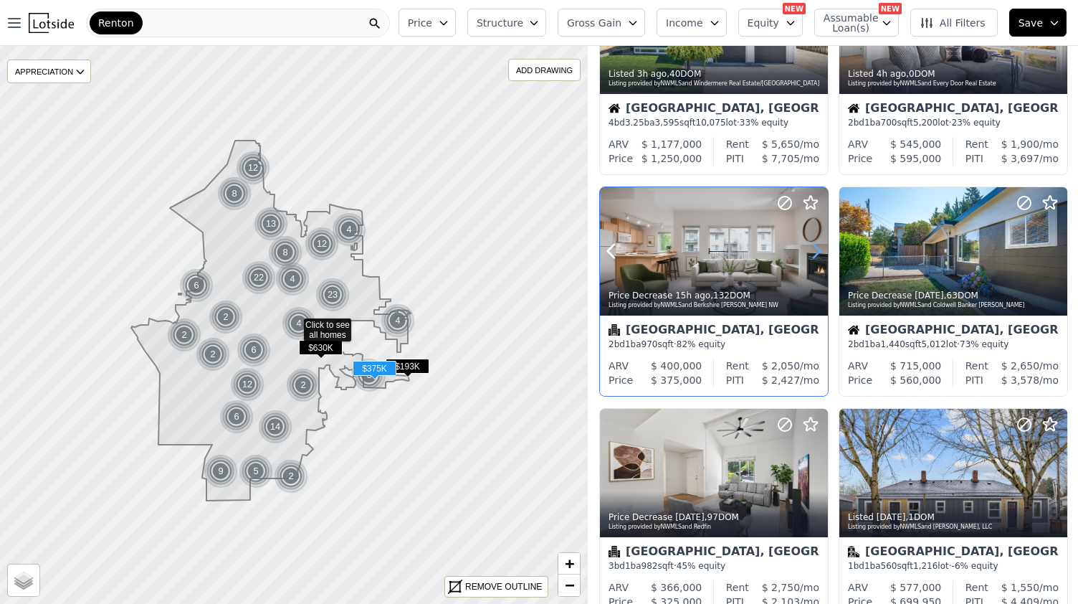
click at [811, 253] on icon at bounding box center [816, 250] width 23 height 23
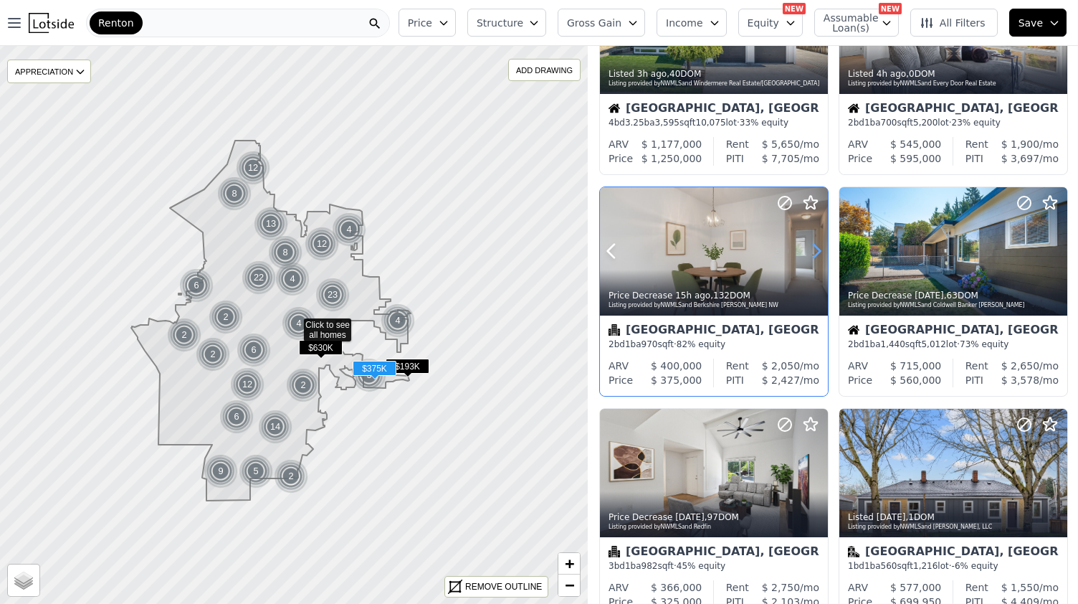
click at [811, 253] on icon at bounding box center [816, 250] width 23 height 23
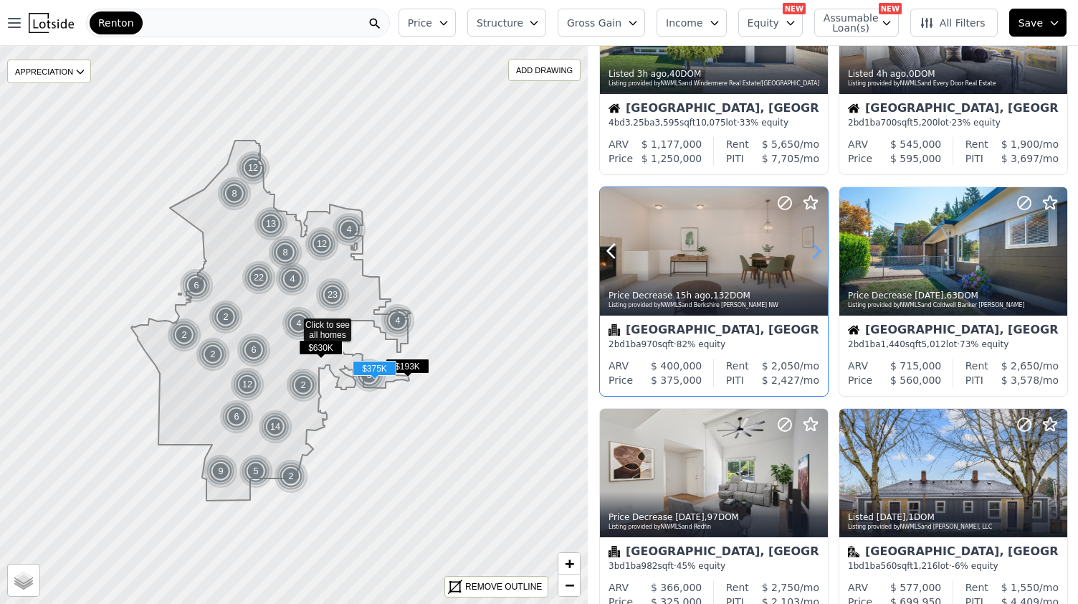
click at [811, 253] on icon at bounding box center [816, 250] width 23 height 23
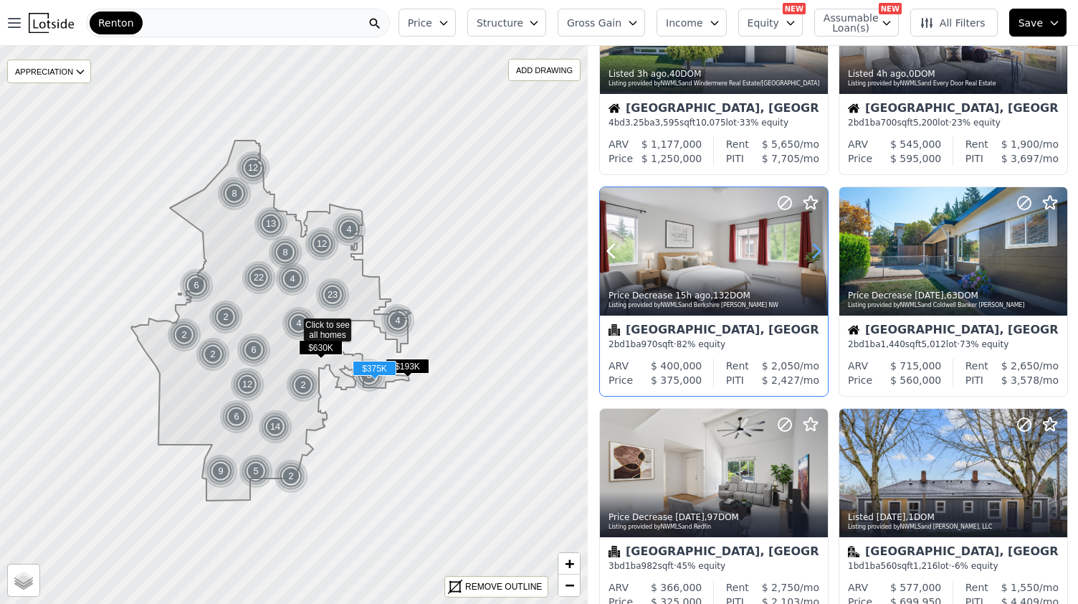
click at [811, 253] on icon at bounding box center [816, 250] width 23 height 23
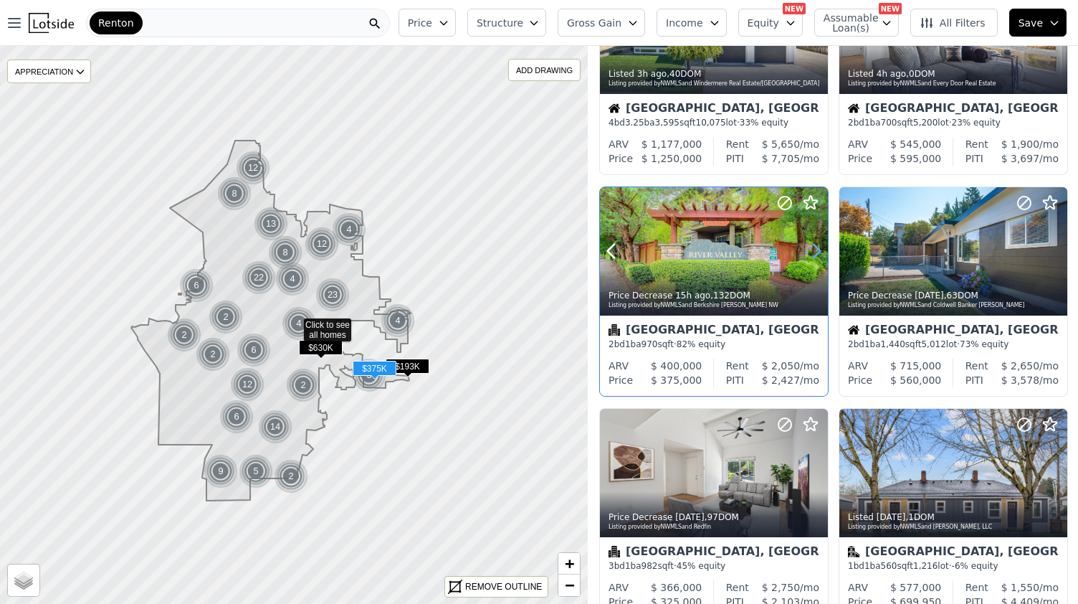
click at [811, 253] on icon at bounding box center [816, 250] width 23 height 23
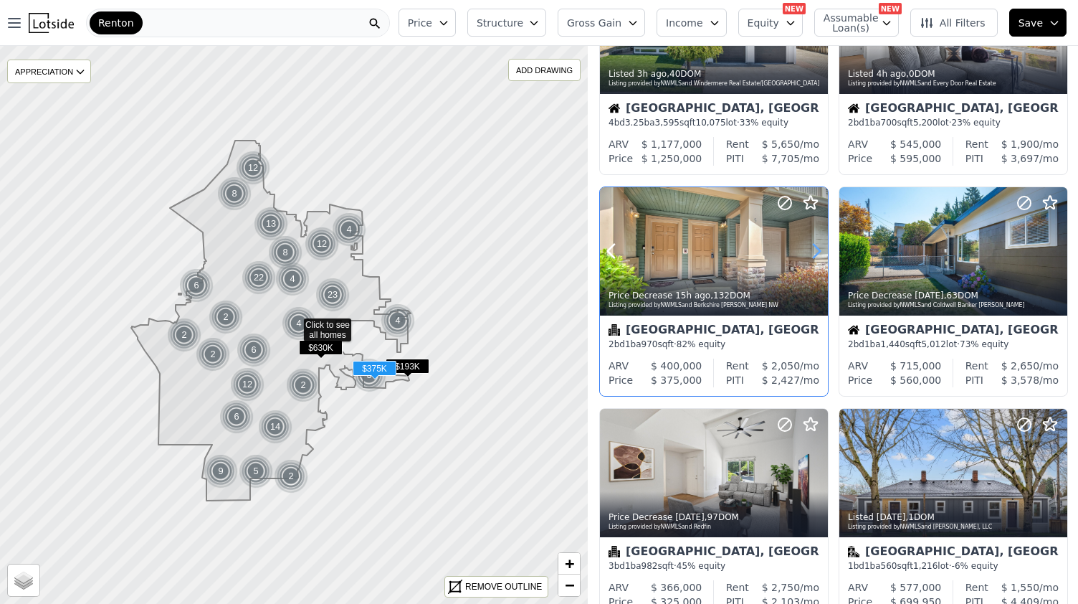
click at [811, 253] on icon at bounding box center [816, 250] width 23 height 23
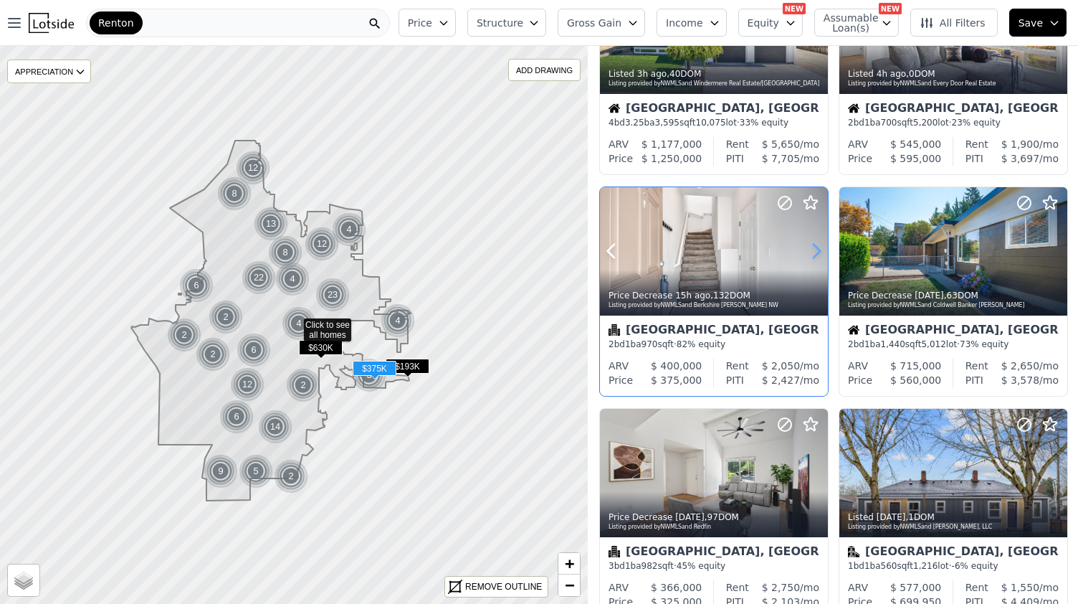
click at [811, 253] on icon at bounding box center [816, 250] width 23 height 23
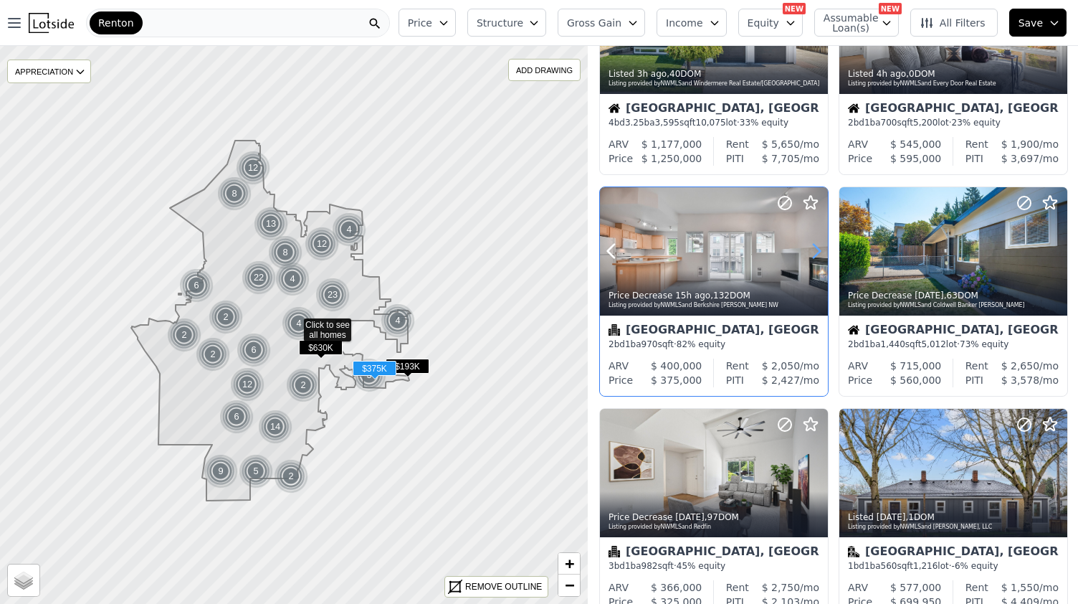
click at [811, 253] on icon at bounding box center [816, 250] width 23 height 23
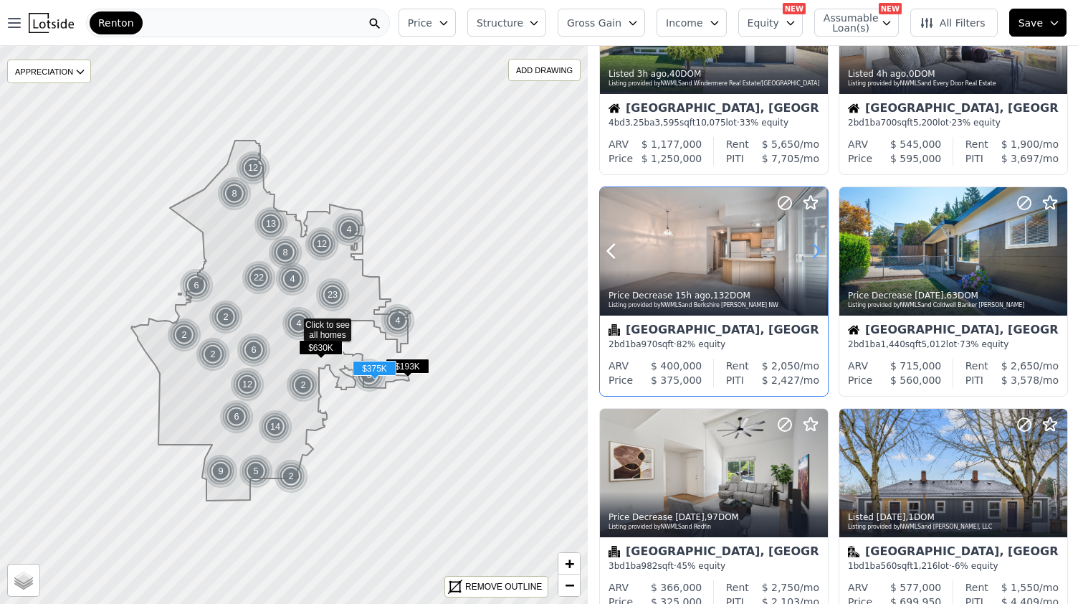
click at [811, 253] on icon at bounding box center [816, 250] width 23 height 23
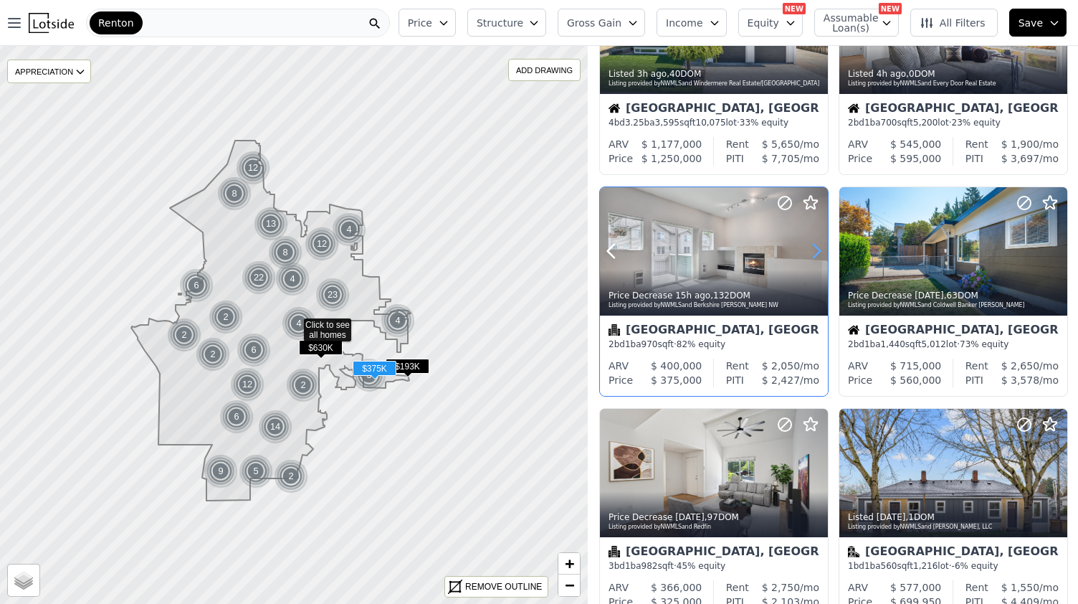
click at [811, 253] on icon at bounding box center [816, 250] width 23 height 23
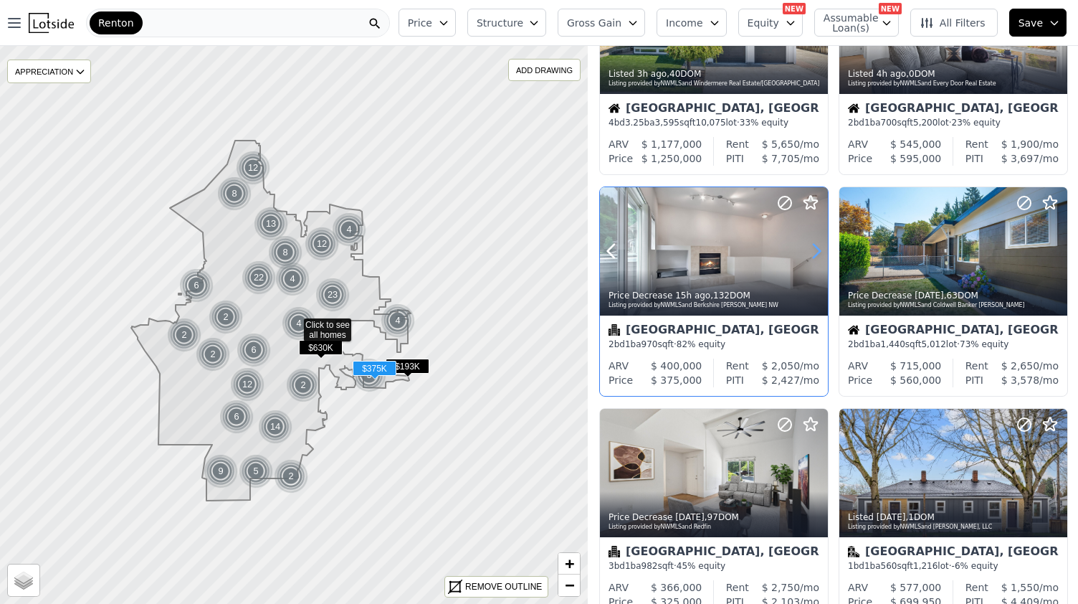
click at [811, 253] on icon at bounding box center [816, 250] width 23 height 23
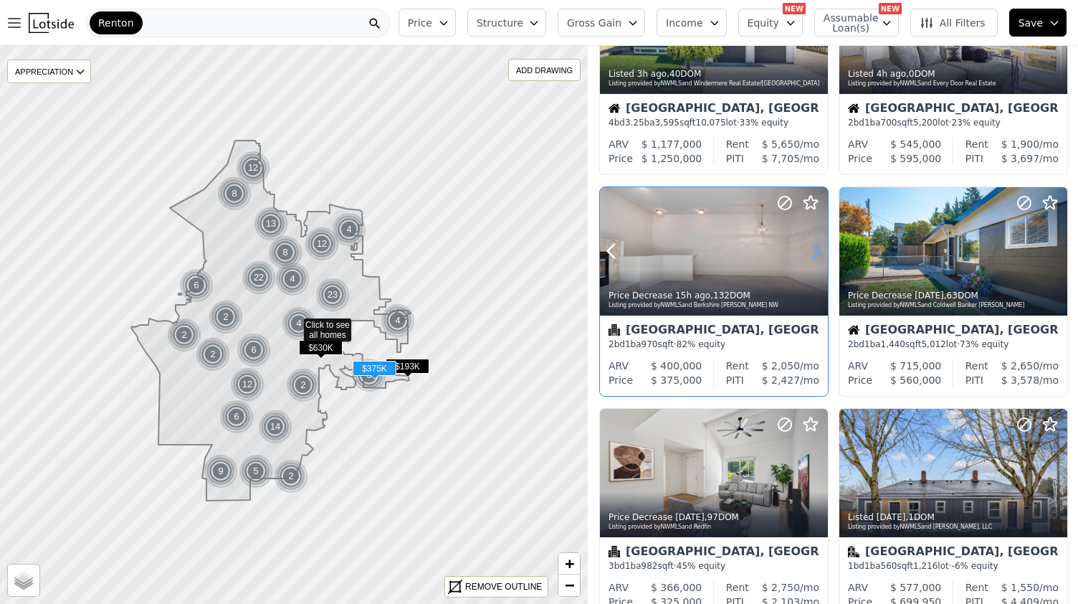
click at [811, 253] on icon at bounding box center [816, 250] width 23 height 23
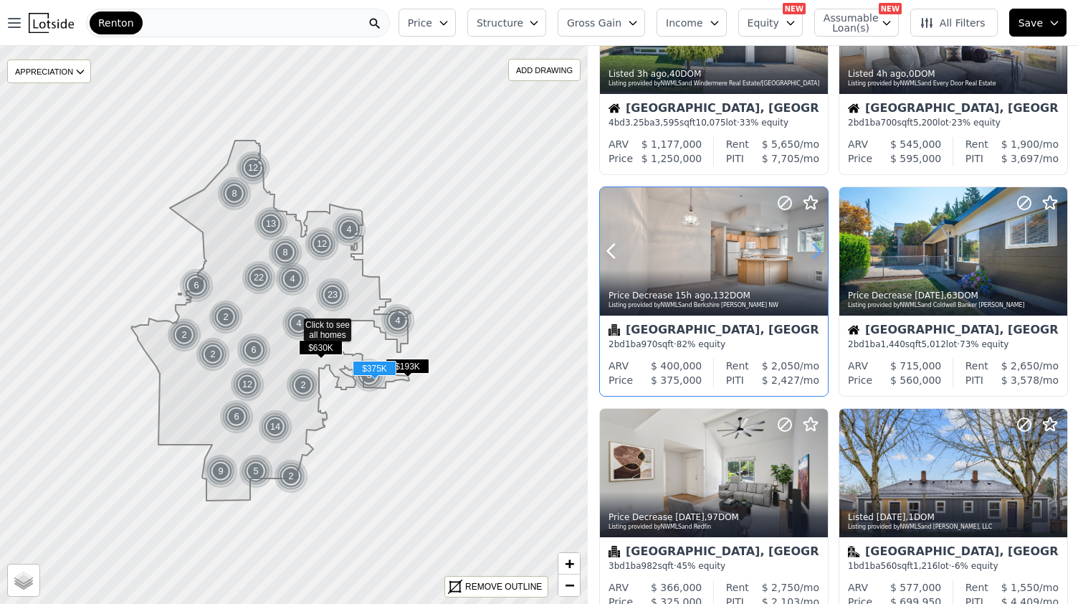
click at [811, 253] on icon at bounding box center [816, 250] width 23 height 23
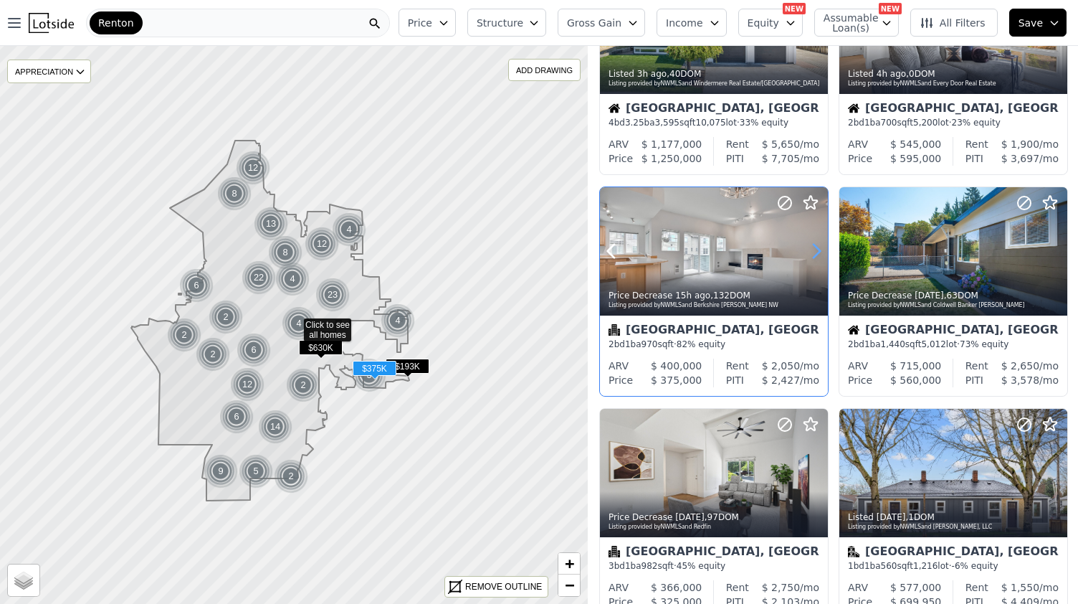
click at [811, 253] on icon at bounding box center [816, 250] width 23 height 23
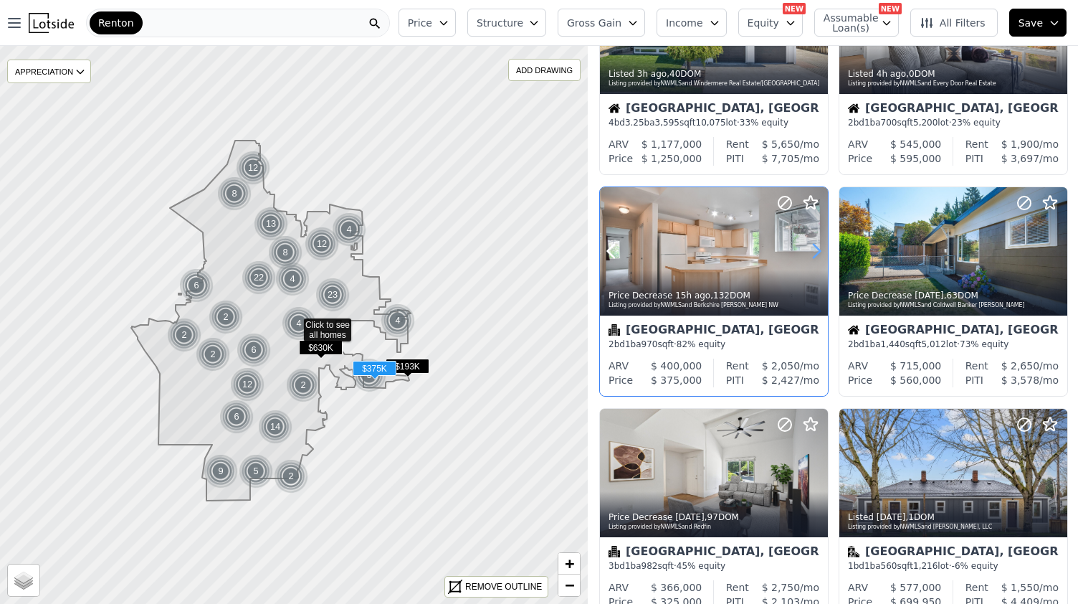
click at [811, 253] on icon at bounding box center [816, 250] width 23 height 23
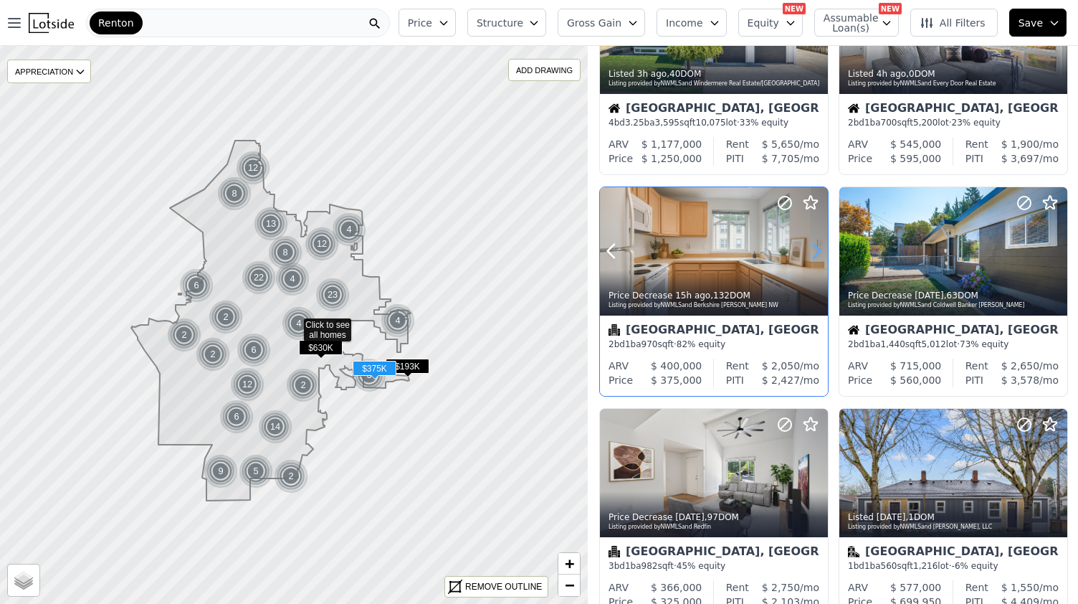
click at [811, 253] on icon at bounding box center [816, 250] width 23 height 23
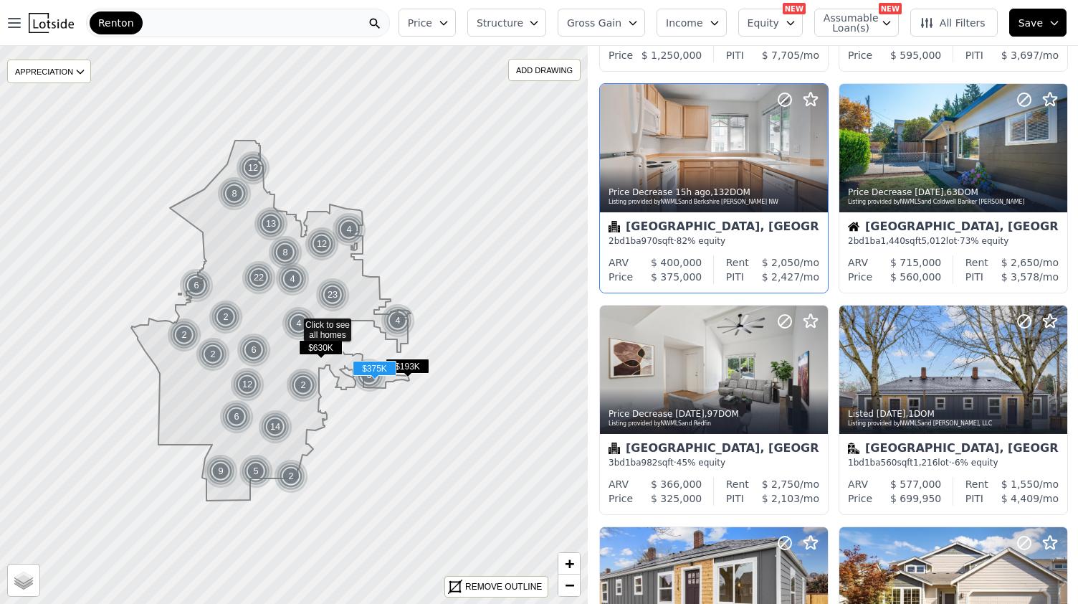
scroll to position [472, 0]
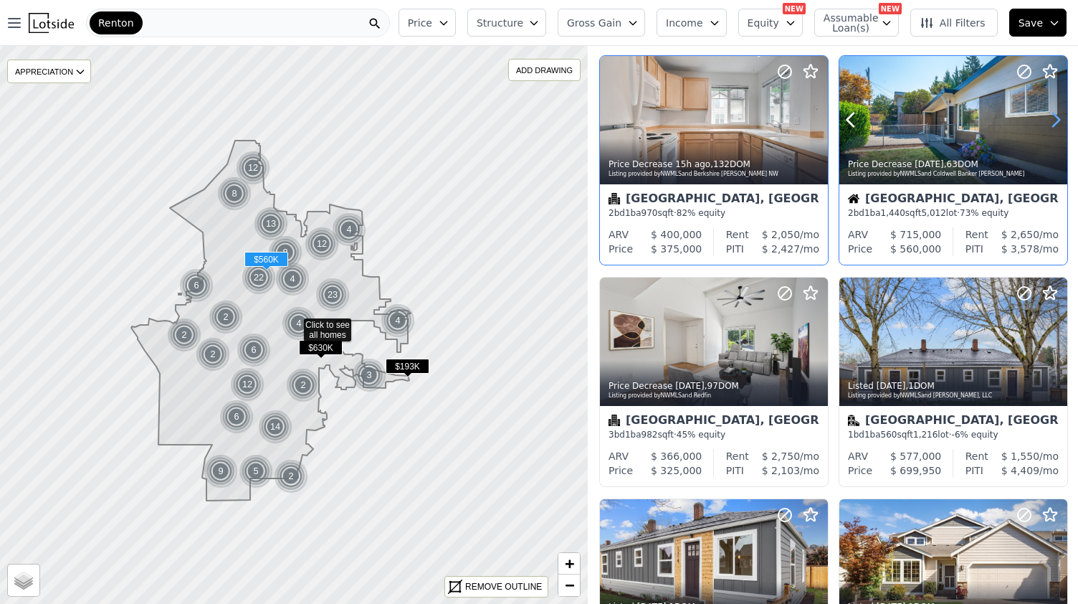
click at [1044, 121] on icon at bounding box center [1055, 119] width 23 height 23
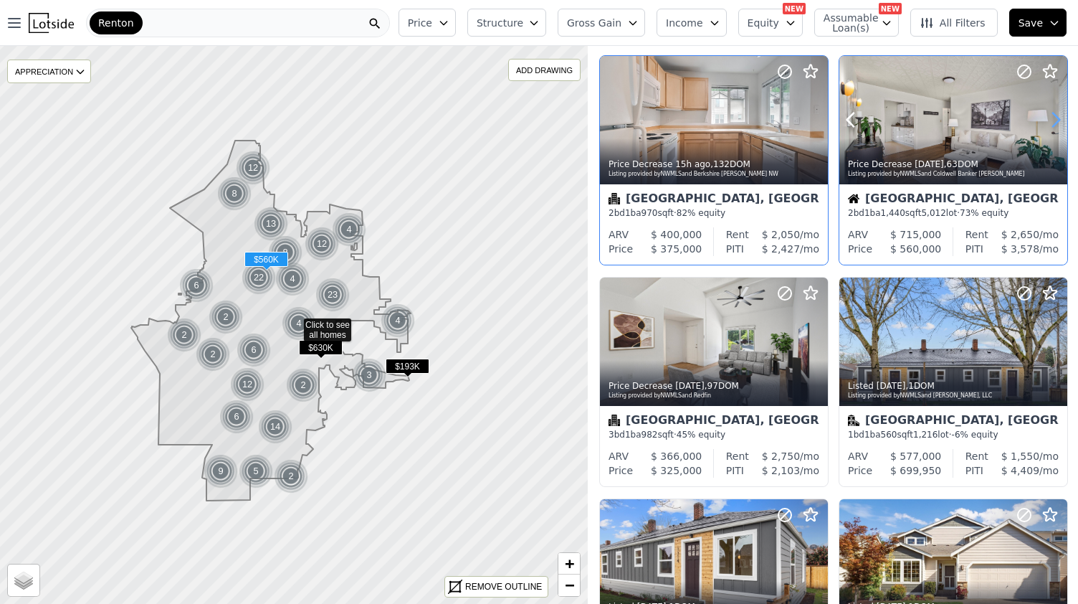
click at [1044, 121] on icon at bounding box center [1055, 119] width 23 height 23
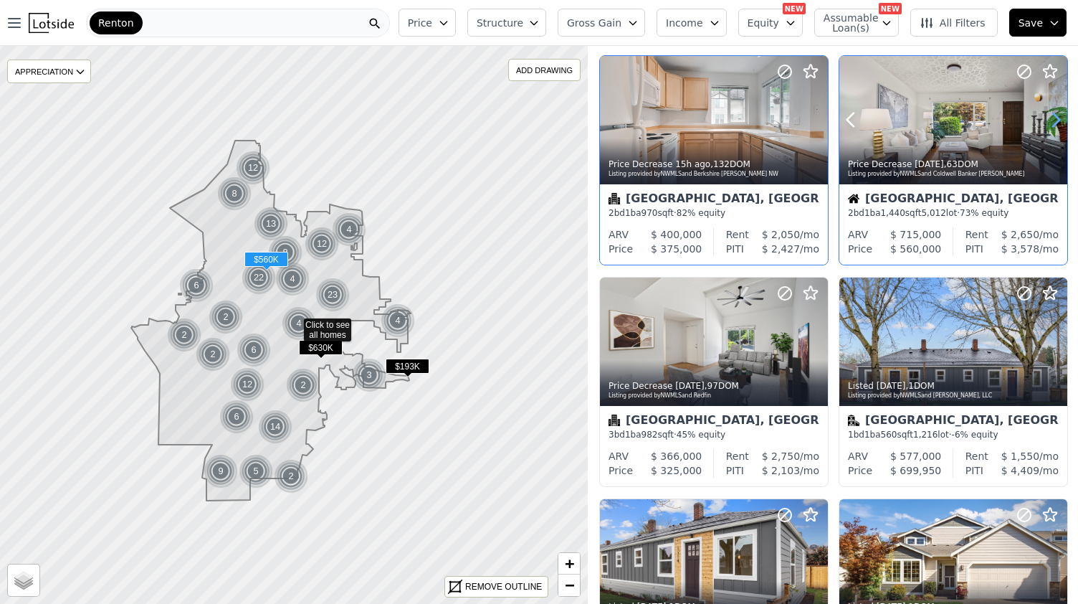
click at [1044, 121] on icon at bounding box center [1055, 119] width 23 height 23
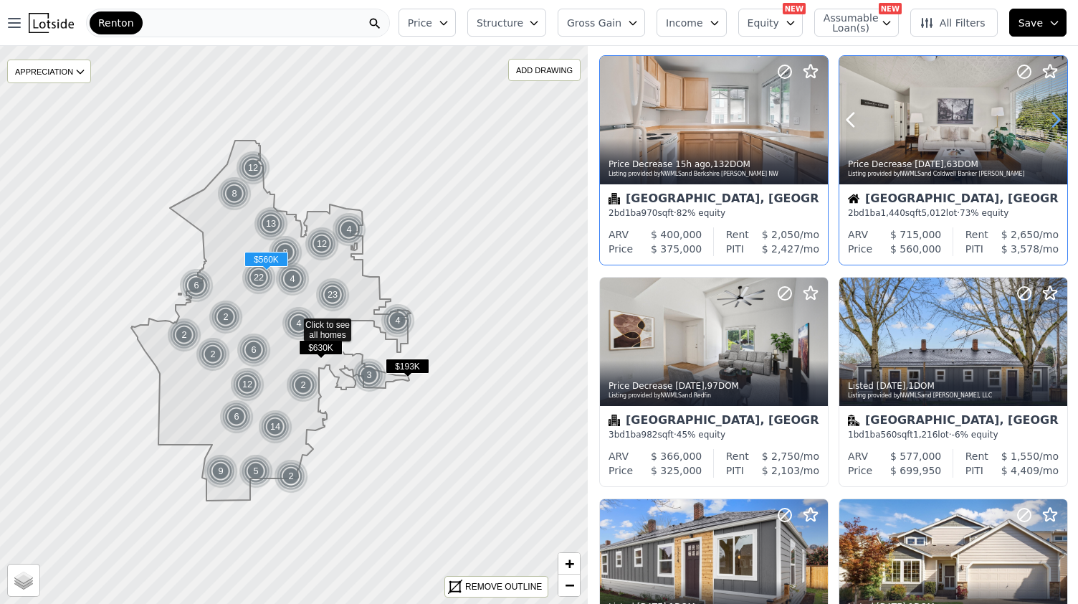
click at [1044, 121] on icon at bounding box center [1055, 119] width 23 height 23
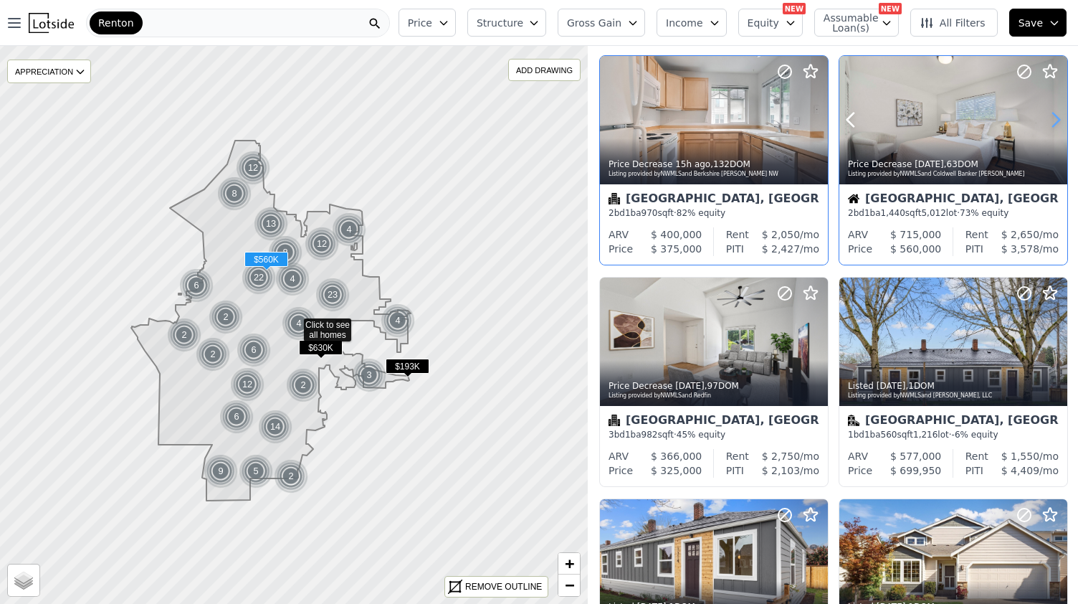
click at [1044, 121] on icon at bounding box center [1055, 119] width 23 height 23
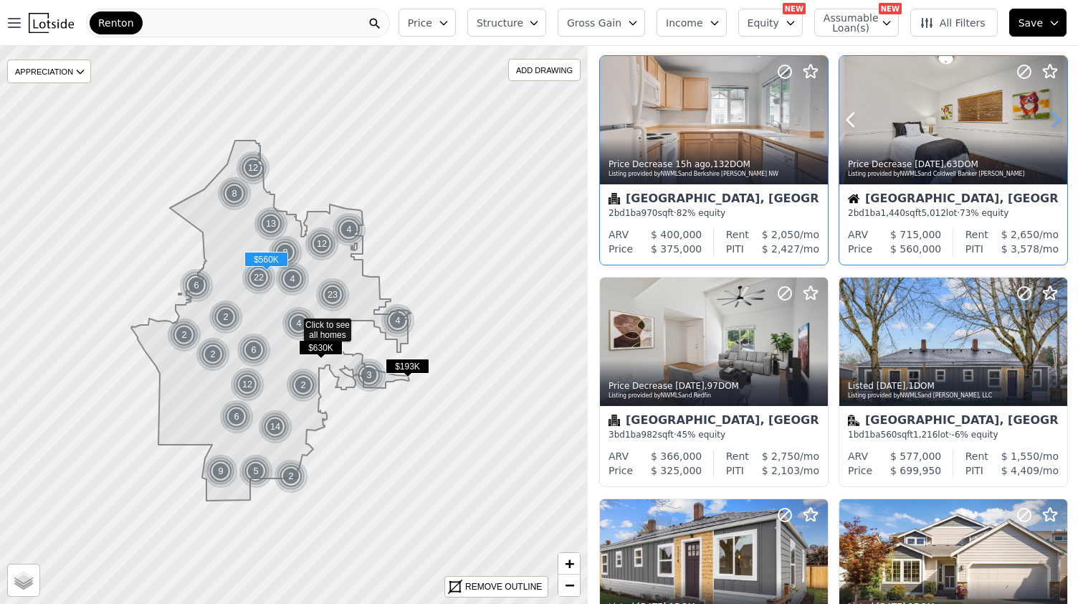
click at [1044, 121] on icon at bounding box center [1055, 119] width 23 height 23
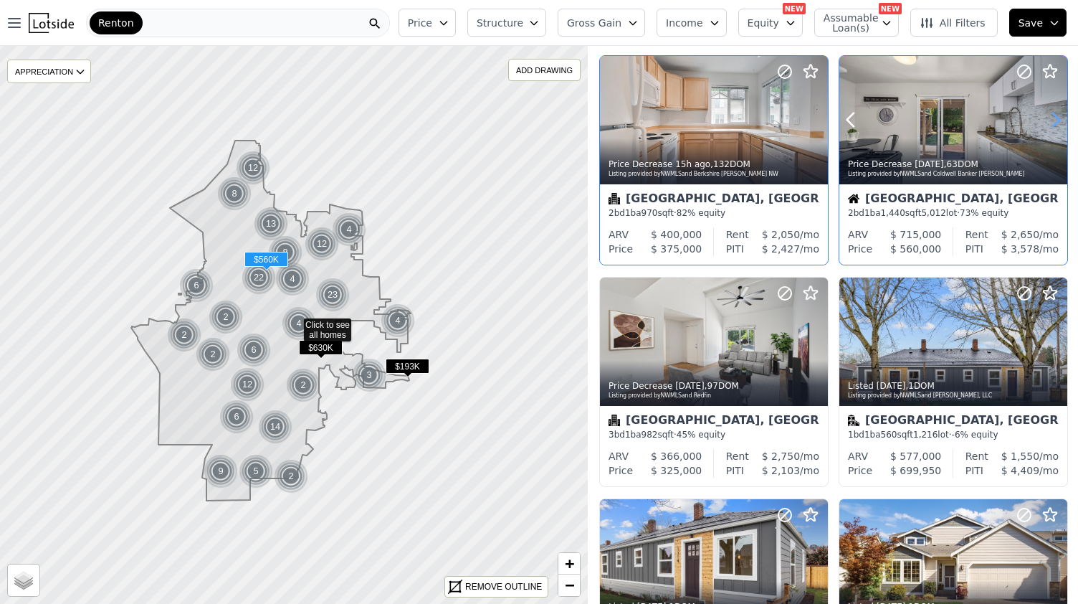
click at [1044, 121] on icon at bounding box center [1055, 119] width 23 height 23
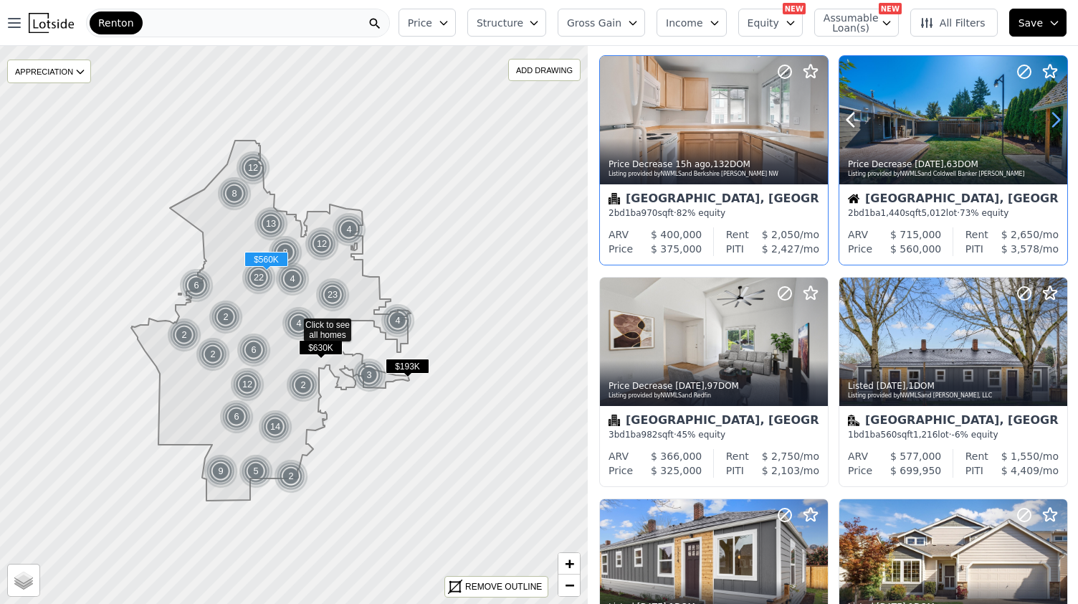
click at [1044, 121] on icon at bounding box center [1055, 119] width 23 height 23
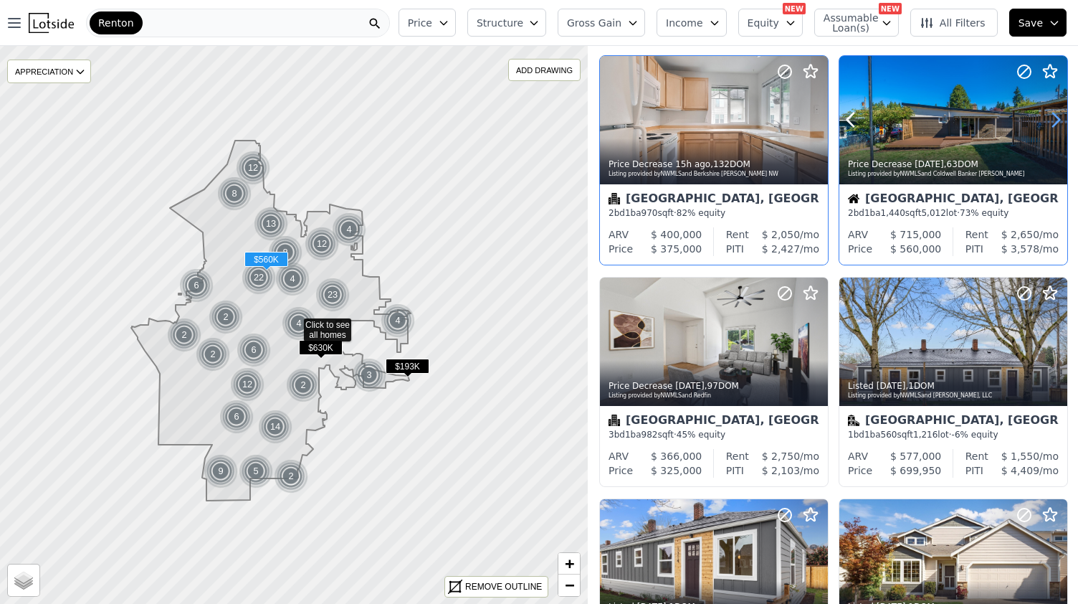
click at [1044, 121] on icon at bounding box center [1055, 119] width 23 height 23
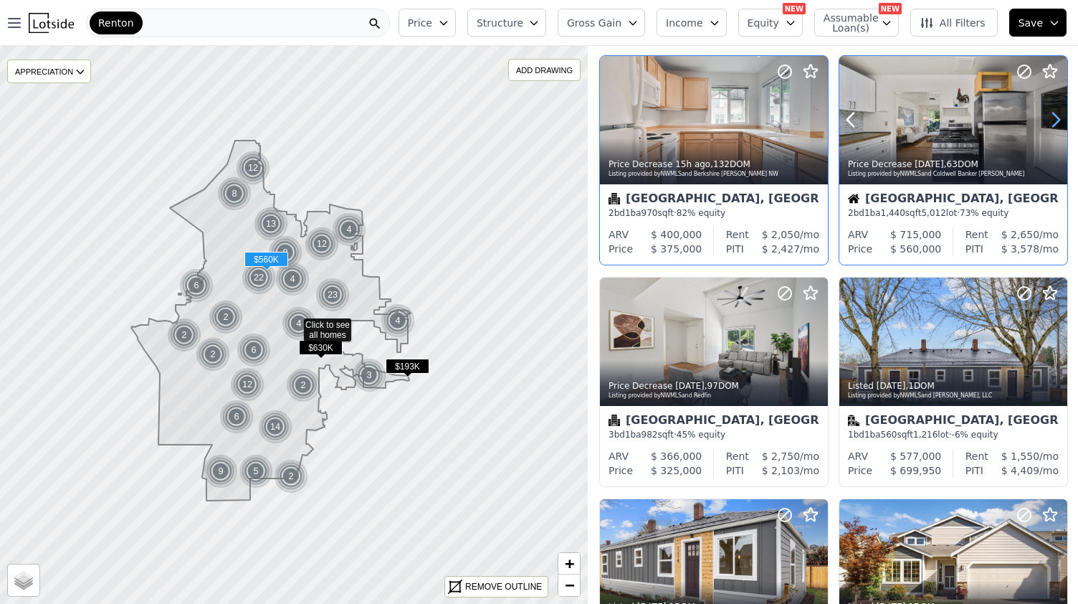
click at [1044, 121] on icon at bounding box center [1055, 119] width 23 height 23
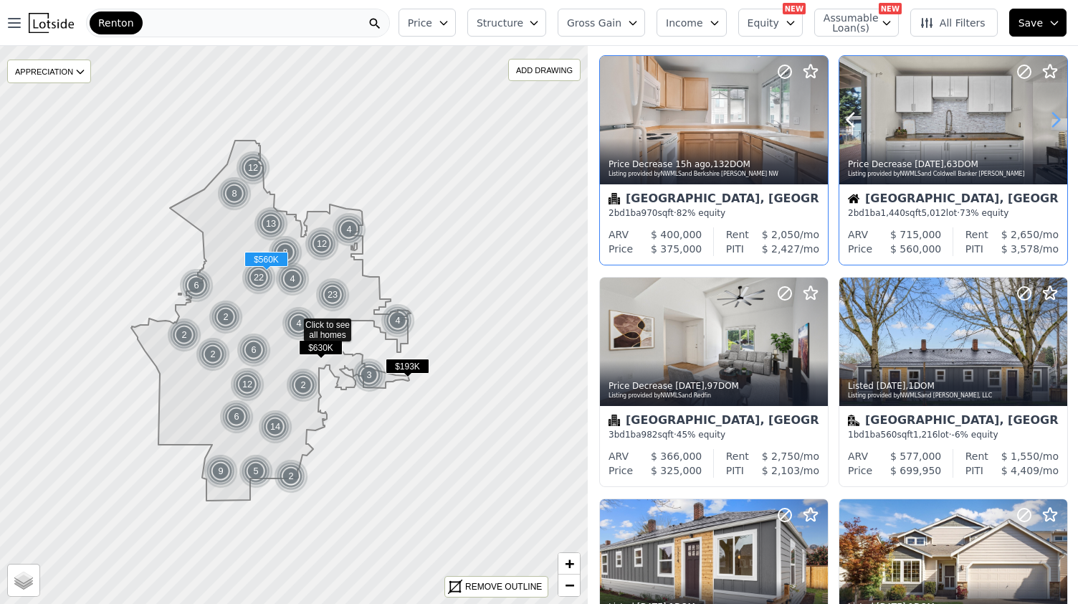
click at [1044, 121] on icon at bounding box center [1055, 119] width 23 height 23
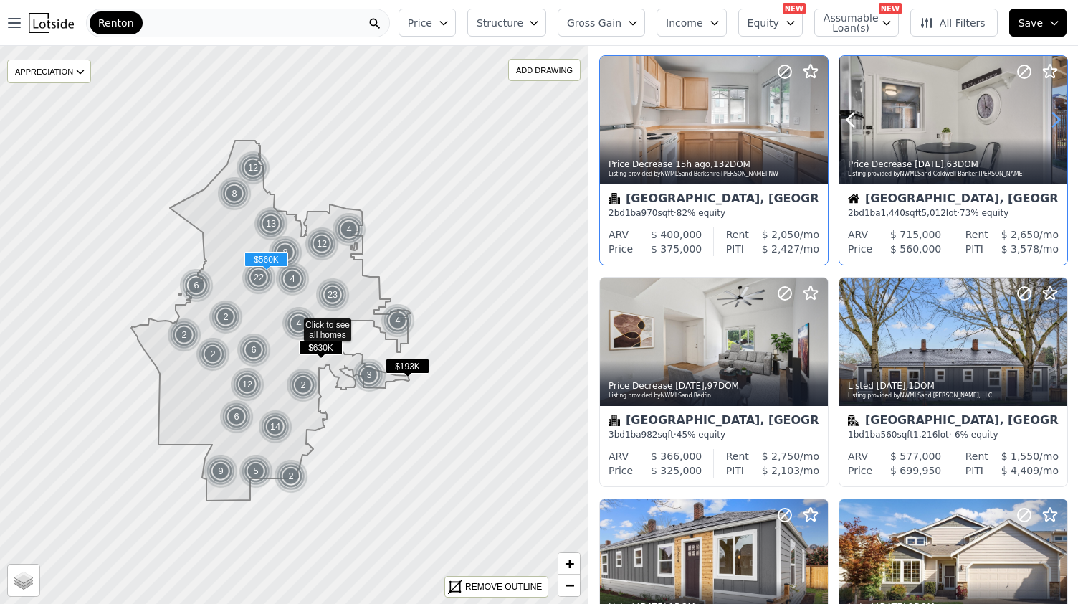
click at [1044, 121] on icon at bounding box center [1055, 119] width 23 height 23
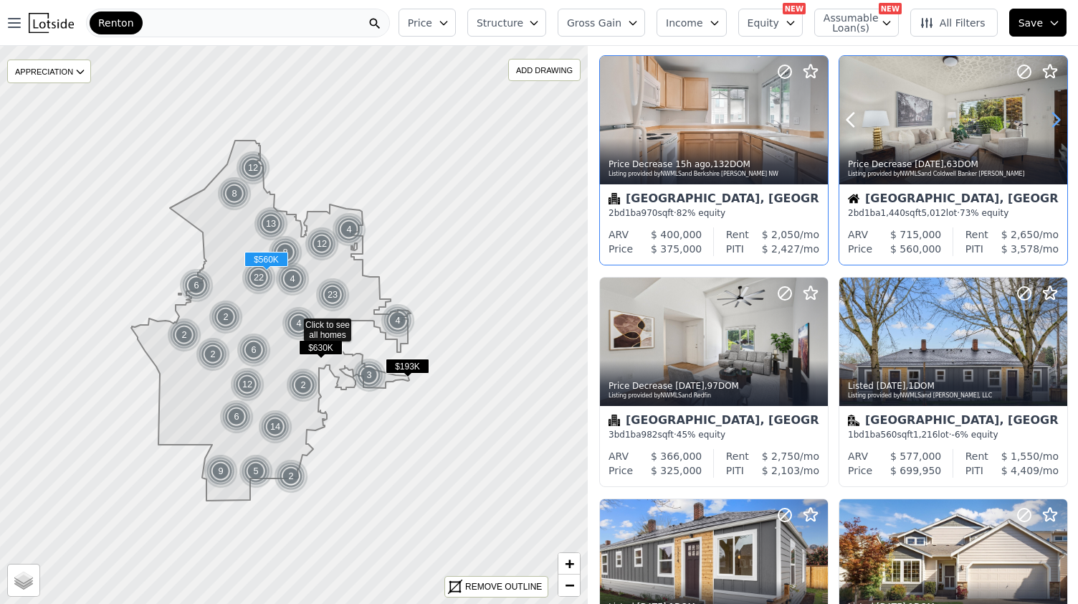
click at [1044, 121] on icon at bounding box center [1055, 119] width 23 height 23
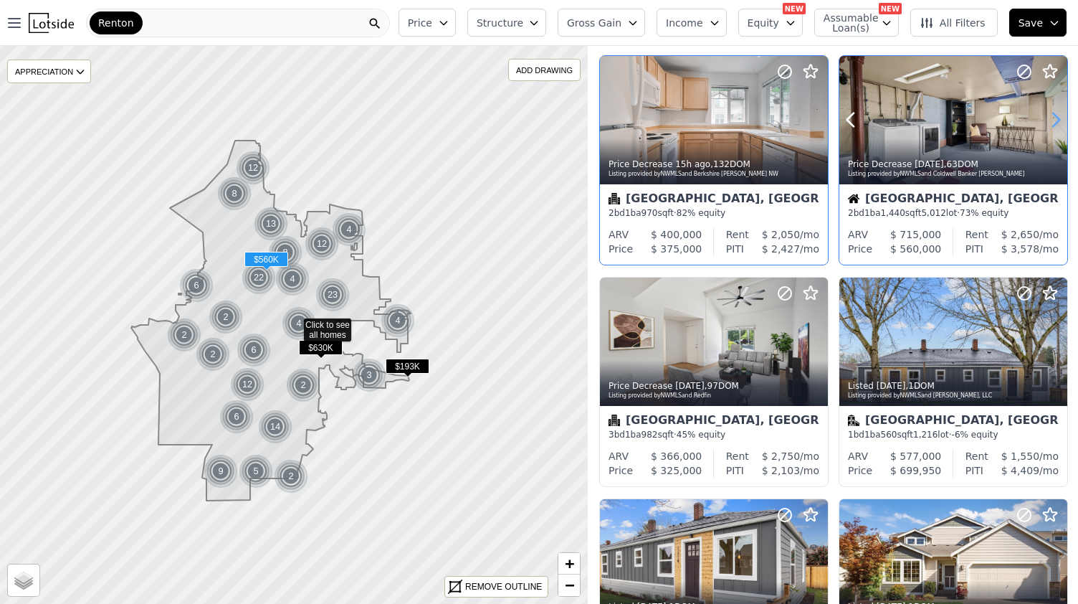
click at [1044, 121] on icon at bounding box center [1055, 119] width 23 height 23
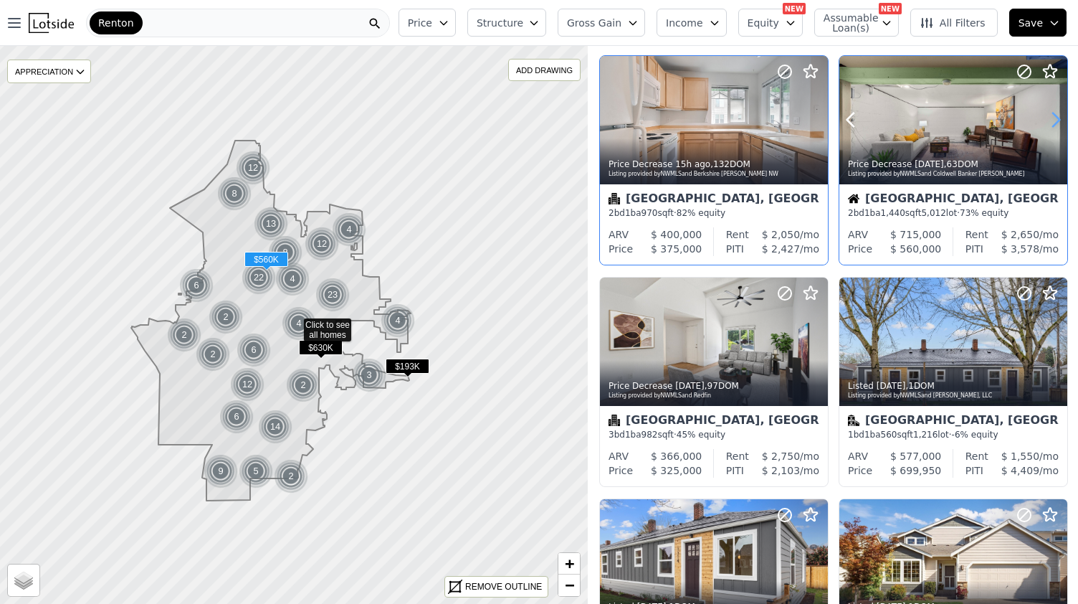
click at [1044, 121] on icon at bounding box center [1055, 119] width 23 height 23
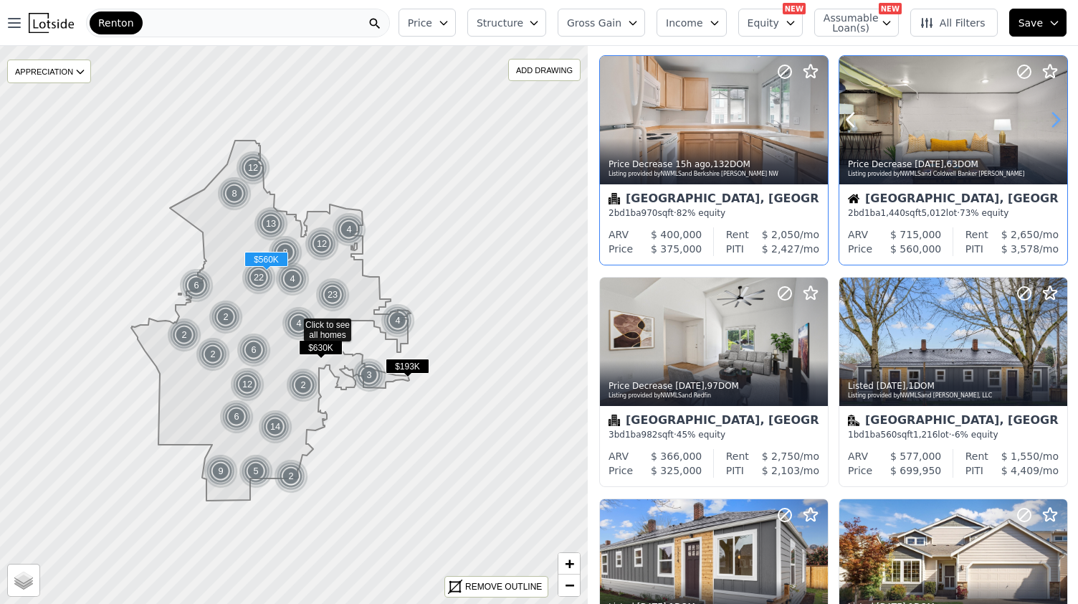
click at [1044, 121] on icon at bounding box center [1055, 119] width 23 height 23
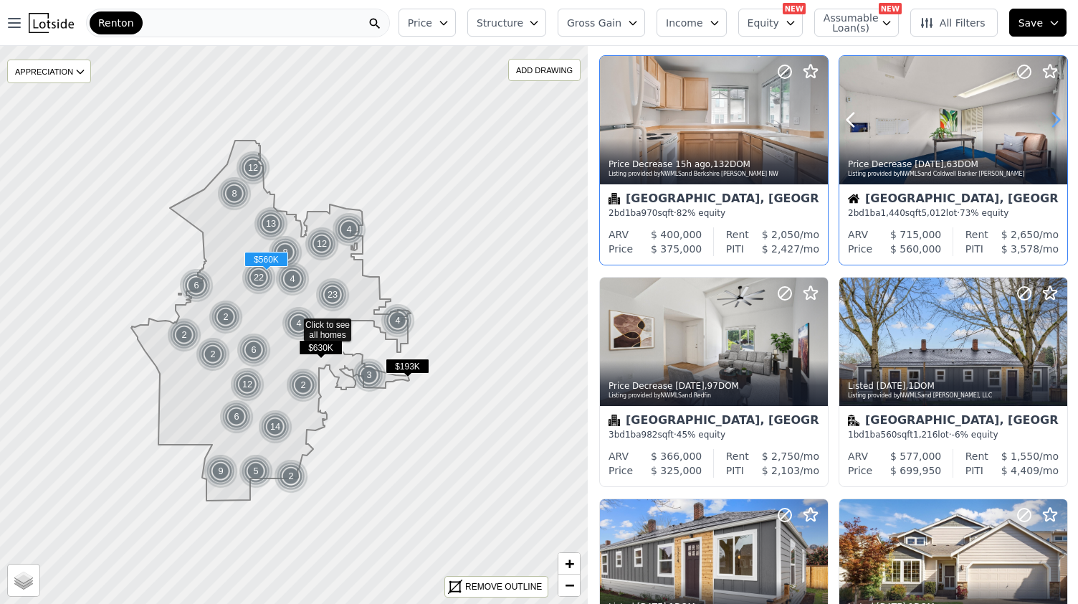
click at [1044, 121] on icon at bounding box center [1055, 119] width 23 height 23
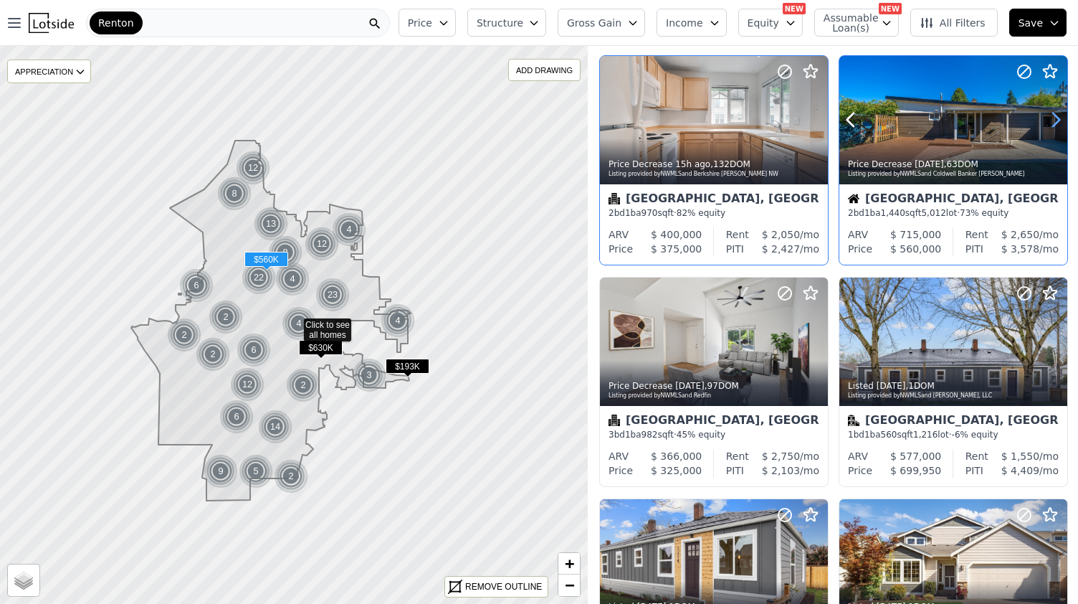
click at [1044, 121] on icon at bounding box center [1055, 119] width 23 height 23
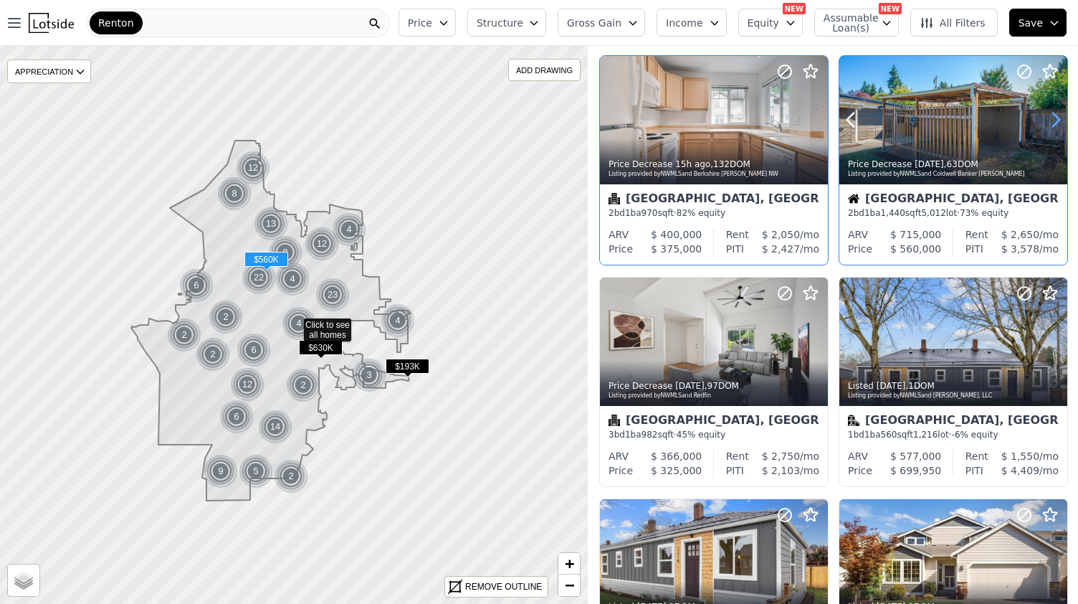
click at [1044, 121] on icon at bounding box center [1055, 119] width 23 height 23
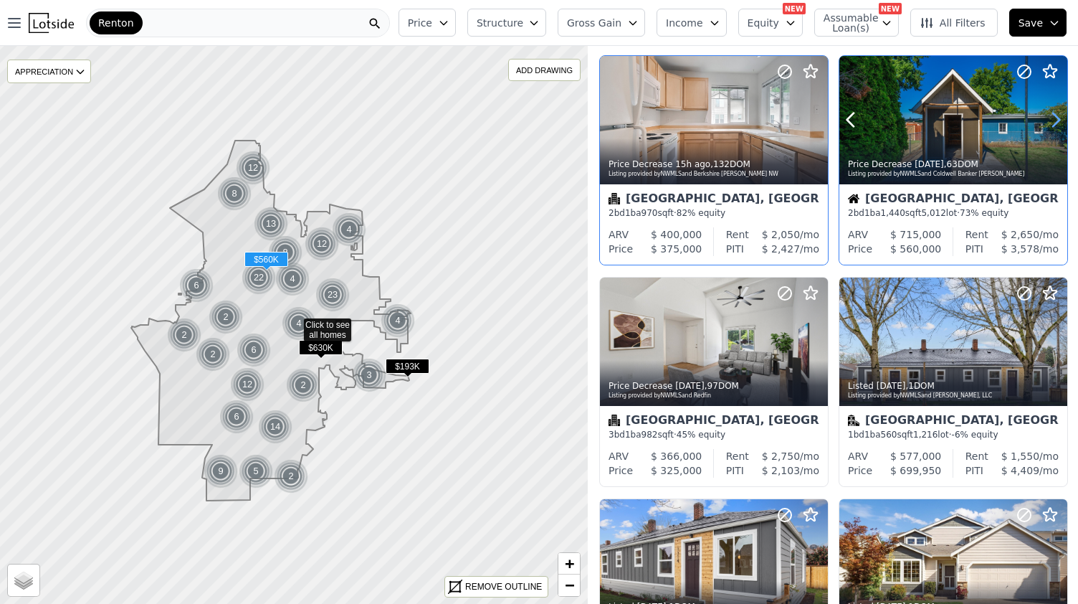
click at [1044, 121] on icon at bounding box center [1055, 119] width 23 height 23
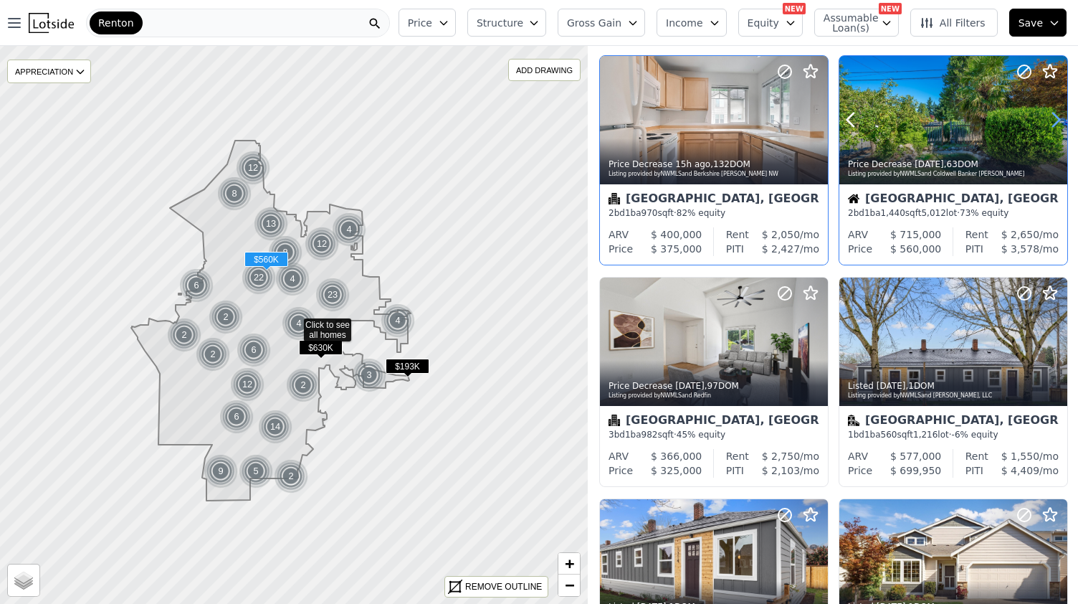
click at [1044, 121] on icon at bounding box center [1055, 119] width 23 height 23
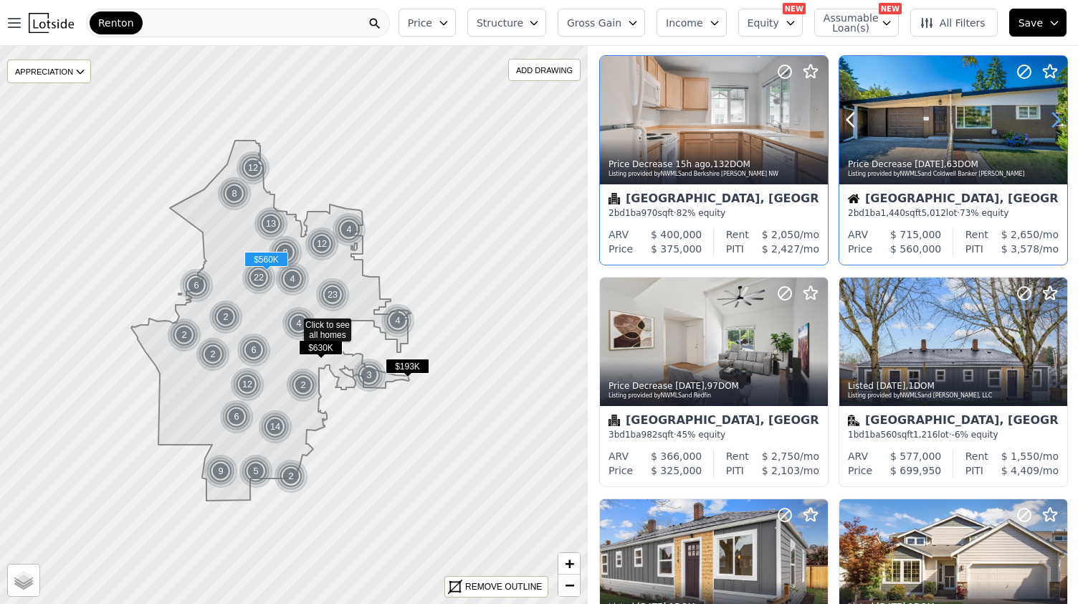
click at [1044, 121] on icon at bounding box center [1055, 119] width 23 height 23
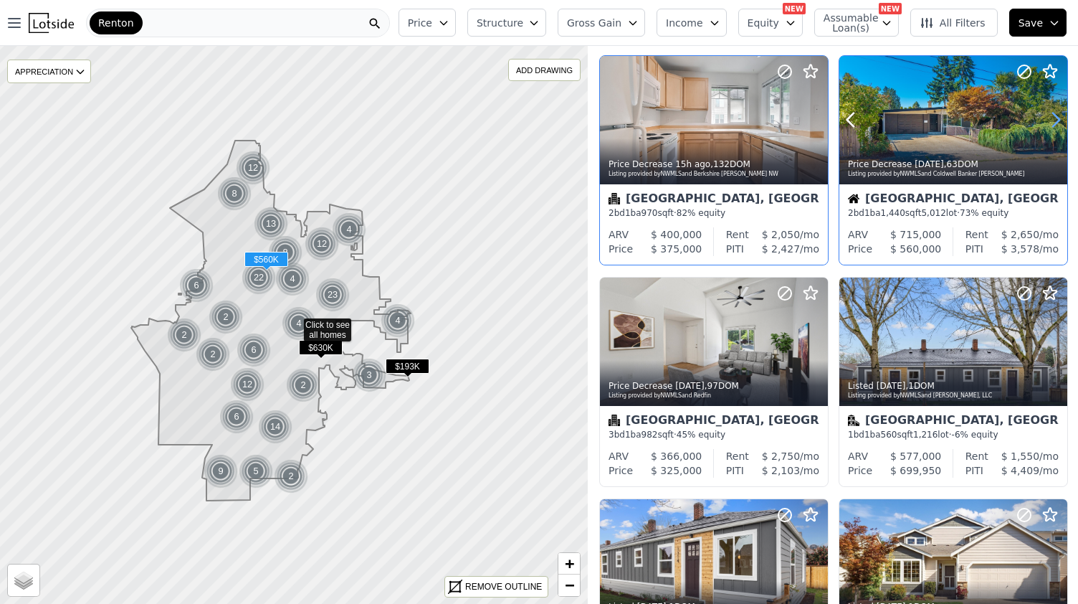
click at [1044, 121] on icon at bounding box center [1055, 119] width 23 height 23
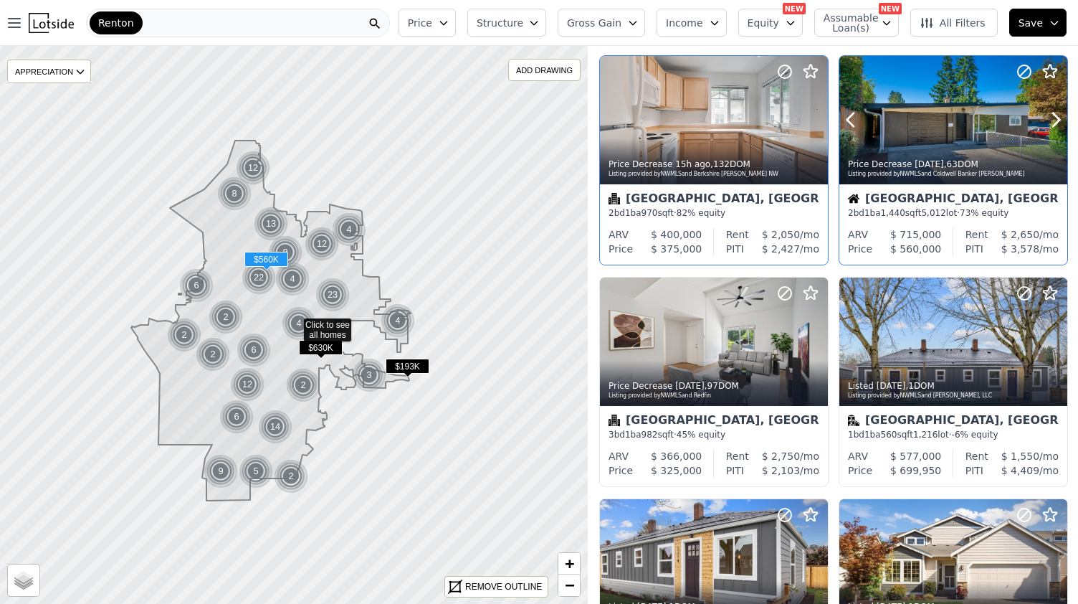
click at [957, 128] on div at bounding box center [953, 120] width 228 height 128
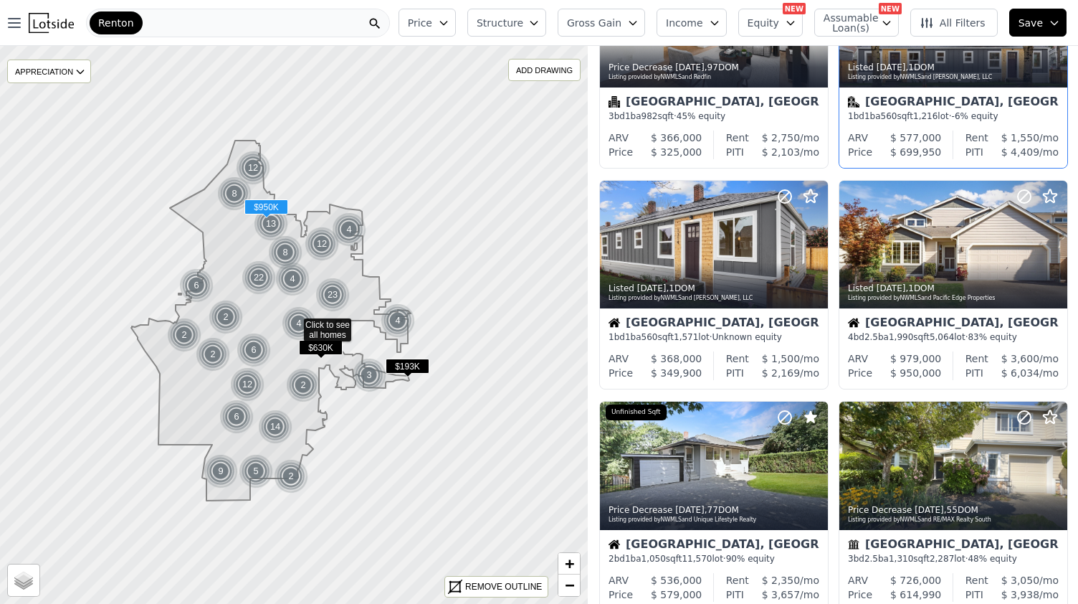
scroll to position [967, 0]
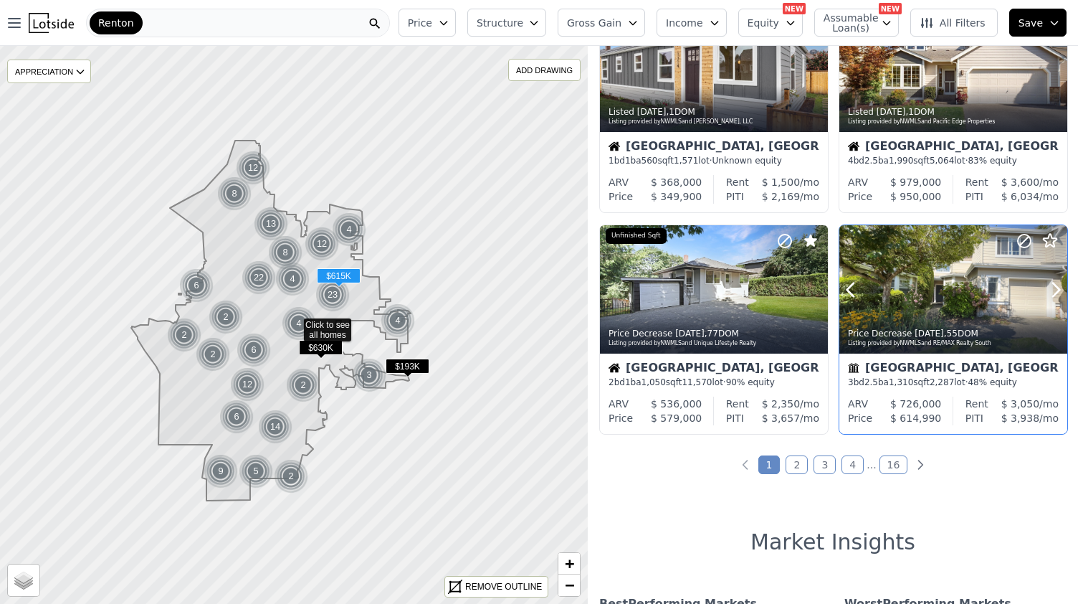
click at [921, 272] on div at bounding box center [953, 289] width 228 height 128
click at [796, 468] on link "2" at bounding box center [797, 464] width 22 height 19
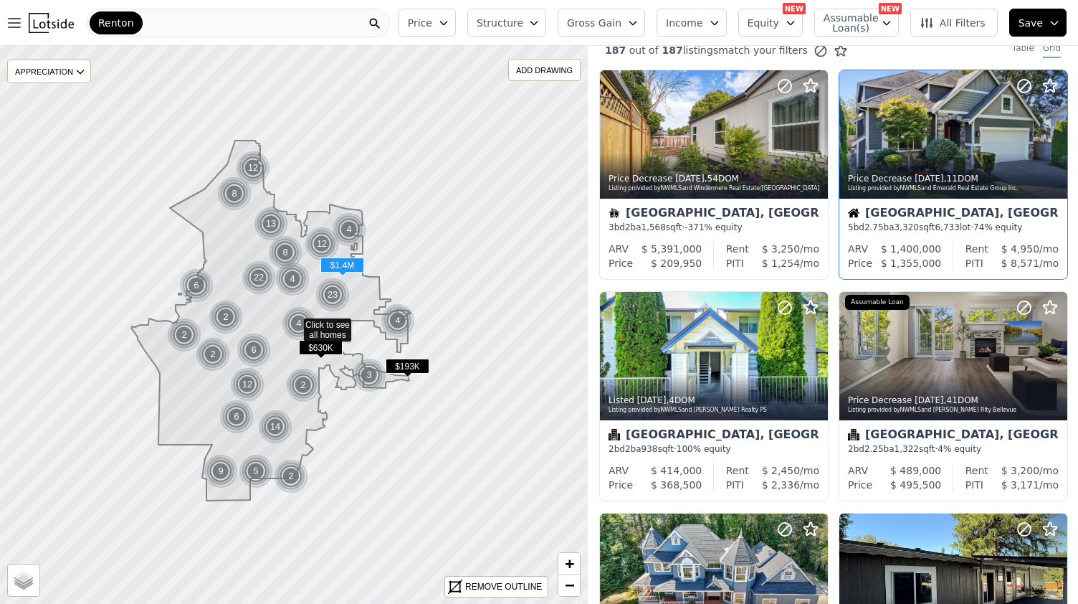
scroll to position [0, 0]
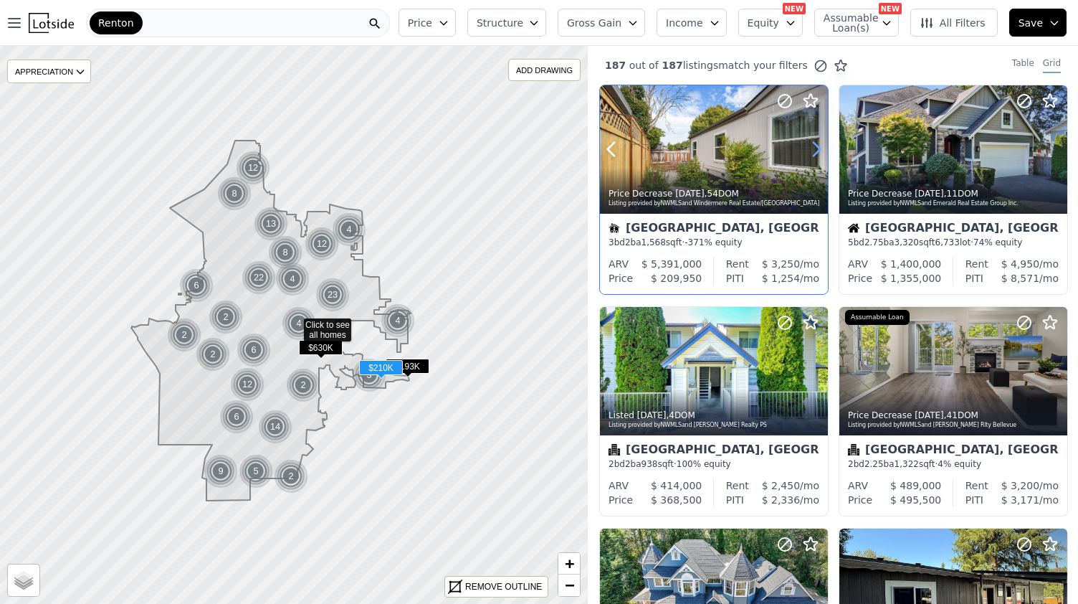
click at [813, 146] on icon at bounding box center [816, 149] width 23 height 23
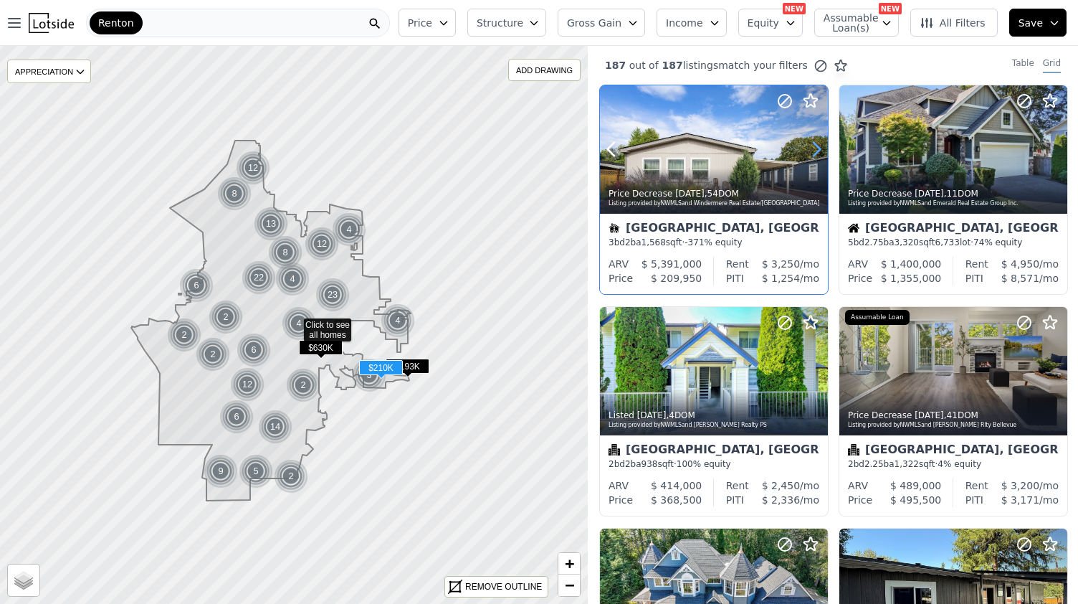
click at [813, 146] on icon at bounding box center [816, 149] width 23 height 23
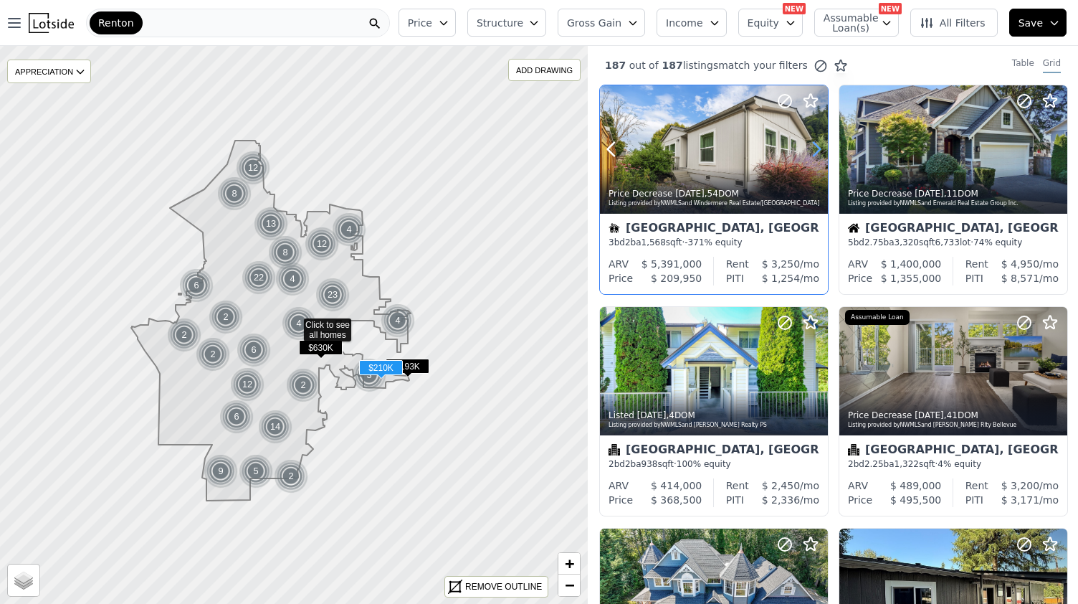
click at [813, 146] on icon at bounding box center [816, 149] width 23 height 23
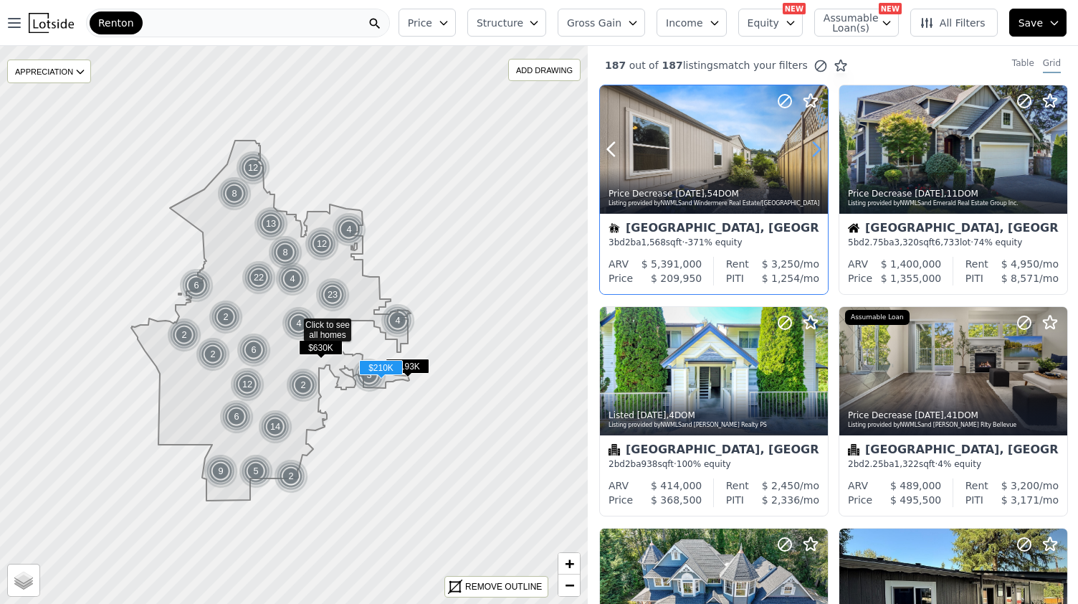
click at [813, 146] on icon at bounding box center [816, 149] width 23 height 23
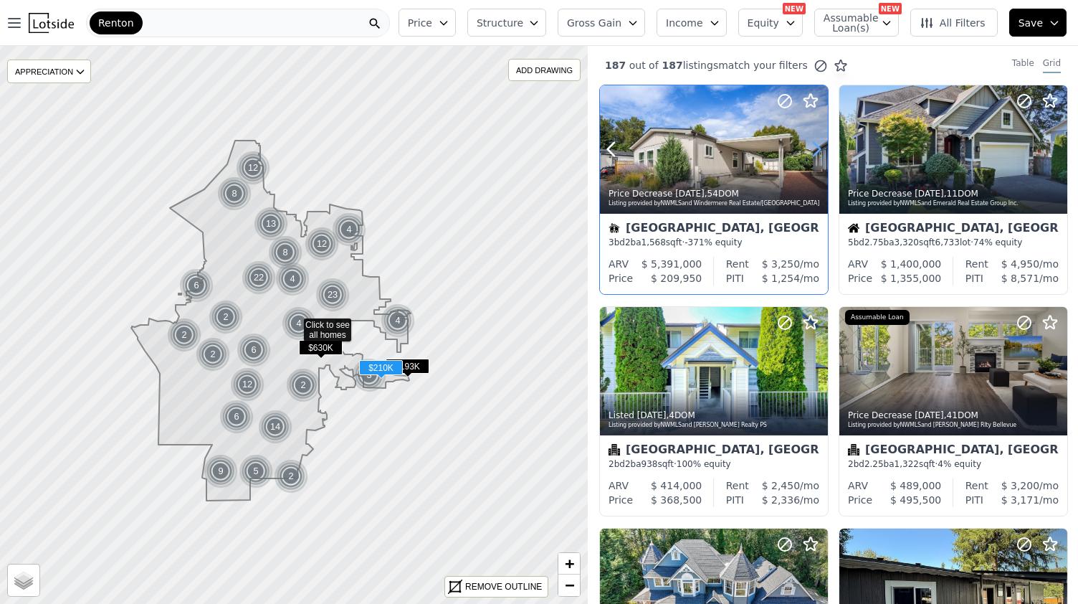
click at [813, 146] on icon at bounding box center [816, 149] width 23 height 23
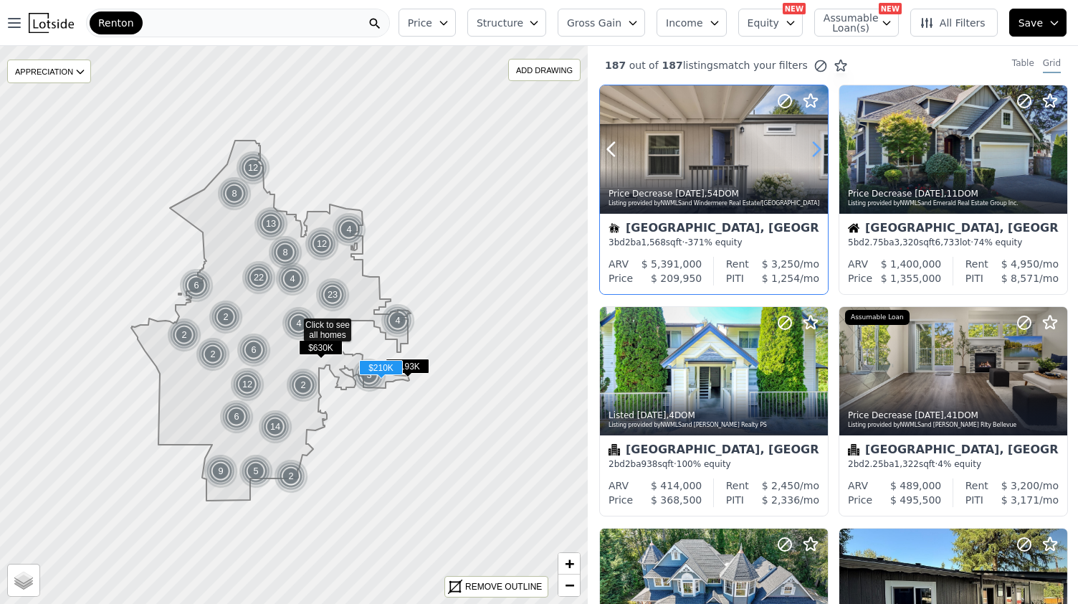
click at [813, 146] on icon at bounding box center [816, 149] width 23 height 23
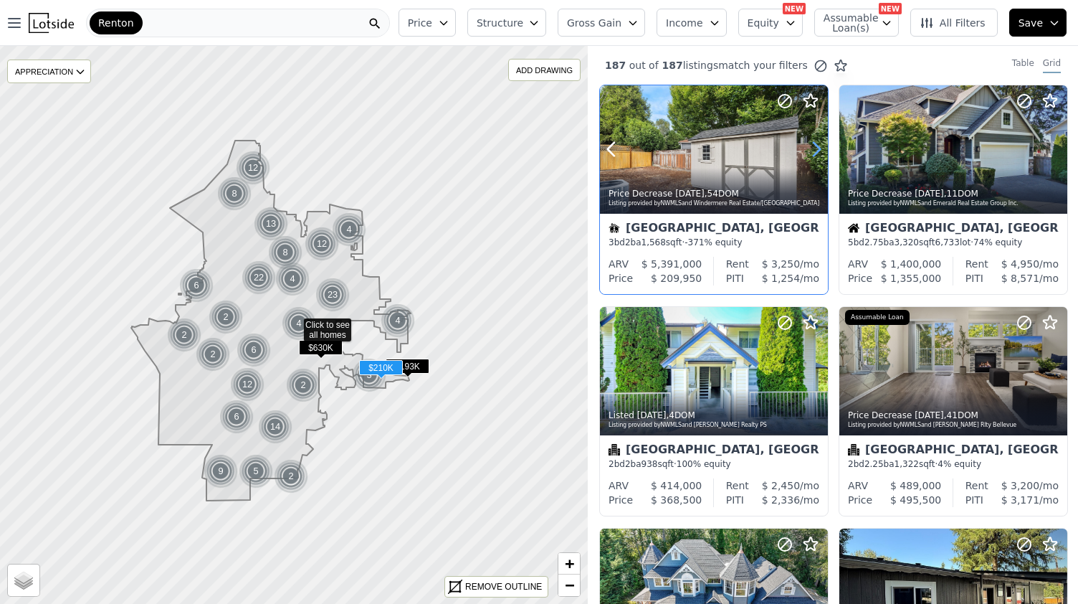
click at [813, 146] on icon at bounding box center [816, 149] width 23 height 23
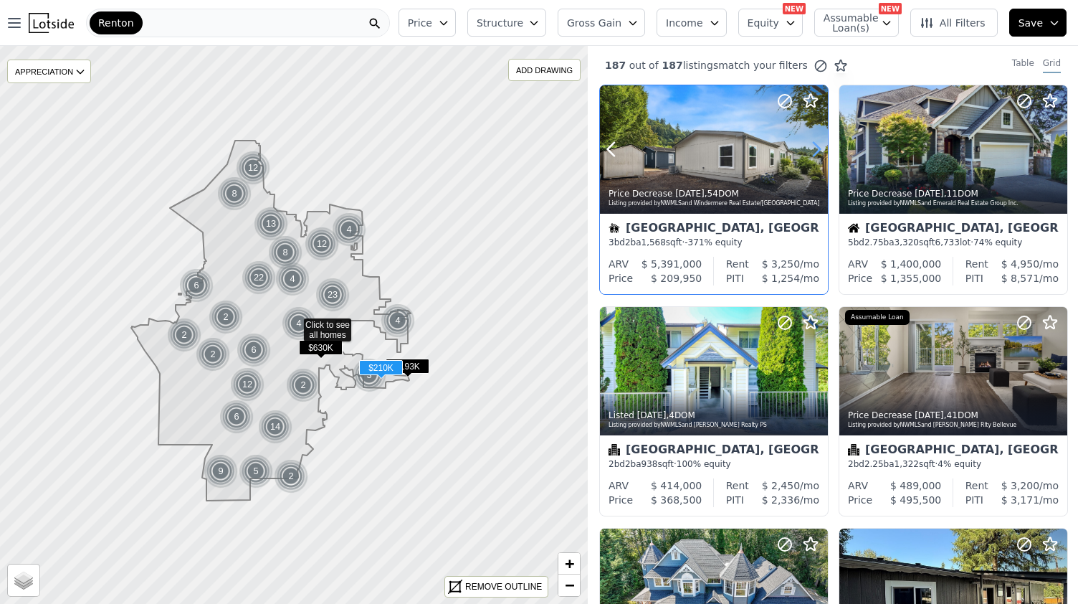
click at [813, 146] on icon at bounding box center [816, 149] width 23 height 23
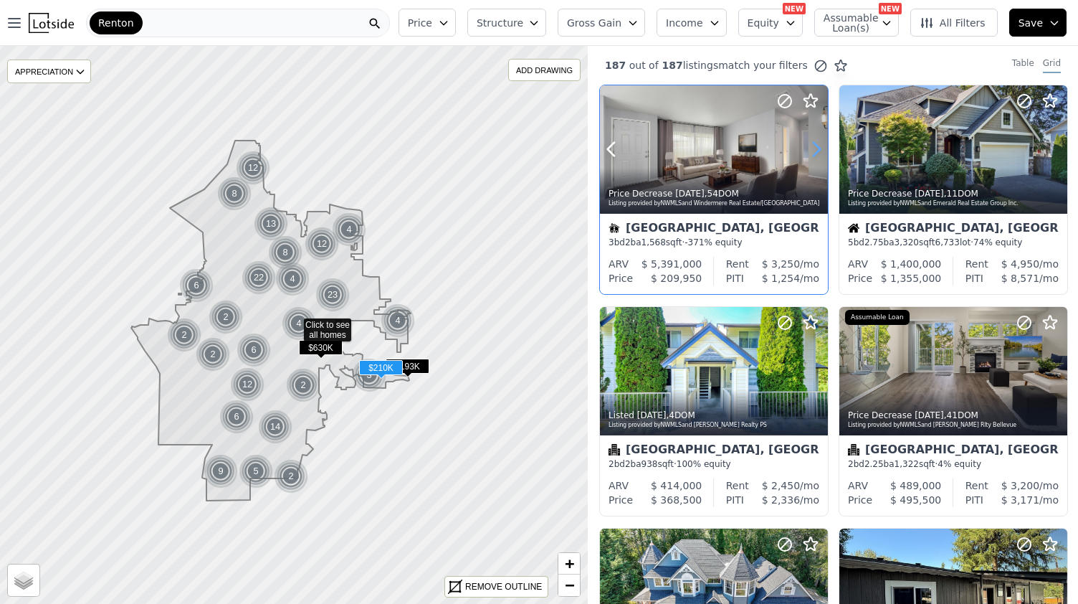
click at [813, 146] on icon at bounding box center [816, 149] width 23 height 23
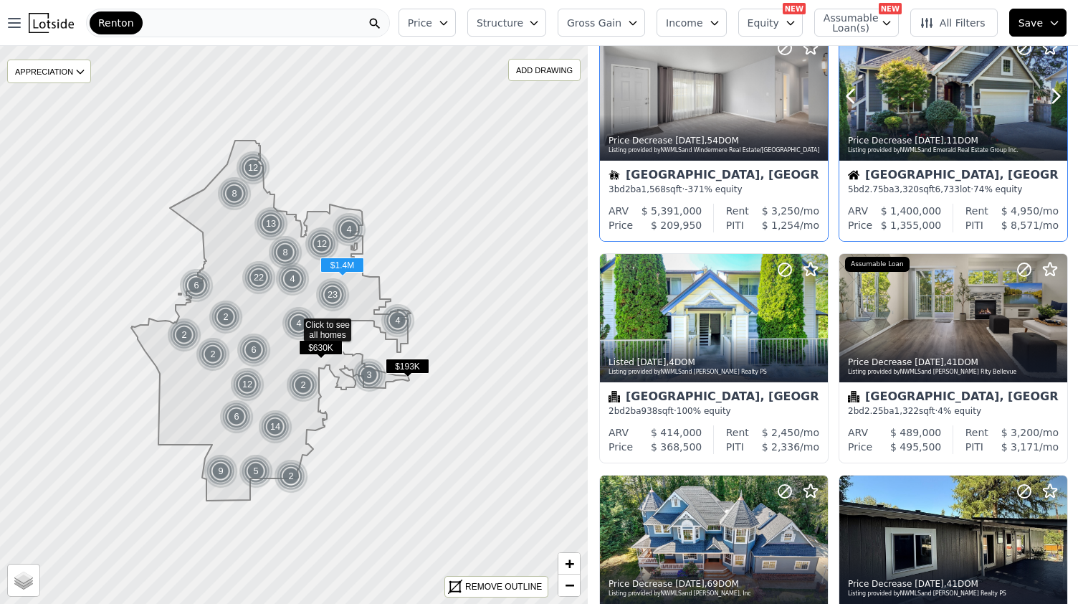
scroll to position [54, 0]
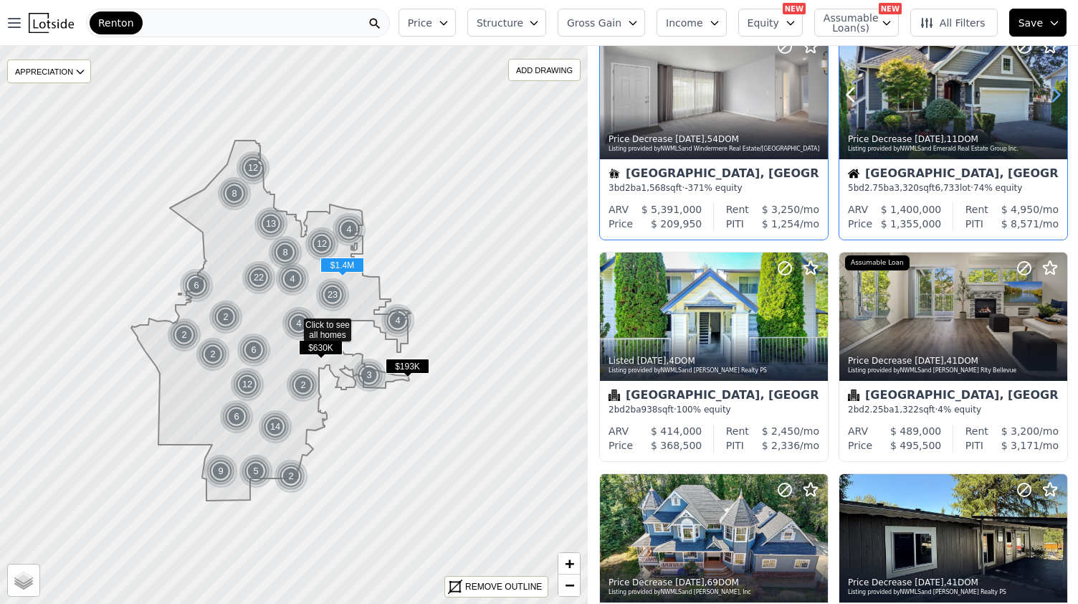
click at [1047, 97] on icon at bounding box center [1055, 94] width 23 height 23
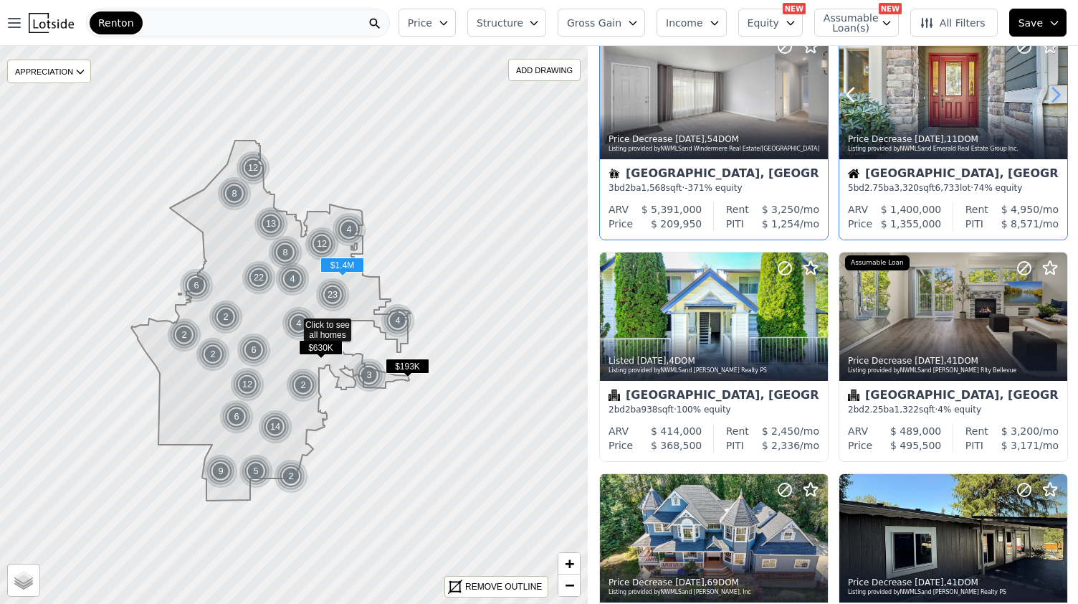
click at [1047, 97] on icon at bounding box center [1055, 94] width 23 height 23
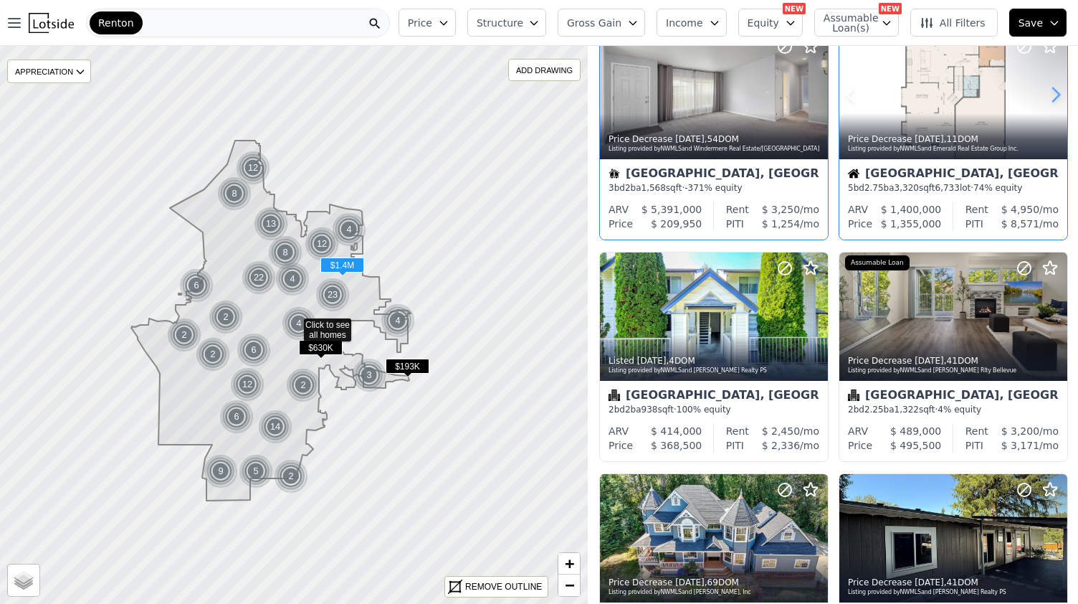
click at [1047, 97] on icon at bounding box center [1055, 94] width 23 height 23
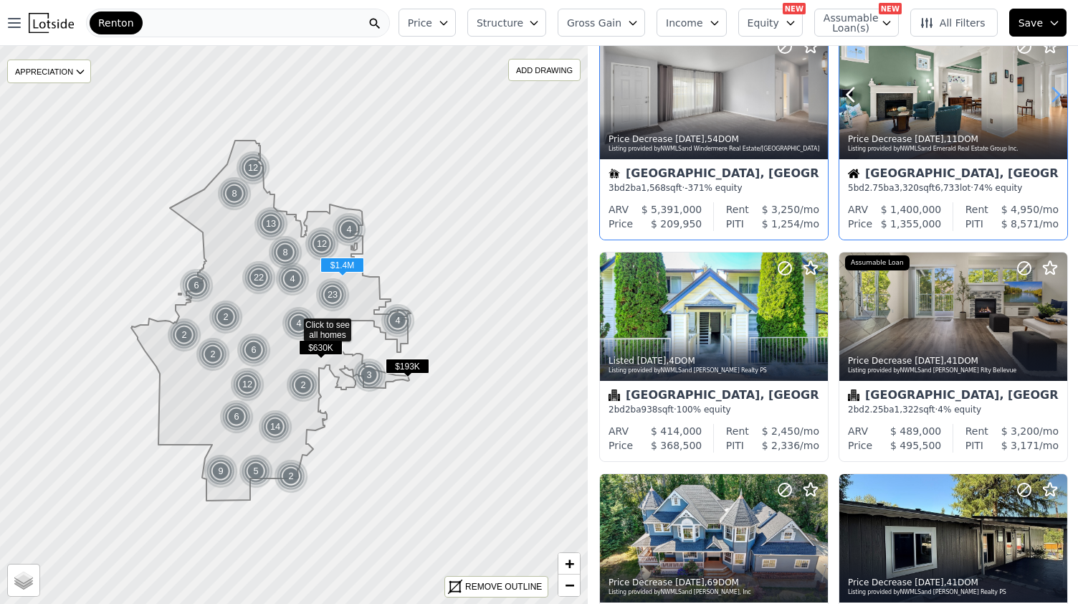
click at [1047, 97] on icon at bounding box center [1055, 94] width 23 height 23
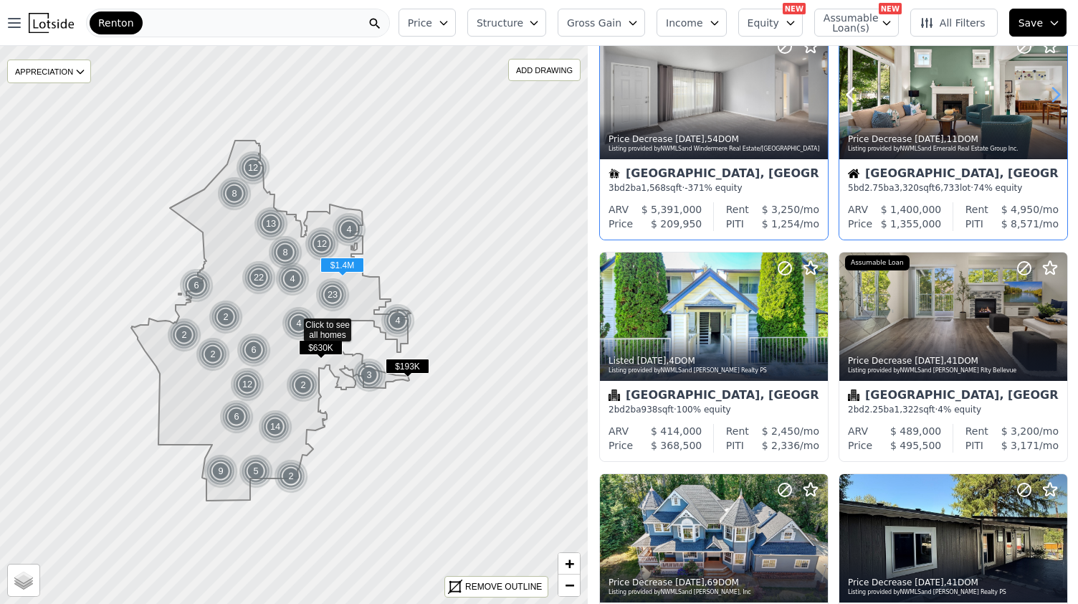
click at [1047, 97] on icon at bounding box center [1055, 94] width 23 height 23
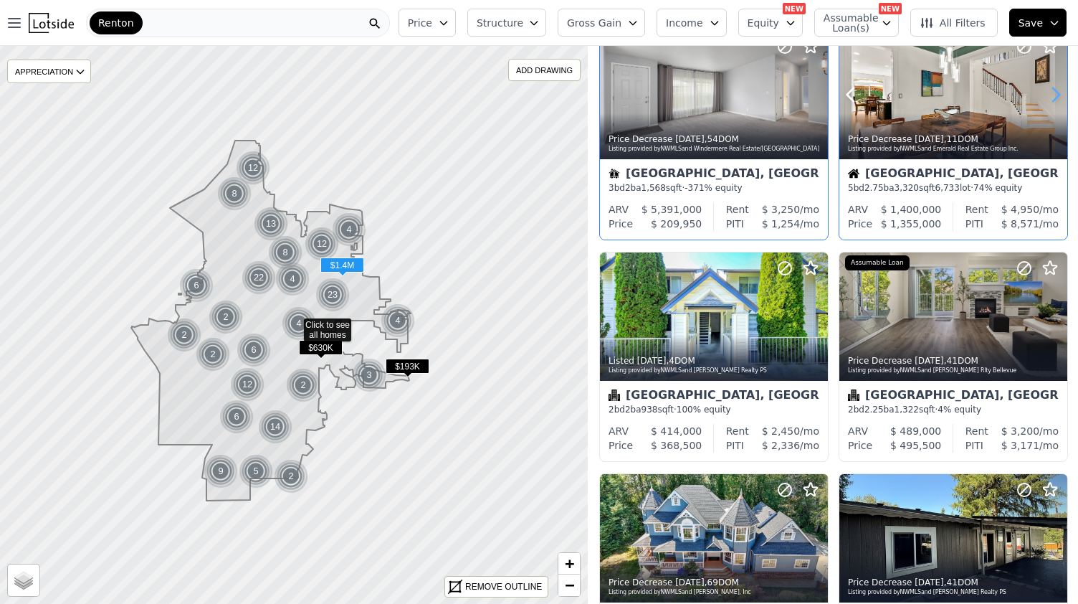
click at [1047, 97] on icon at bounding box center [1055, 94] width 23 height 23
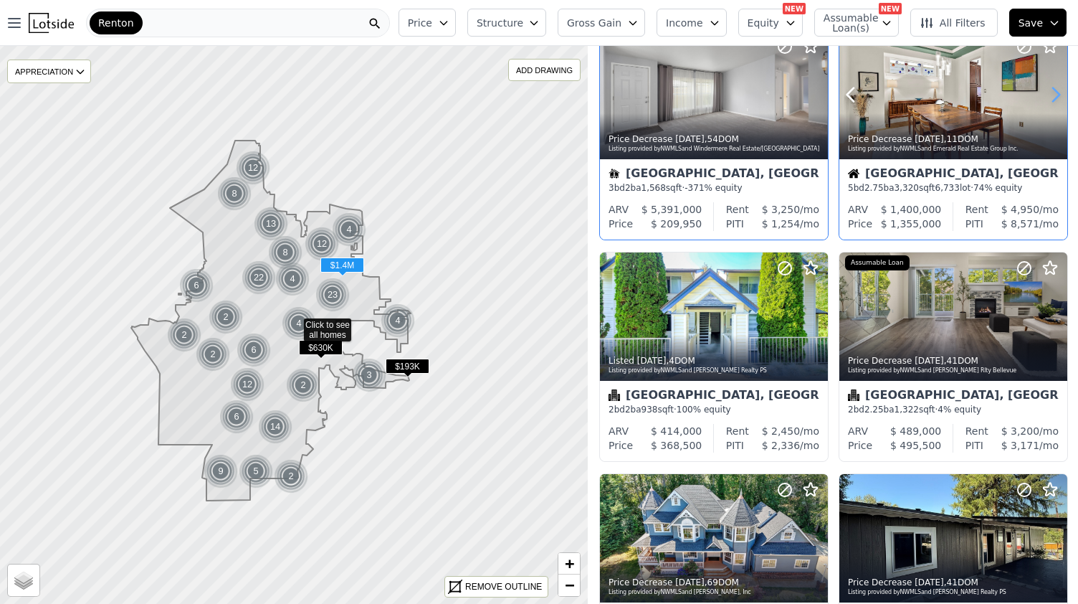
click at [1047, 97] on icon at bounding box center [1055, 94] width 23 height 23
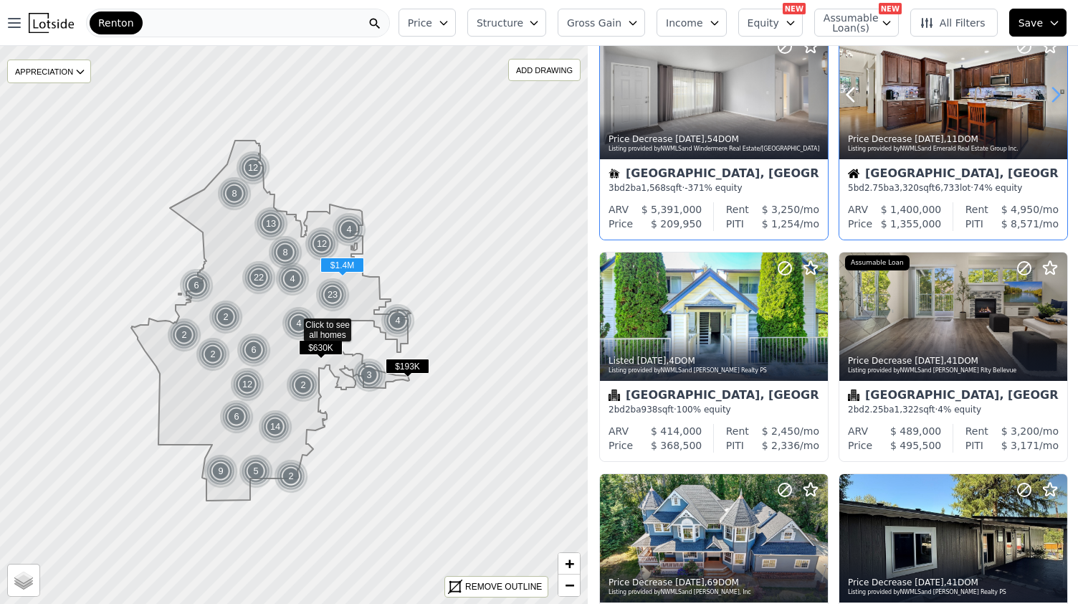
click at [1047, 97] on icon at bounding box center [1055, 94] width 23 height 23
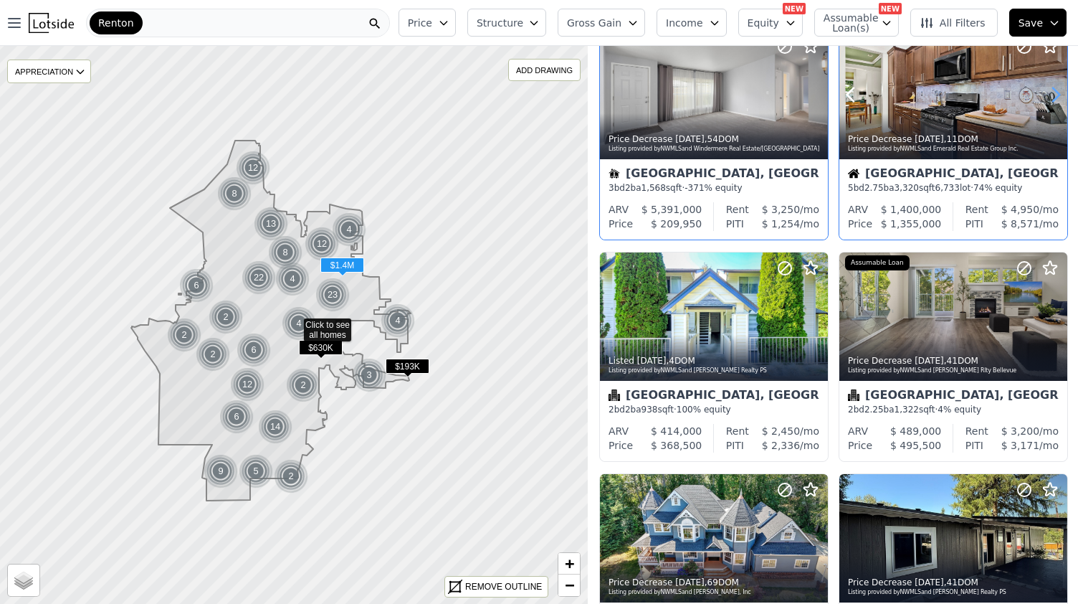
click at [1047, 97] on icon at bounding box center [1055, 94] width 23 height 23
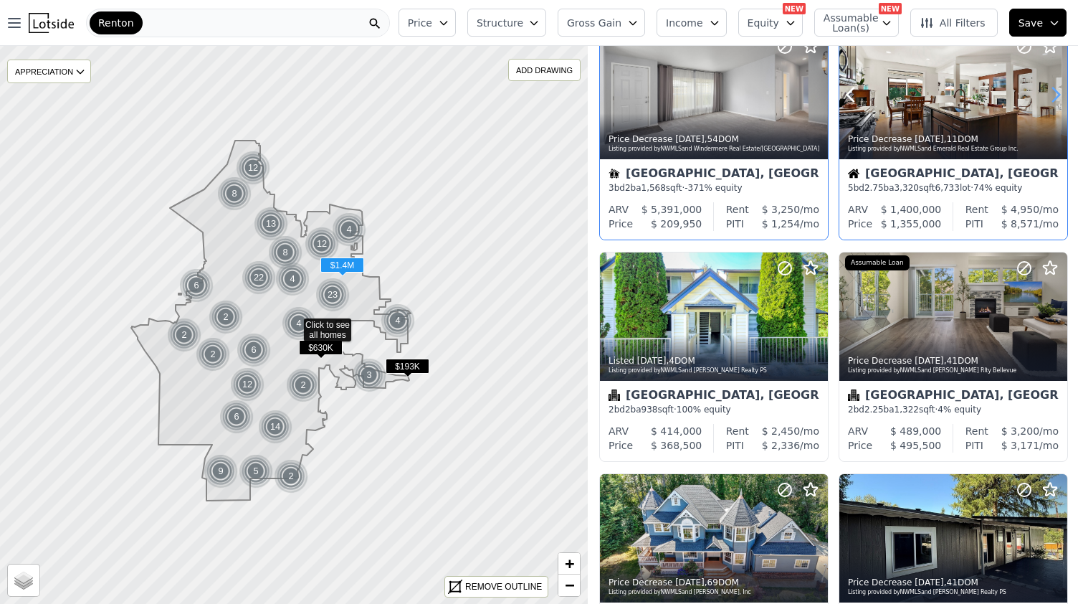
click at [1047, 97] on icon at bounding box center [1055, 94] width 23 height 23
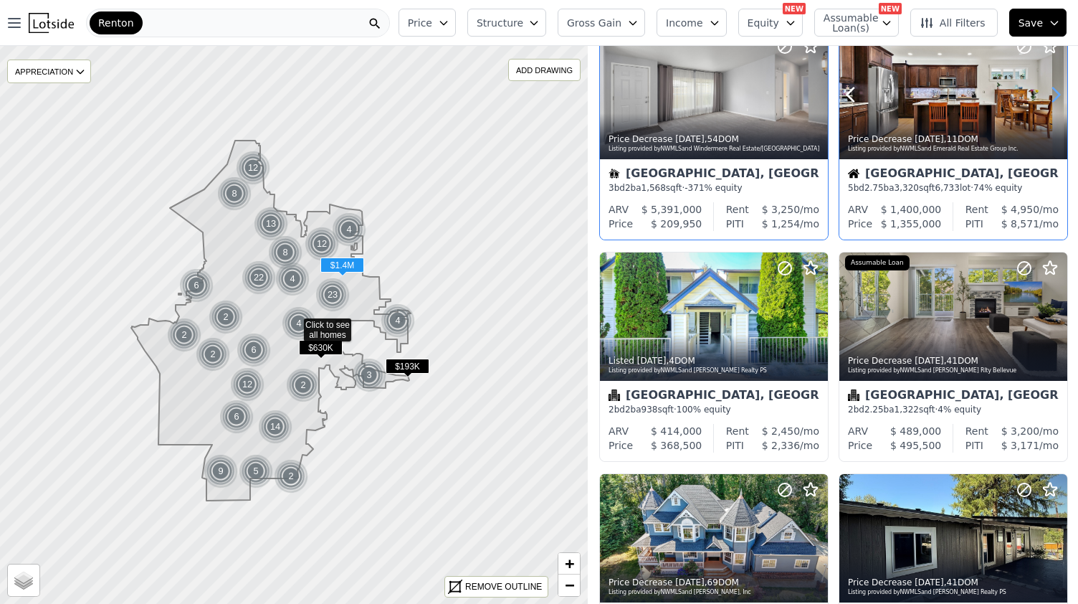
click at [1047, 97] on icon at bounding box center [1055, 94] width 23 height 23
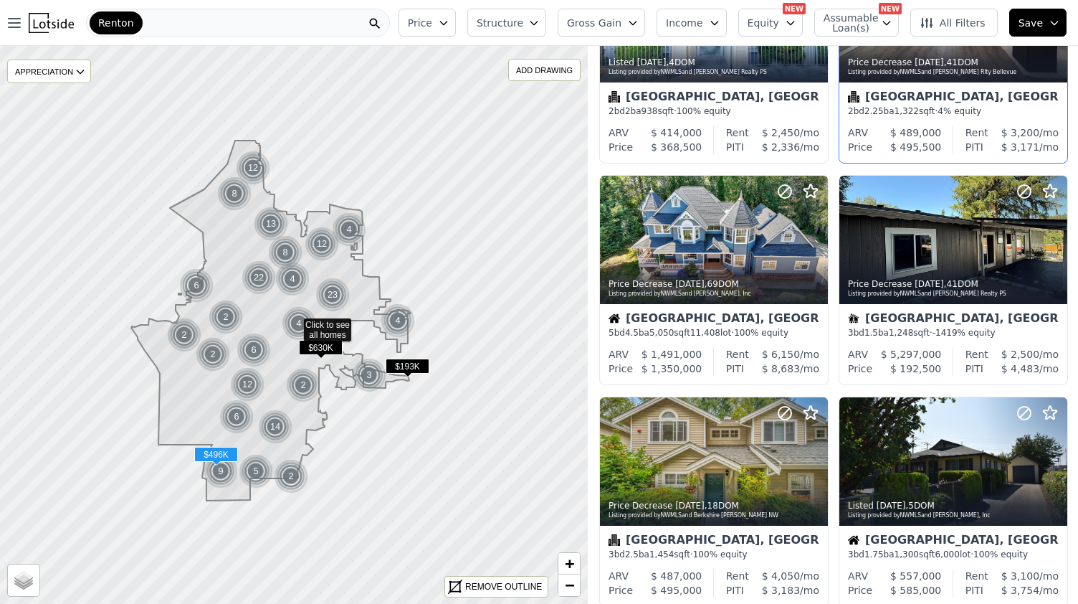
scroll to position [357, 0]
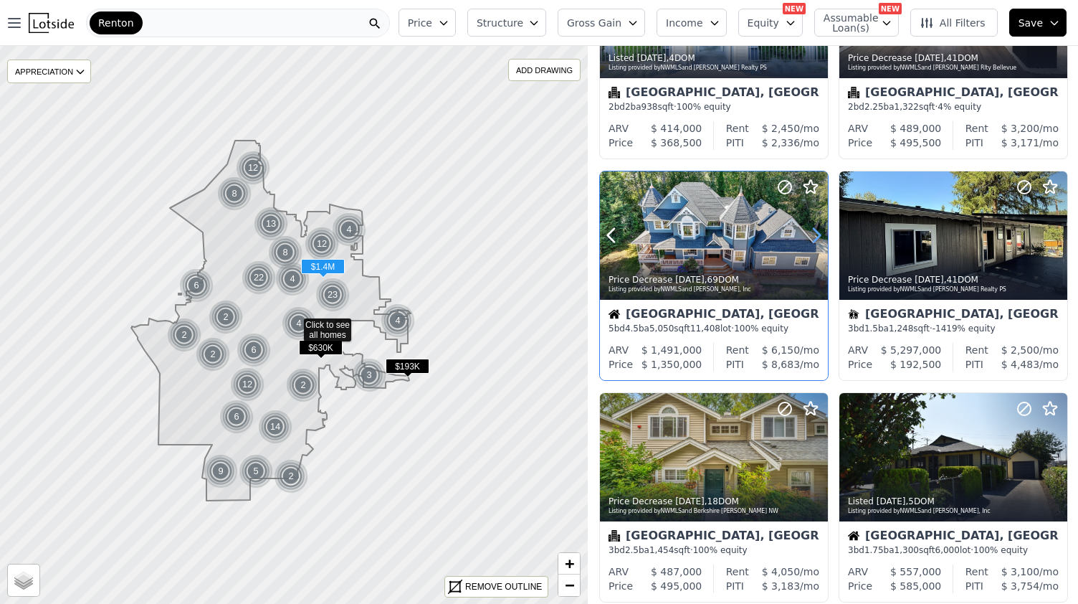
click at [813, 234] on icon at bounding box center [816, 235] width 23 height 23
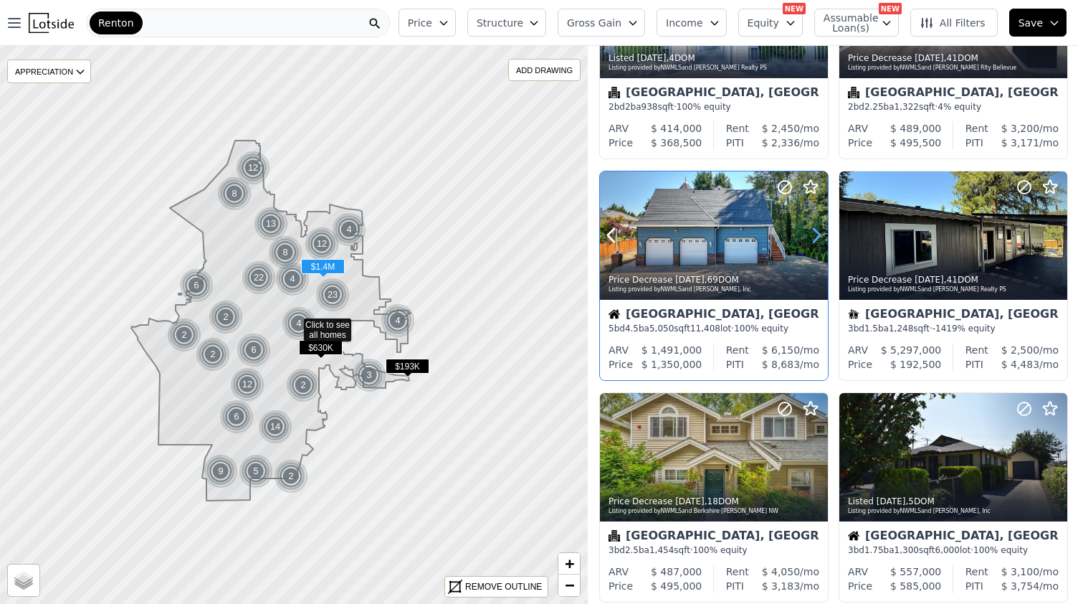
click at [813, 234] on icon at bounding box center [816, 235] width 23 height 23
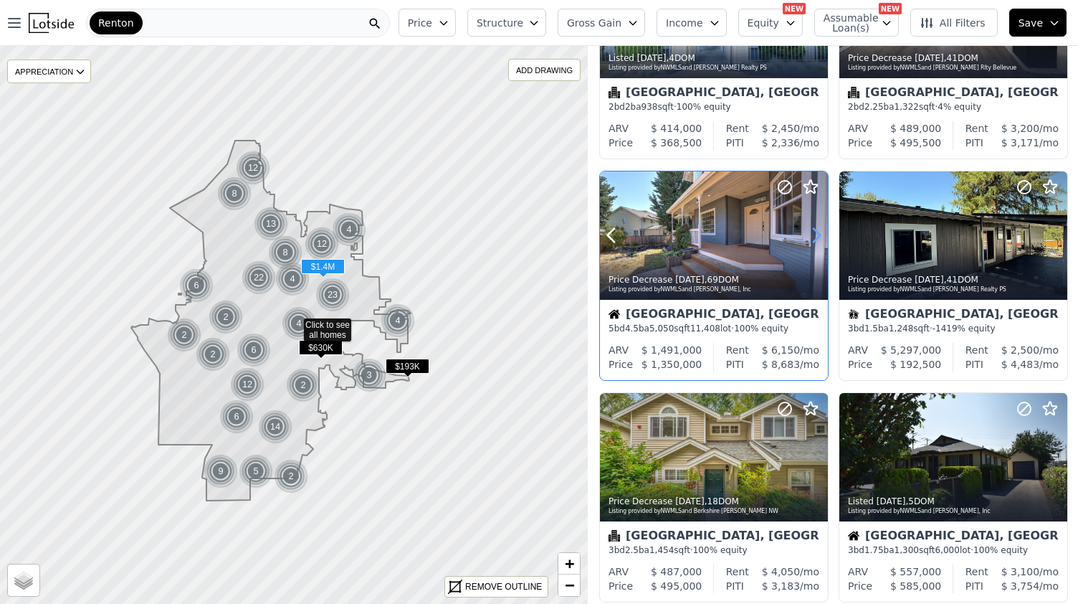
click at [813, 234] on icon at bounding box center [816, 235] width 23 height 23
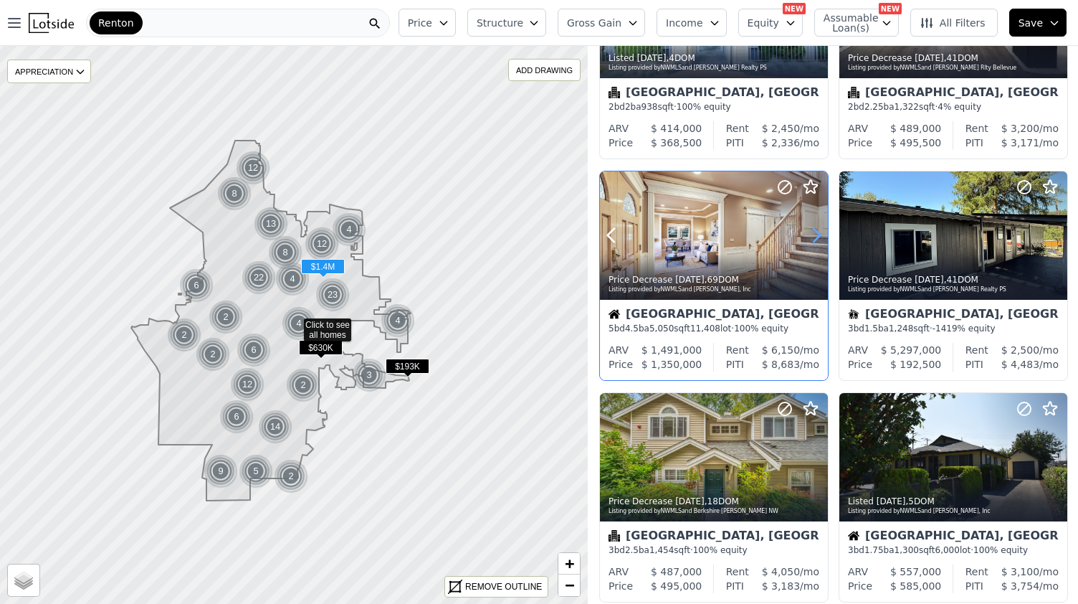
click at [813, 234] on icon at bounding box center [816, 235] width 23 height 23
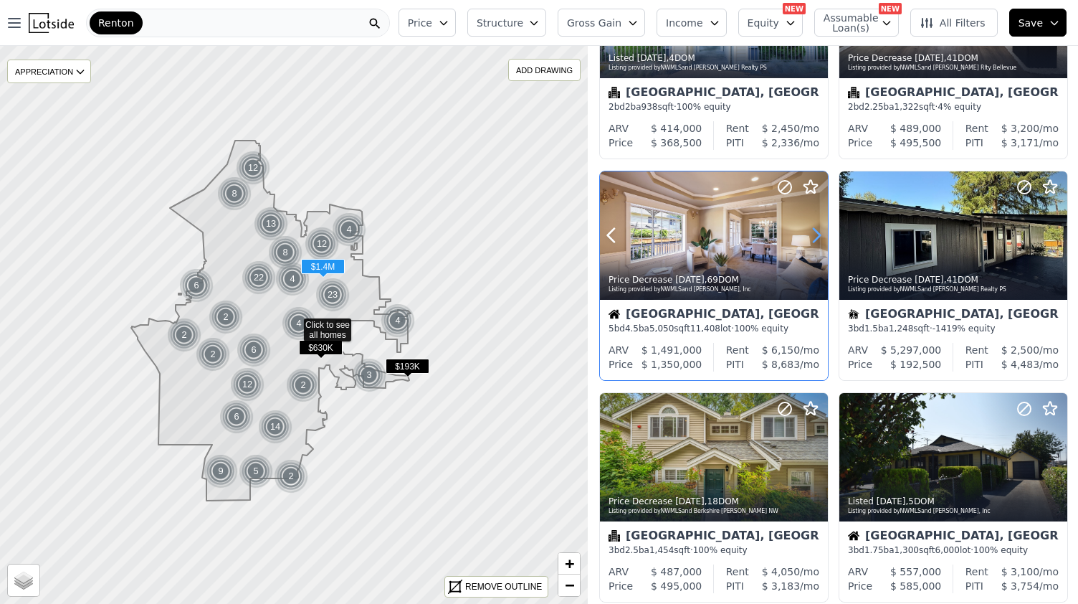
click at [813, 234] on icon at bounding box center [816, 235] width 23 height 23
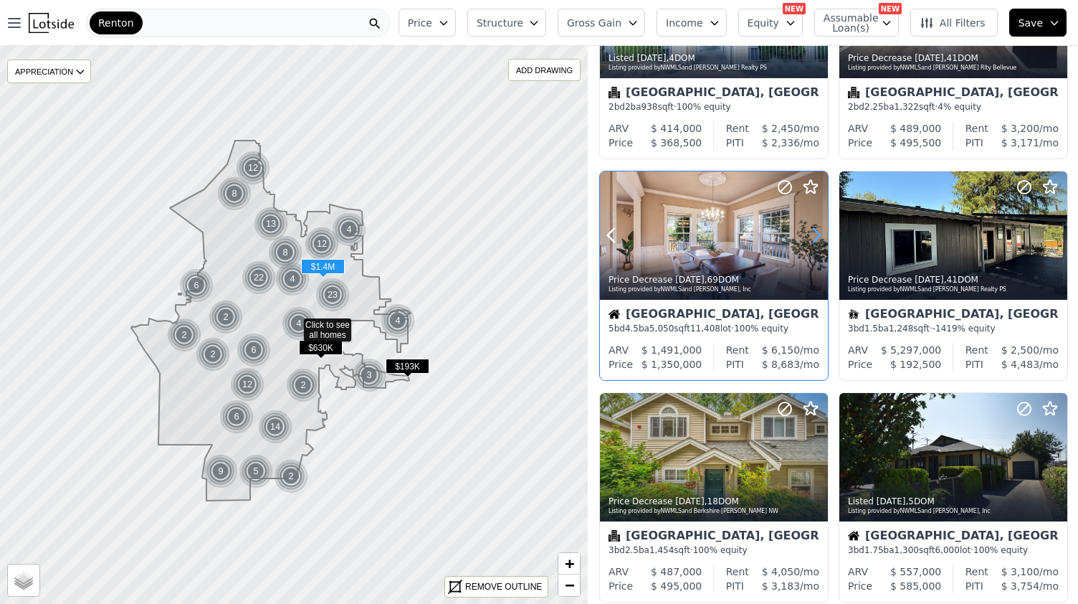
click at [813, 234] on icon at bounding box center [816, 235] width 23 height 23
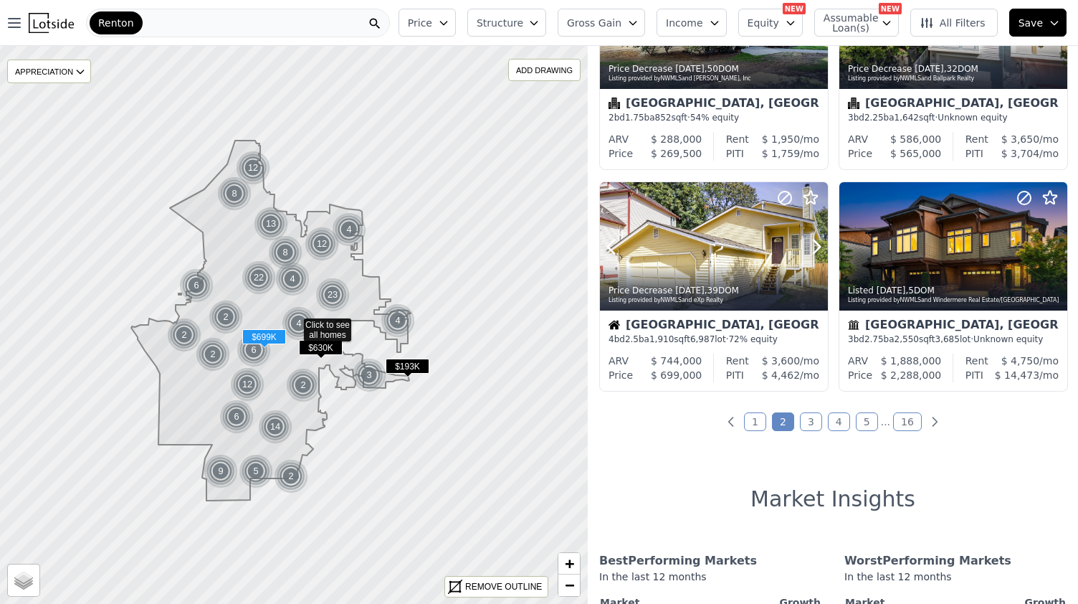
scroll to position [1011, 0]
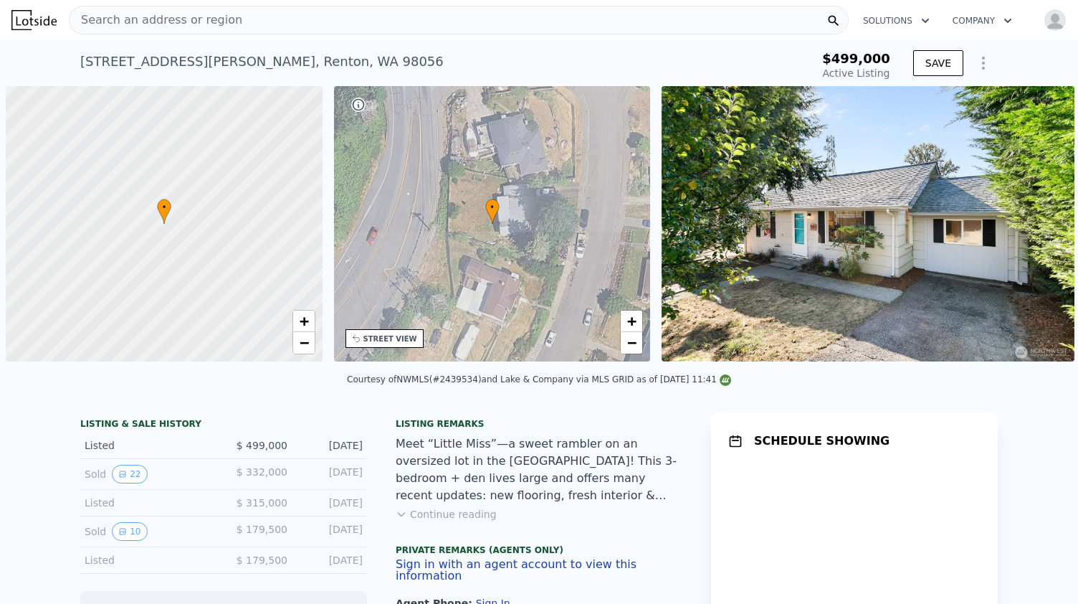
scroll to position [0, 6]
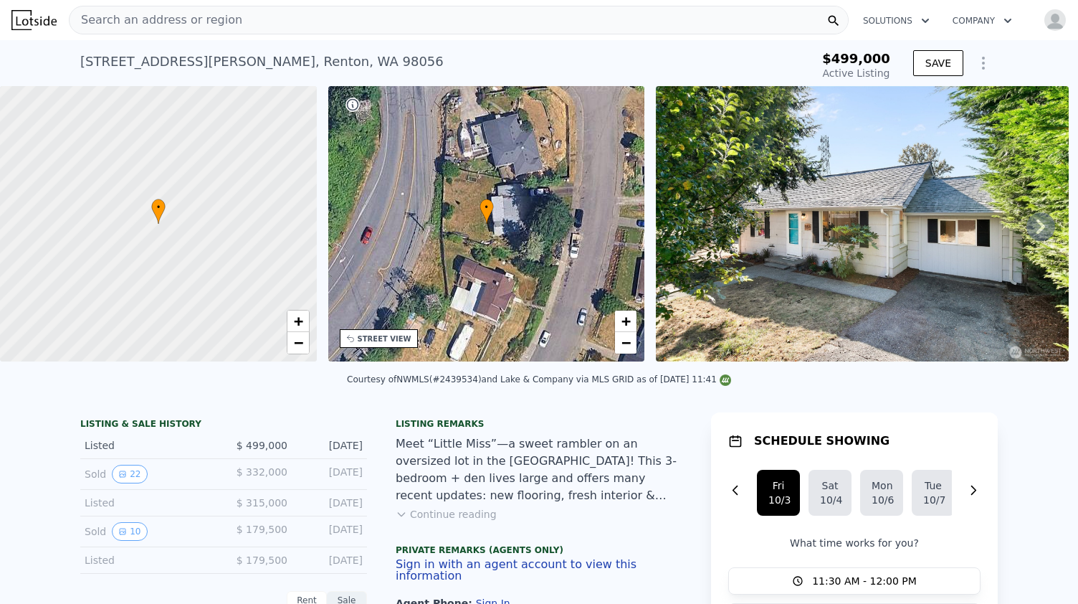
type input "-$ 530,645"
click at [1028, 233] on icon at bounding box center [1041, 226] width 29 height 29
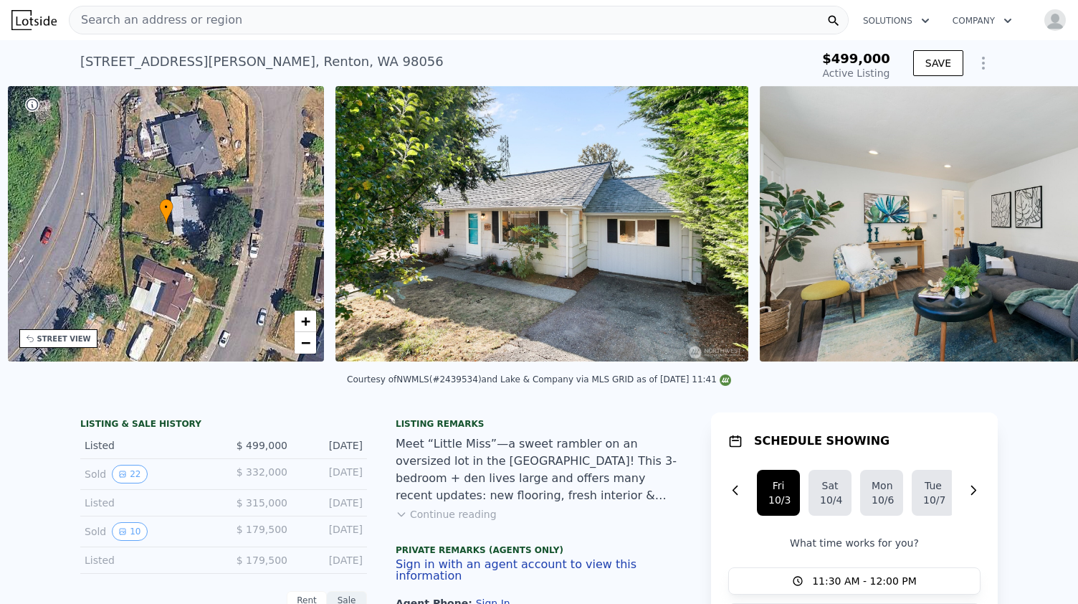
scroll to position [0, 333]
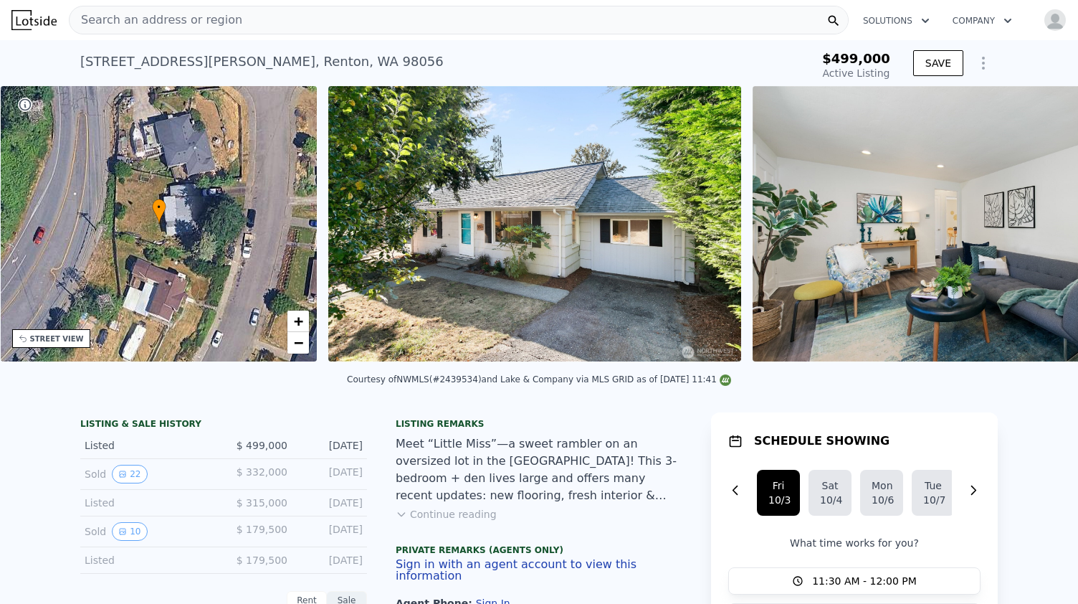
click at [1028, 233] on div "• + − • + − STREET VIEW Loading... SATELLITE VIEW" at bounding box center [539, 226] width 1078 height 280
click at [1028, 233] on icon at bounding box center [1041, 226] width 29 height 29
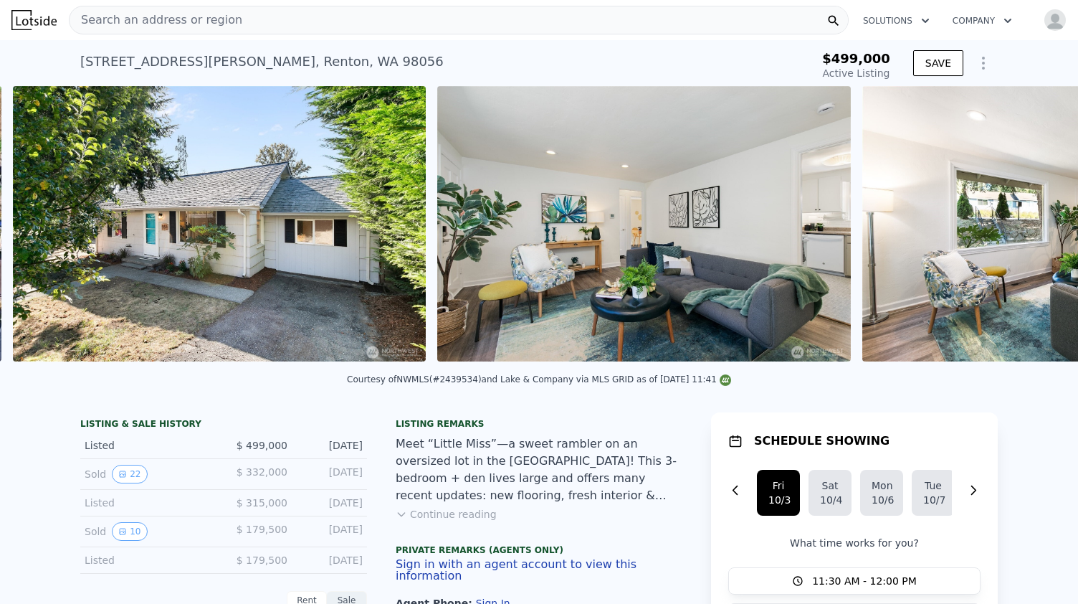
scroll to position [0, 656]
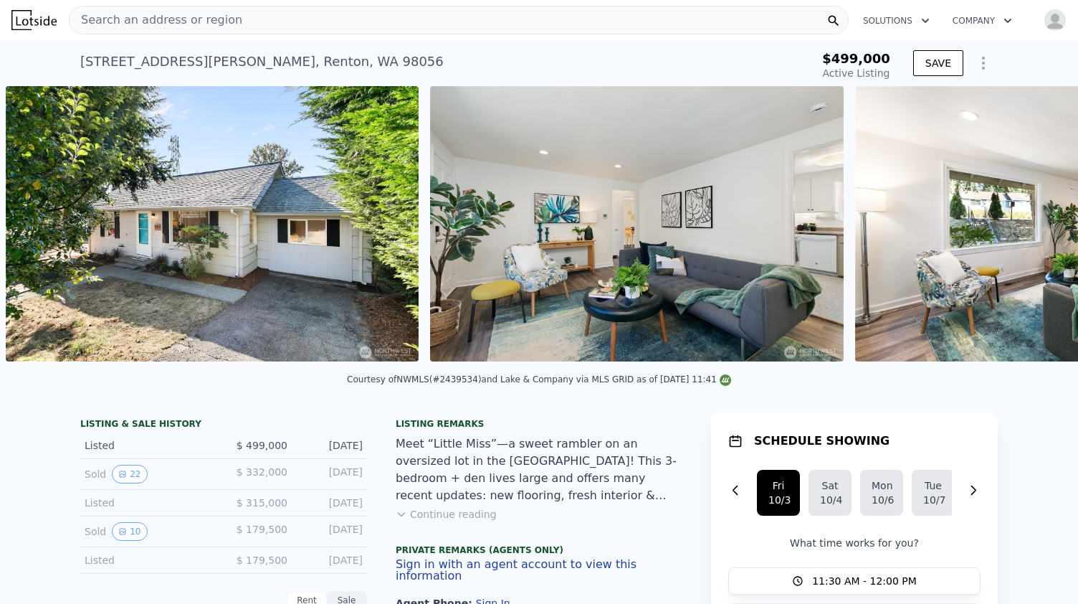
click at [1028, 233] on div "• + − • + − STREET VIEW Loading... SATELLITE VIEW" at bounding box center [539, 226] width 1078 height 280
click at [1028, 233] on icon at bounding box center [1041, 226] width 29 height 29
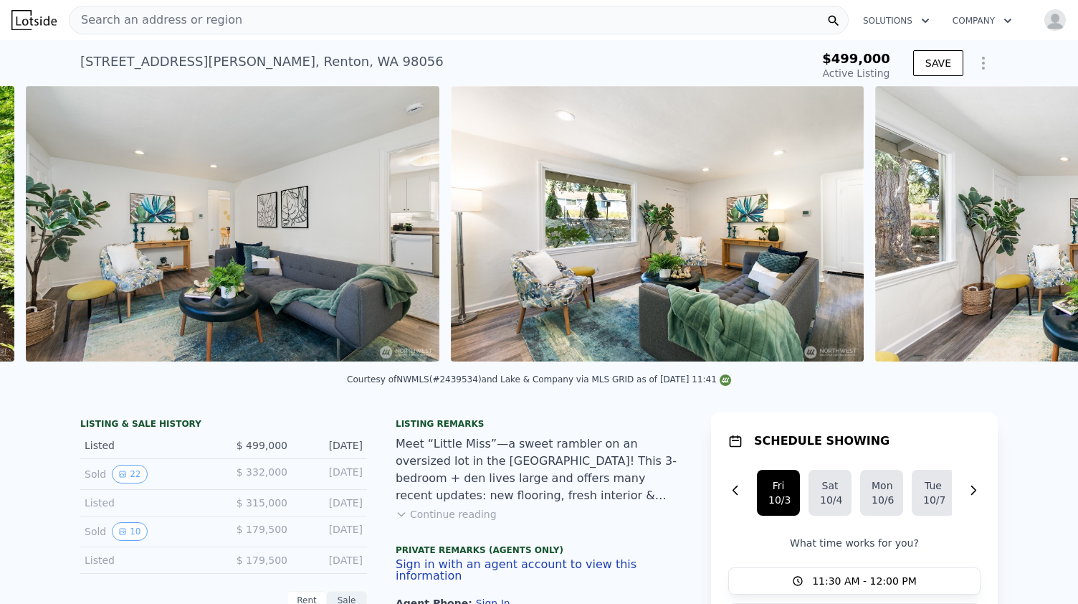
scroll to position [0, 1080]
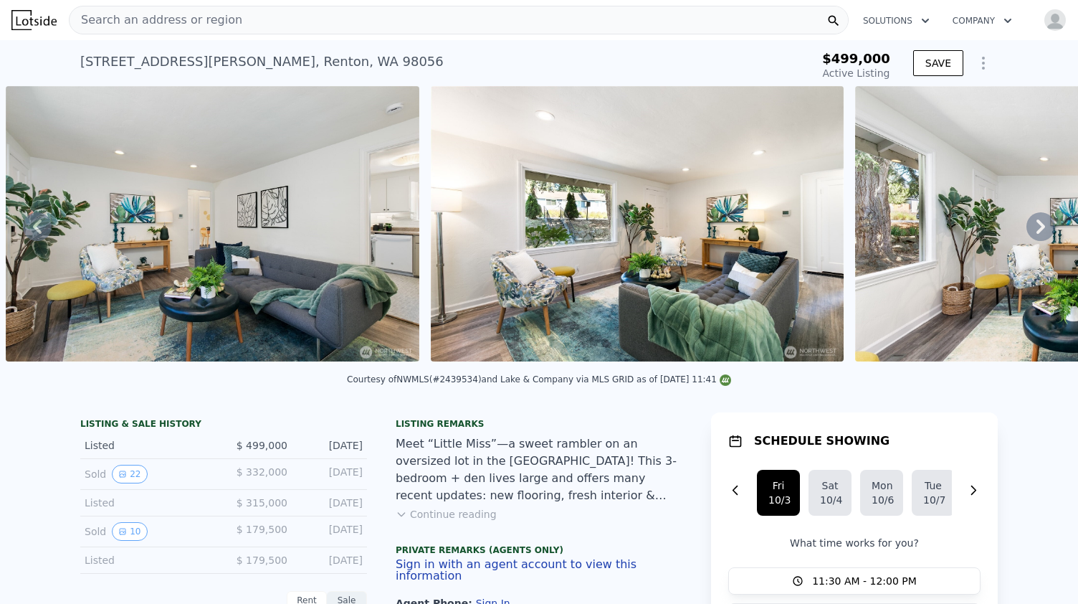
click at [1028, 233] on div "• + − • + − STREET VIEW Loading... SATELLITE VIEW" at bounding box center [539, 226] width 1078 height 280
click at [1028, 233] on icon at bounding box center [1041, 226] width 29 height 29
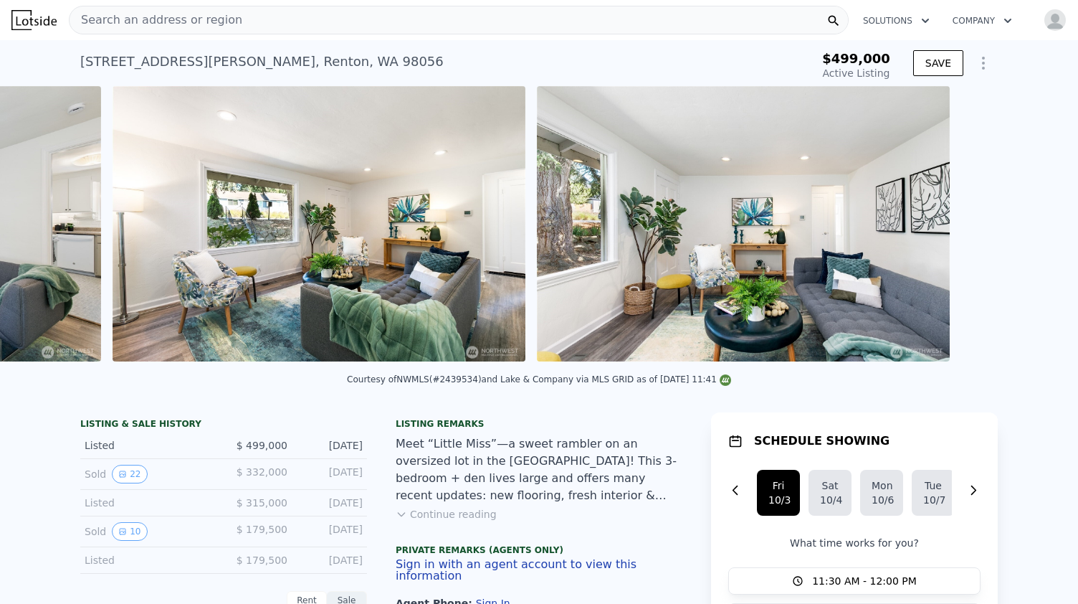
click at [1028, 233] on div "• + − • + − STREET VIEW Loading... SATELLITE VIEW" at bounding box center [539, 226] width 1078 height 280
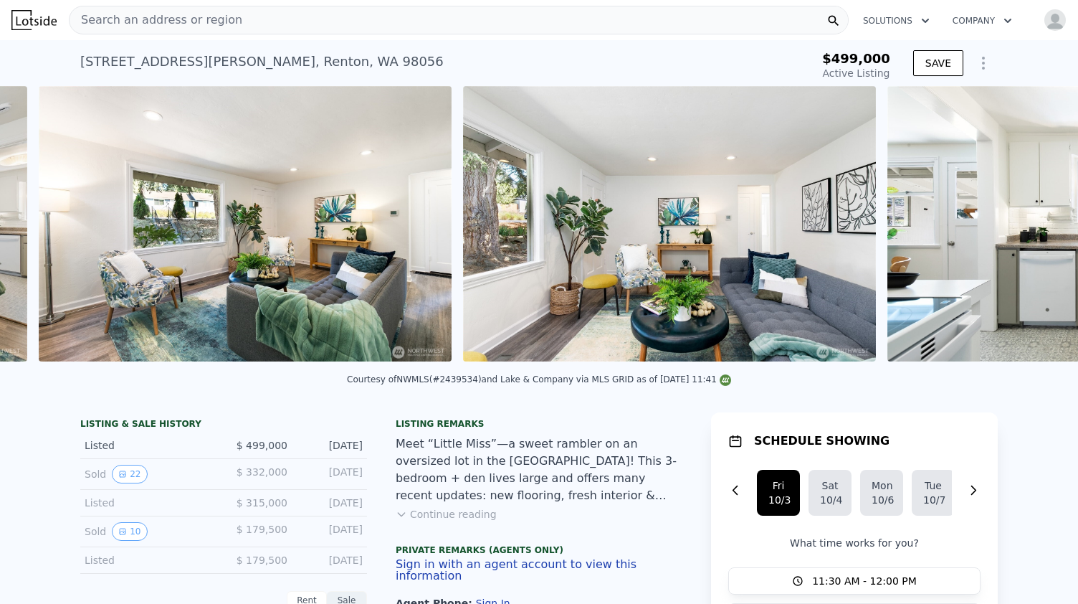
click at [1028, 233] on img at bounding box center [1093, 223] width 413 height 275
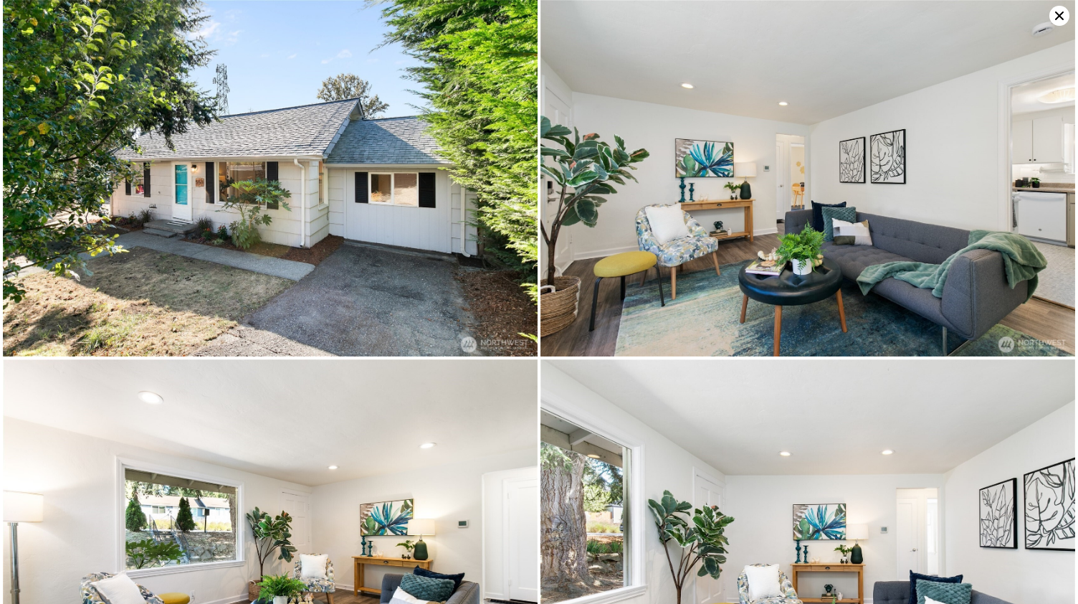
click at [1028, 233] on img at bounding box center [807, 178] width 535 height 356
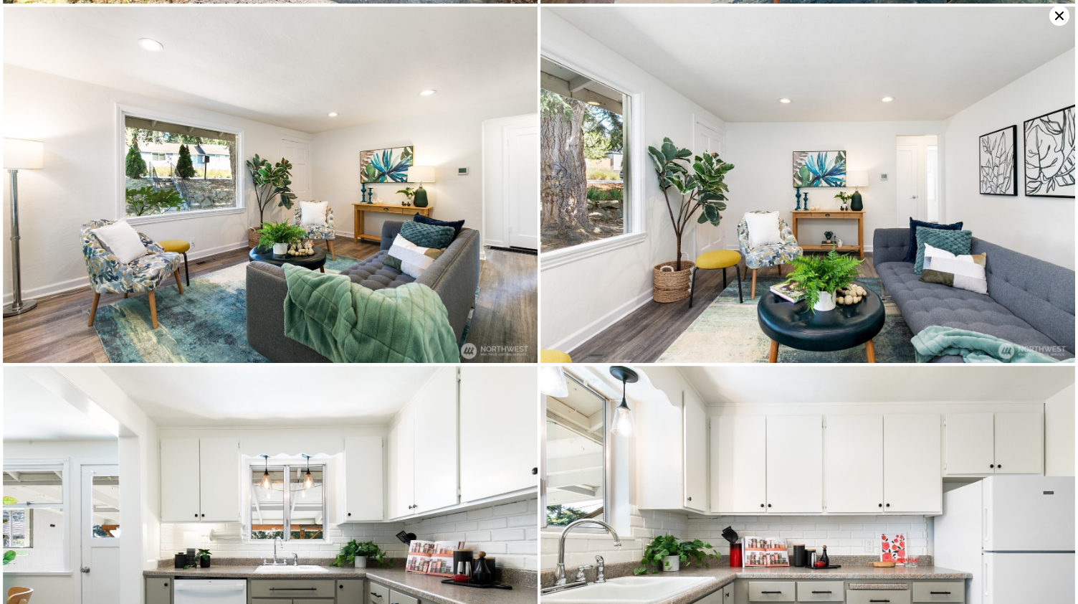
click at [1028, 233] on img at bounding box center [807, 184] width 535 height 356
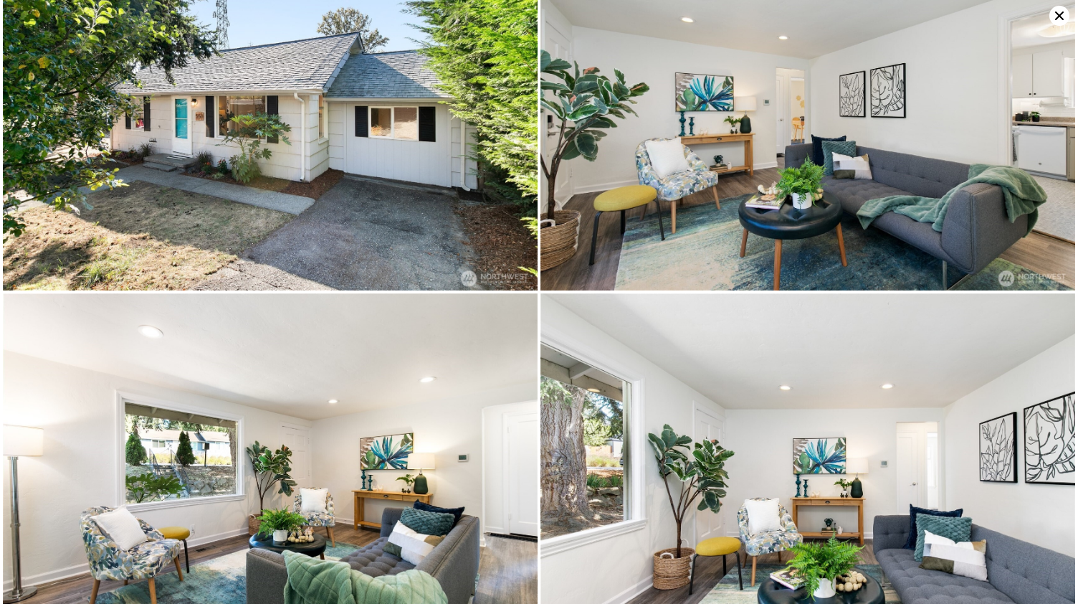
scroll to position [0, 0]
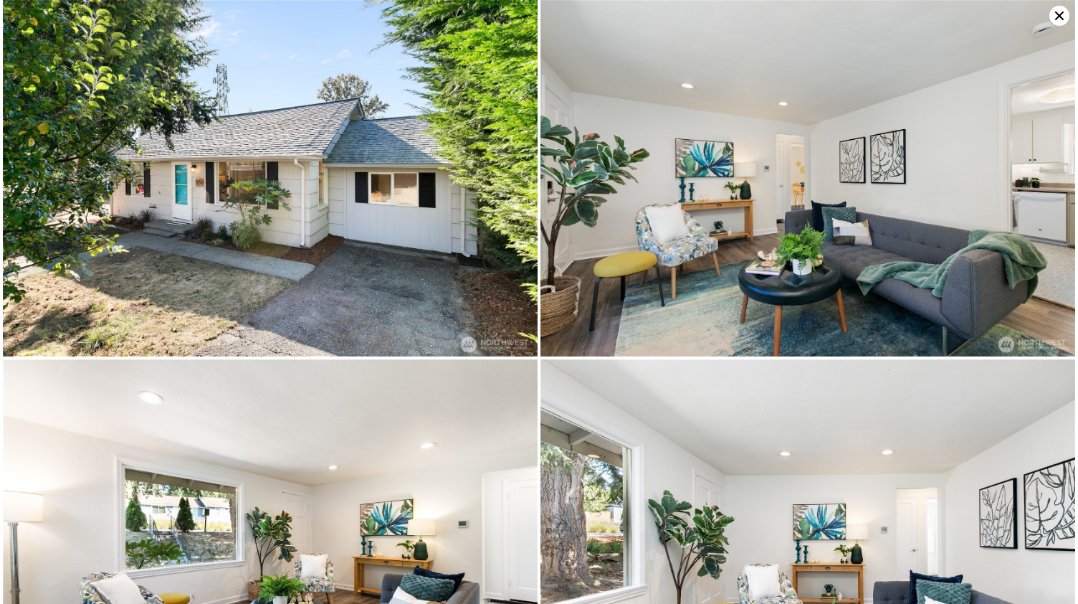
click at [1057, 11] on icon at bounding box center [1059, 16] width 20 height 20
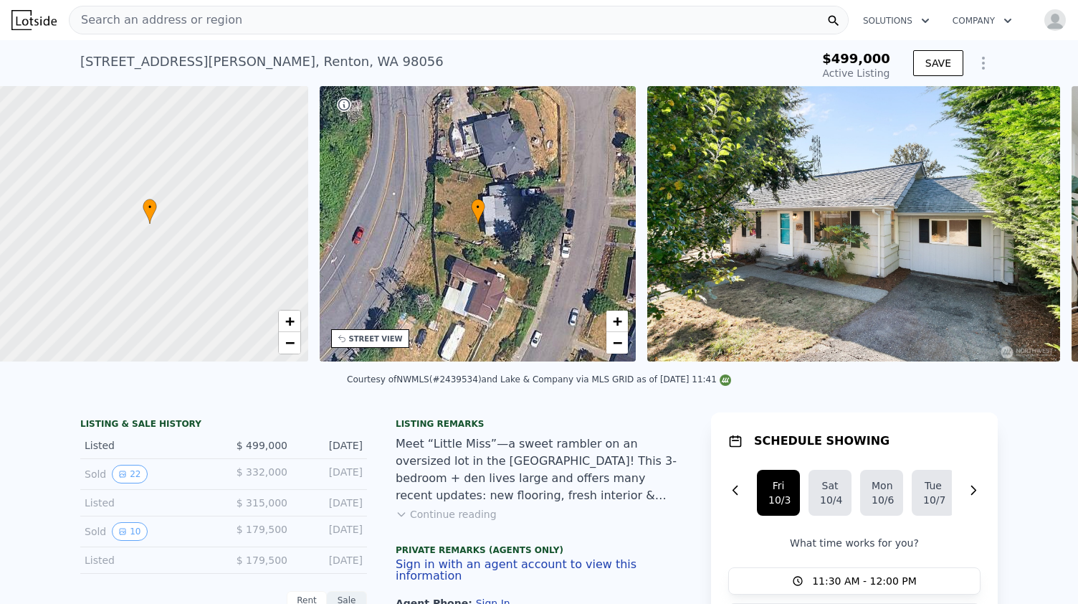
scroll to position [0, 6]
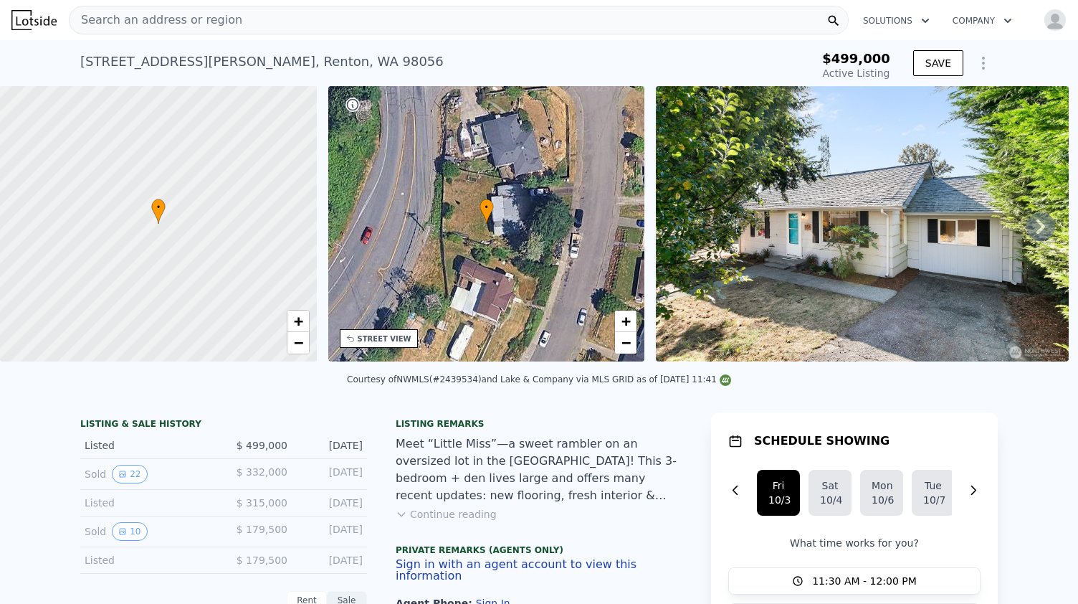
click at [399, 338] on div "STREET VIEW" at bounding box center [385, 338] width 54 height 11
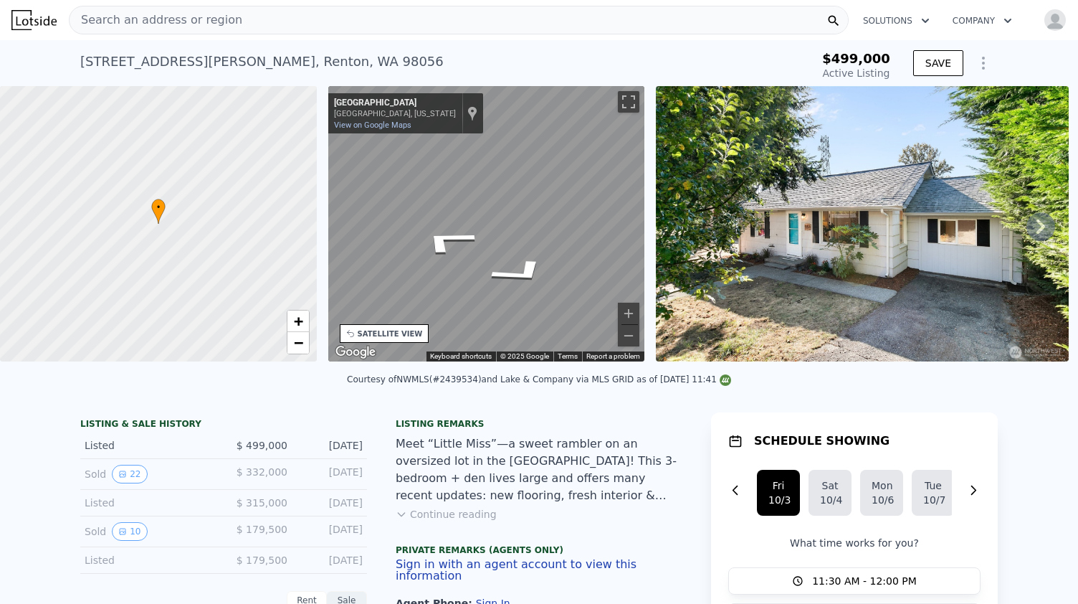
click at [708, 187] on div "• + − • + − STREET VIEW ← Move left → Move right ↑ Move up ↓ Move down + Zoom i…" at bounding box center [539, 226] width 1078 height 280
click at [658, 201] on div "• + − • + − STREET VIEW ← Move left → Move right ↑ Move up ↓ Move down + Zoom i…" at bounding box center [539, 226] width 1078 height 280
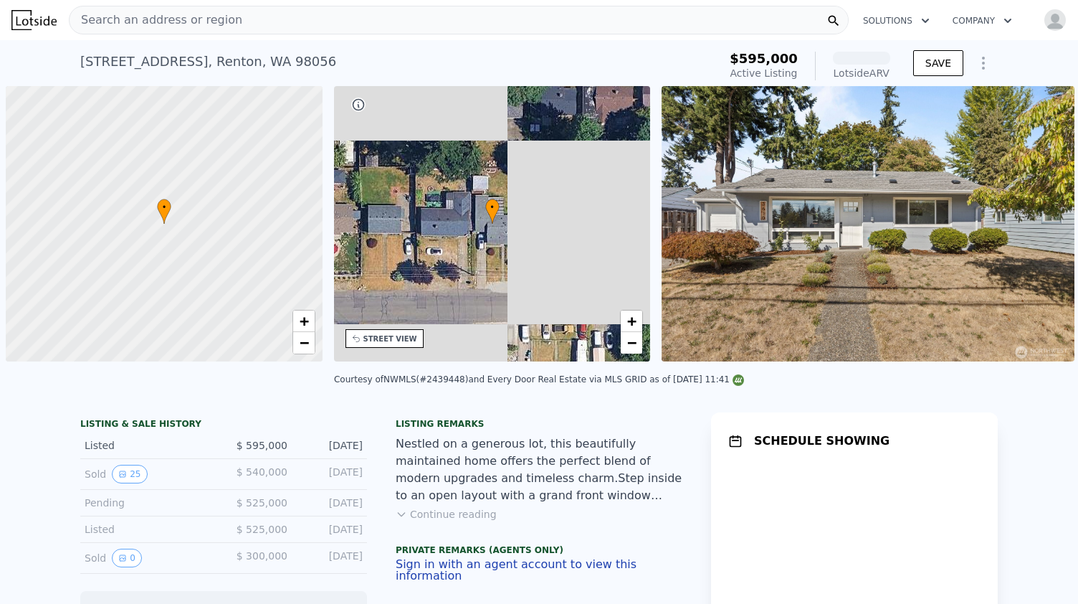
scroll to position [0, 6]
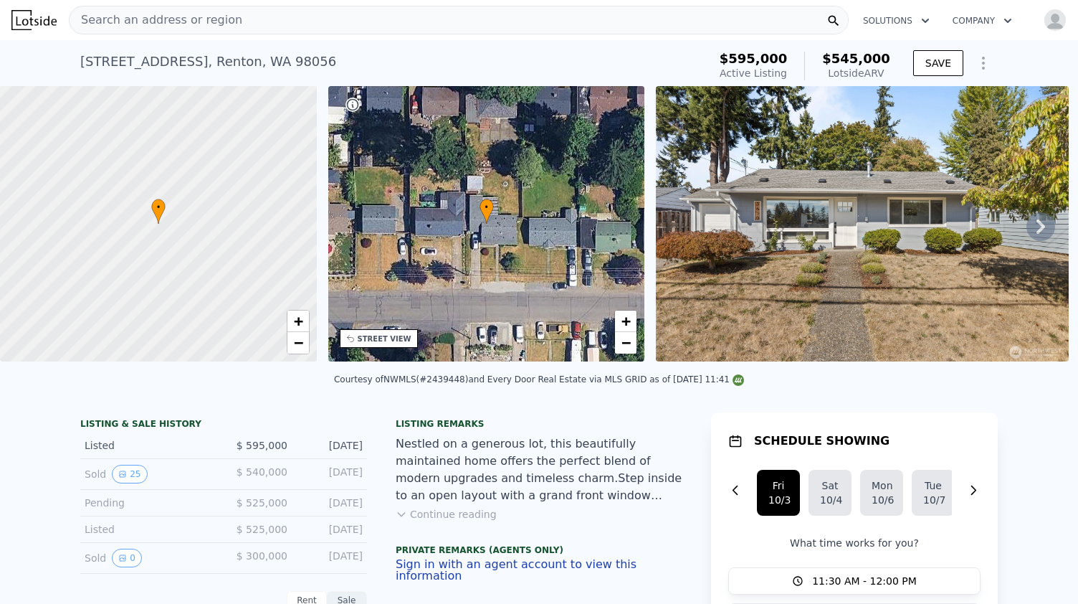
click at [1038, 232] on icon at bounding box center [1041, 226] width 29 height 29
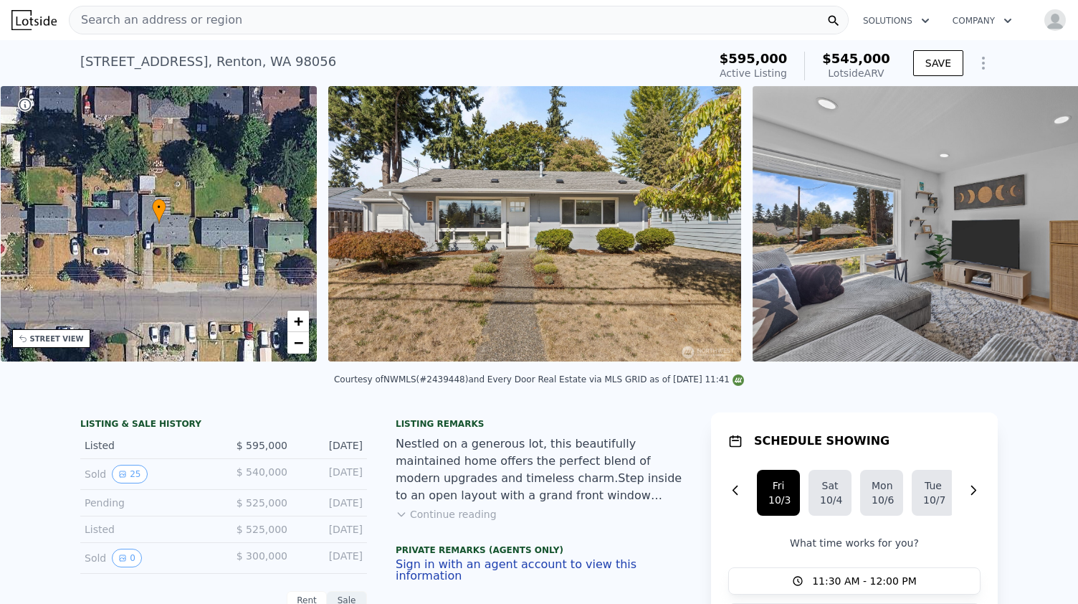
click at [1038, 232] on img at bounding box center [959, 223] width 413 height 275
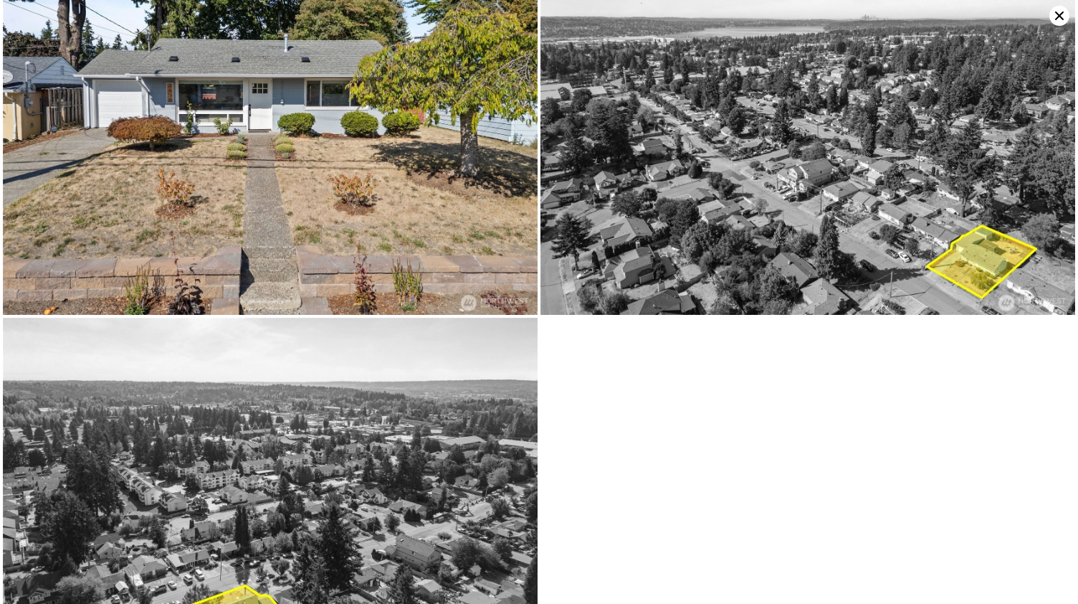
scroll to position [5439, 0]
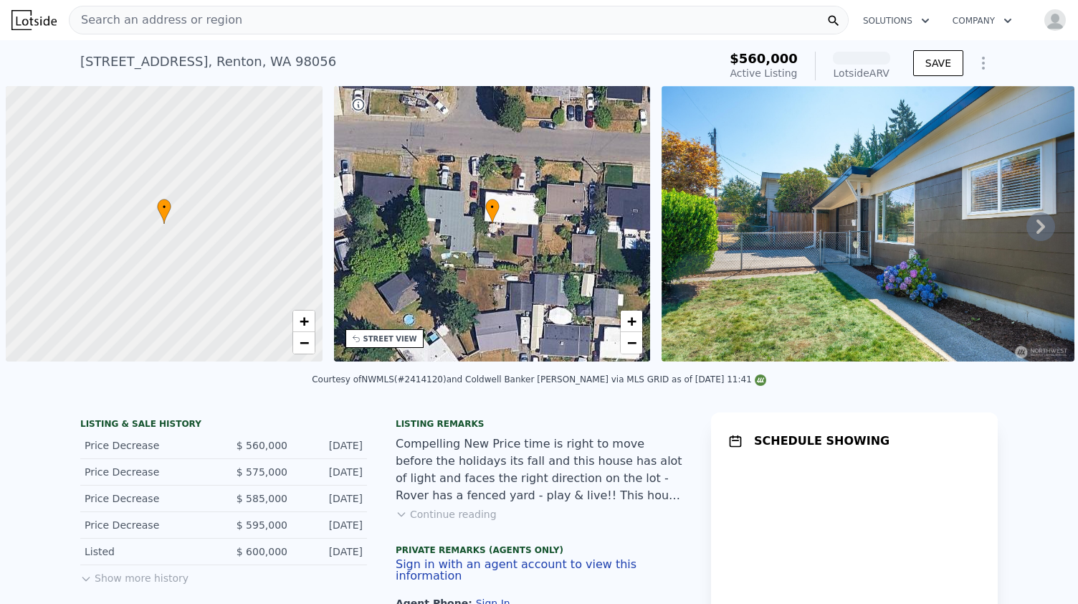
scroll to position [0, 6]
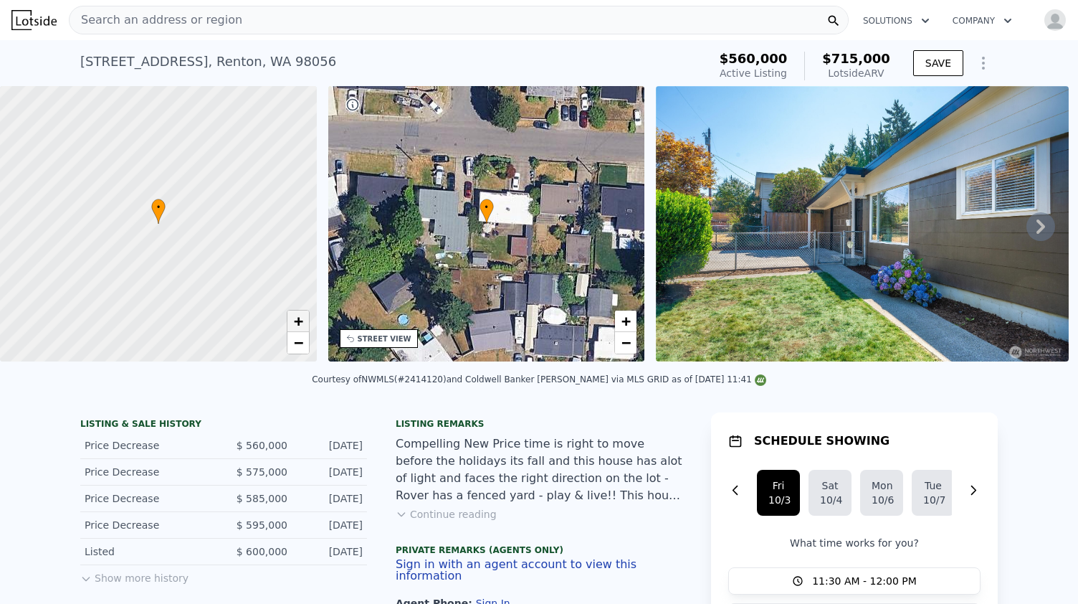
click at [304, 329] on link "+" at bounding box center [298, 321] width 22 height 22
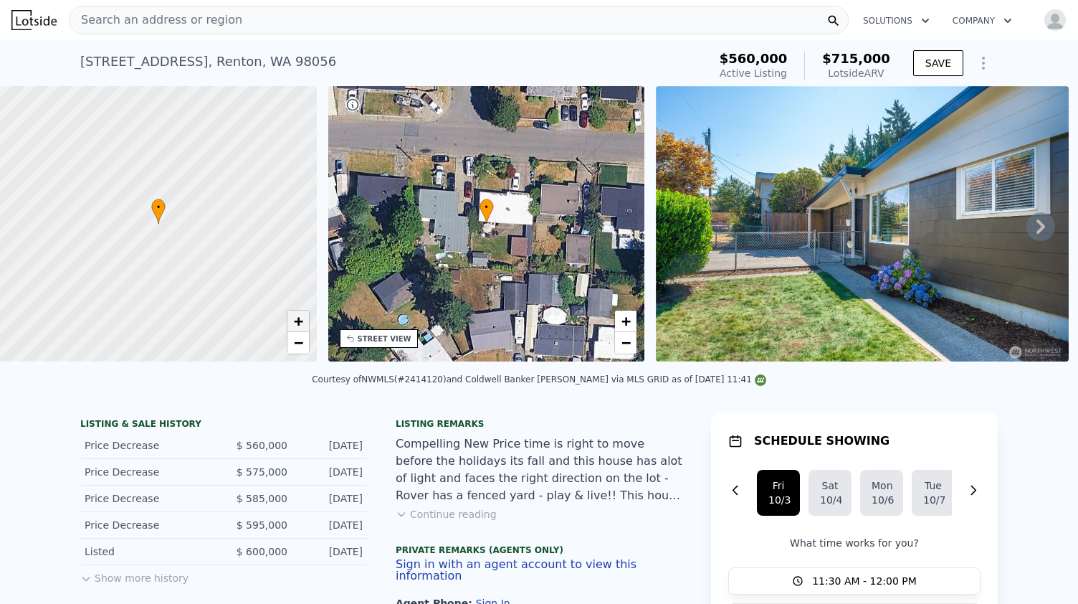
click at [304, 329] on link "+" at bounding box center [298, 321] width 22 height 22
click at [297, 324] on span "+" at bounding box center [297, 321] width 9 height 18
click at [394, 342] on div "STREET VIEW" at bounding box center [385, 338] width 54 height 11
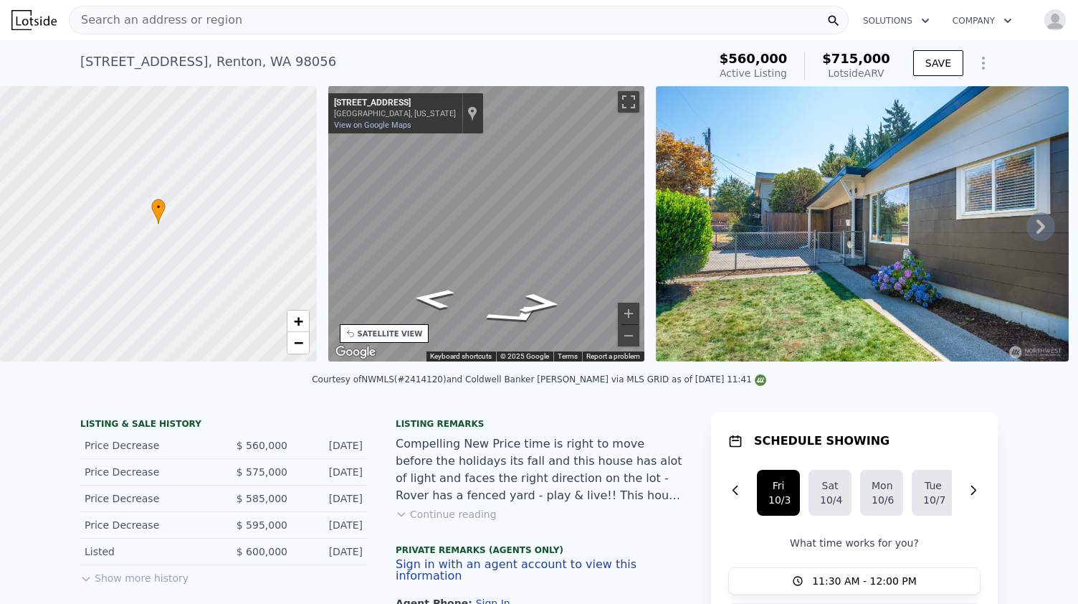
click at [717, 172] on div "• + − • + − STREET VIEW ← Move left → Move right ↑ Move up ↓ Move down + Zoom i…" at bounding box center [539, 226] width 1078 height 280
click at [704, 299] on div "• + − • + − STREET VIEW ← Move left → Move right ↑ Move up ↓ Move down + Zoom i…" at bounding box center [539, 226] width 1078 height 280
click at [668, 280] on div "• + − • + − STREET VIEW ← Move left → Move right ↑ Move up ↓ Move down + Zoom i…" at bounding box center [539, 226] width 1078 height 280
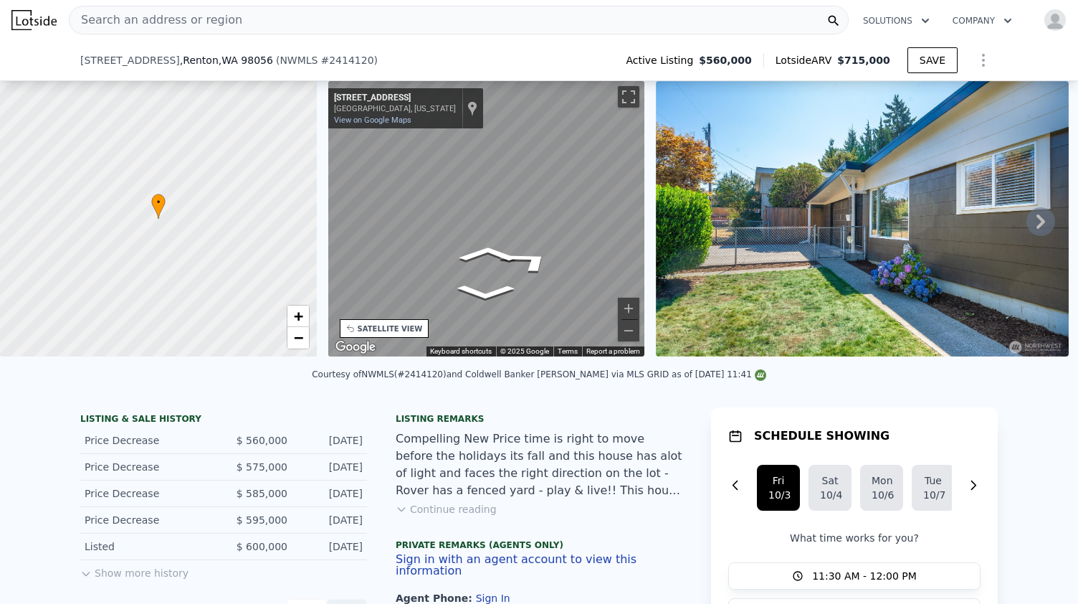
scroll to position [103, 0]
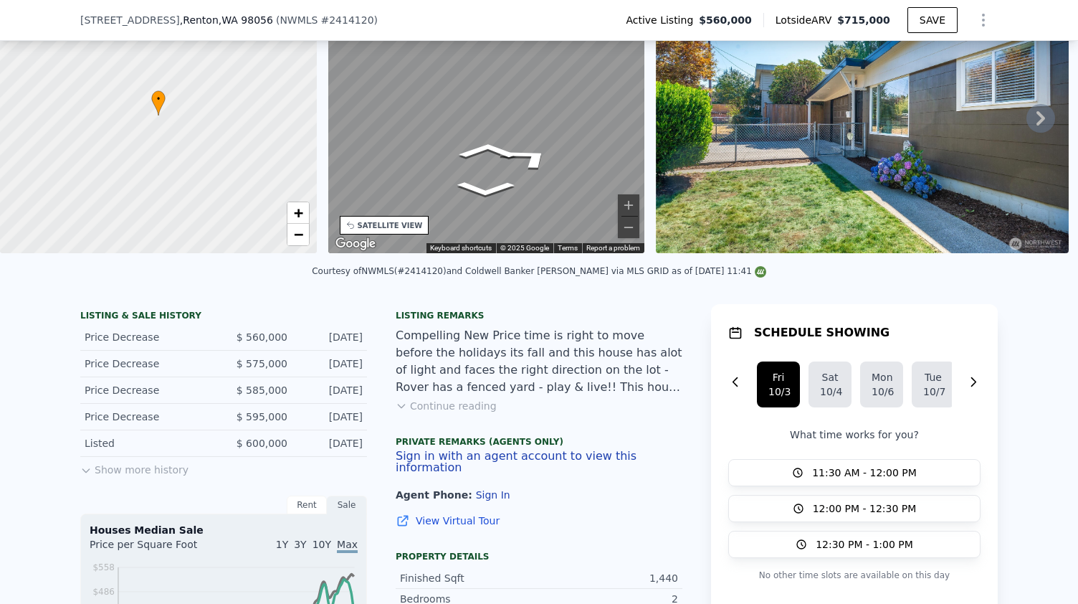
click at [468, 413] on button "Continue reading" at bounding box center [446, 406] width 101 height 14
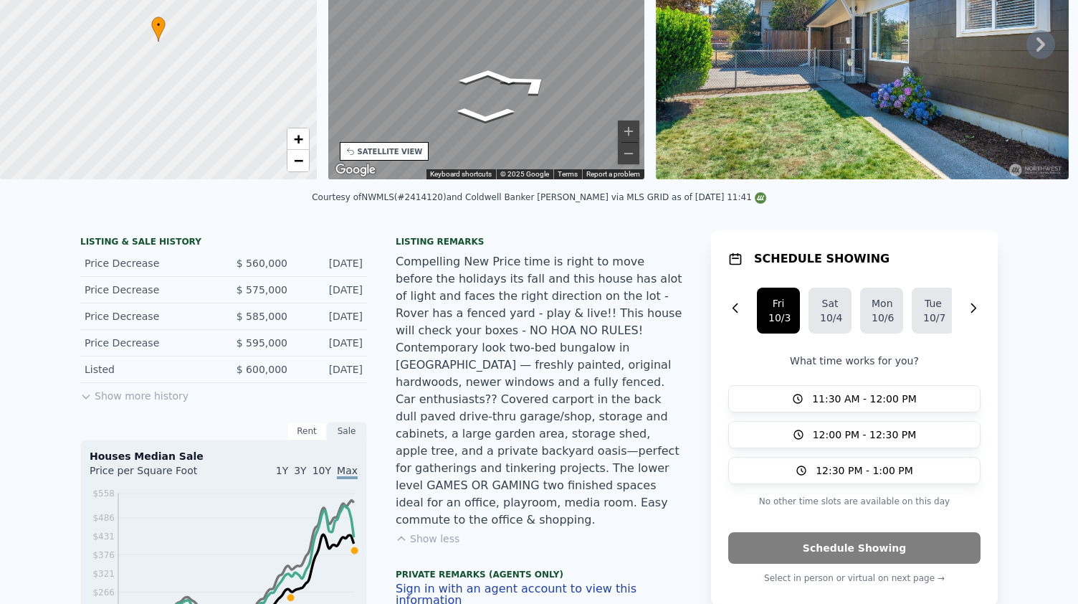
scroll to position [0, 0]
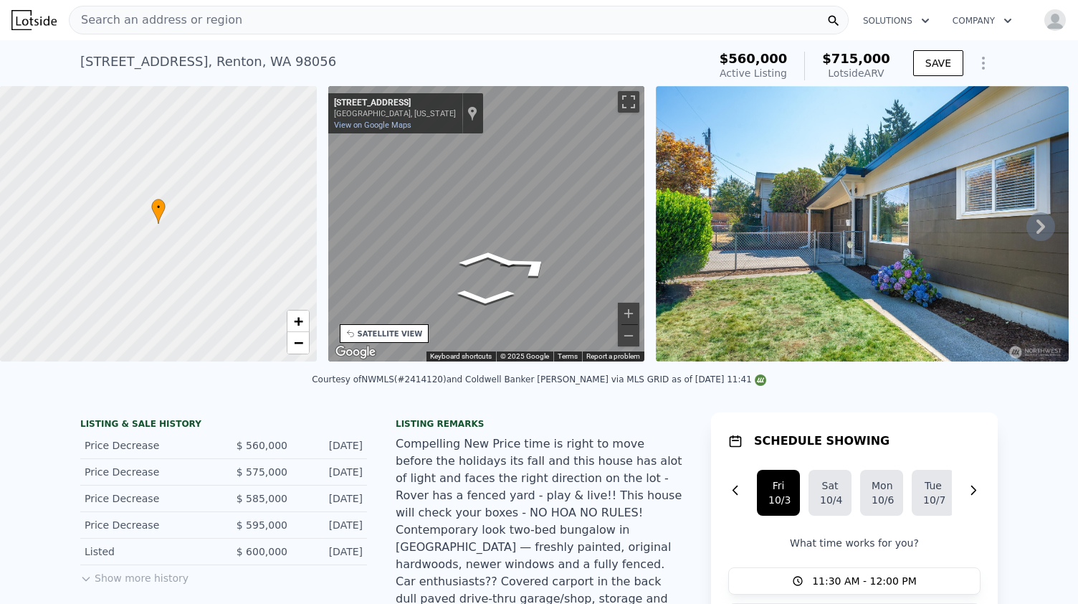
click at [1028, 229] on icon at bounding box center [1041, 226] width 29 height 29
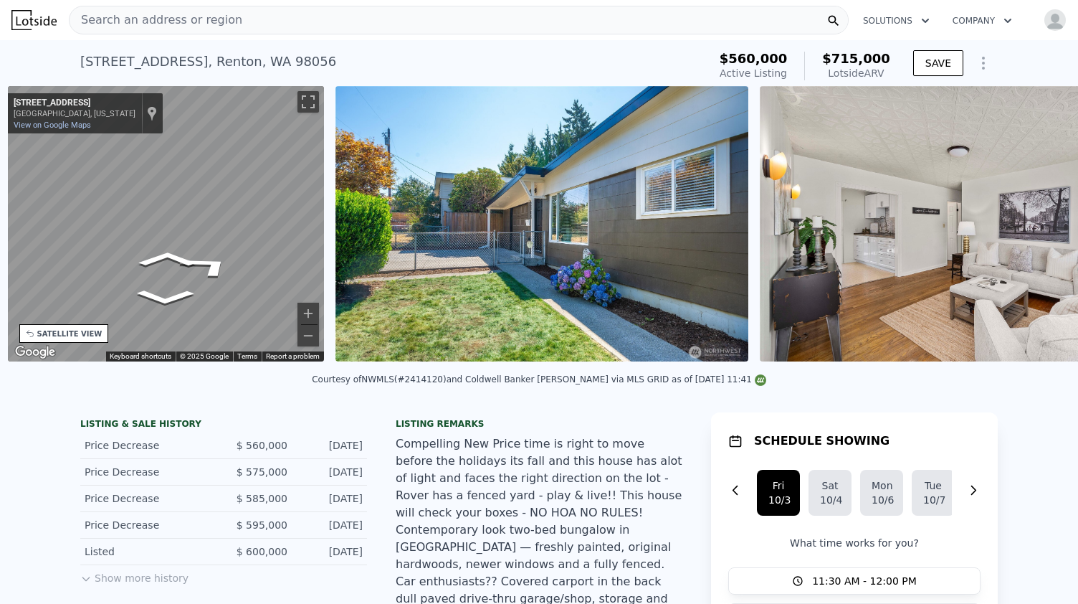
scroll to position [0, 333]
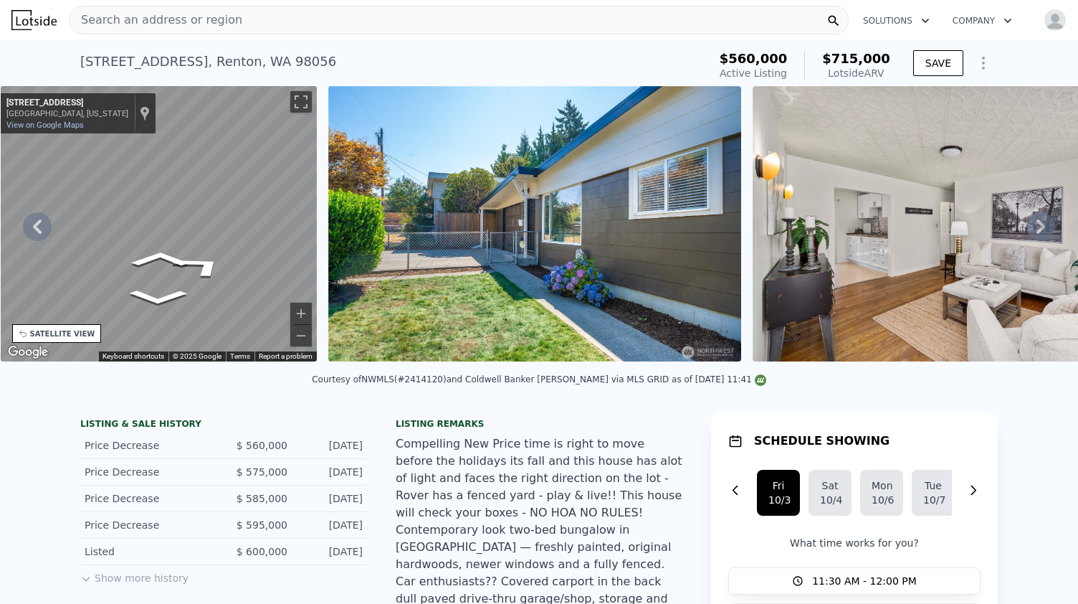
click at [1028, 229] on div "• + − • + − STREET VIEW ← Move left → Move right ↑ Move up ↓ Move down + Zoom i…" at bounding box center [539, 226] width 1078 height 280
click at [1028, 229] on icon at bounding box center [1041, 226] width 29 height 29
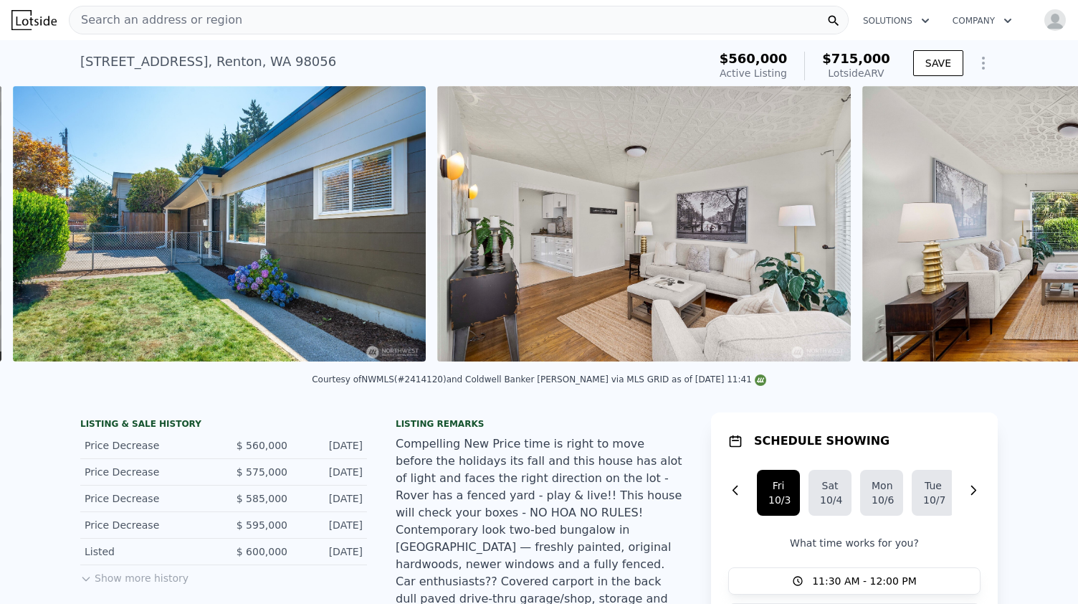
scroll to position [0, 656]
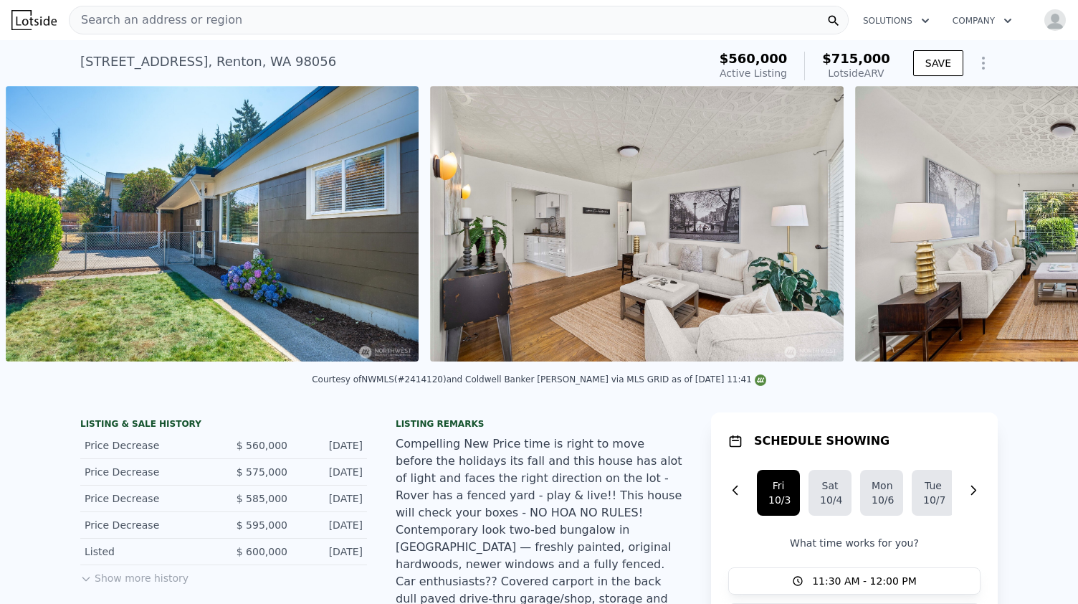
click at [1028, 229] on img at bounding box center [1061, 223] width 413 height 275
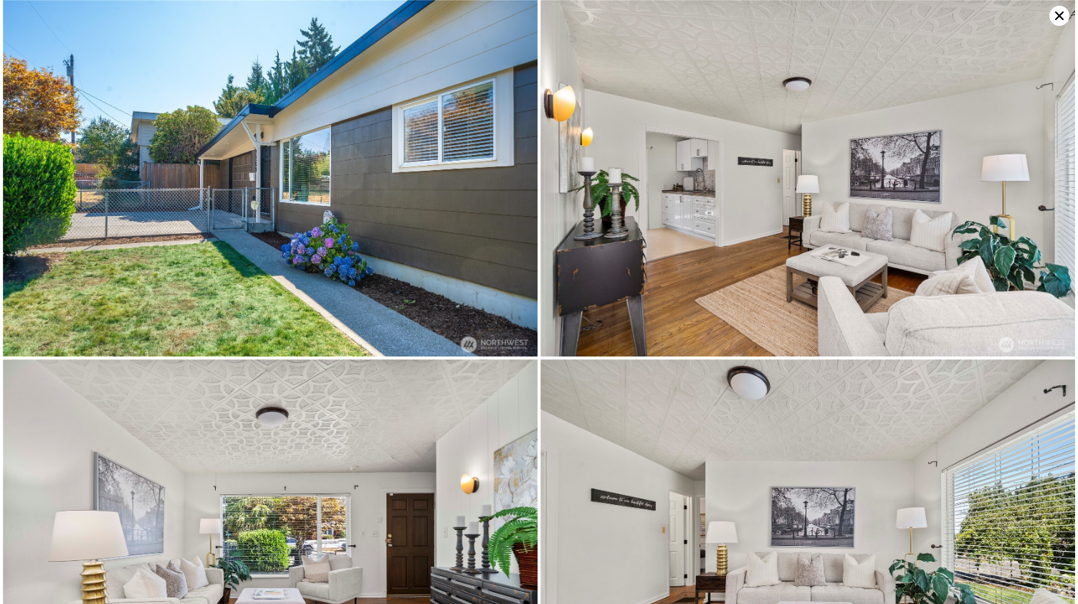
scroll to position [136, 0]
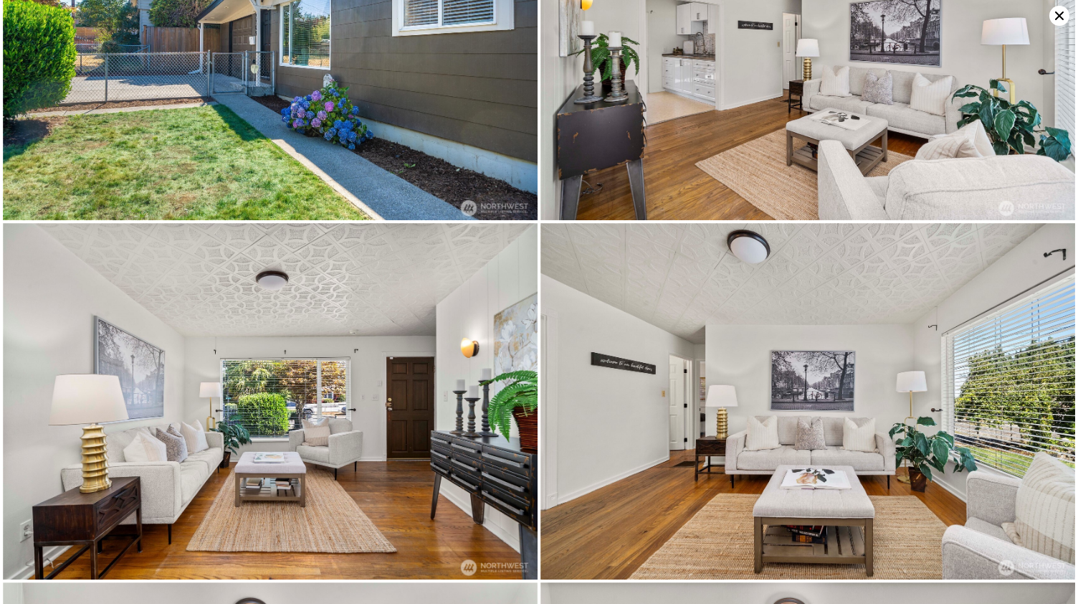
click at [1028, 229] on img at bounding box center [807, 401] width 535 height 356
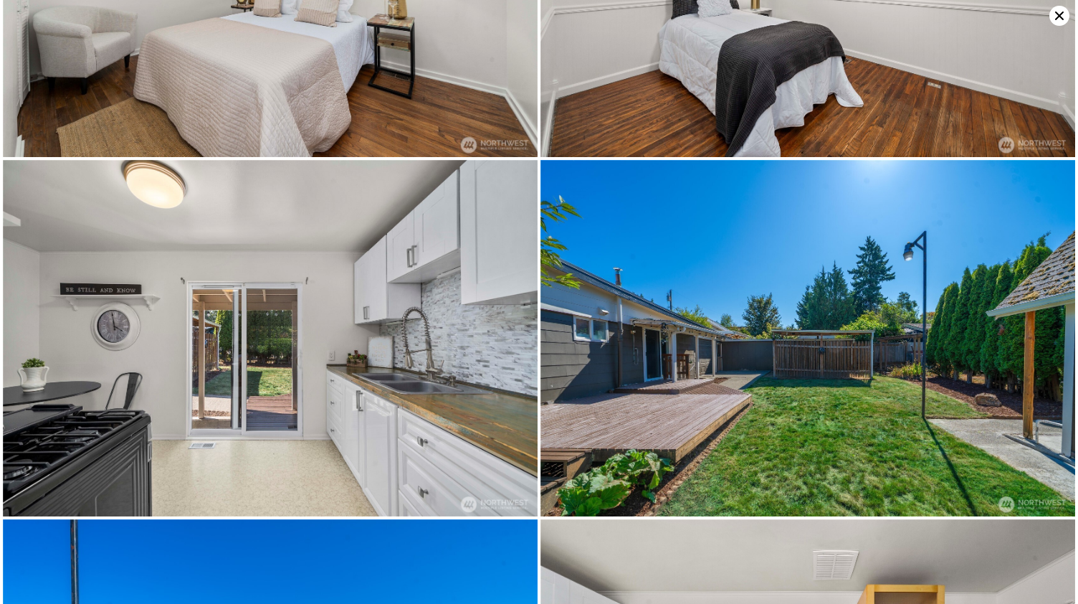
scroll to position [1067, 0]
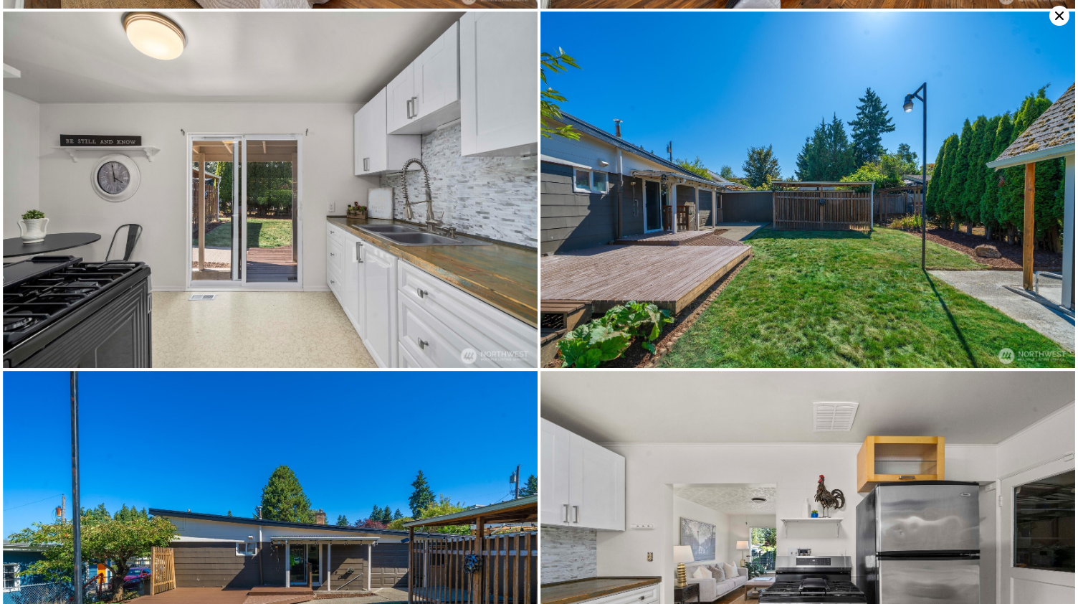
click at [783, 396] on img at bounding box center [807, 549] width 535 height 356
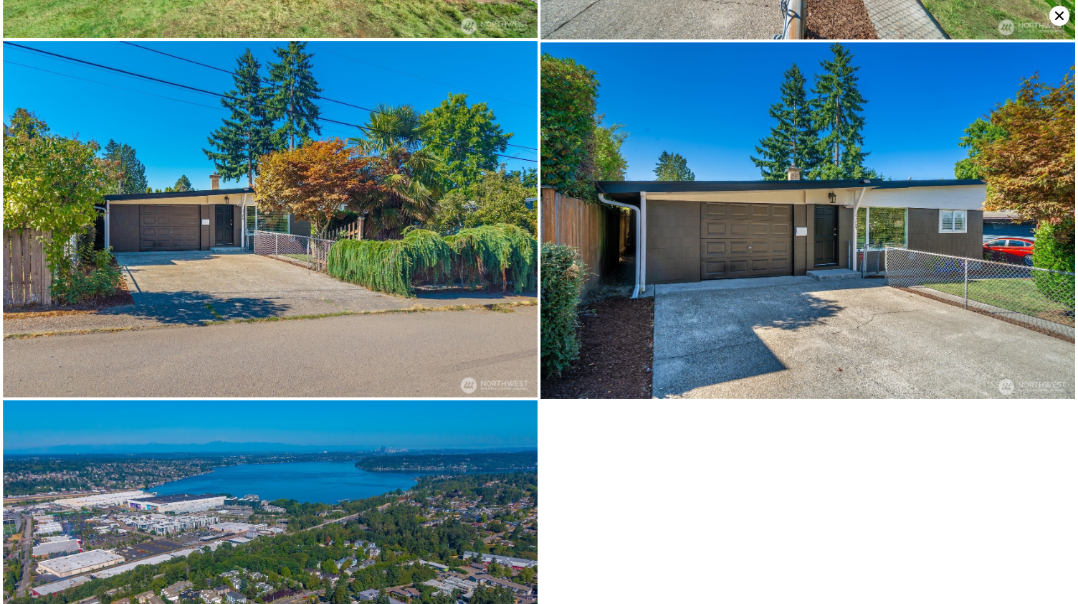
scroll to position [4016, 0]
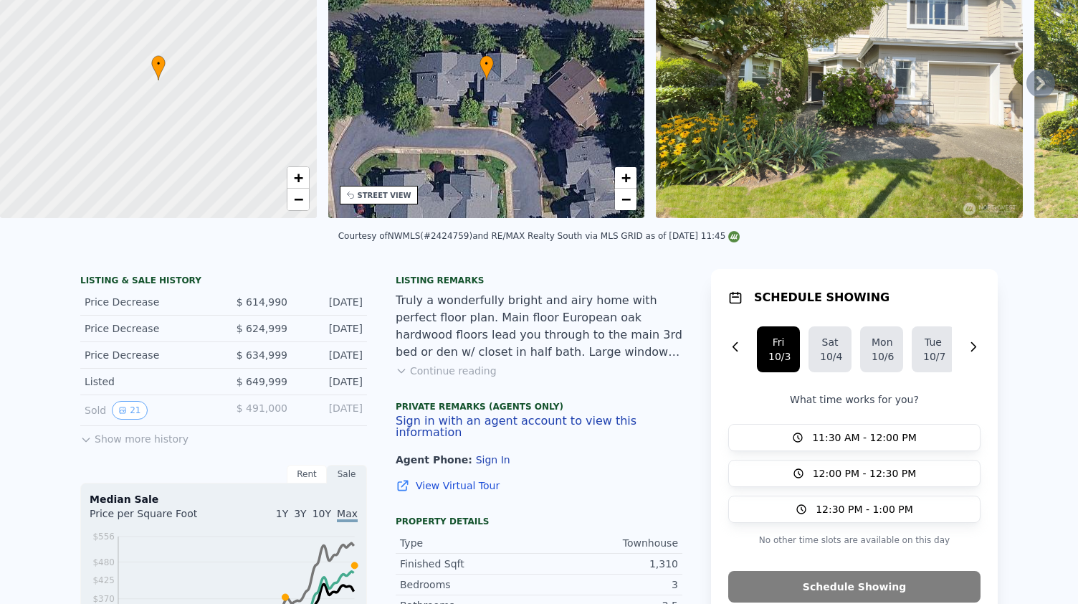
scroll to position [5, 0]
